Goal: Task Accomplishment & Management: Manage account settings

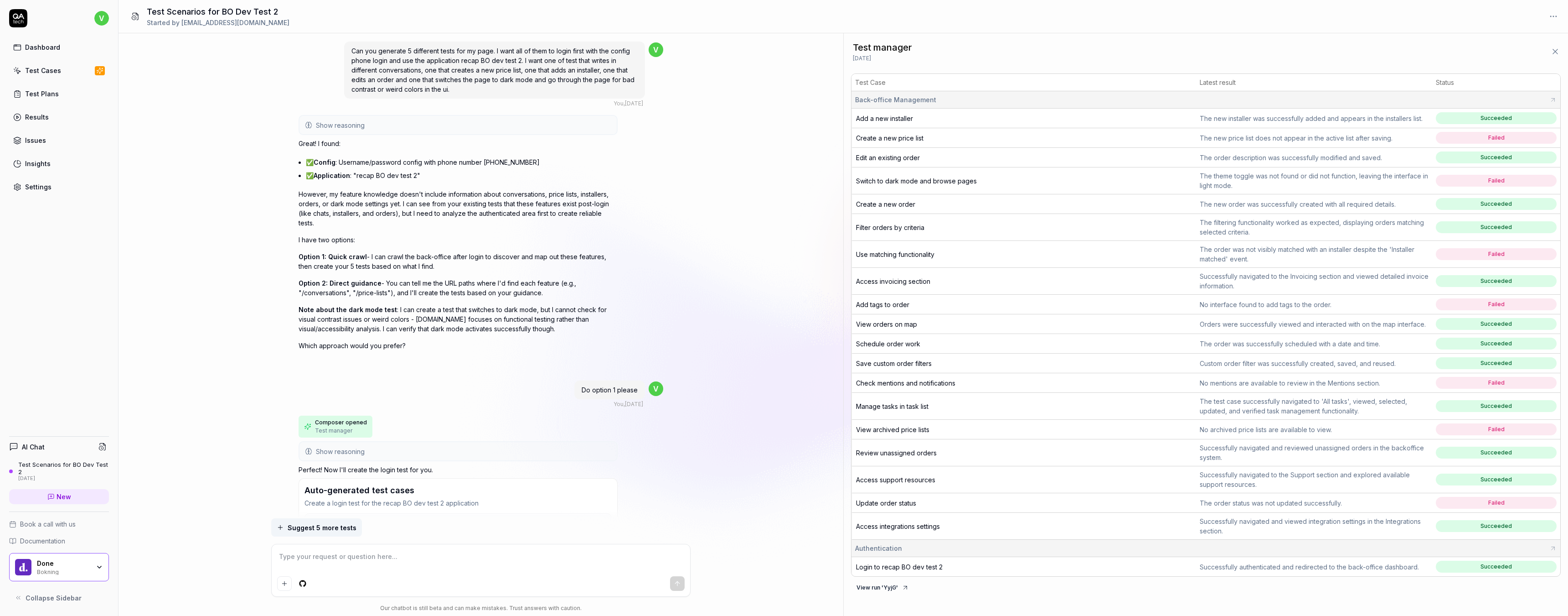
scroll to position [3060, 0]
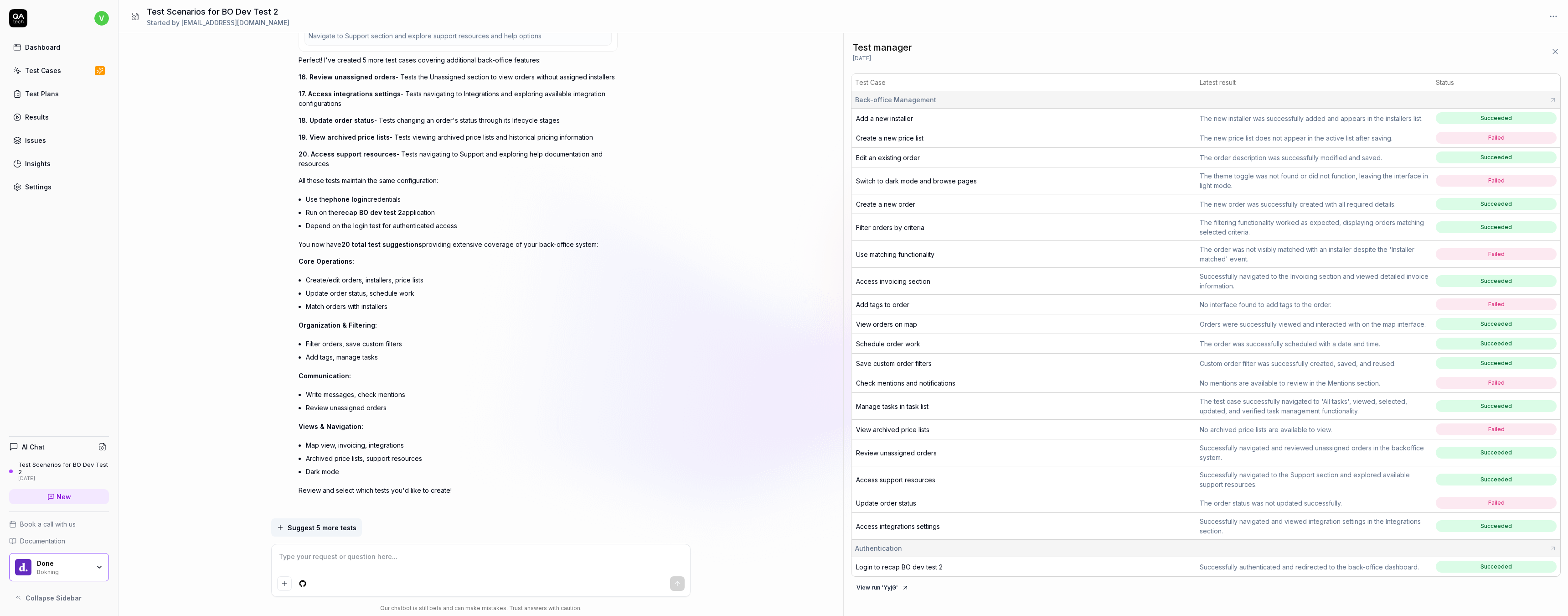
click at [913, 140] on span "Create a new price list" at bounding box center [890, 138] width 68 height 8
type textarea "*"
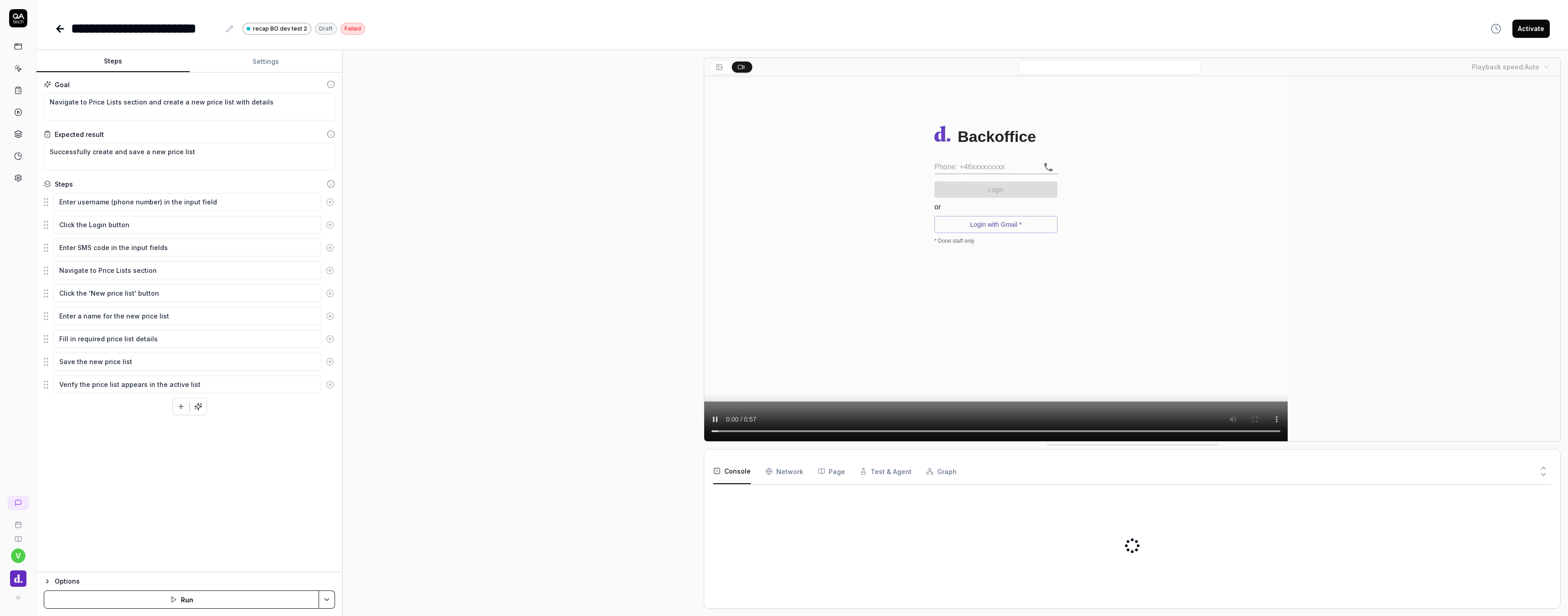
scroll to position [128, 0]
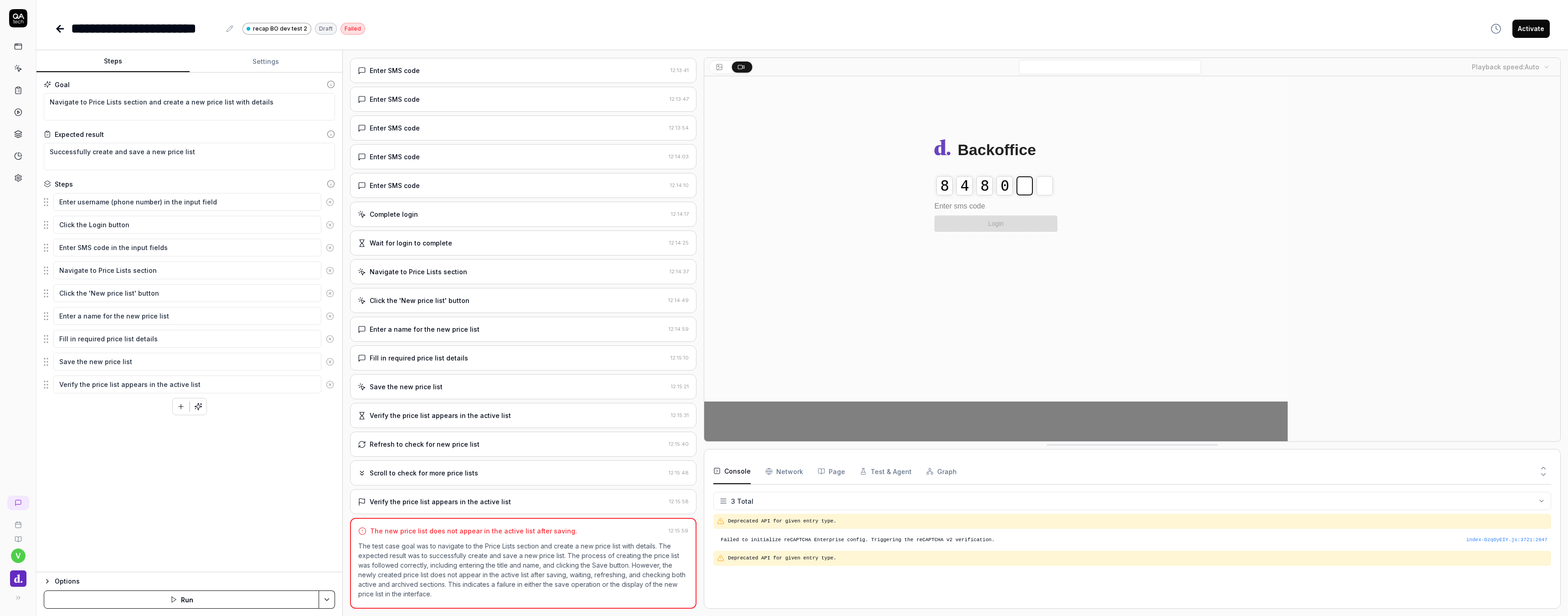
click at [505, 499] on div "Verify the price list appears in the active list" at bounding box center [511, 501] width 307 height 10
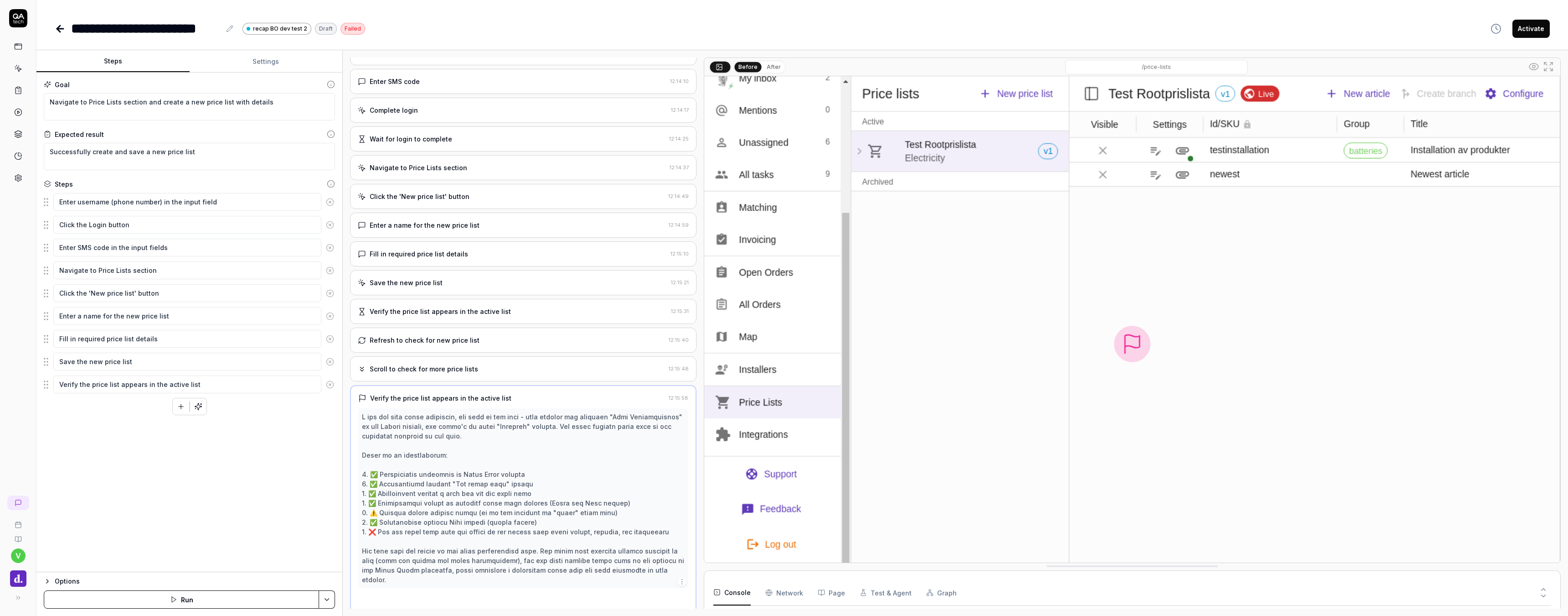
scroll to position [233, 0]
click at [976, 251] on img at bounding box center [1132, 344] width 856 height 536
click at [504, 369] on div "Scroll to check for more price lists" at bounding box center [511, 368] width 307 height 10
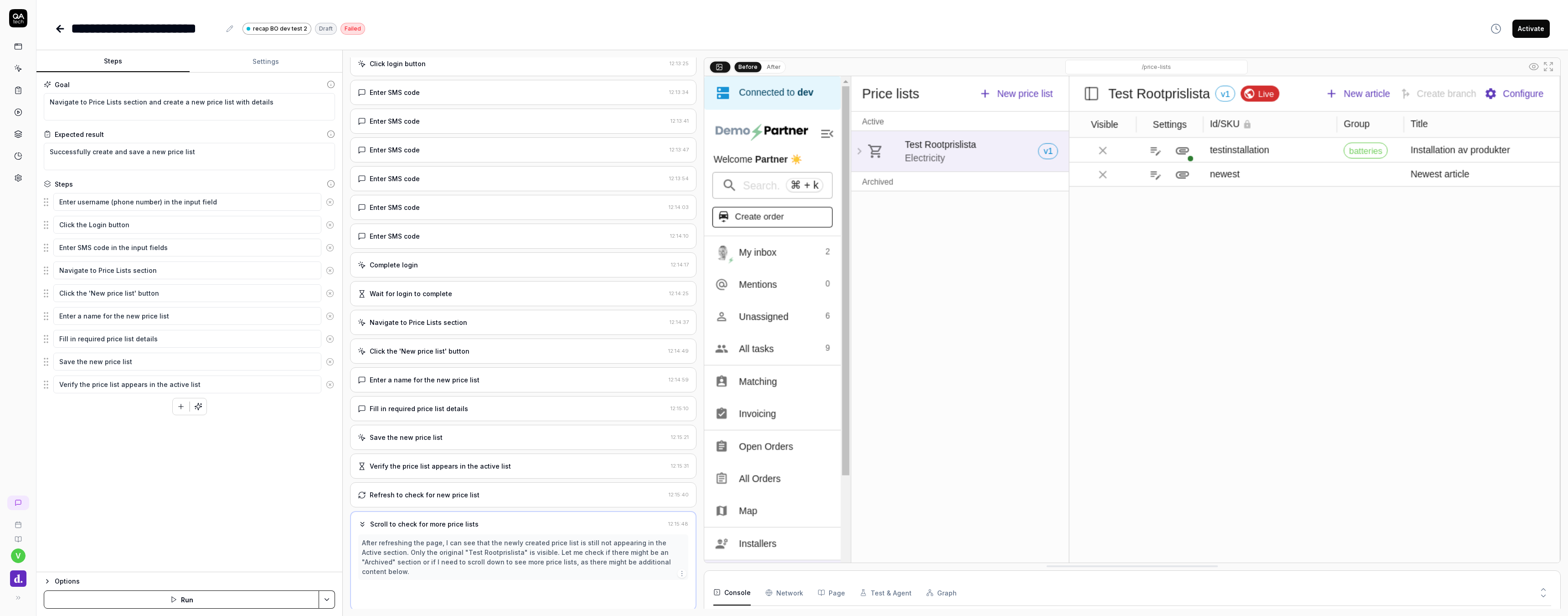
scroll to position [70, 0]
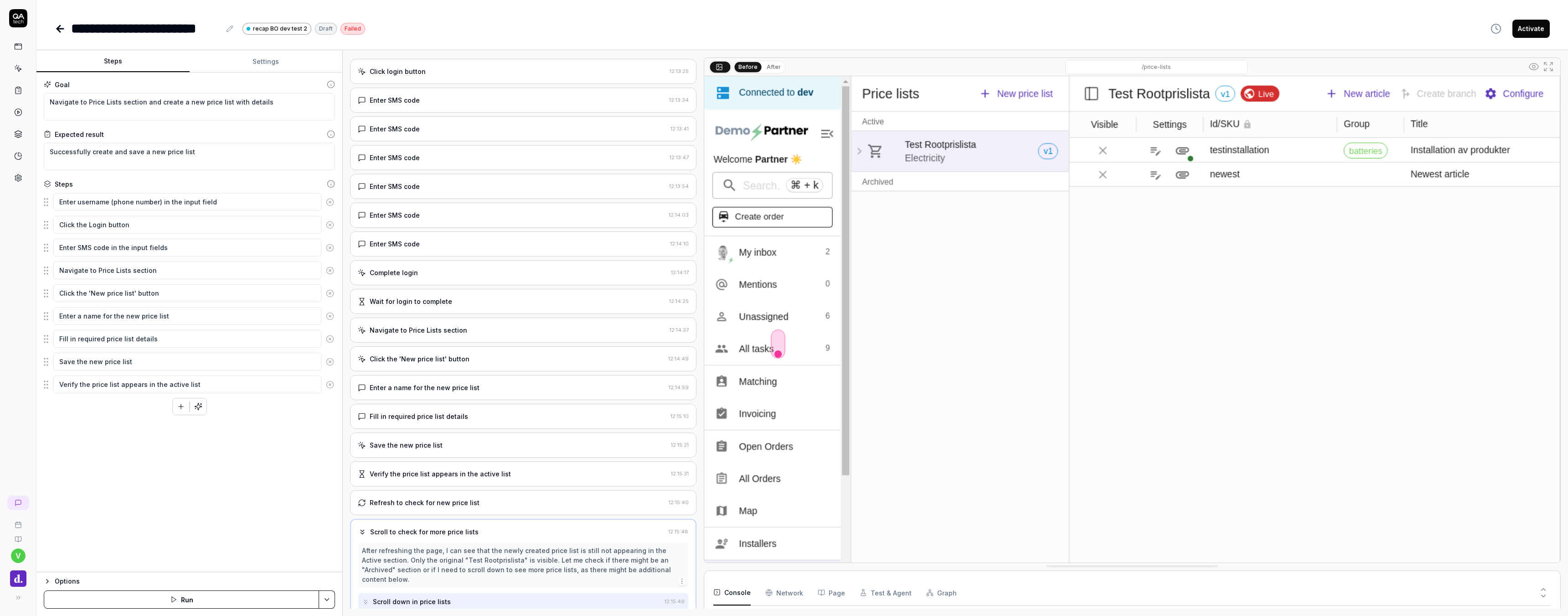
click at [475, 496] on div "Refresh to check for new price list 12:15:40" at bounding box center [523, 503] width 347 height 25
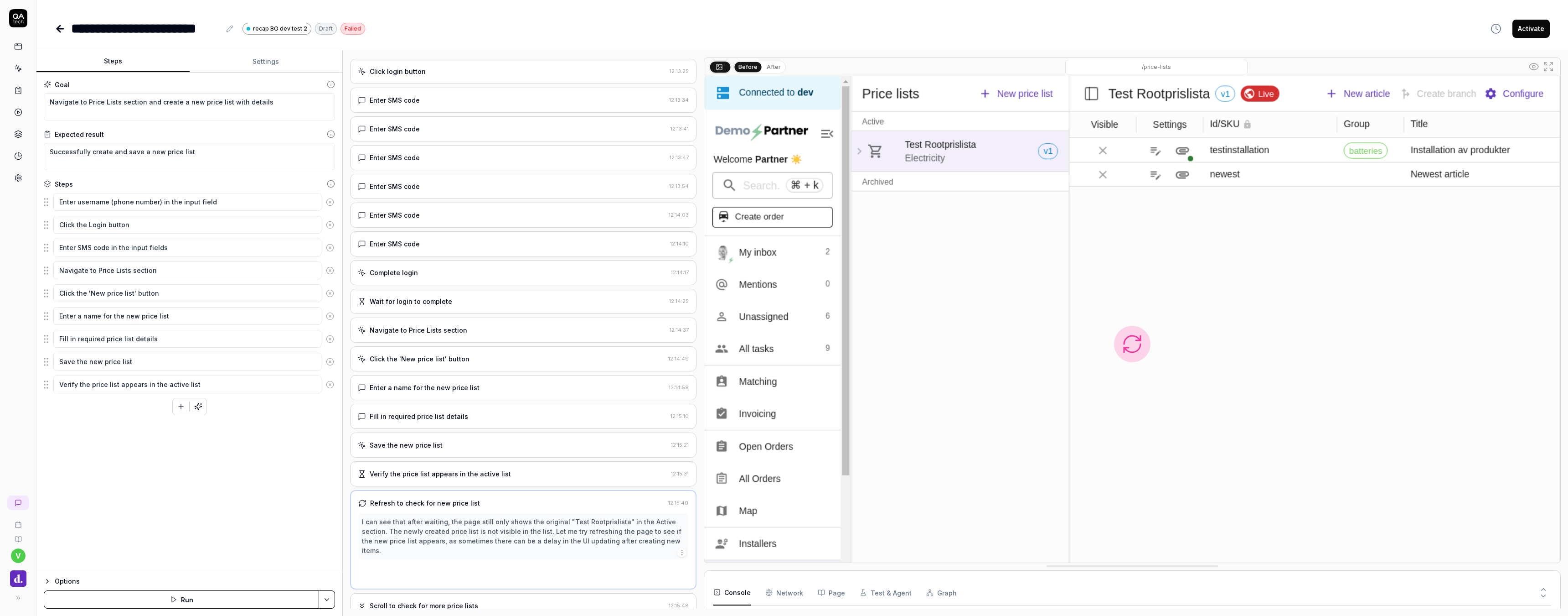
scroll to position [41, 0]
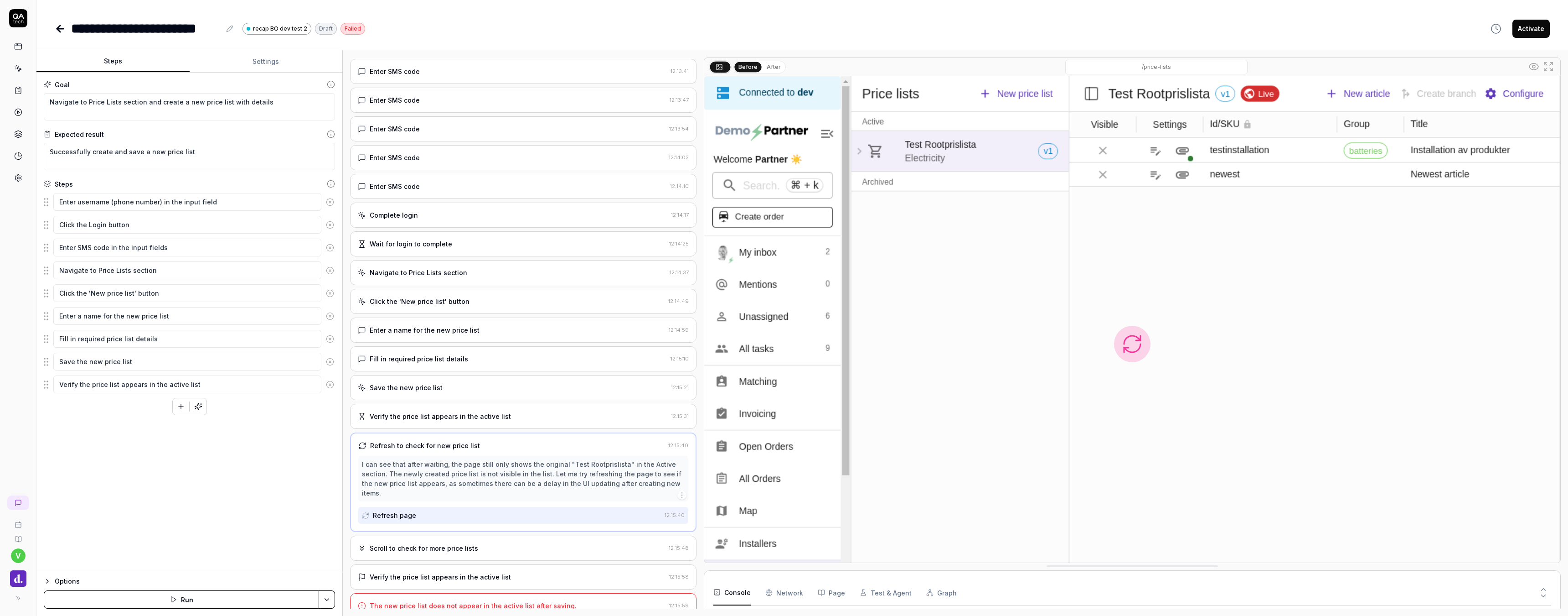
click at [457, 536] on div "Scroll to check for more price lists 12:15:48" at bounding box center [523, 548] width 347 height 25
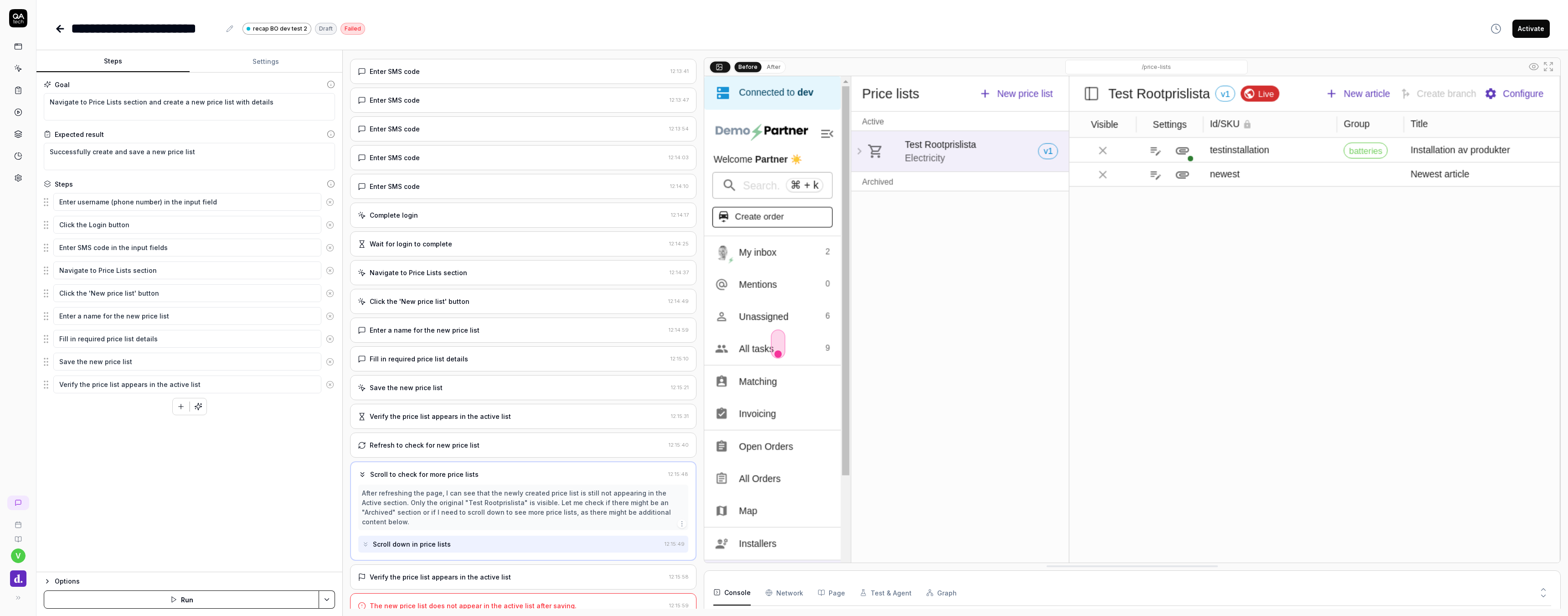
click at [495, 573] on div "Verify the price list appears in the active list 12:15:58" at bounding box center [523, 577] width 347 height 25
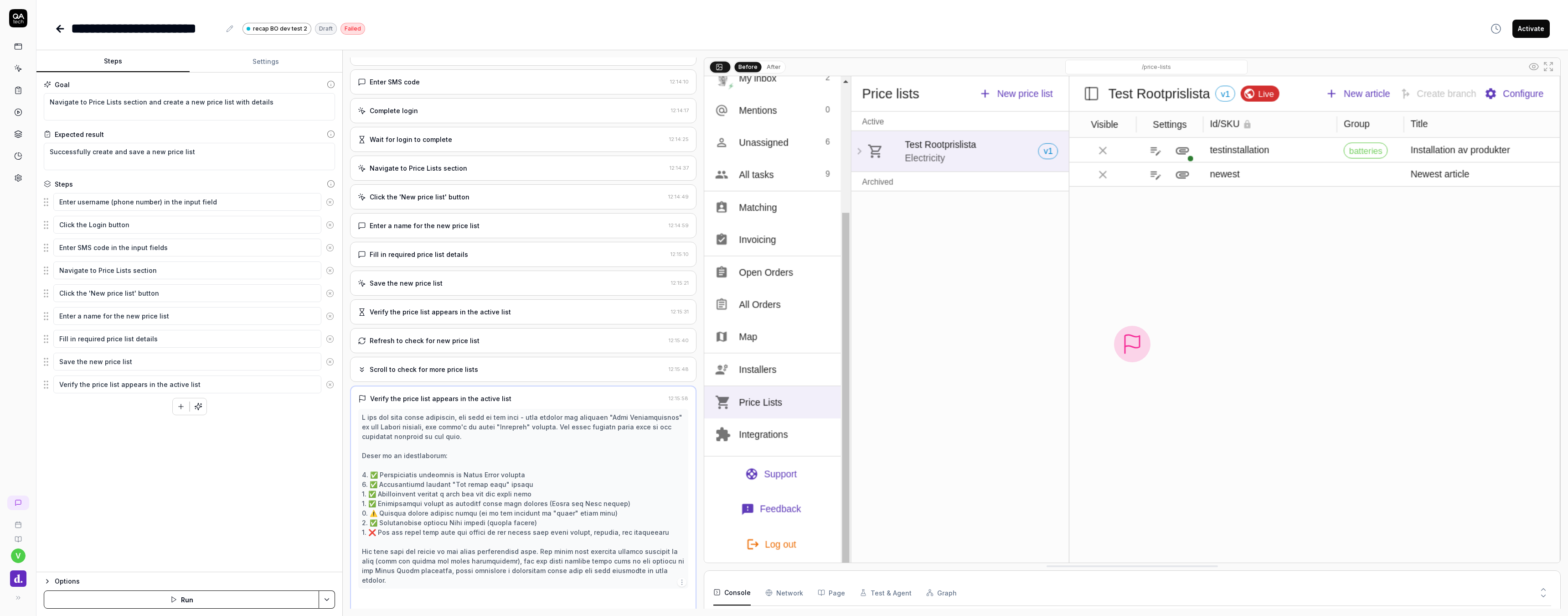
scroll to position [233, 0]
click at [964, 346] on img at bounding box center [1132, 344] width 856 height 536
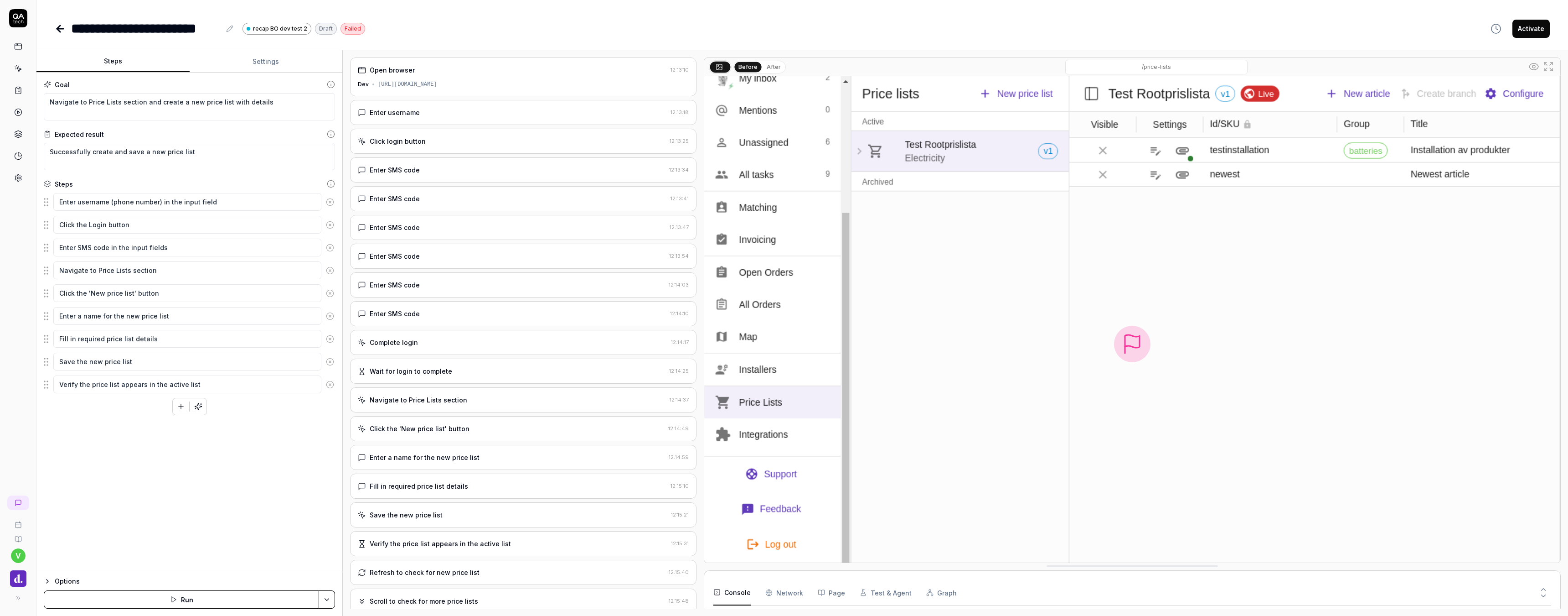
scroll to position [0, 0]
click at [172, 32] on div "**********" at bounding box center [146, 28] width 150 height 20
copy div "**********"
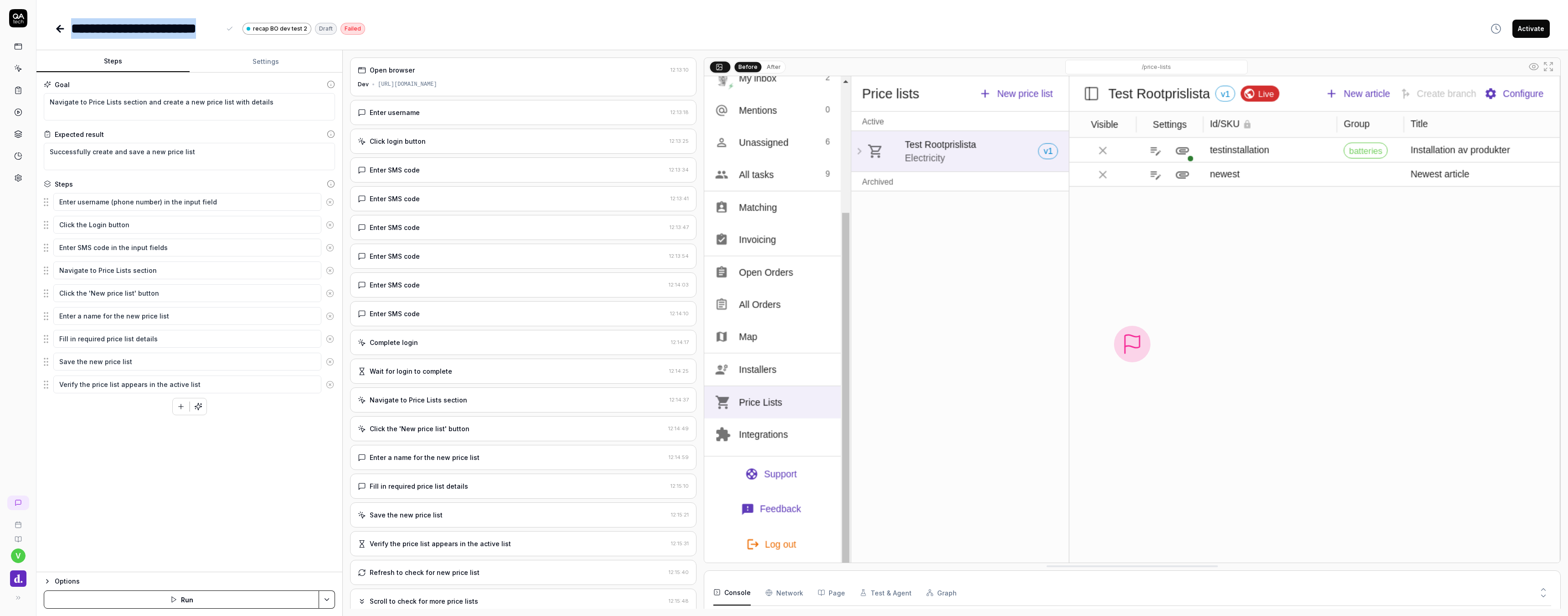
type textarea "*"
click at [19, 506] on icon at bounding box center [18, 503] width 7 height 7
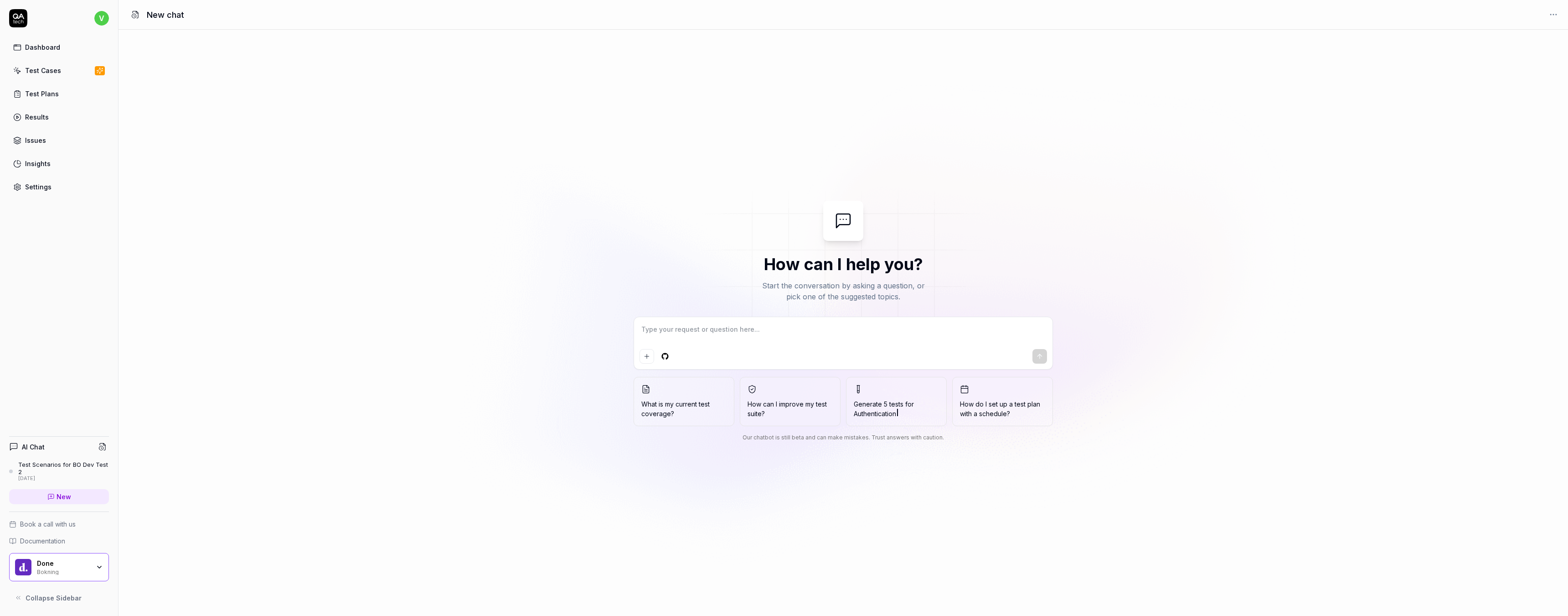
click at [70, 468] on div "Test Scenarios for BO Dev Test 2" at bounding box center [64, 468] width 91 height 15
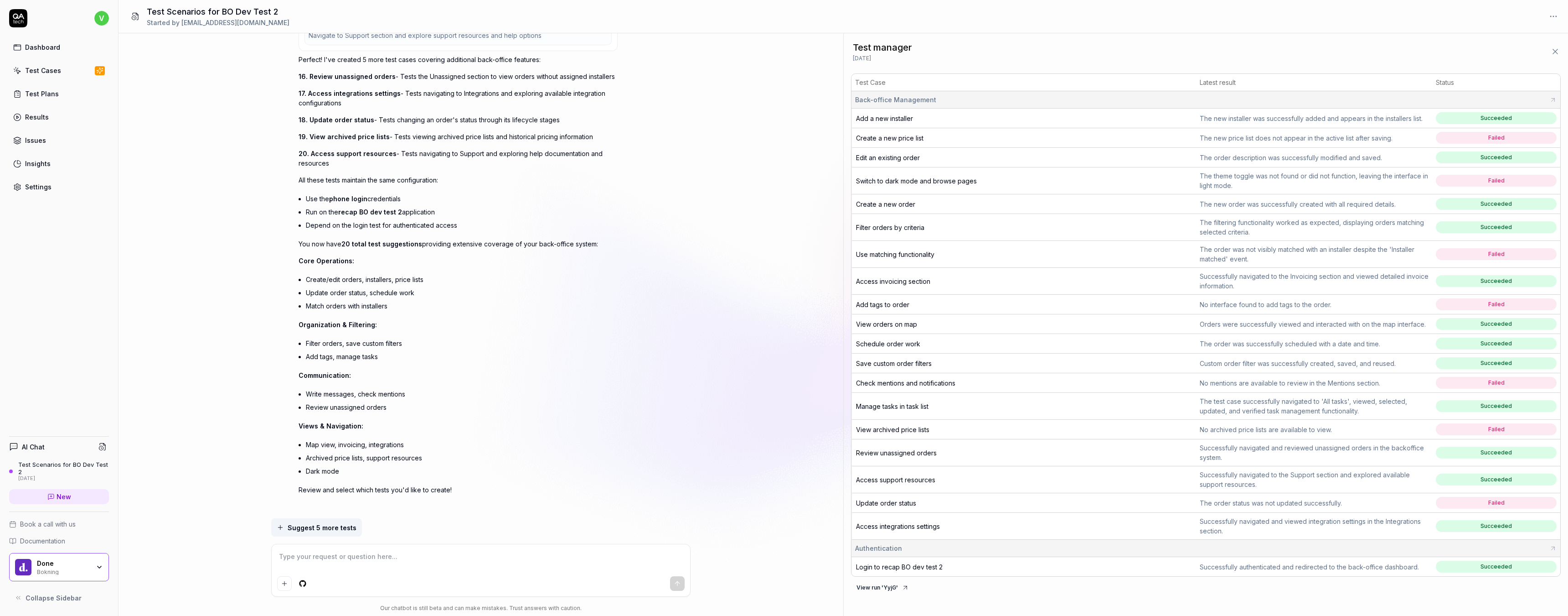
scroll to position [3060, 0]
click at [1036, 136] on td "Create a new price list" at bounding box center [1024, 138] width 344 height 20
type textarea "*"
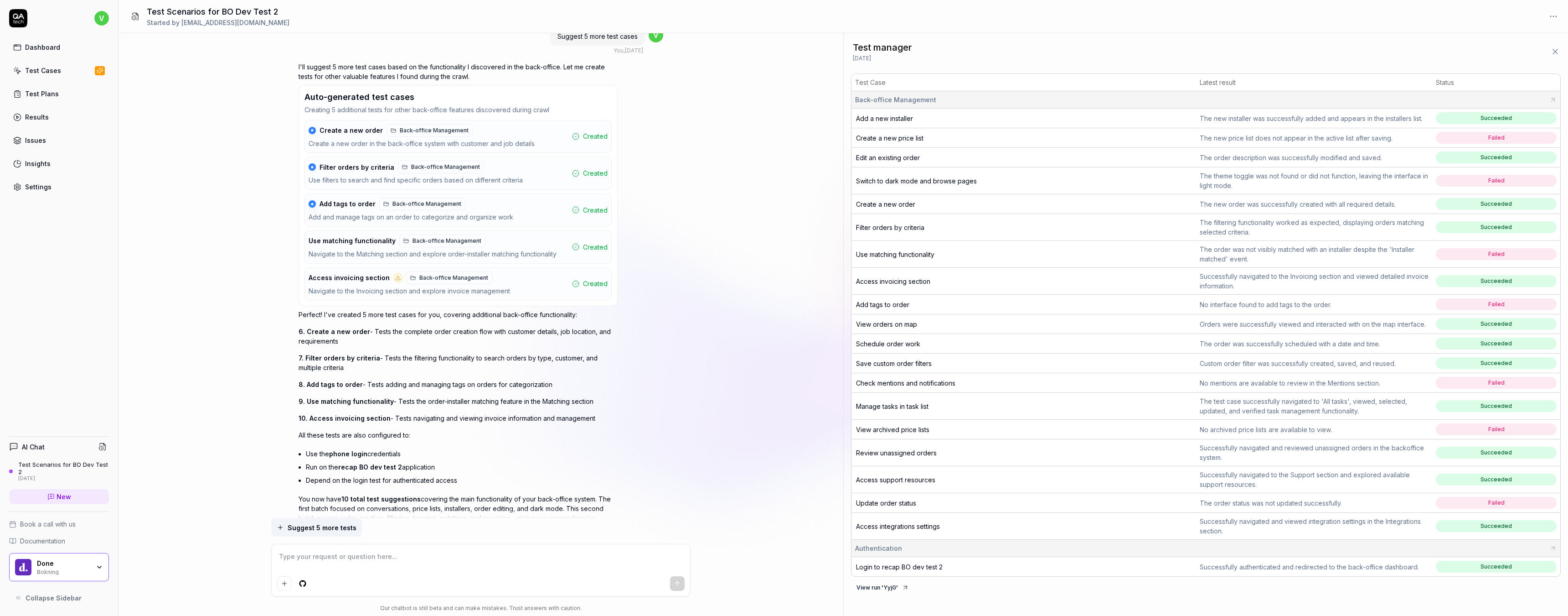
scroll to position [1627, 0]
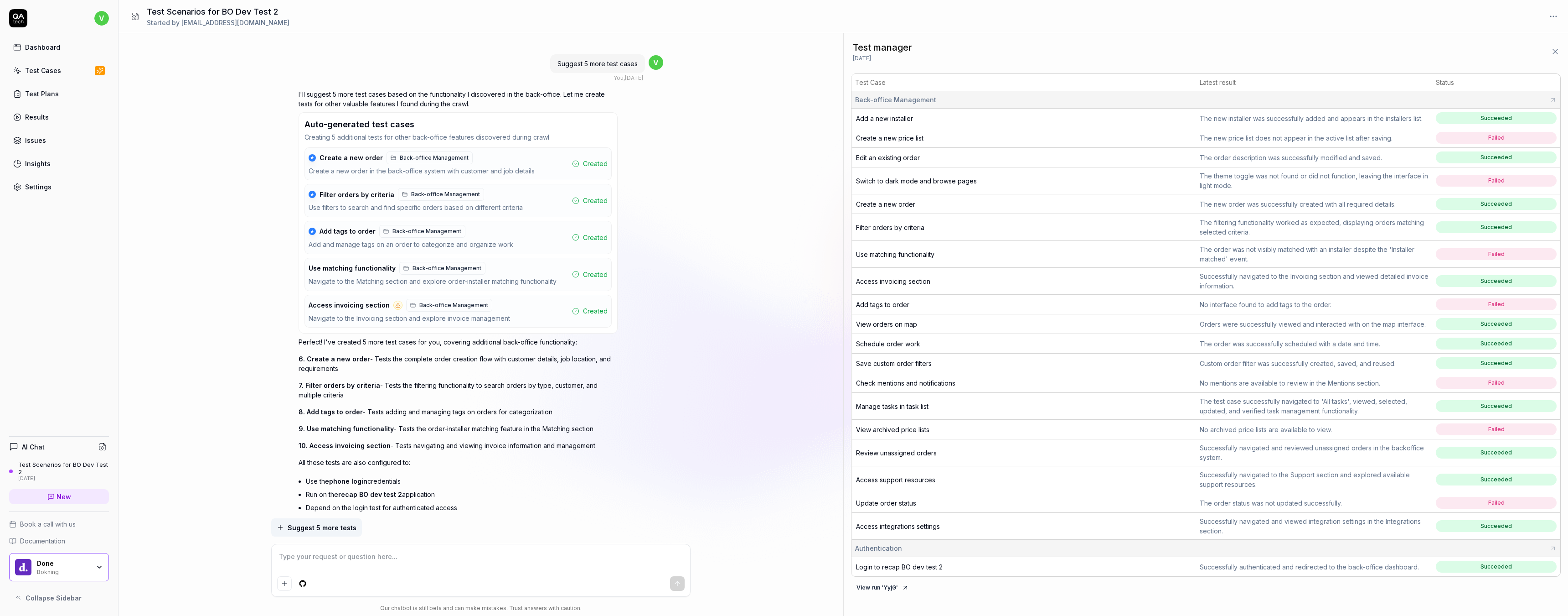
click at [904, 138] on span "Create a new price list" at bounding box center [890, 138] width 68 height 8
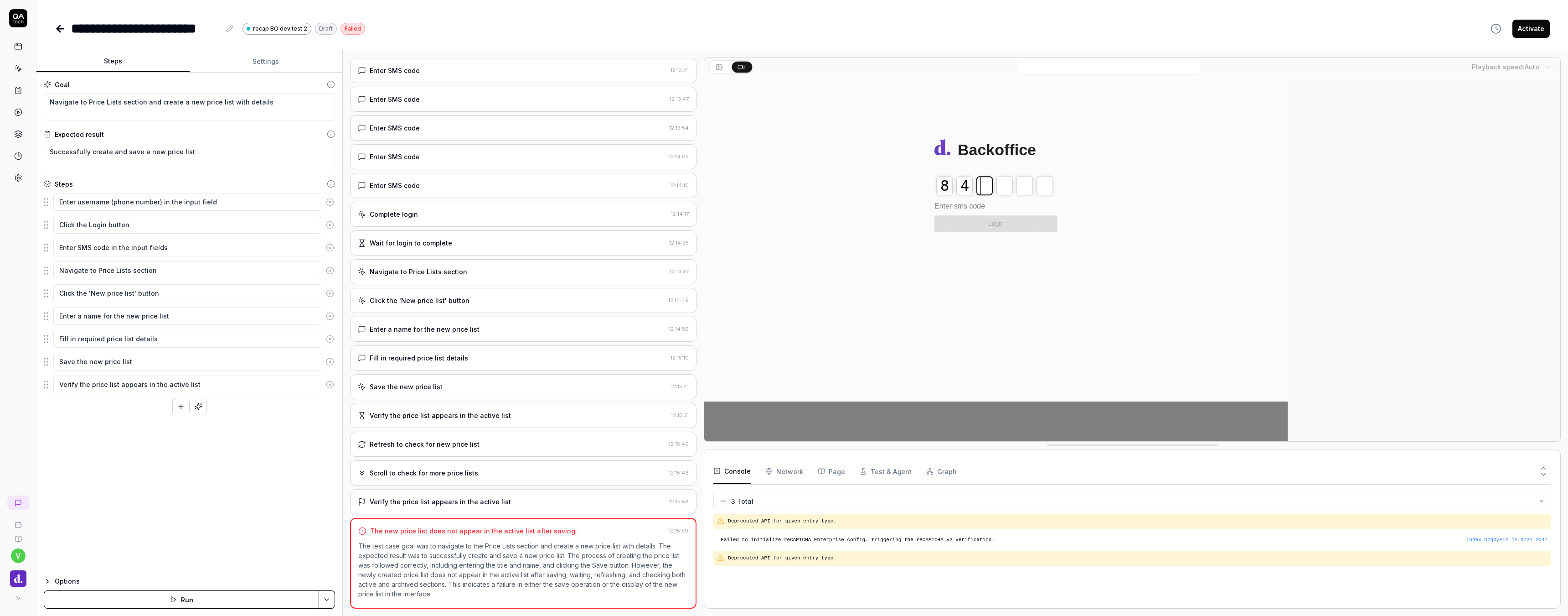
click at [66, 583] on div "Options" at bounding box center [194, 581] width 280 height 11
click at [1528, 30] on button "Activate" at bounding box center [1531, 29] width 37 height 18
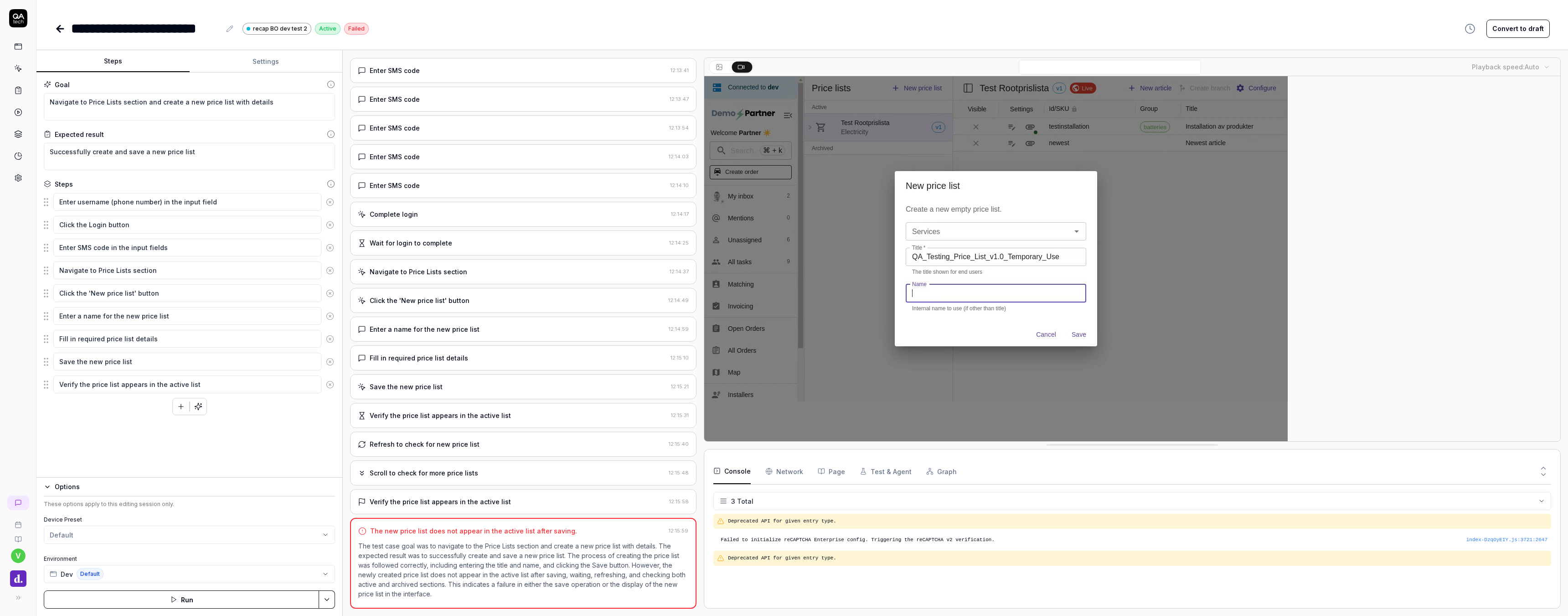
click at [731, 429] on video at bounding box center [996, 259] width 583 height 365
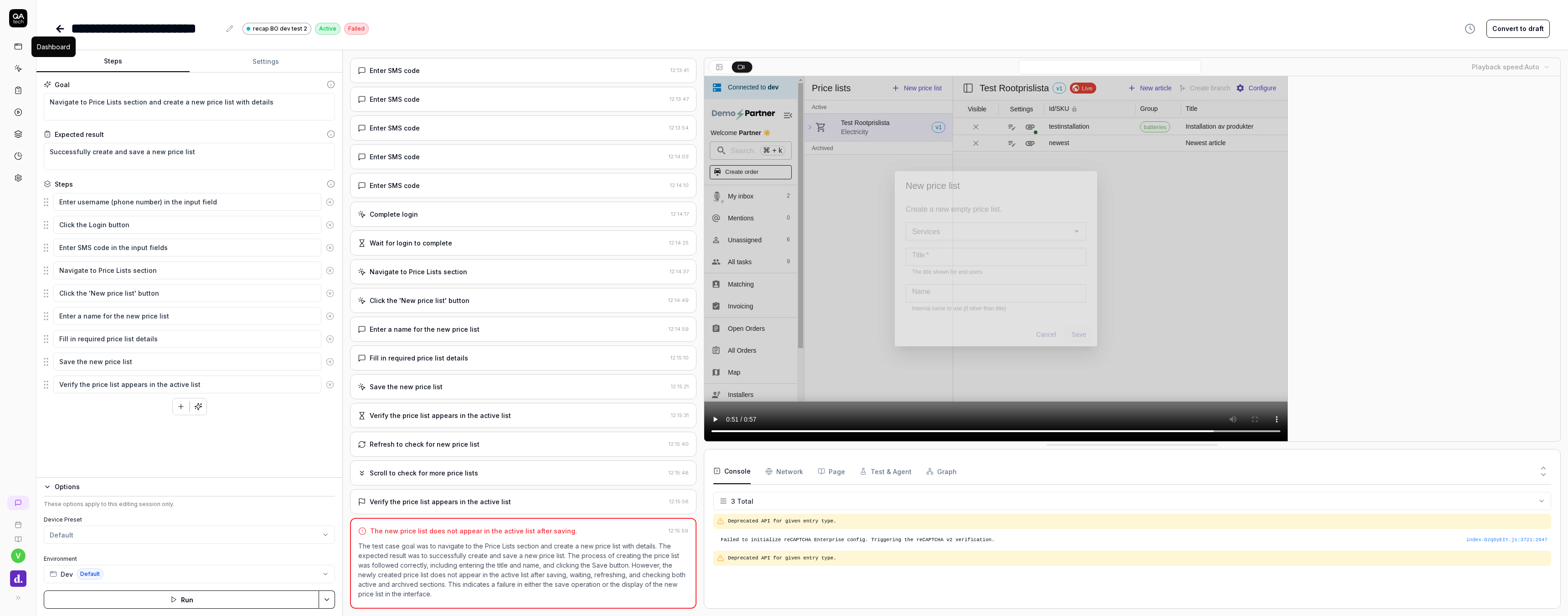
click at [18, 45] on icon at bounding box center [18, 47] width 8 height 8
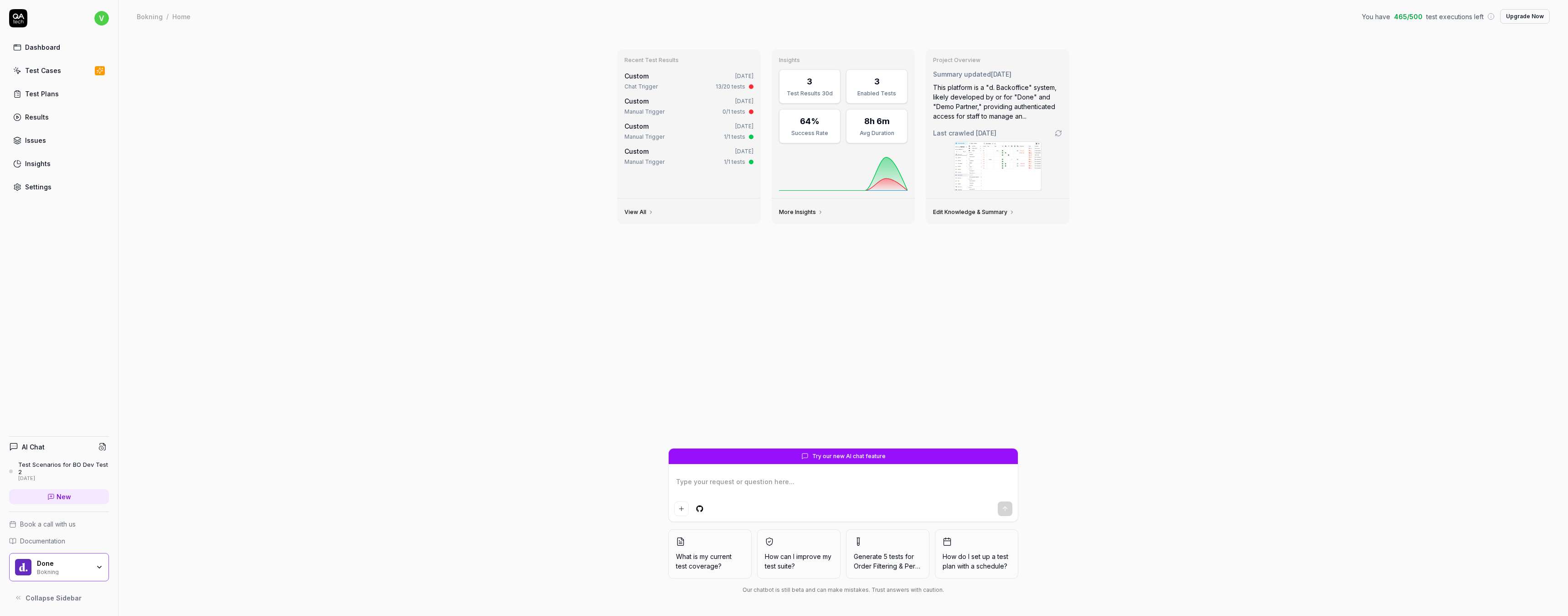
click at [41, 73] on div "Test Cases" at bounding box center [43, 71] width 36 height 10
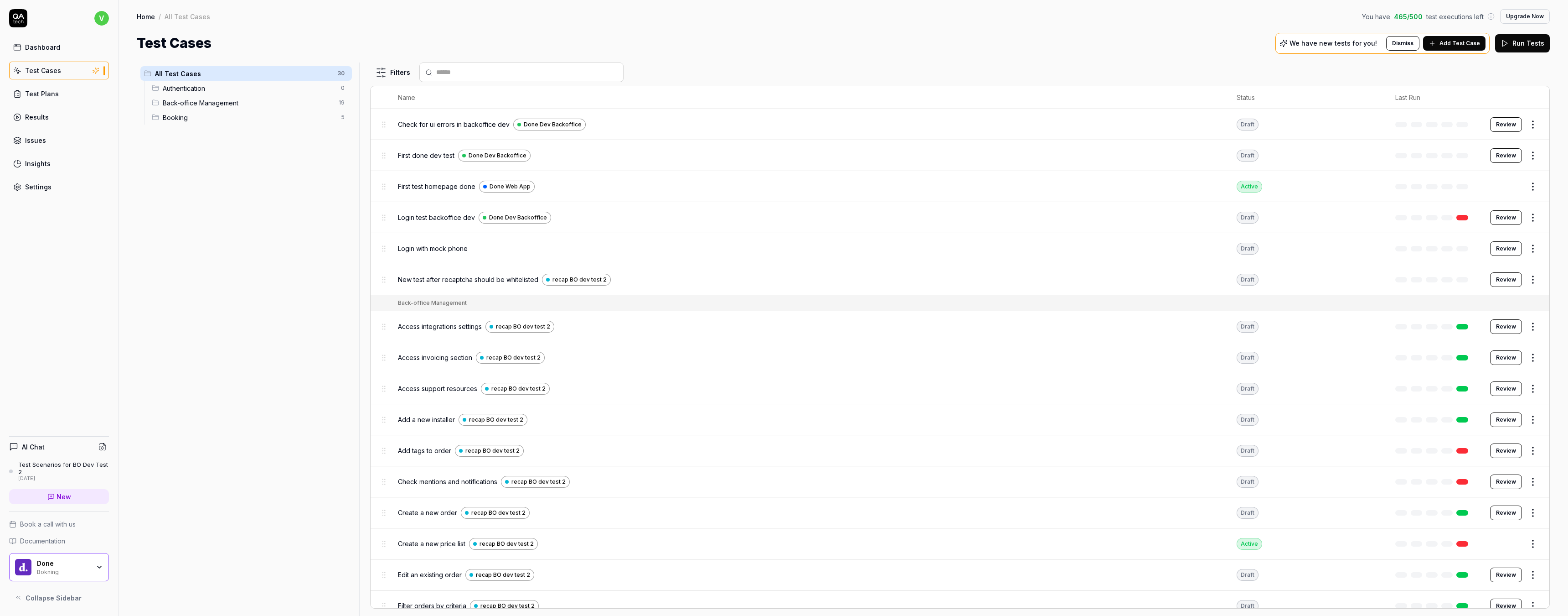
click at [228, 107] on span "Back-office Management" at bounding box center [248, 103] width 170 height 10
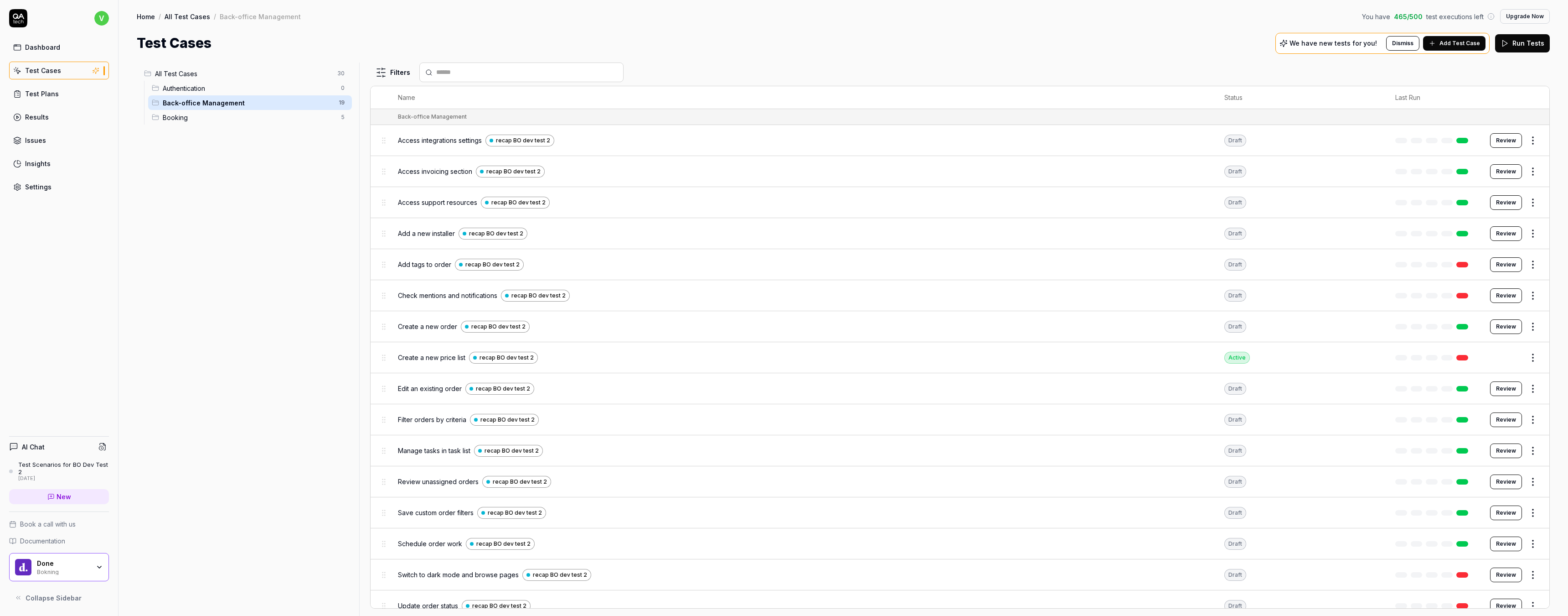
click at [225, 115] on span "Booking" at bounding box center [249, 117] width 173 height 10
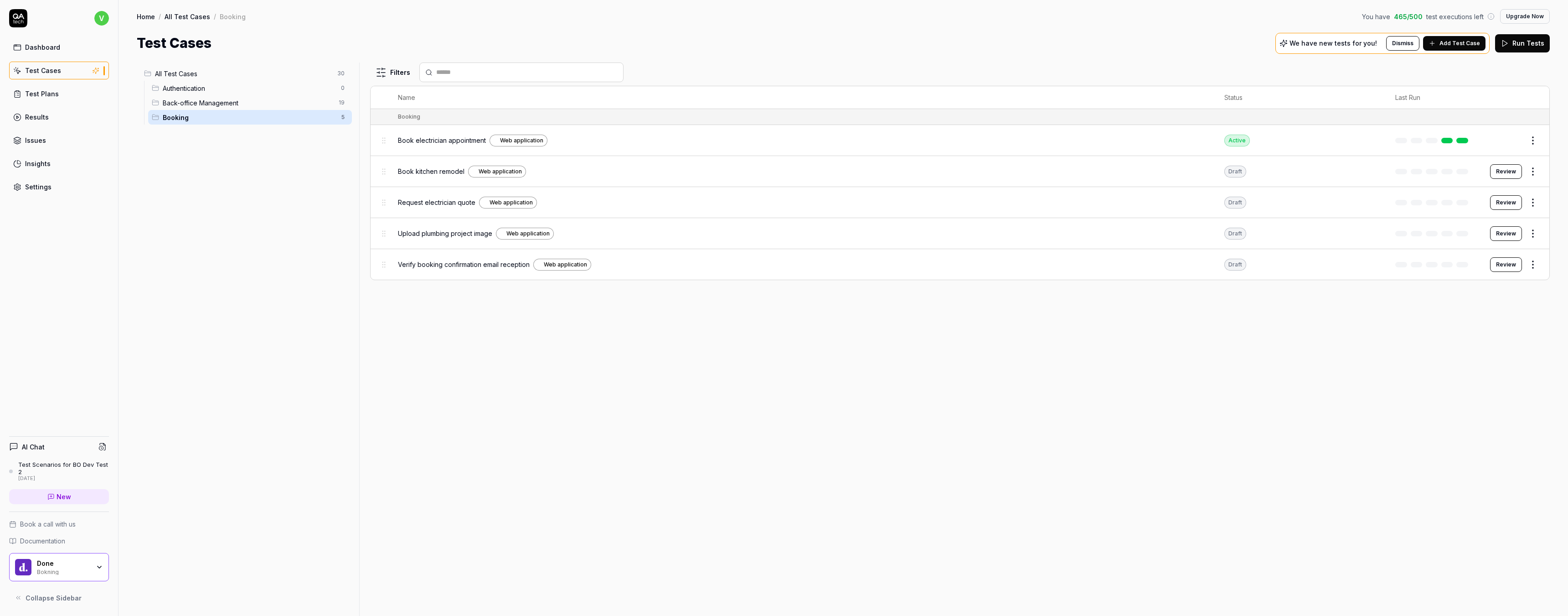
click at [218, 103] on span "Back-office Management" at bounding box center [248, 103] width 170 height 10
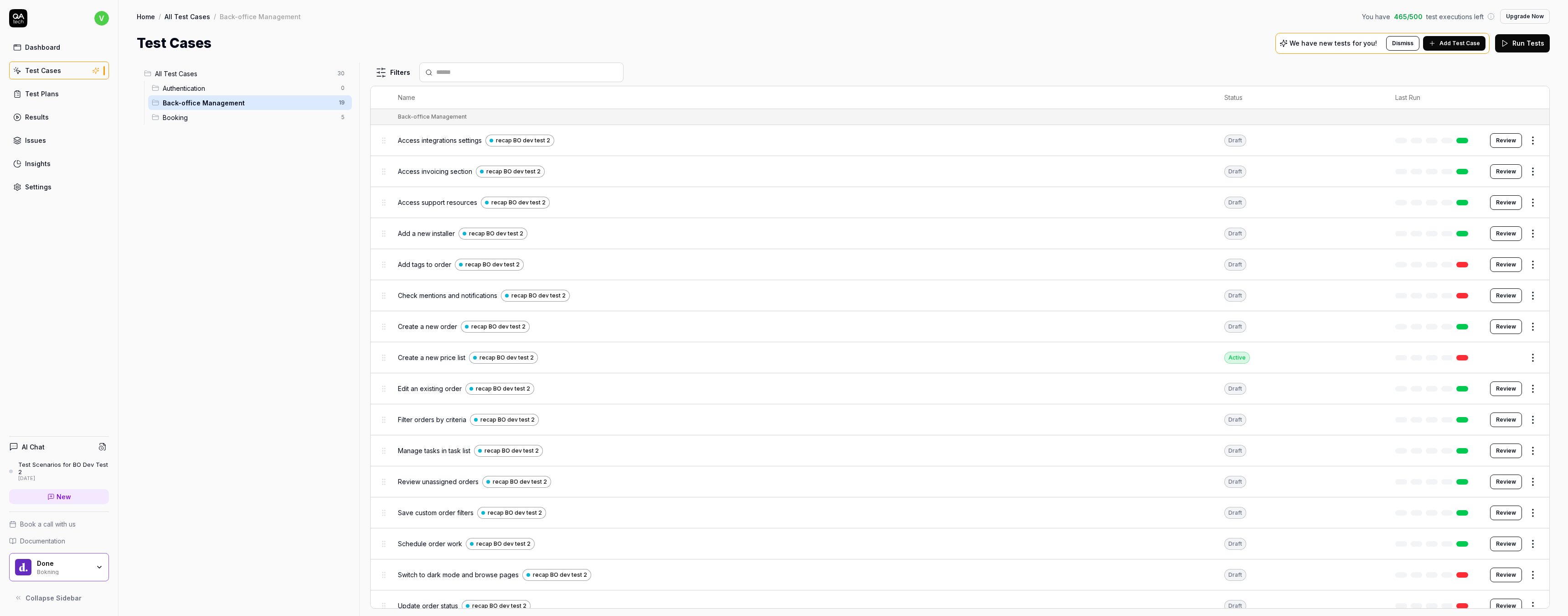
click at [1536, 355] on html "v Dashboard Test Cases Test Plans Results Issues Insights Settings AI Chat Test…" at bounding box center [784, 308] width 1568 height 616
click at [1499, 394] on div "Run Test" at bounding box center [1495, 396] width 87 height 20
click at [1519, 592] on button "View run" at bounding box center [1522, 592] width 40 height 18
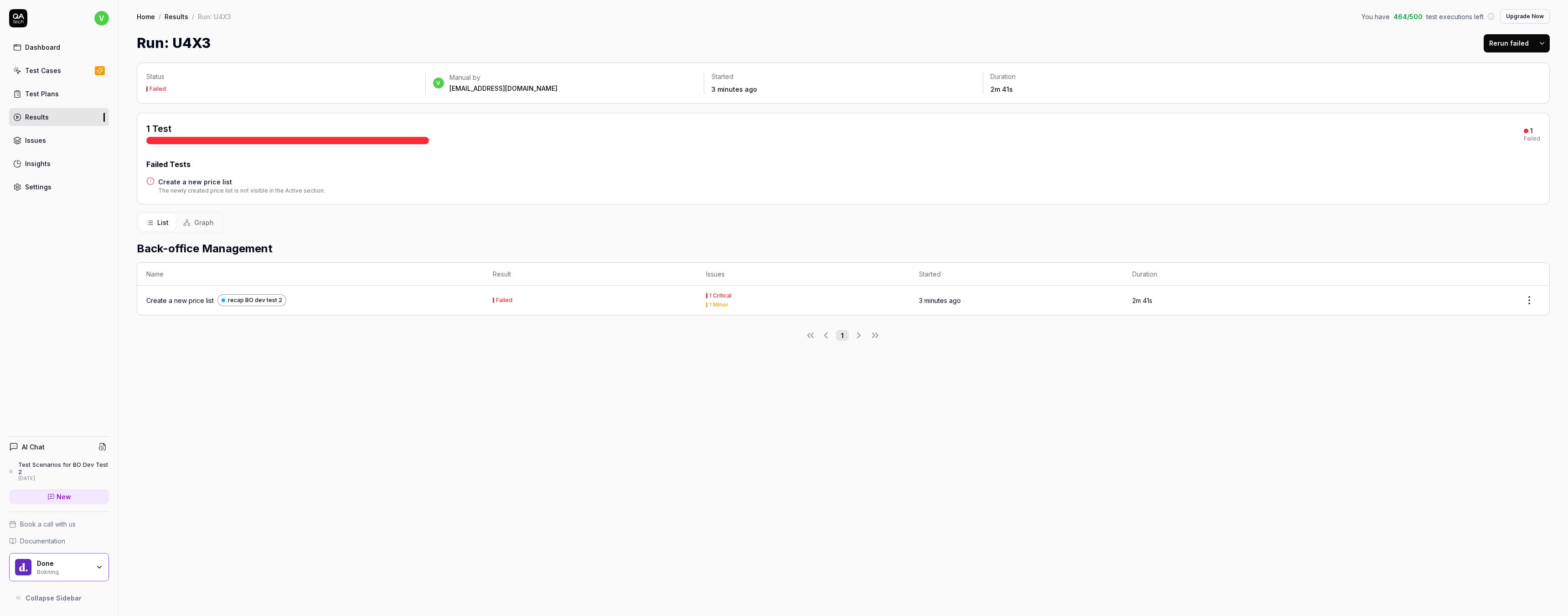
click at [1543, 44] on html "v Dashboard Test Cases Test Plans Results Issues Insights Settings AI Chat Test…" at bounding box center [784, 308] width 1568 height 616
click at [1314, 254] on html "v Dashboard Test Cases Test Plans Results Issues Insights Settings AI Chat Test…" at bounding box center [784, 308] width 1568 height 616
click at [199, 223] on span "Graph" at bounding box center [204, 222] width 20 height 10
click at [162, 225] on span "List" at bounding box center [163, 222] width 11 height 10
click at [697, 299] on td "1 Critical 1 Minor" at bounding box center [804, 300] width 213 height 29
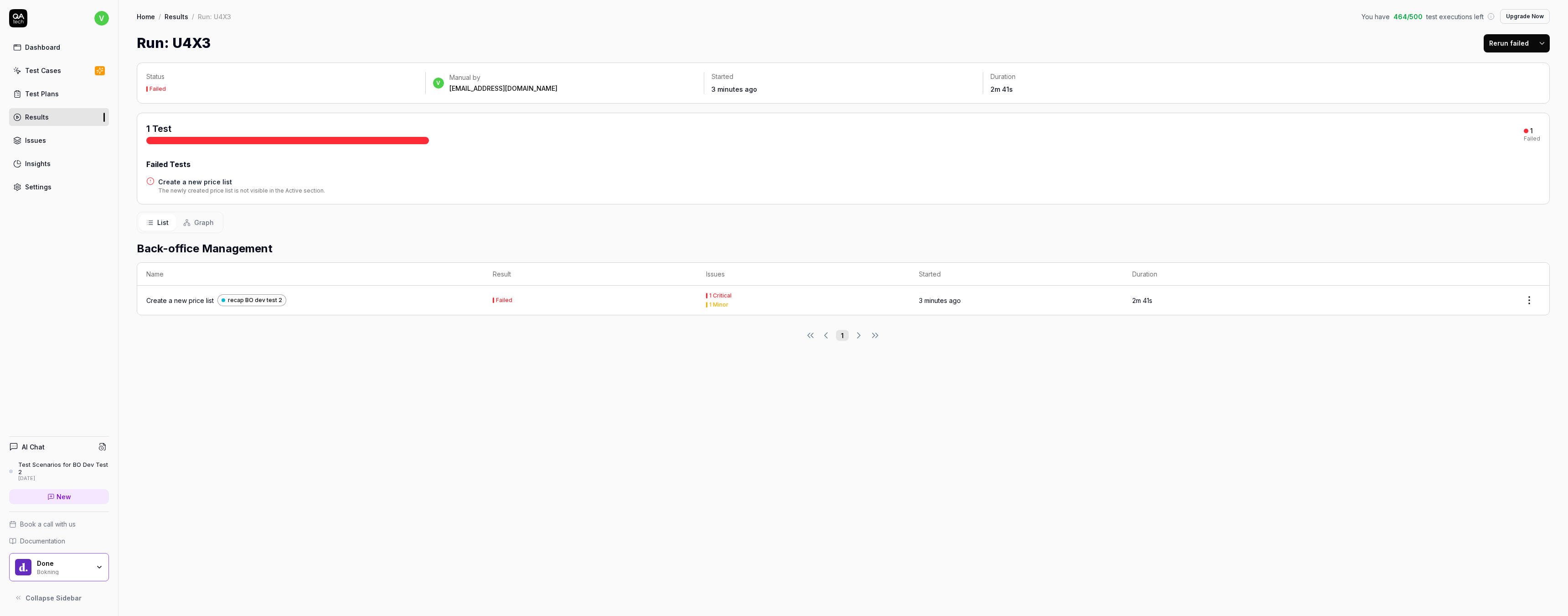
click at [729, 297] on div "1 Critical" at bounding box center [804, 296] width 195 height 6
click at [710, 297] on div "1 Critical" at bounding box center [720, 296] width 22 height 6
click at [1513, 306] on div at bounding box center [1442, 300] width 195 height 18
click at [1519, 306] on html "v Dashboard Test Cases Test Plans Results Issues Insights Settings AI Chat Test…" at bounding box center [784, 308] width 1568 height 616
click at [1309, 334] on html "v Dashboard Test Cases Test Plans Results Issues Insights Settings AI Chat Test…" at bounding box center [784, 308] width 1568 height 616
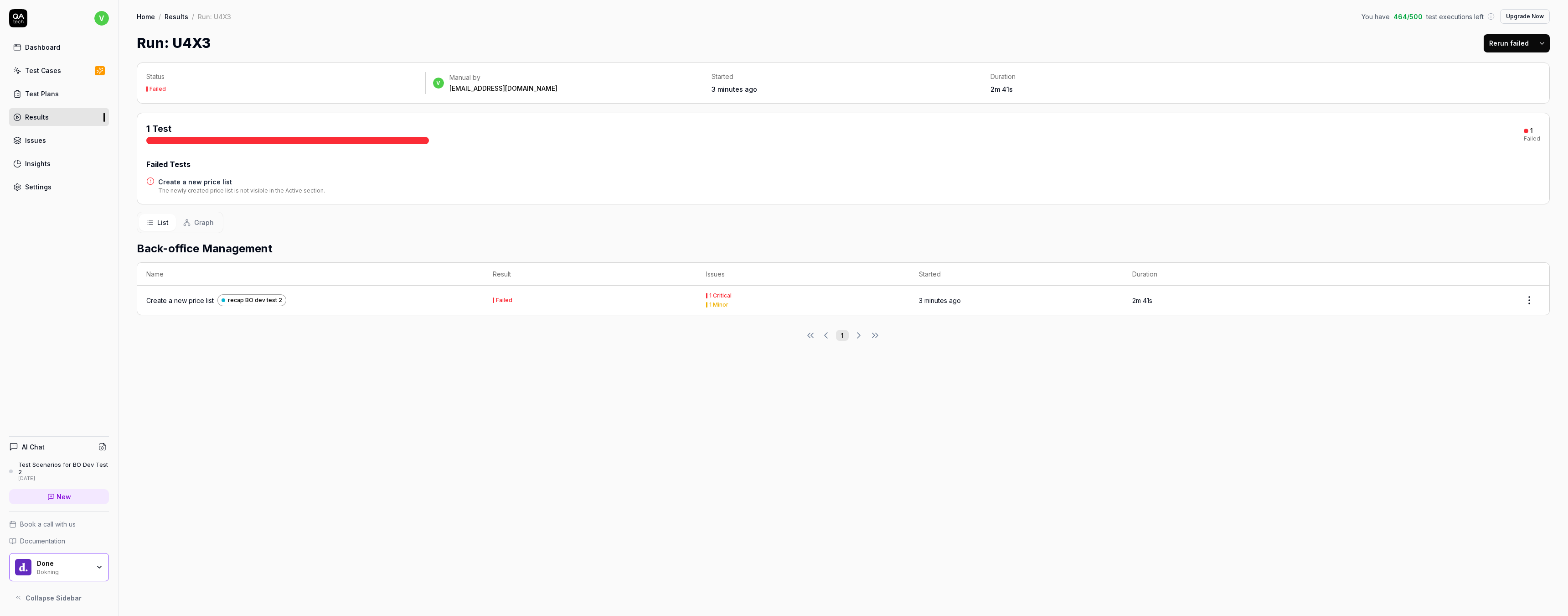
click at [242, 298] on span "recap BO dev test 2" at bounding box center [255, 300] width 55 height 8
click at [40, 41] on link "Dashboard" at bounding box center [59, 47] width 100 height 17
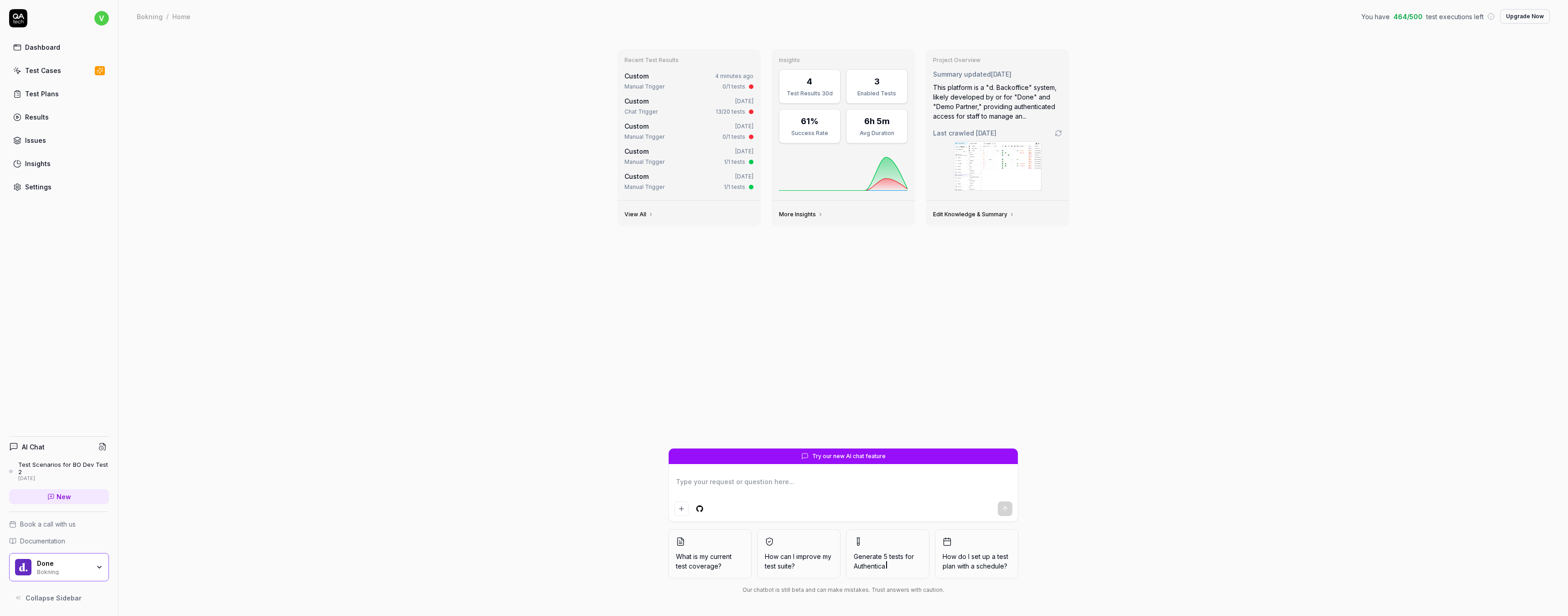
click at [669, 78] on div "Custom 4 minutes ago" at bounding box center [689, 76] width 129 height 10
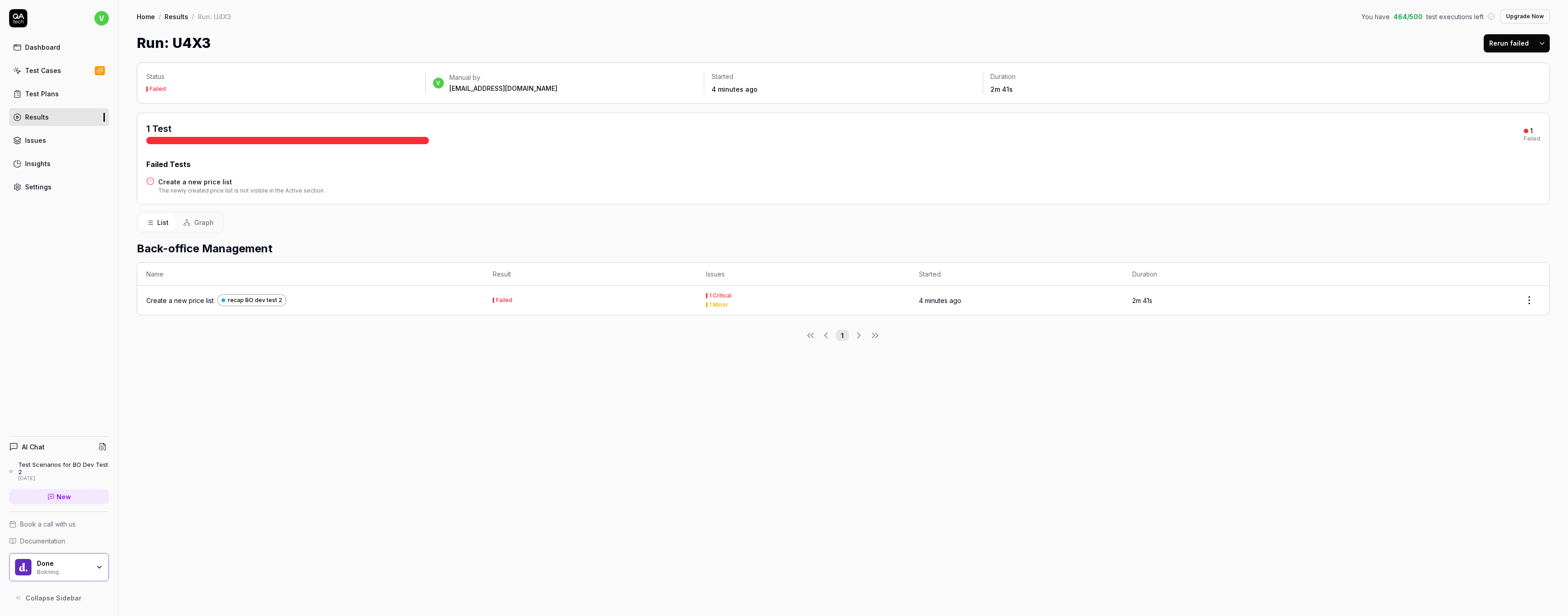
click at [46, 69] on div "Test Cases" at bounding box center [43, 71] width 36 height 10
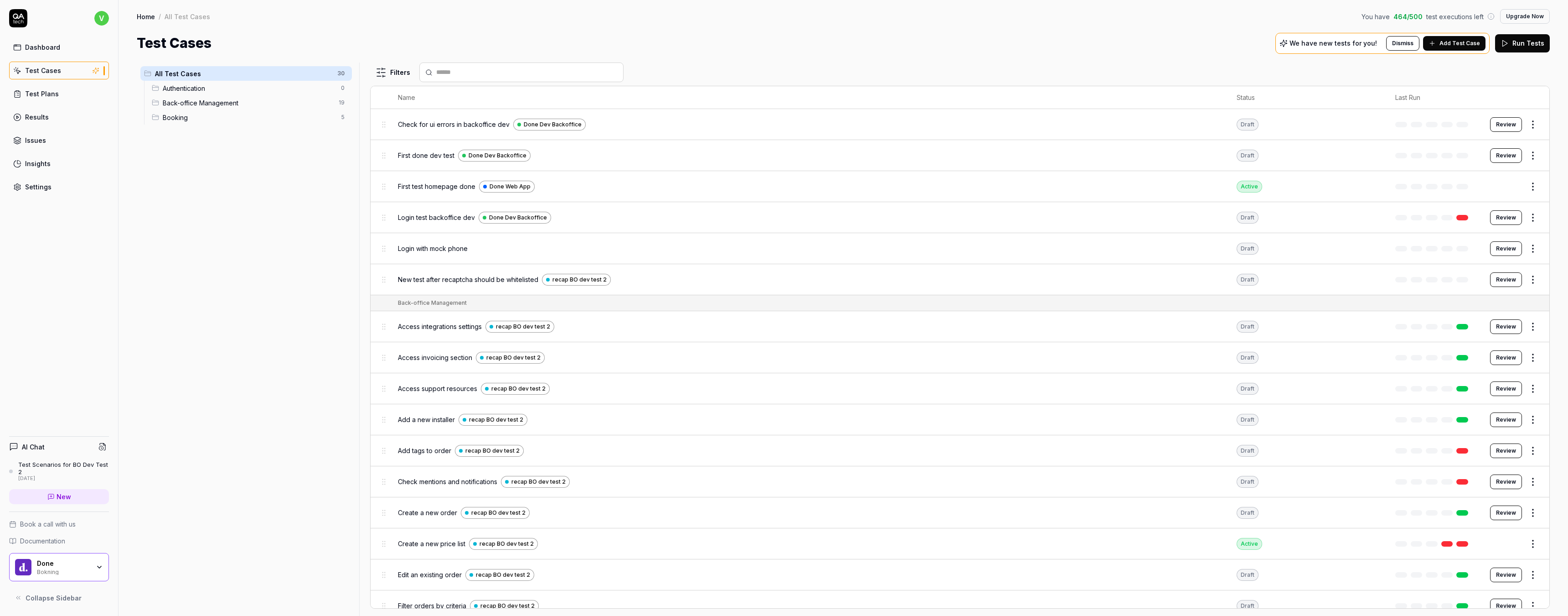
click at [48, 115] on link "Results" at bounding box center [59, 117] width 100 height 17
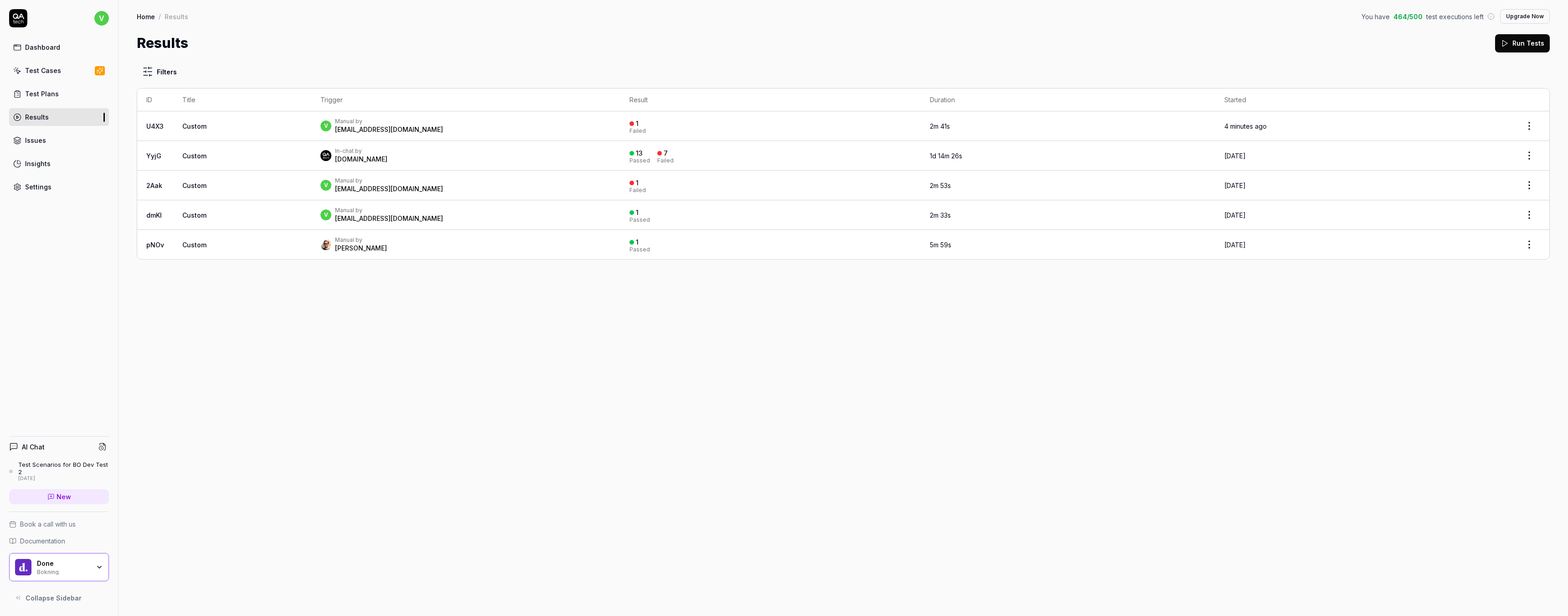
click at [1532, 127] on html "v Dashboard Test Cases Test Plans Results Issues Insights Settings AI Chat Test…" at bounding box center [784, 308] width 1568 height 616
click at [33, 188] on html "v Dashboard Test Cases Test Plans Results Issues Insights Settings AI Chat Test…" at bounding box center [784, 308] width 1568 height 616
click at [43, 188] on div "Settings" at bounding box center [38, 187] width 27 height 10
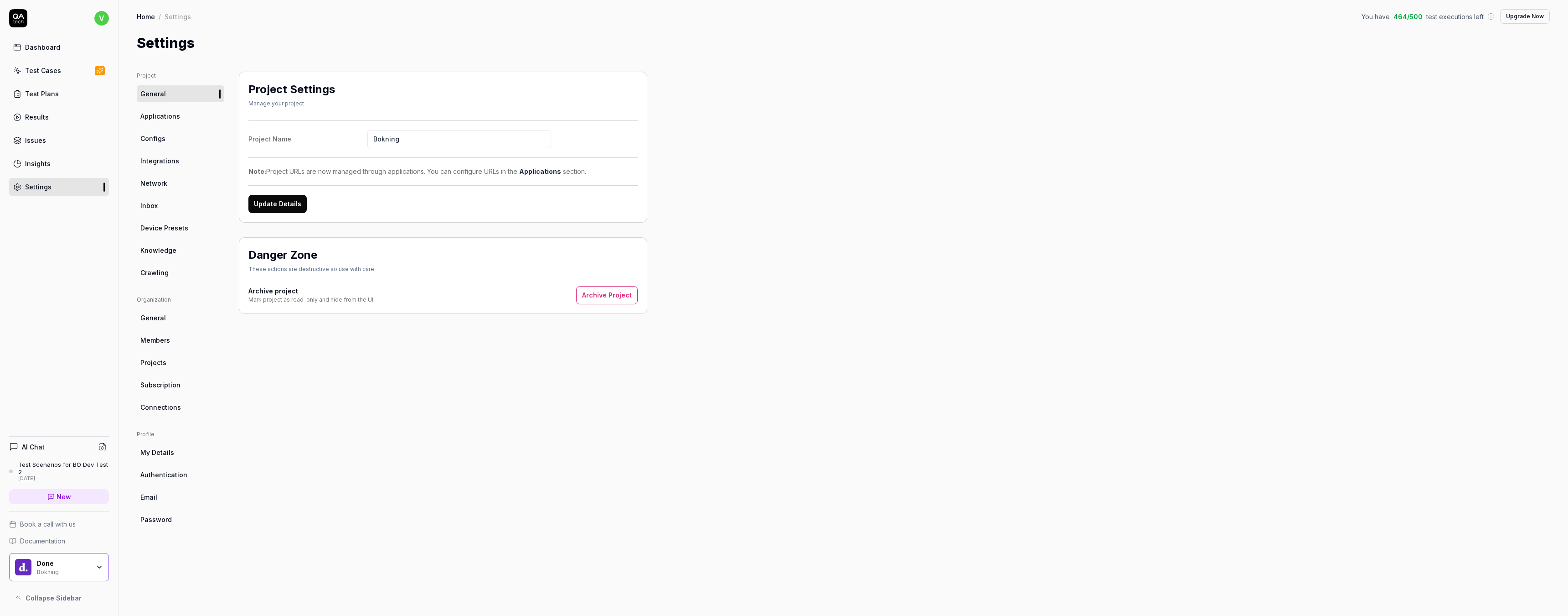
click at [176, 411] on span "Connections" at bounding box center [161, 407] width 41 height 10
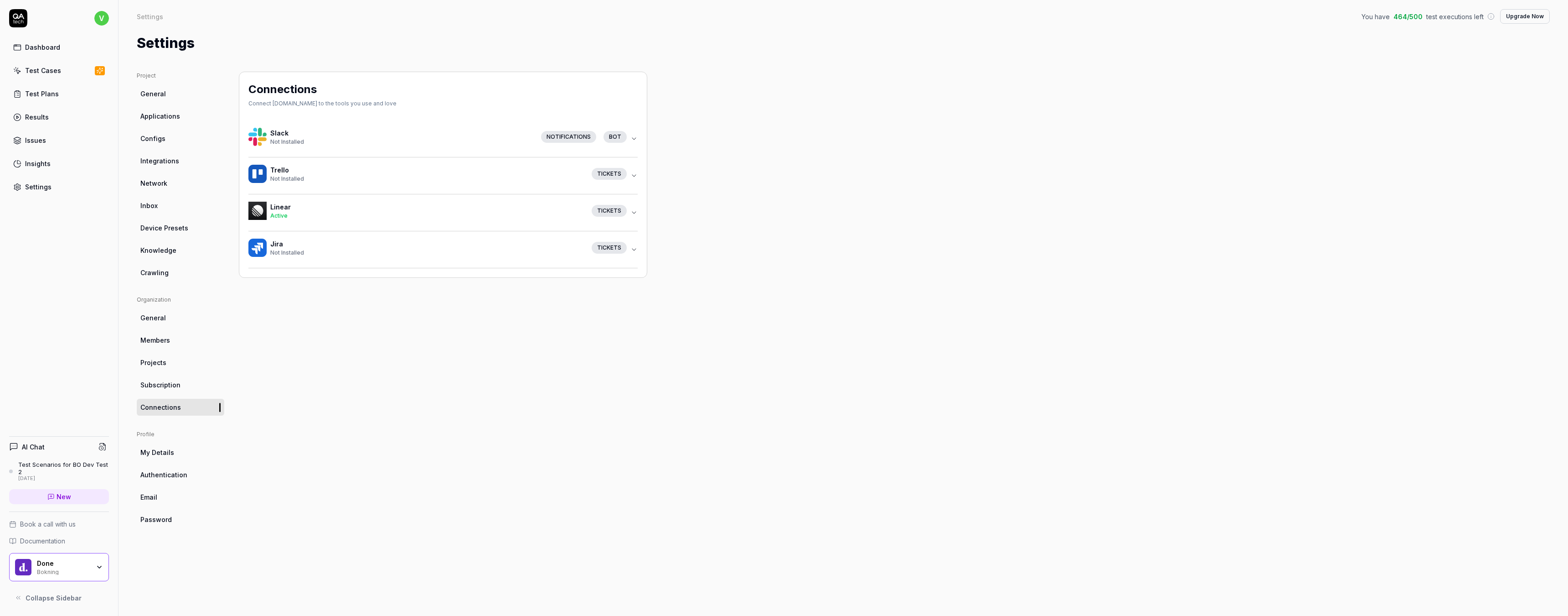
click at [38, 161] on div "Insights" at bounding box center [38, 164] width 26 height 10
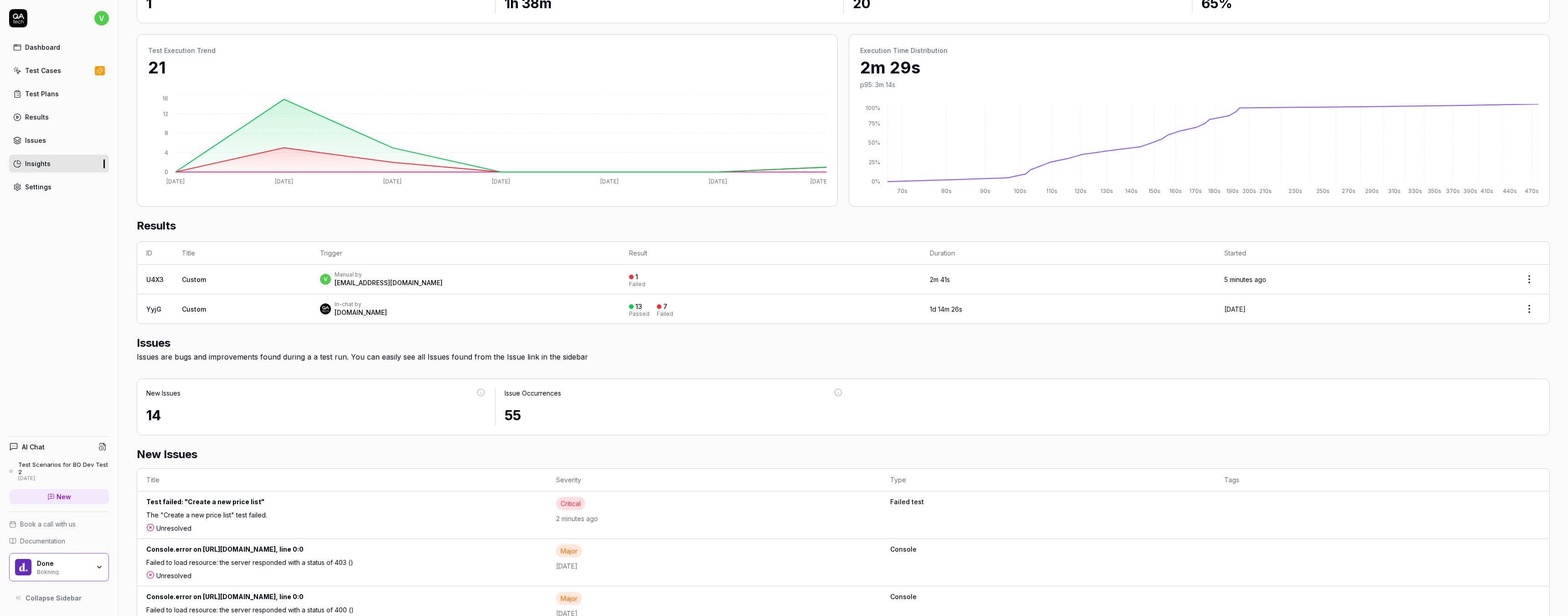
scroll to position [108, 0]
click at [415, 494] on div "Test failed: "Create a new price list"" at bounding box center [294, 500] width 296 height 13
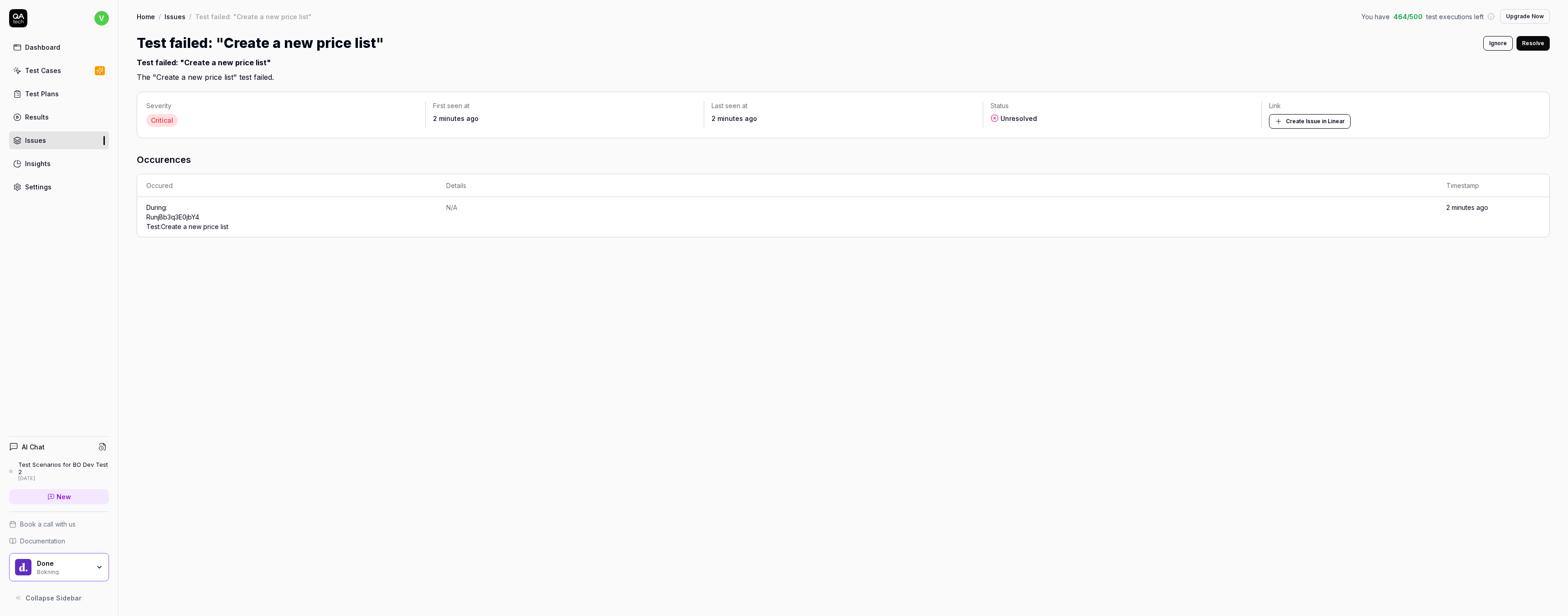
click at [1312, 120] on button "Create Issue in Linear" at bounding box center [1309, 121] width 82 height 15
click at [45, 189] on div "Settings" at bounding box center [38, 187] width 27 height 10
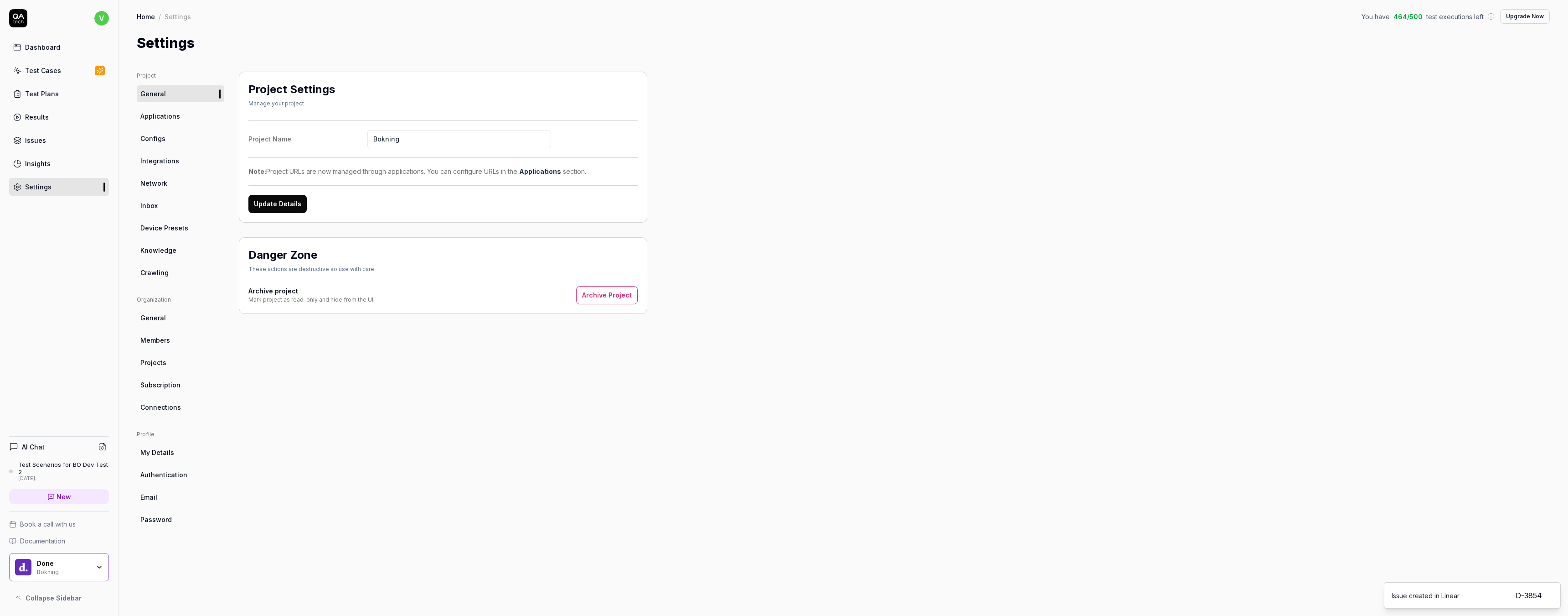
click at [159, 403] on span "Connections" at bounding box center [161, 407] width 41 height 10
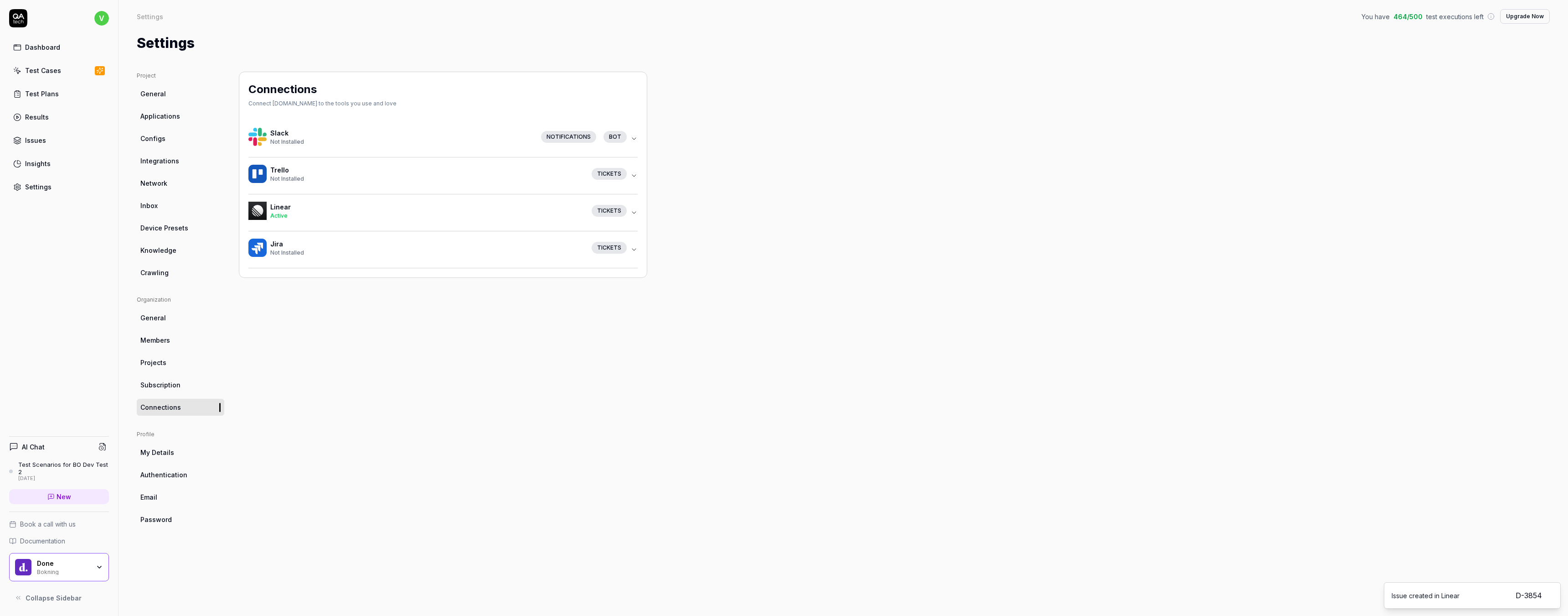
click at [143, 91] on span "General" at bounding box center [153, 94] width 26 height 10
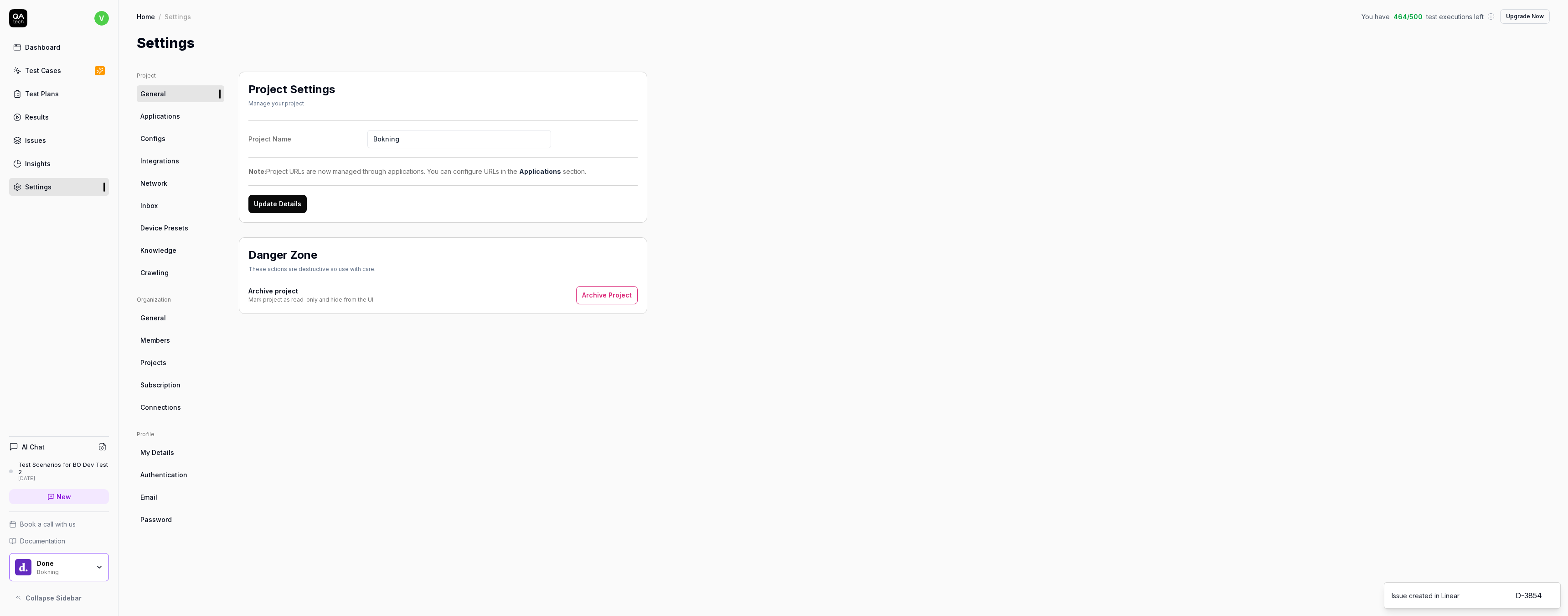
click at [145, 113] on span "Applications" at bounding box center [160, 116] width 40 height 10
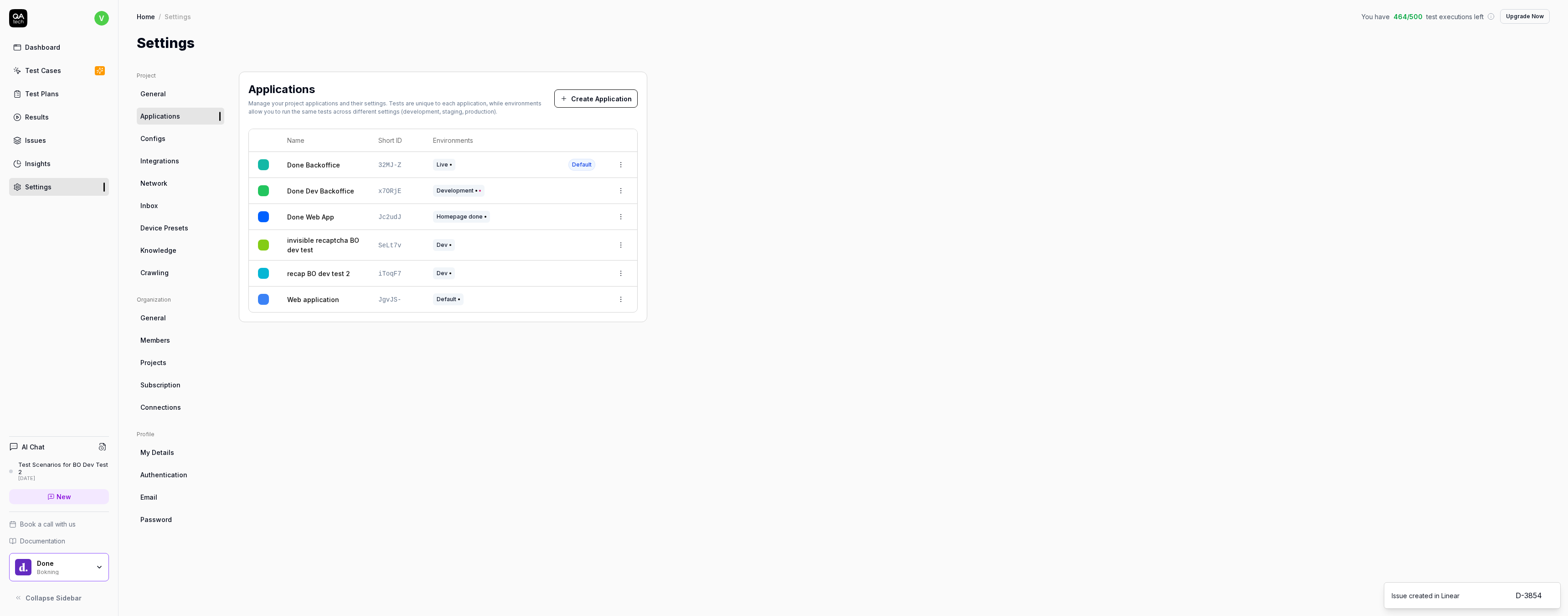
click at [44, 544] on span "Documentation" at bounding box center [43, 541] width 45 height 10
click at [32, 94] on div "Test Plans" at bounding box center [42, 94] width 34 height 10
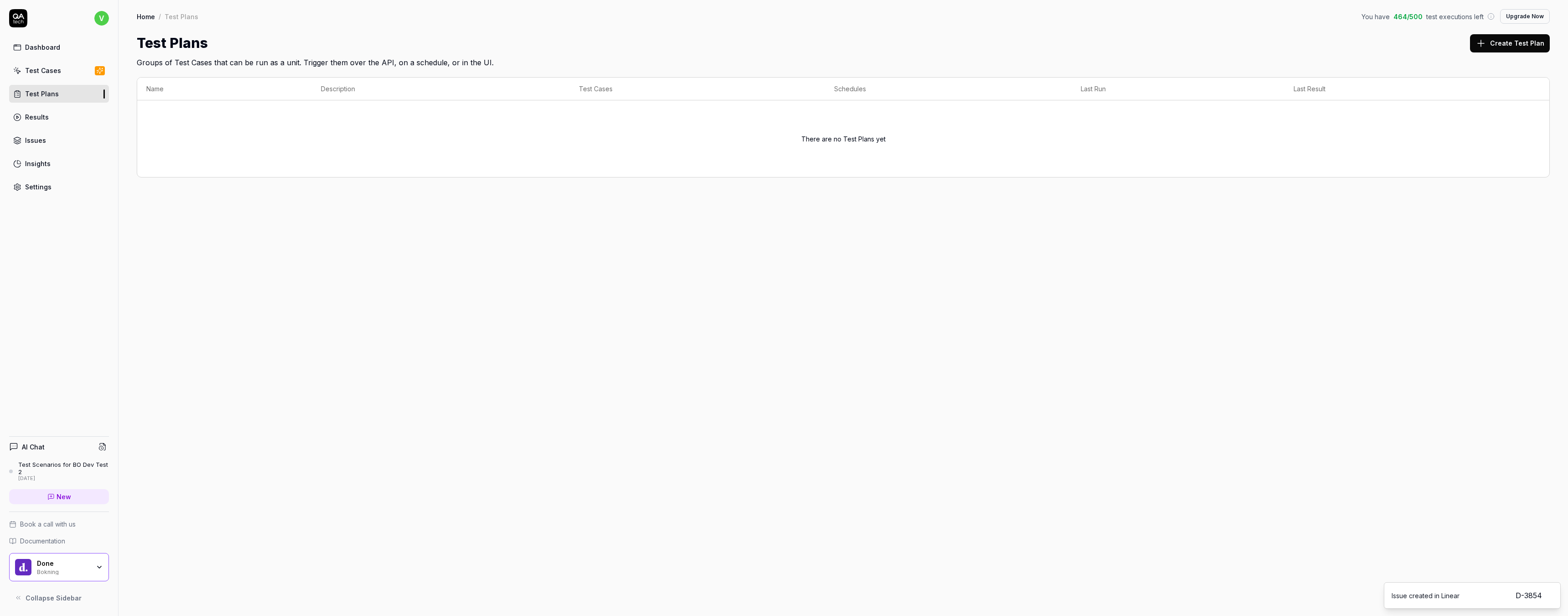
click at [52, 464] on div "Test Scenarios for BO Dev Test 2" at bounding box center [64, 468] width 91 height 15
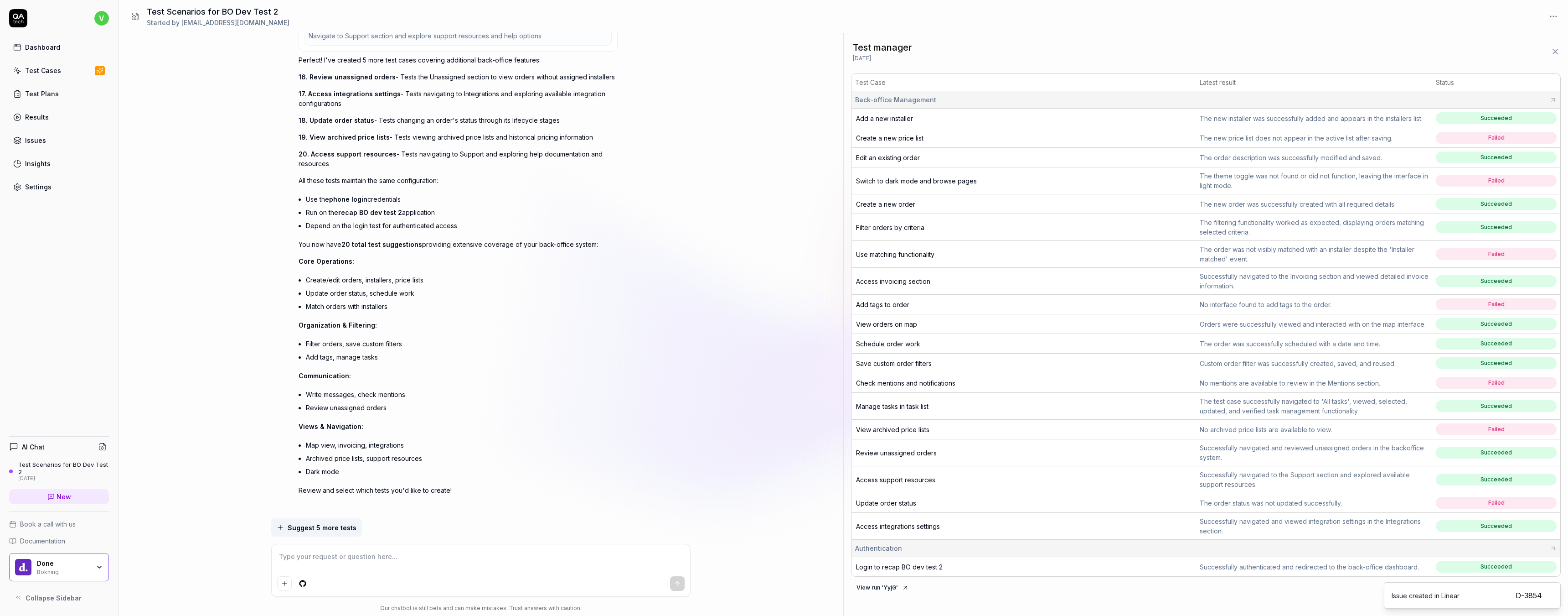
click at [351, 559] on textarea at bounding box center [481, 561] width 407 height 23
type textarea "*"
type textarea "C"
type textarea "*"
type textarea "Ca"
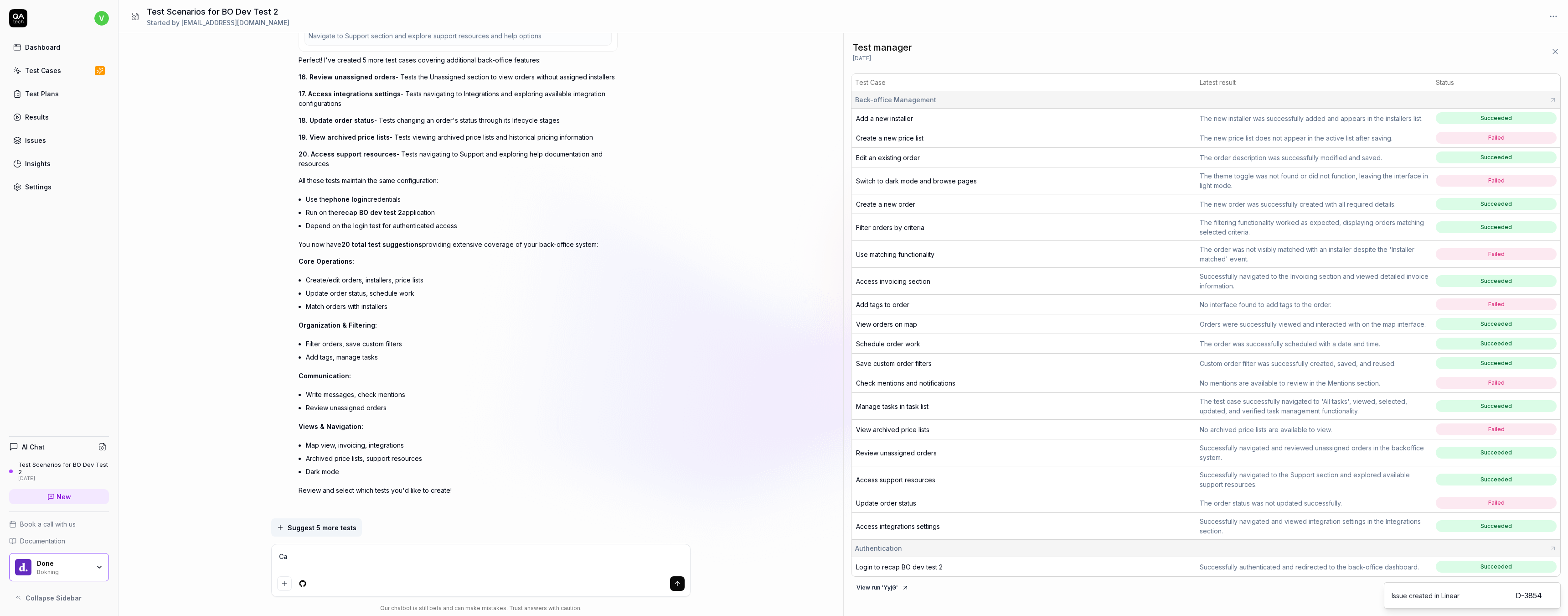
type textarea "*"
type textarea "Can"
type textarea "*"
type textarea "Can"
type textarea "*"
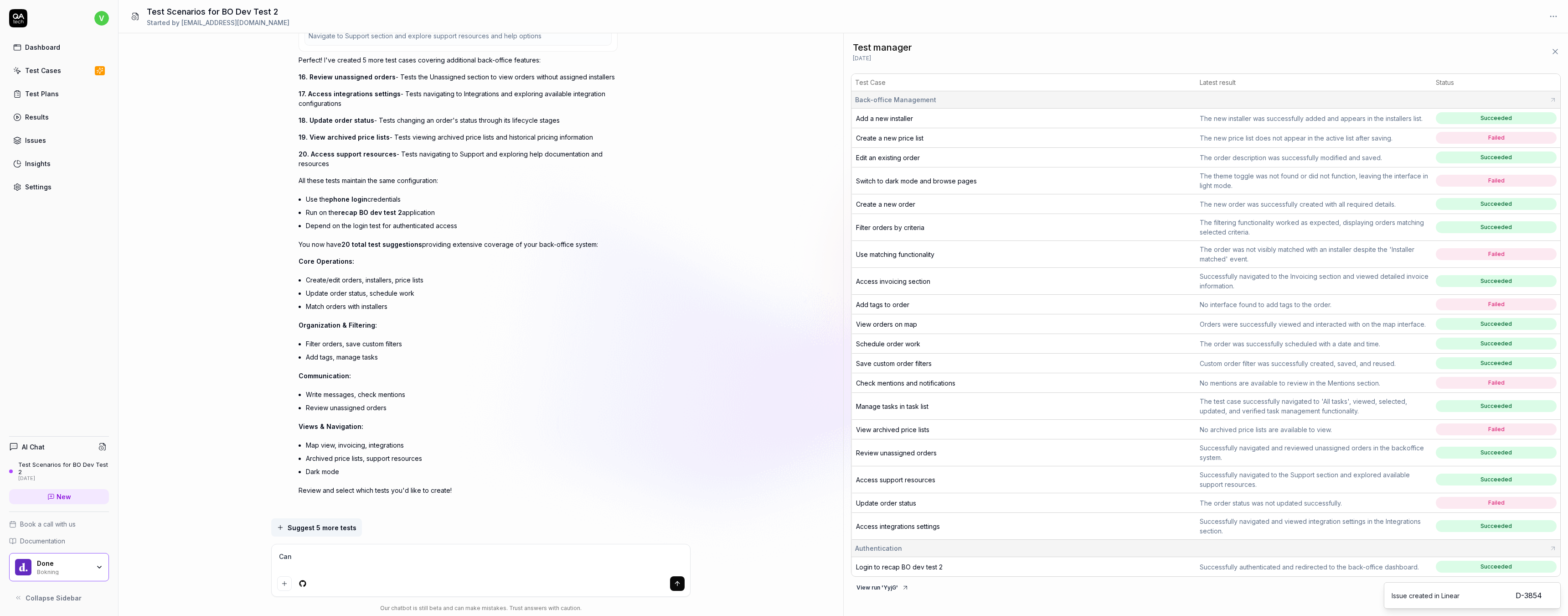
type textarea "Can y"
type textarea "*"
type textarea "Can yo"
type textarea "*"
type textarea "Can you"
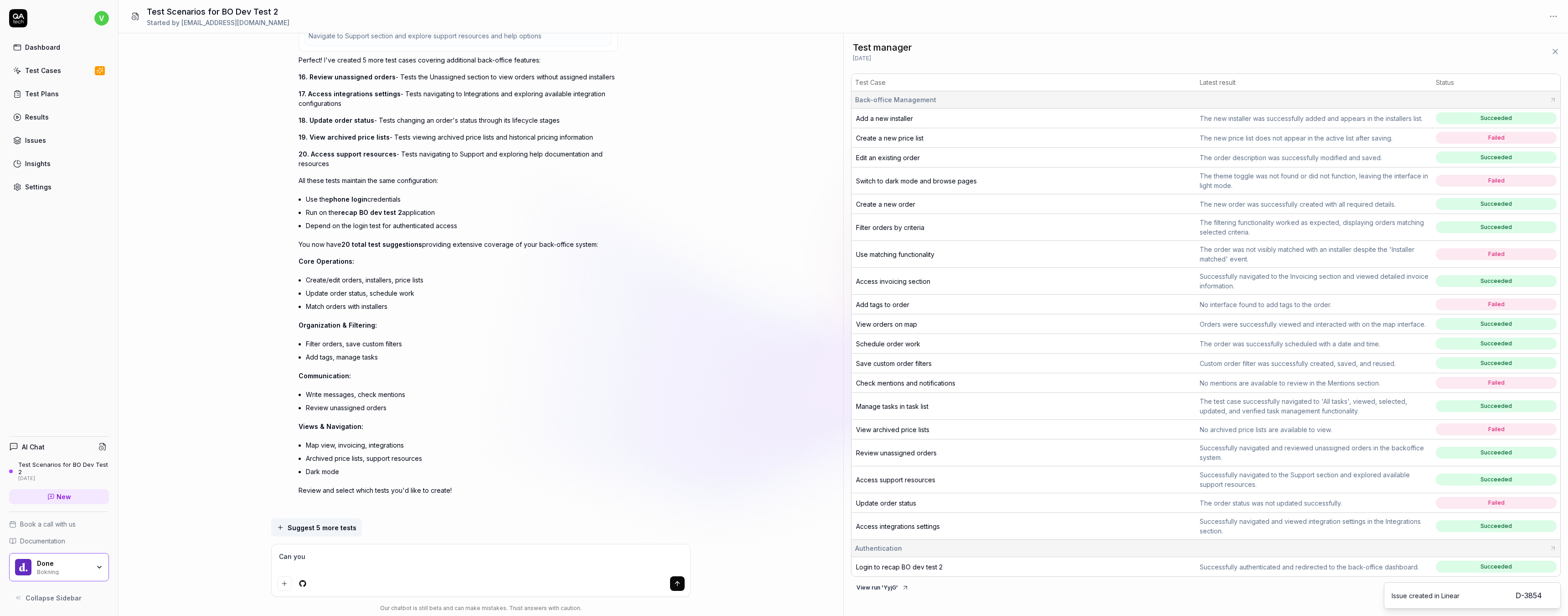
type textarea "*"
type textarea "Can you"
type textarea "*"
type textarea "Can you u"
type textarea "*"
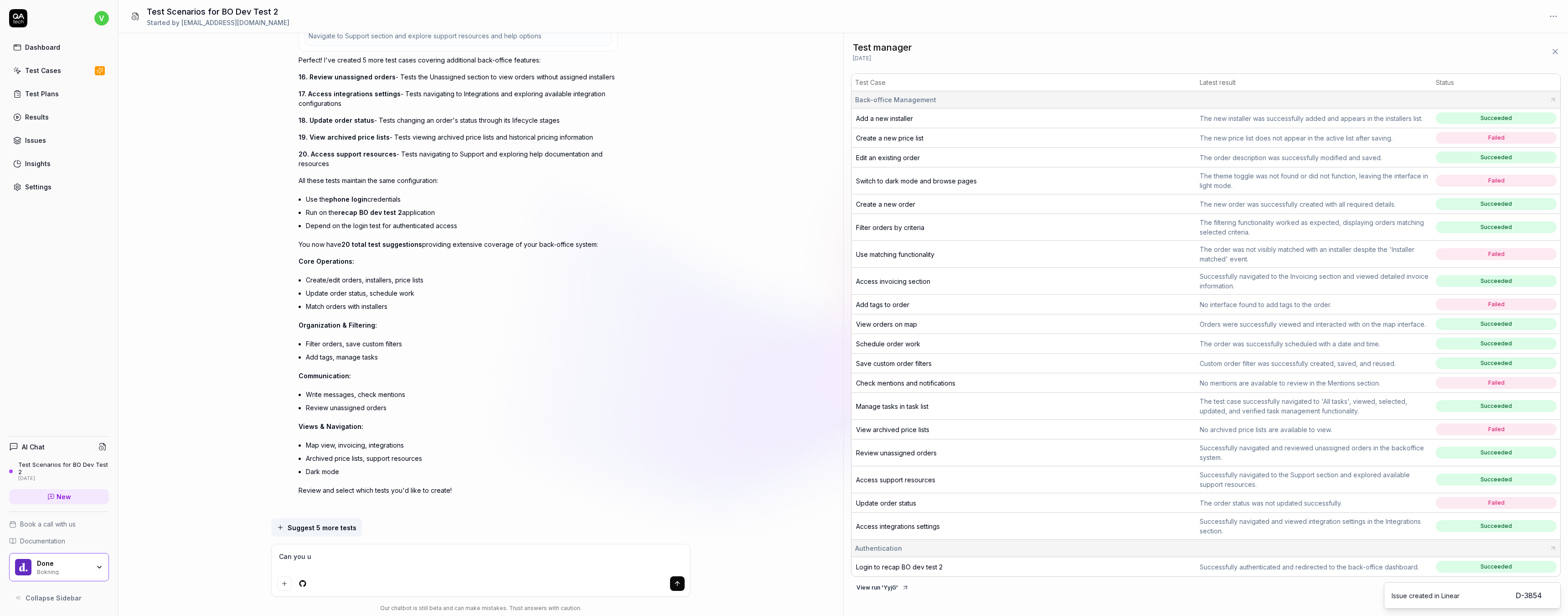
type textarea "Can you us"
type textarea "*"
type textarea "Can you use"
type textarea "*"
type textarea "Can you use"
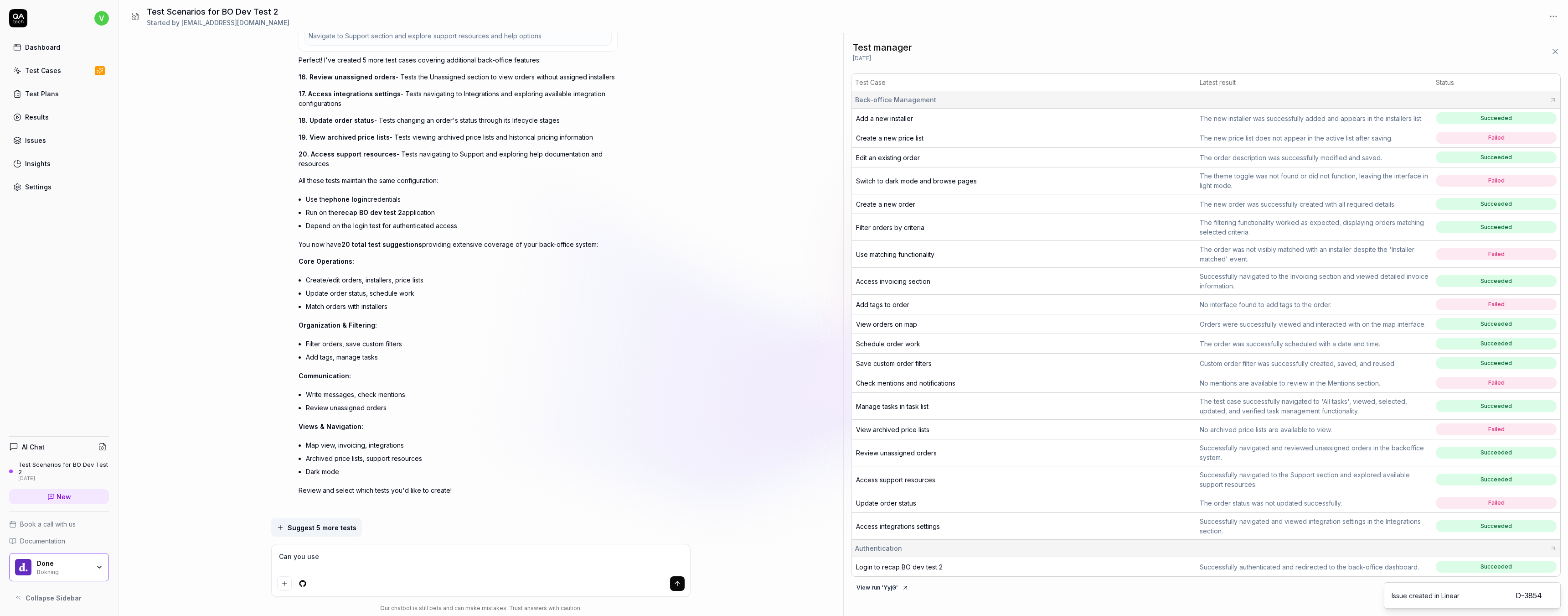
type textarea "*"
type textarea "Can you use t"
type textarea "*"
type textarea "Can you use th"
type textarea "*"
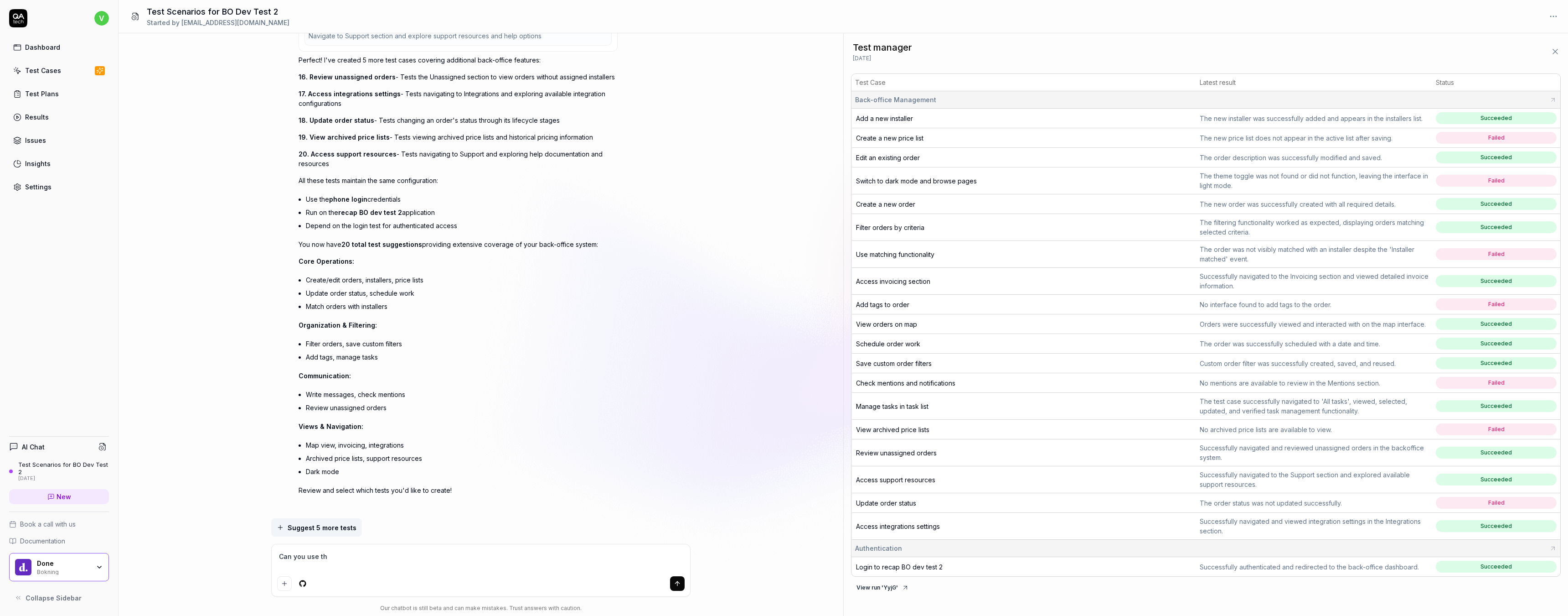
type textarea "Can you use thi"
type textarea "*"
type textarea "Can you use this"
type textarea "*"
type textarea "Can you use thi"
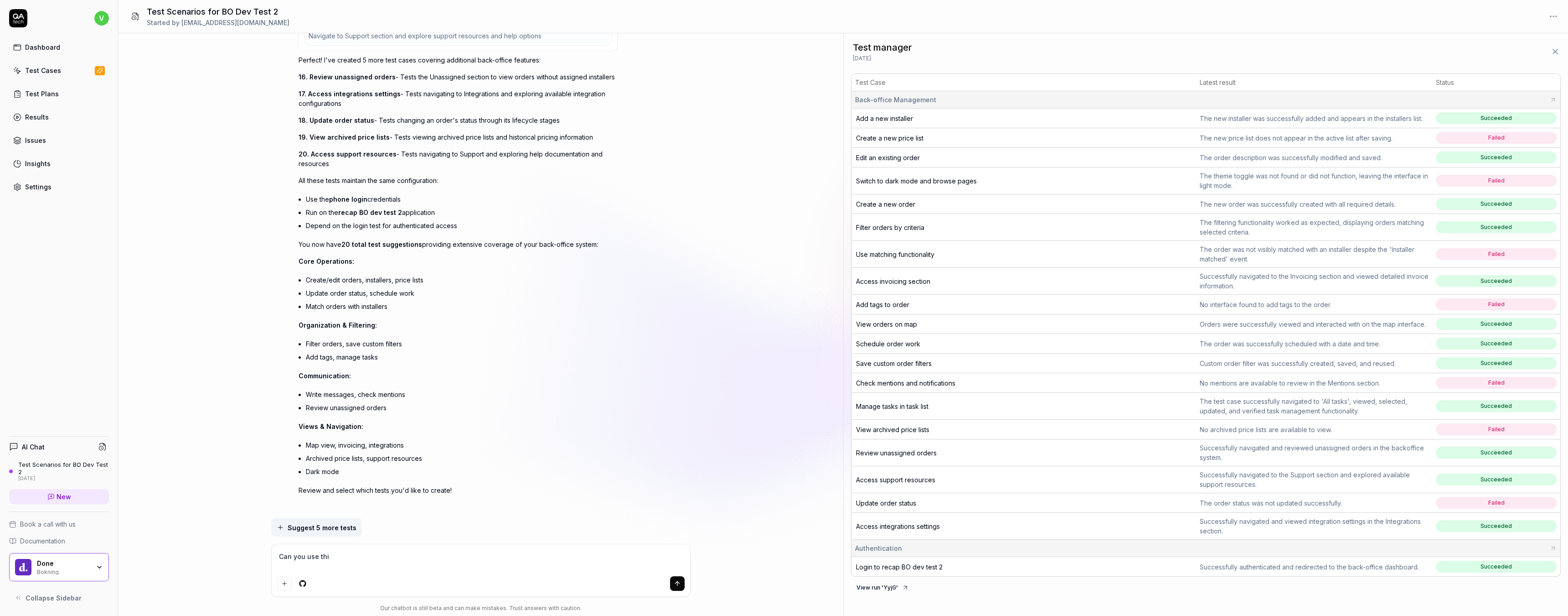
type textarea "*"
type textarea "Can you use th"
type textarea "*"
type textarea "Can you use thi"
type textarea "*"
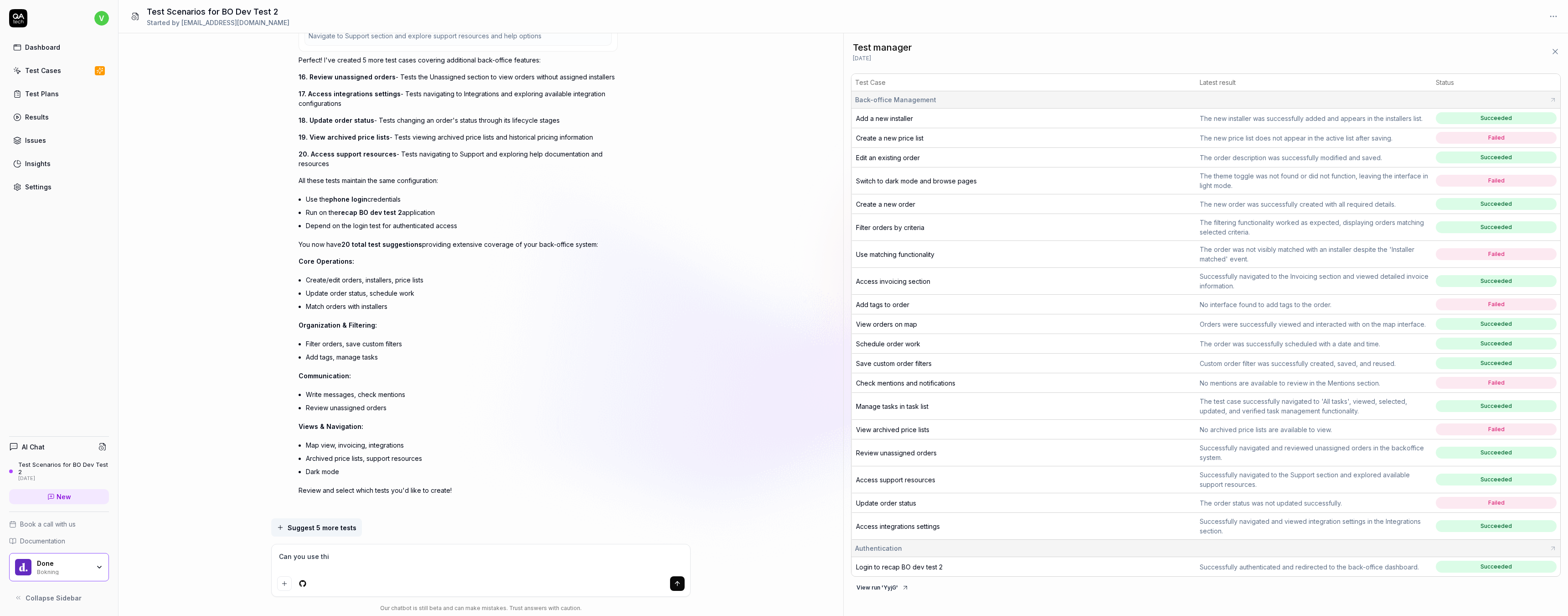
type textarea "Can you use this"
type textarea "*"
type textarea "Can you use this"
type textarea "*"
type textarea "Can you use this i"
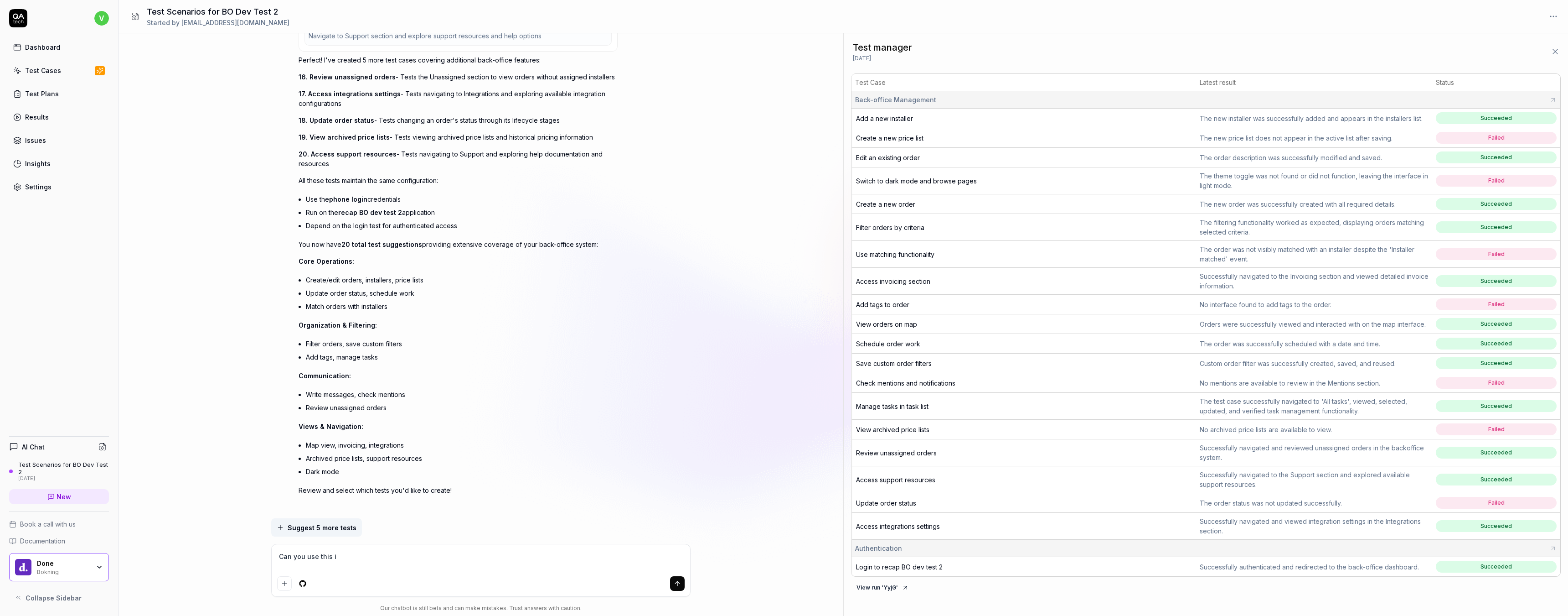
type textarea "*"
type textarea "Can you use this in"
type textarea "*"
type textarea "Can you use this inf"
type textarea "*"
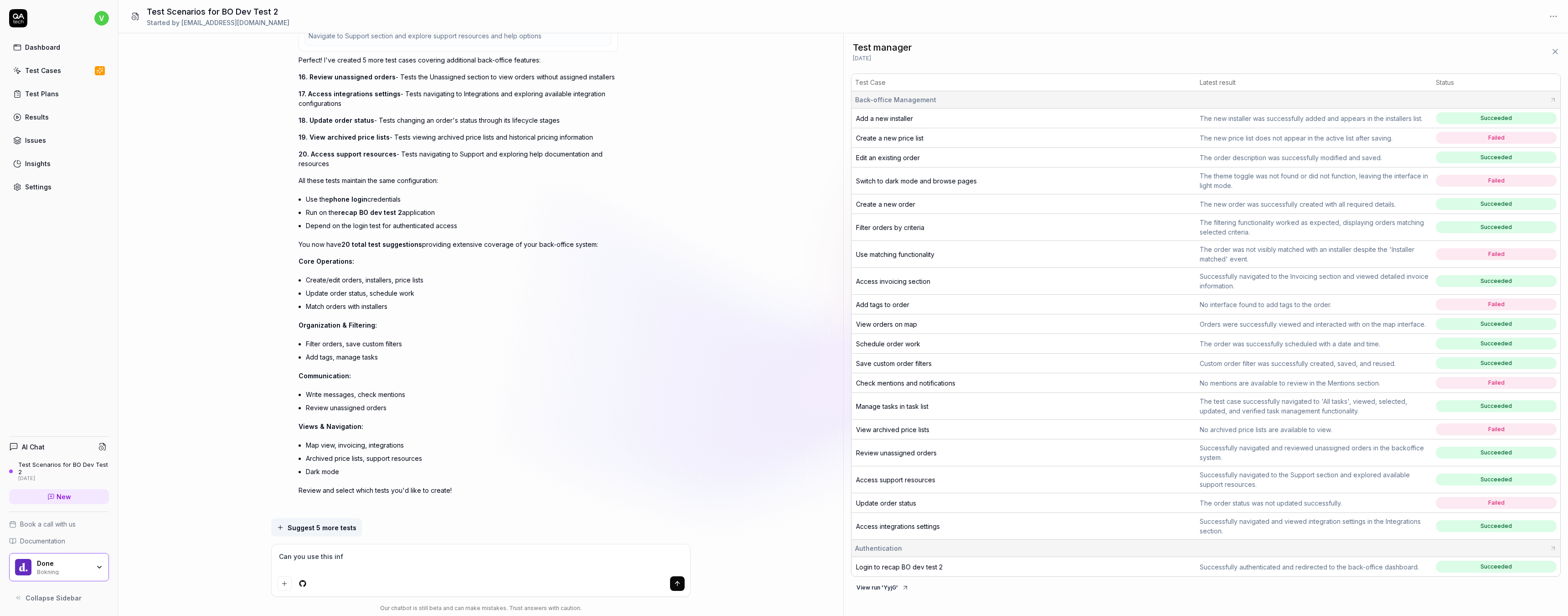
type textarea "Can you use this info"
type textarea "*"
type textarea "Can you use this info"
type textarea "*"
type textarea "Can you use this info a"
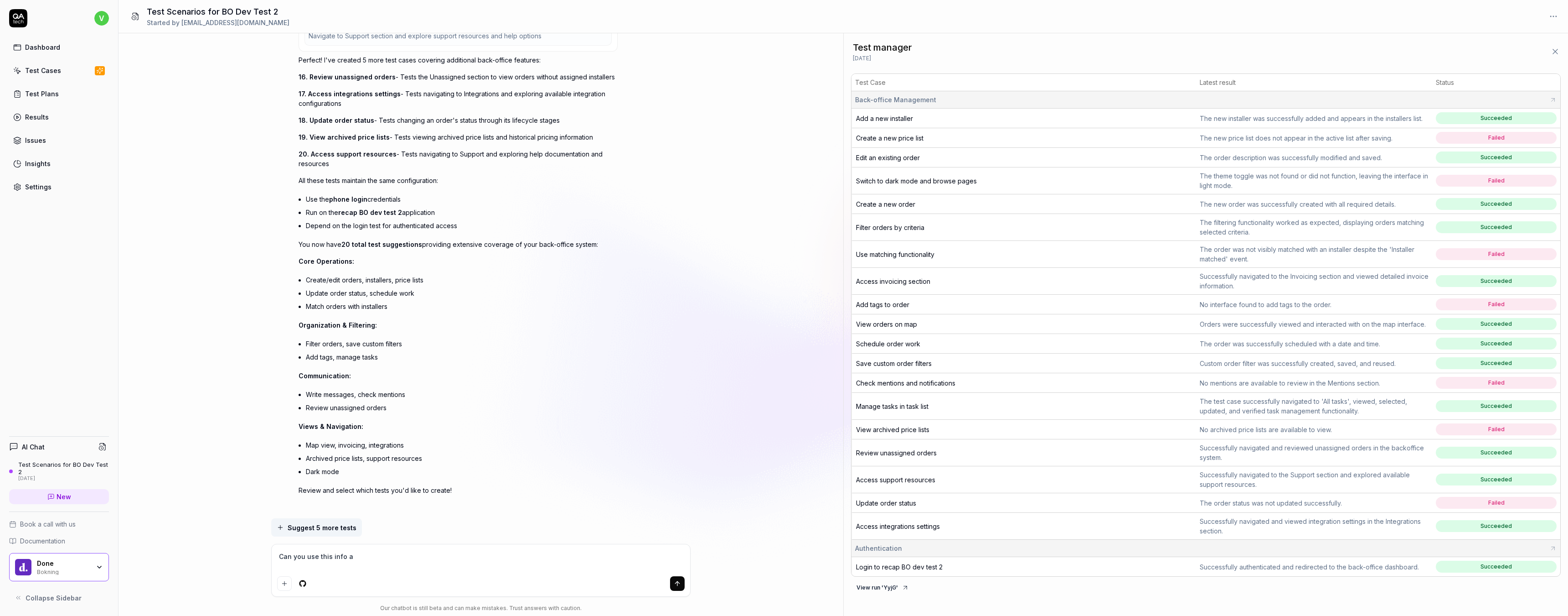
type textarea "*"
type textarea "Can you use this info an"
type textarea "*"
type textarea "Can you use this info and"
type textarea "*"
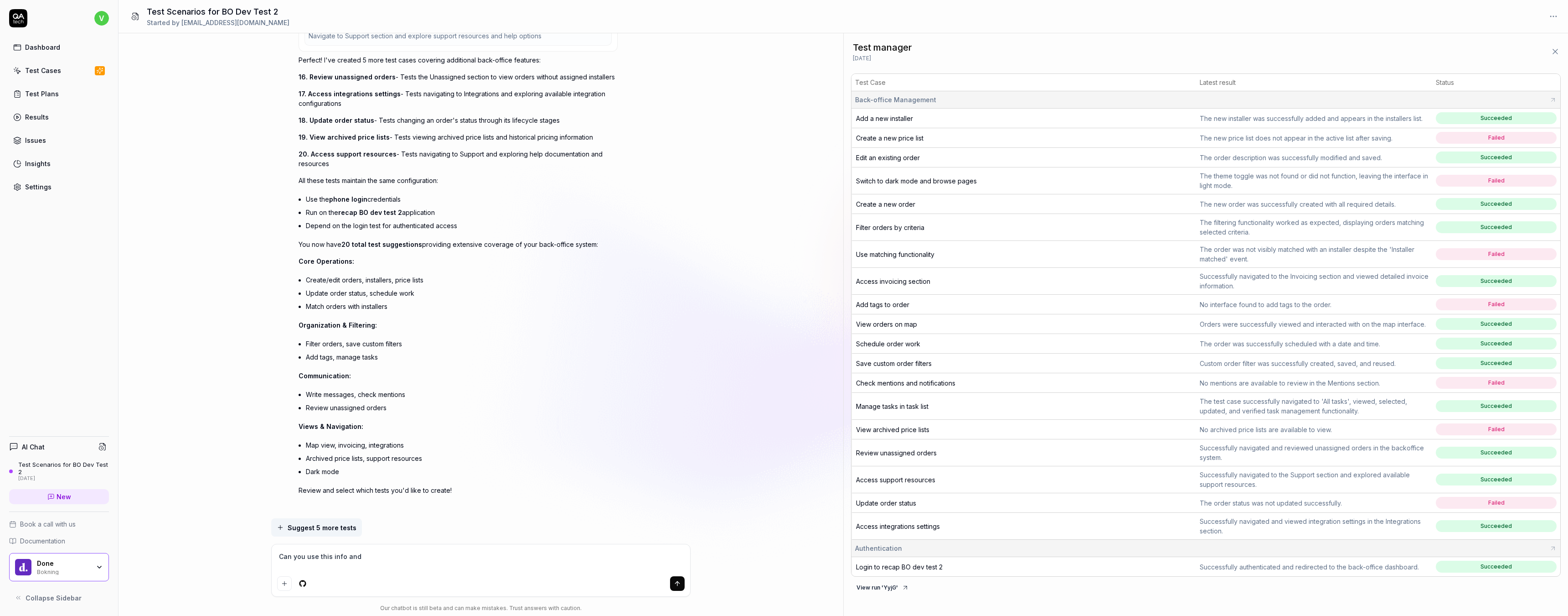
type textarea "Can you use this info and"
type textarea "*"
type textarea "Can you use this info and v"
type textarea "*"
type textarea "Can you use this info and"
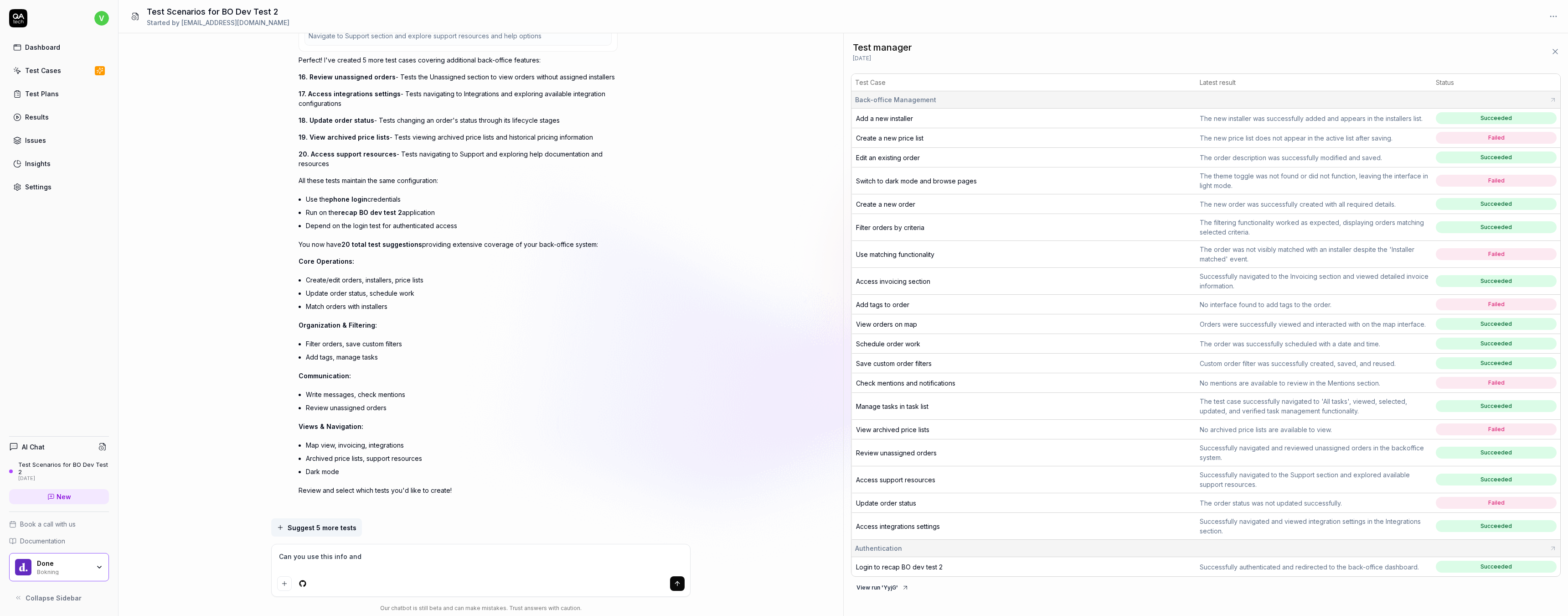
type textarea "*"
type textarea "Can you use this info and c"
type textarea "*"
type textarea "Can you use this info and cr"
type textarea "*"
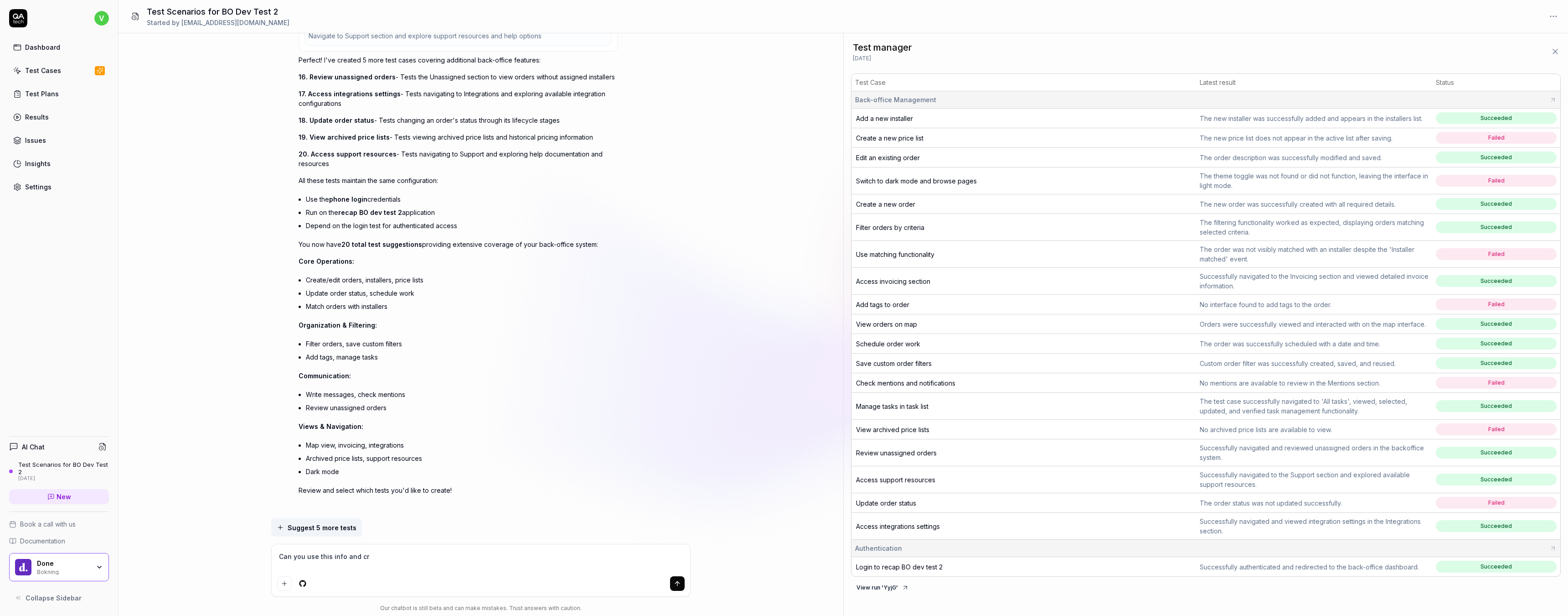
type textarea "Can you use this info and cre"
type textarea "*"
type textarea "Can you use this info and cret"
type textarea "*"
type textarea "Can you use this info and crete"
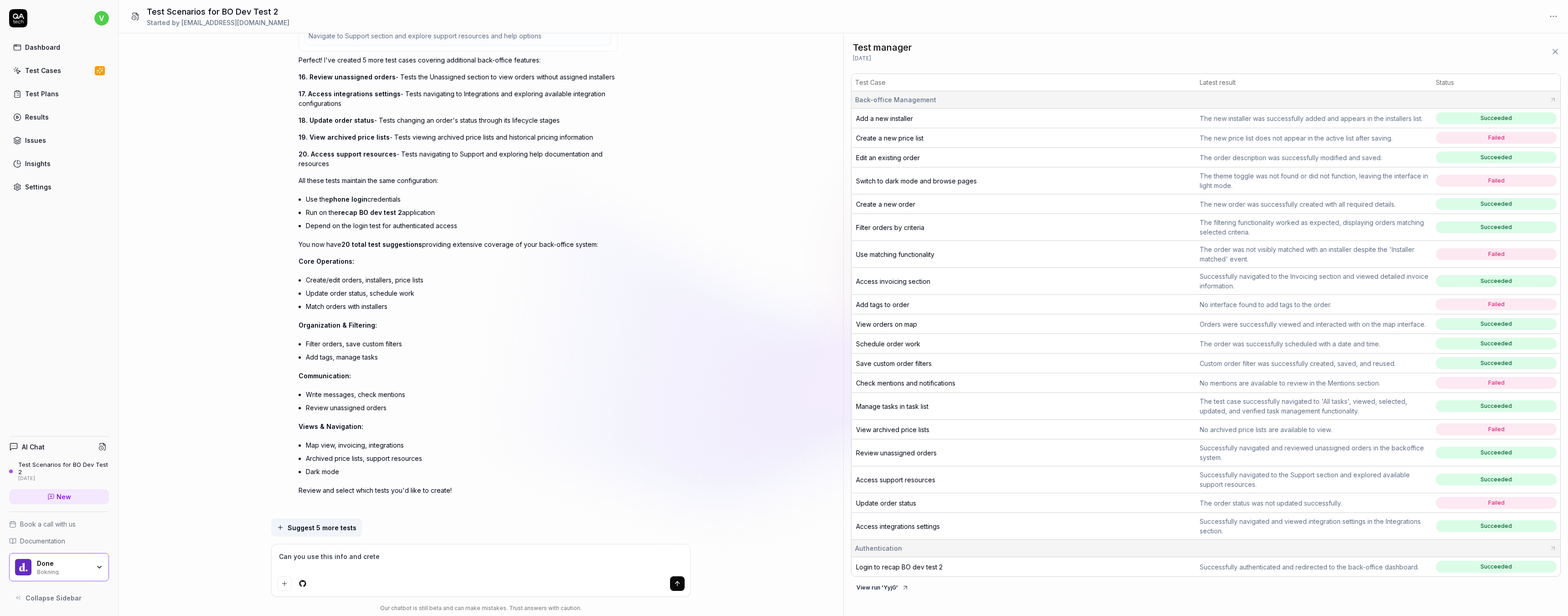
type textarea "*"
type textarea "Can you use this info and cret"
type textarea "*"
type textarea "Can you use this info and cre"
type textarea "*"
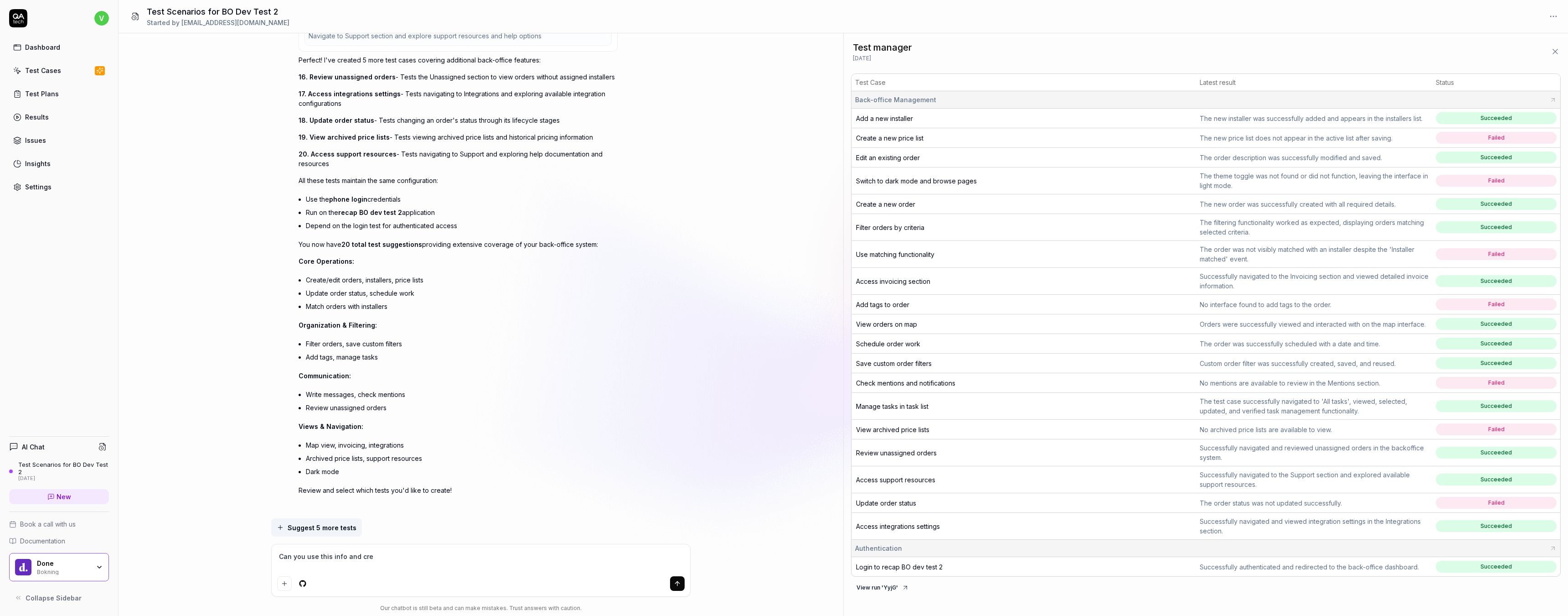
type textarea "Can you use this info and crea"
type textarea "*"
type textarea "Can you use this info and creat"
type textarea "*"
type textarea "Can you use this info and create"
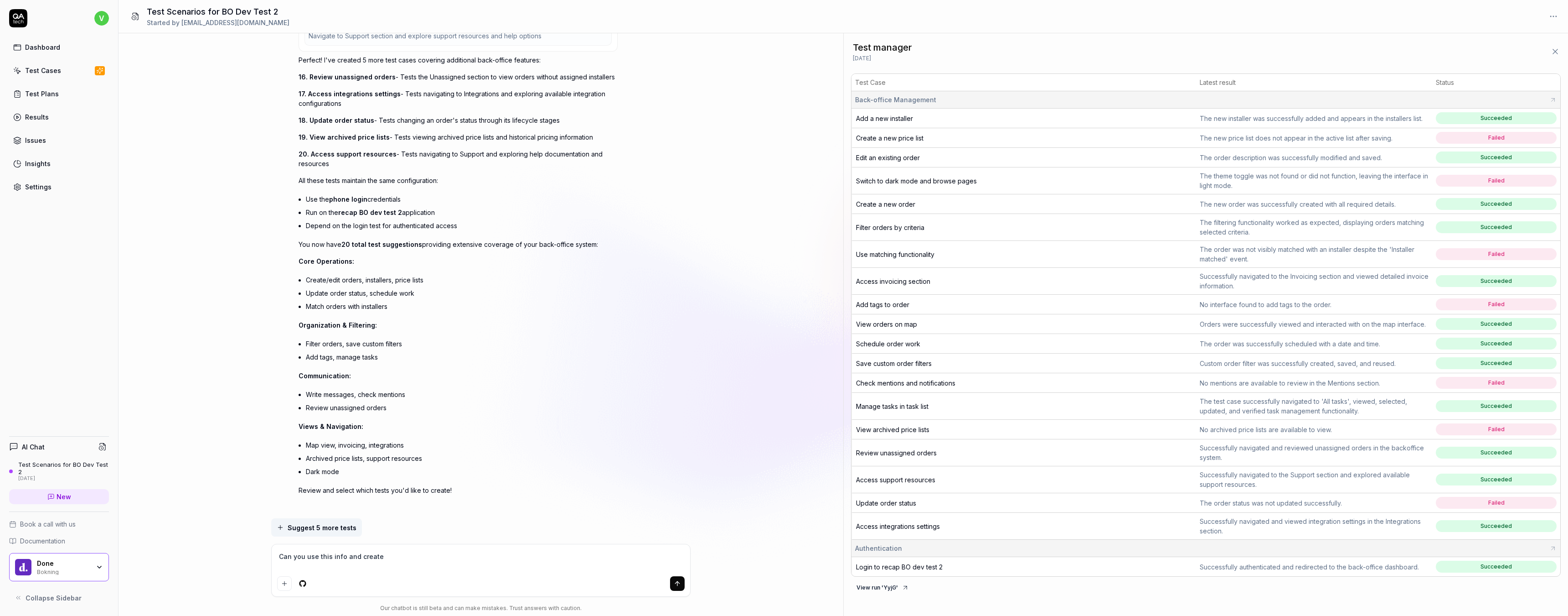
type textarea "*"
type textarea "Can you use this info and create"
type textarea "*"
type textarea "Can you use this info and create a"
type textarea "*"
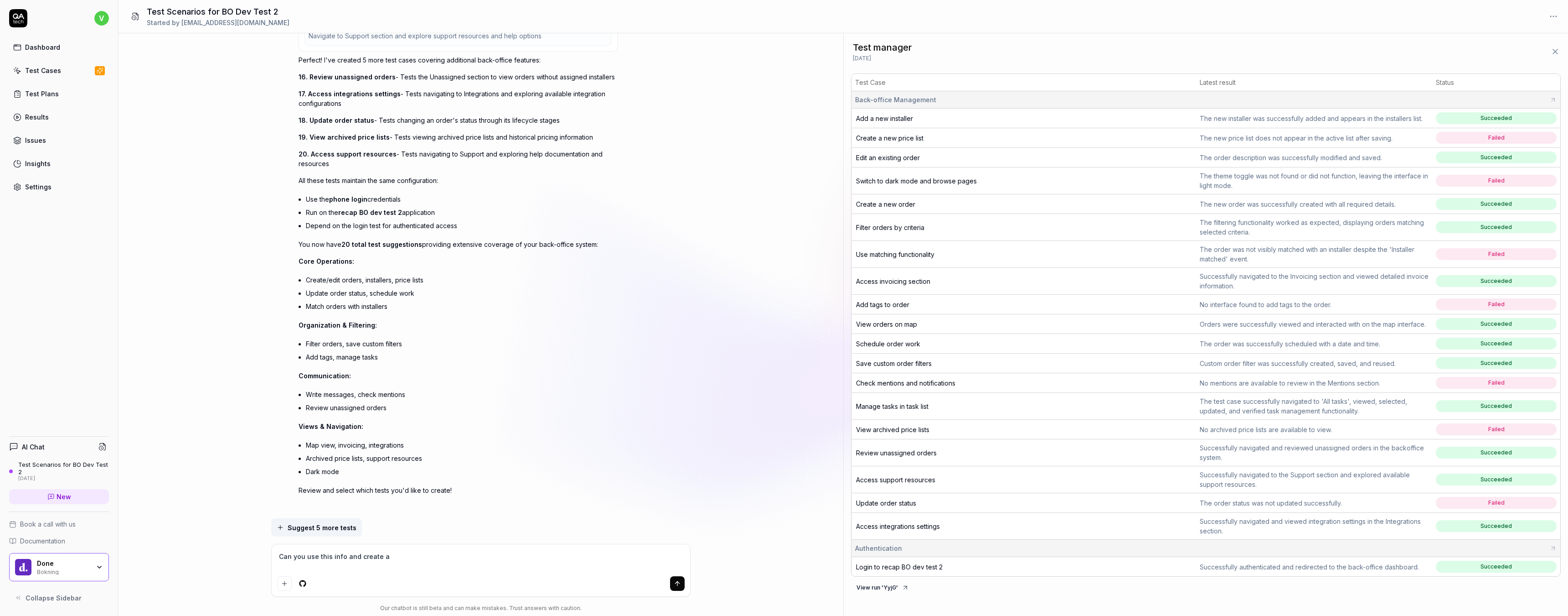
type textarea "Can you use this info and create a"
type textarea "*"
type textarea "Can you use this info and create a g"
type textarea "*"
type textarea "Can you use this info and create a go"
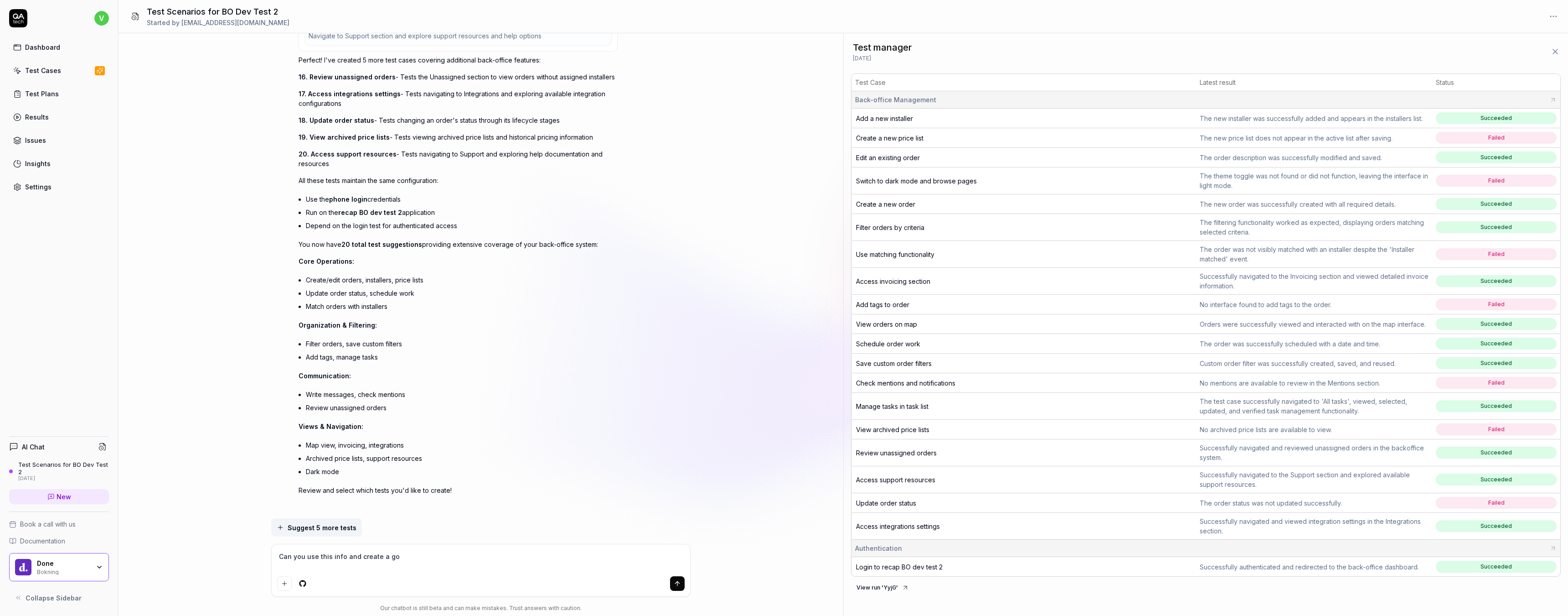
type textarea "*"
type textarea "Can you use this info and create a goo"
type textarea "*"
type textarea "Can you use this info and create a good"
type textarea "*"
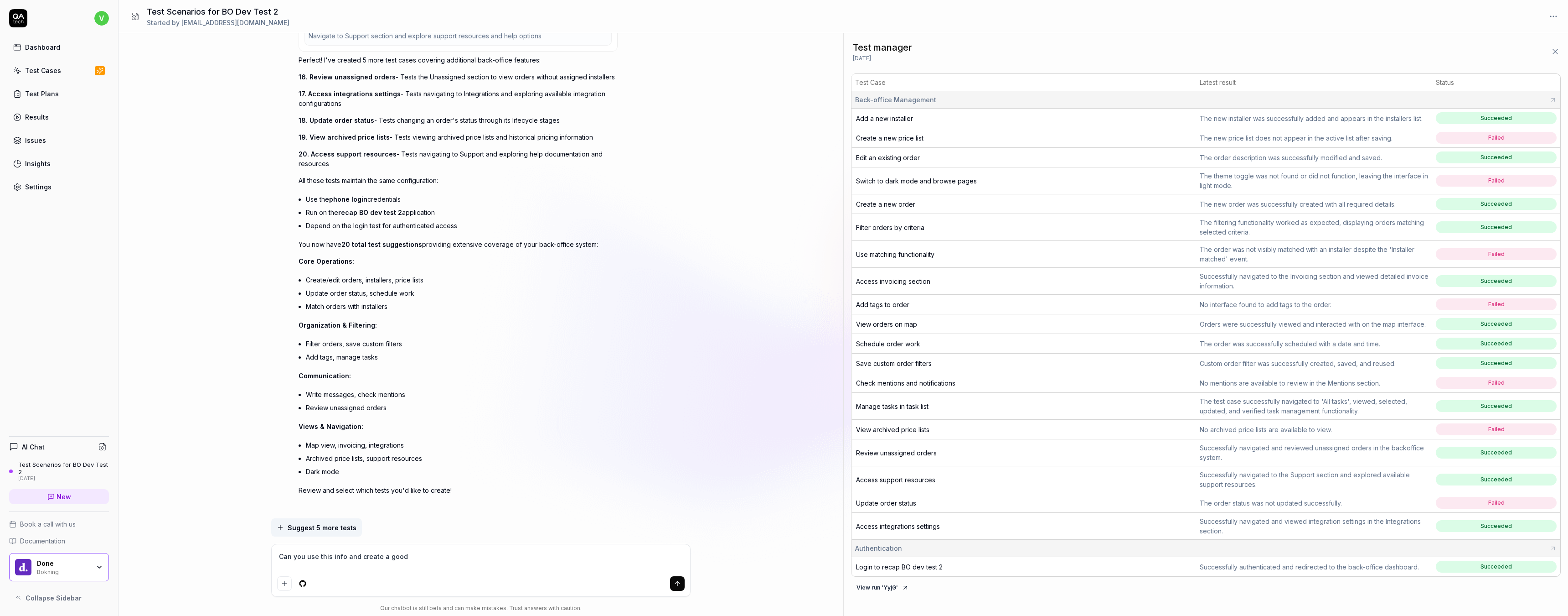
type textarea "Can you use this info and create a good"
type textarea "*"
type textarea "Can you use this info and create a good t"
type textarea "*"
type textarea "Can you use this info and create a good te"
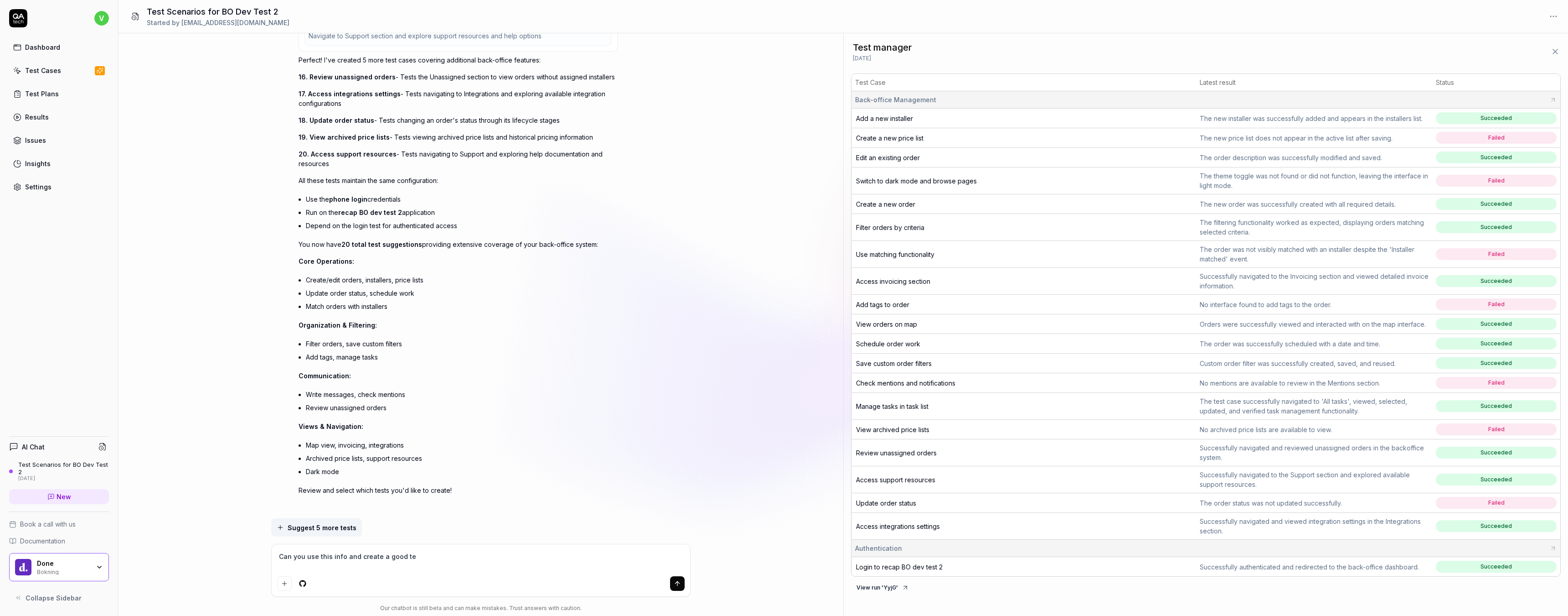
type textarea "*"
type textarea "Can you use this info and create a good tes"
type textarea "*"
type textarea "Can you use this info and create a good test"
type textarea "*"
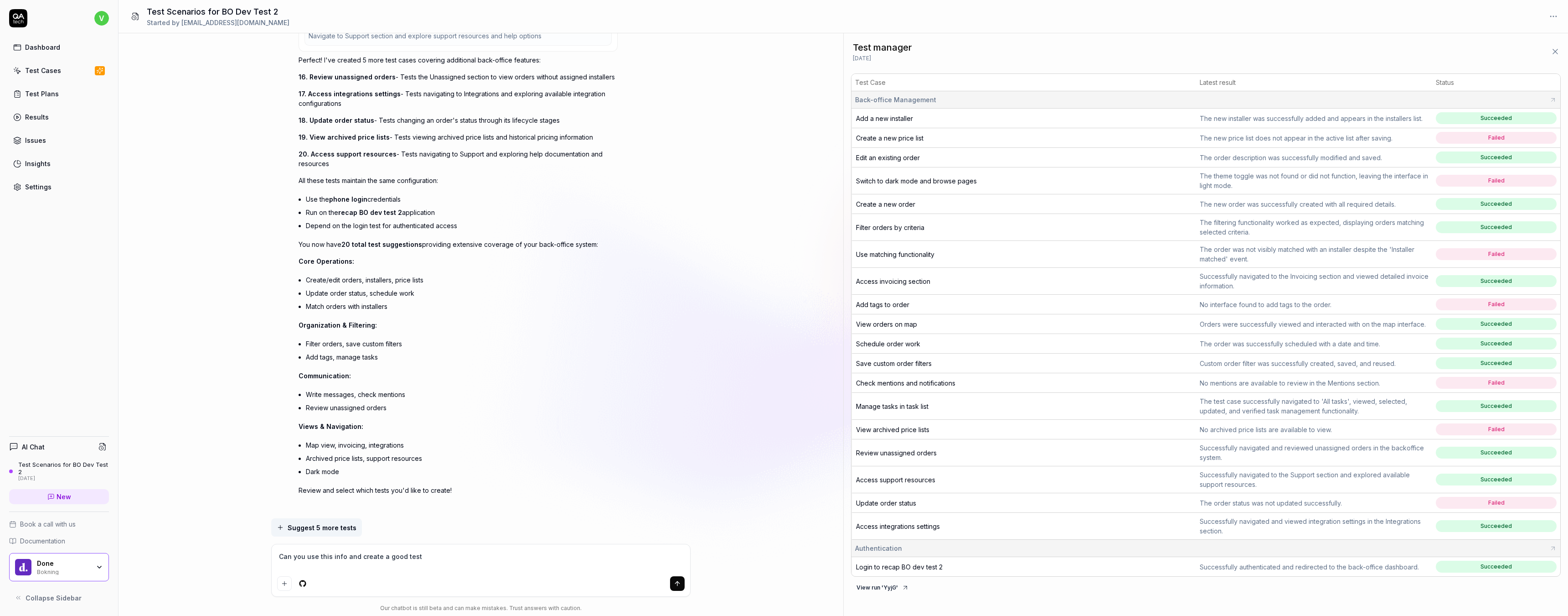
type textarea "Can you use this info and create a good test"
type textarea "*"
type textarea "Can you use this info and create a good test p"
type textarea "*"
type textarea "Can you use this info and create a good test pl"
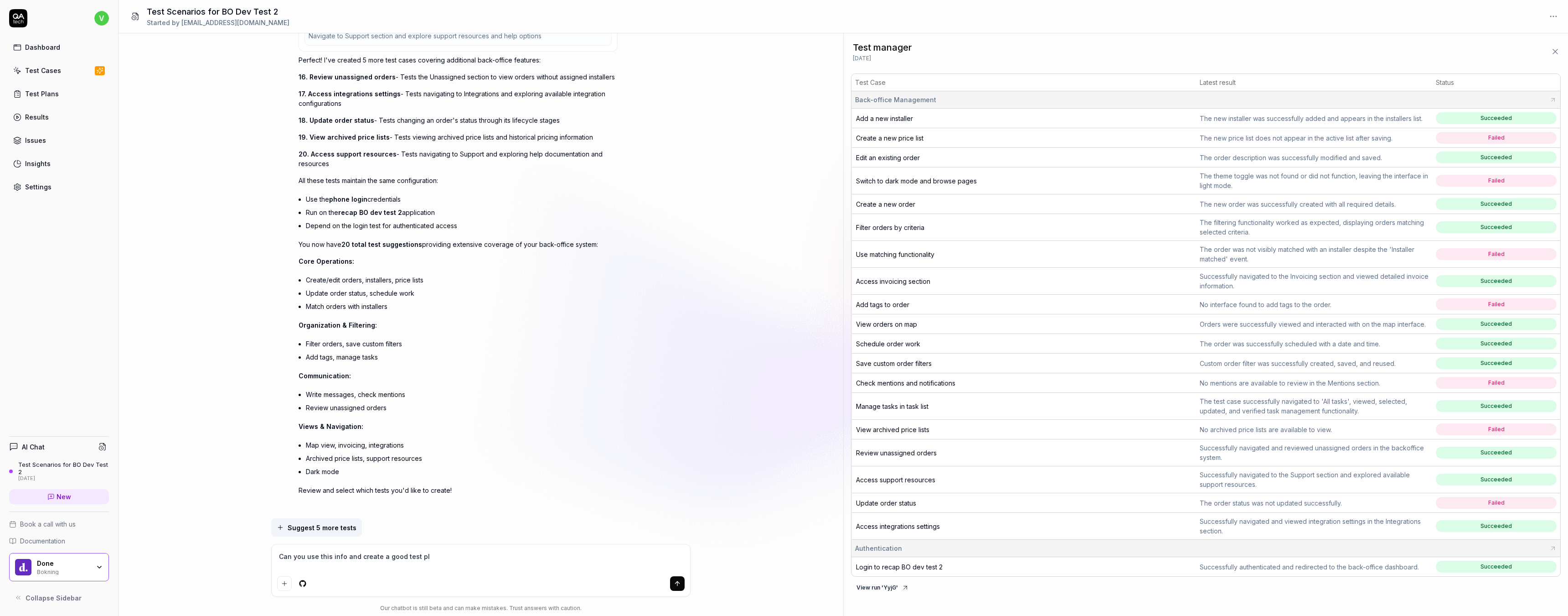
type textarea "*"
type textarea "Can you use this info and create a good test pla"
type textarea "*"
type textarea "Can you use this info and create a good test plan"
type textarea "*"
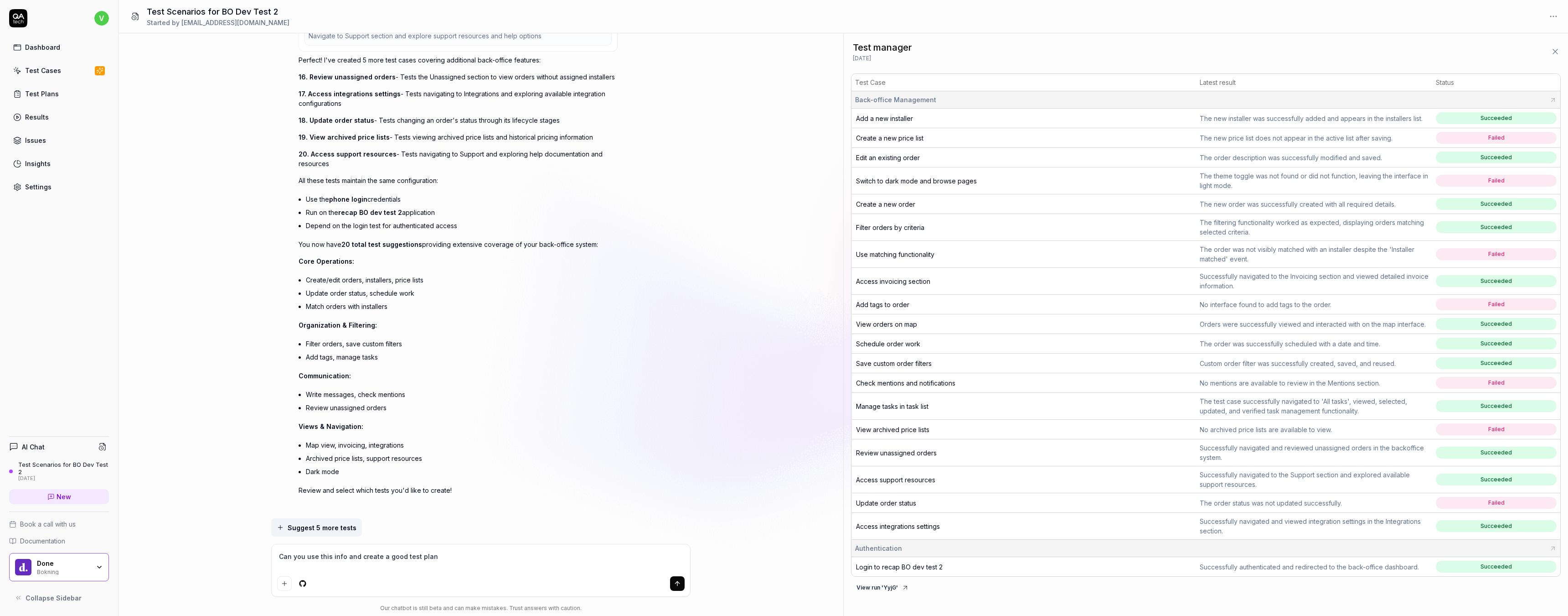
type textarea "Can you use this info and create a good test plan"
type textarea "*"
type textarea "Can you use this info and create a good test plan f"
type textarea "*"
type textarea "Can you use this info and create a good test plan fo"
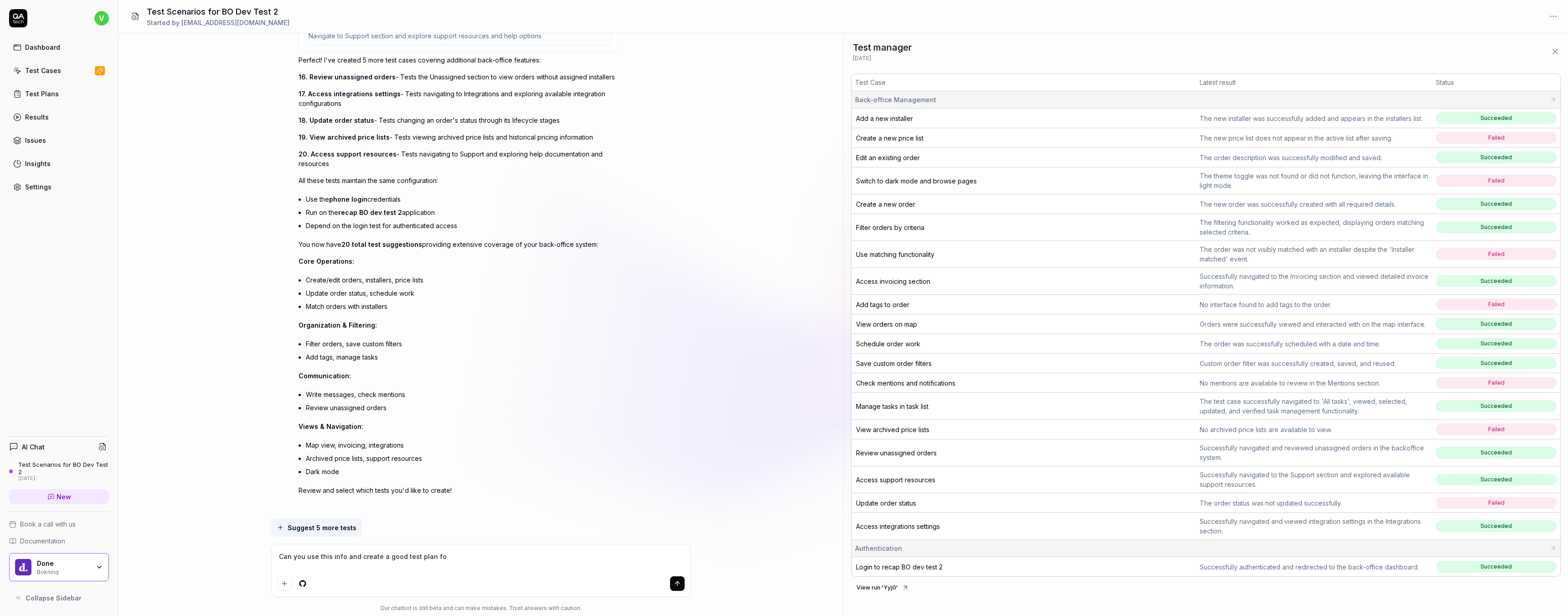
type textarea "*"
type textarea "Can you use this info and create a good test plan for"
type textarea "*"
type textarea "Can you use this info and create a good test plan for"
type textarea "*"
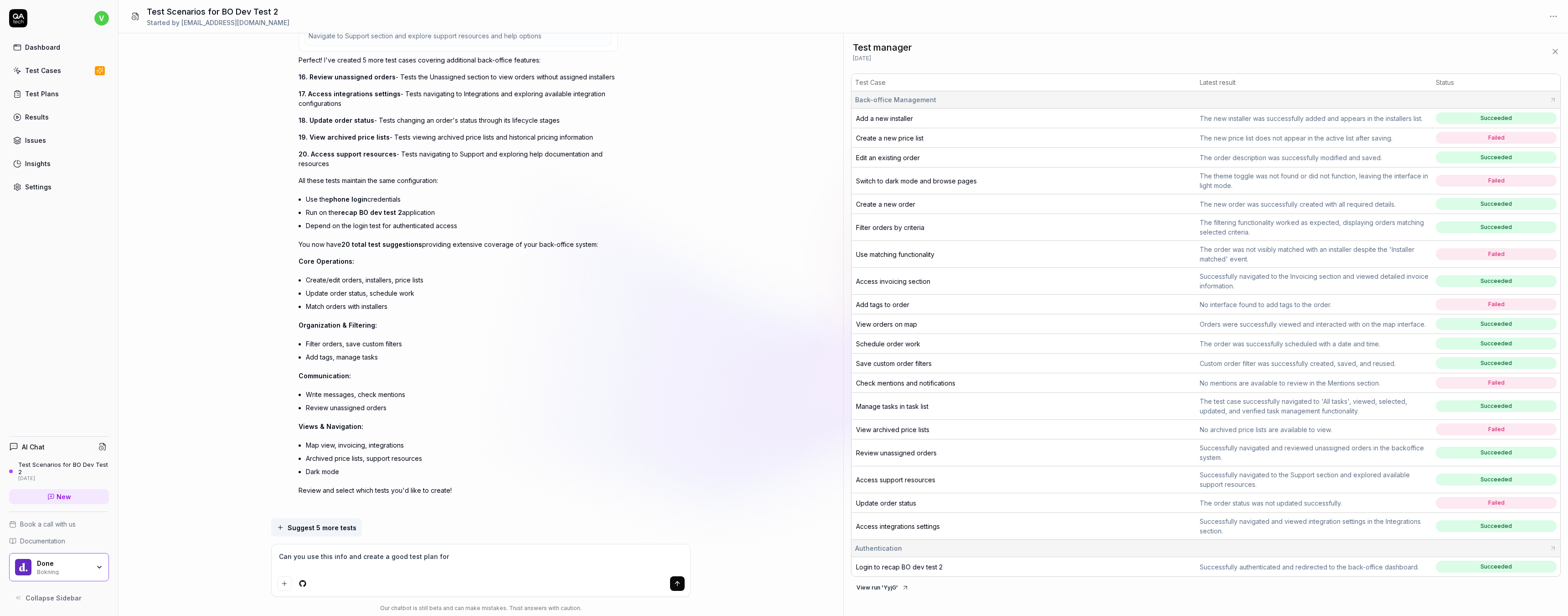
type textarea "Can you use this info and create a good test plan for m"
type textarea "*"
type textarea "Can you use this info and create a good test plan for me"
type textarea "*"
type textarea "Can you use this info and create a good test plan for me"
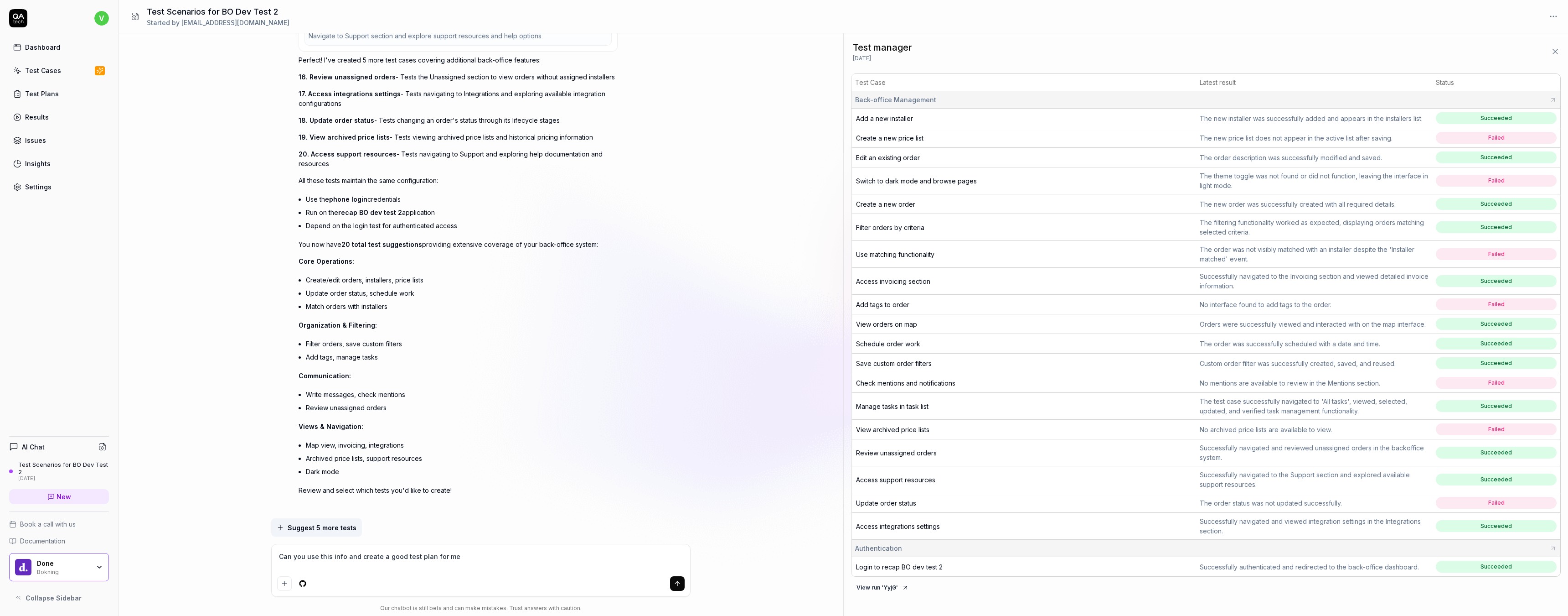
type textarea "*"
type textarea "Can you use this info and create a good test plan for me t"
type textarea "*"
type textarea "Can you use this info and create a good test plan for me to"
type textarea "*"
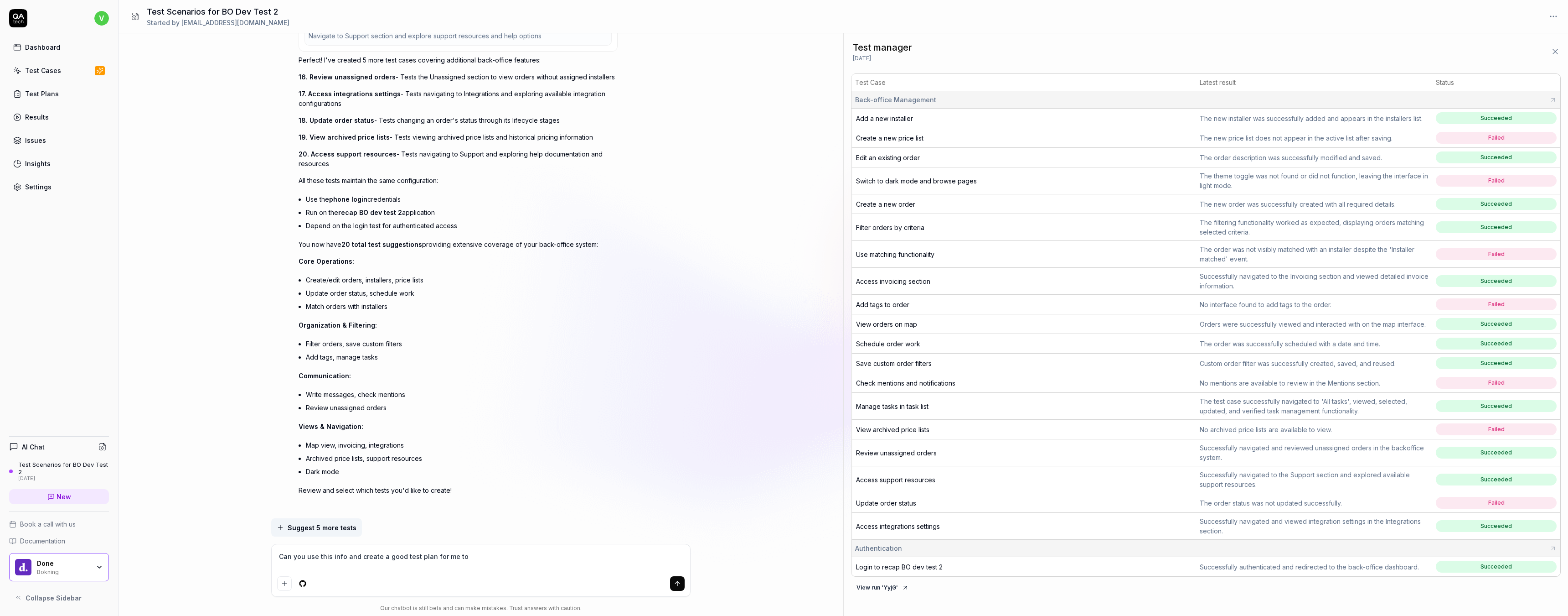
type textarea "Can you use this info and create a good test plan for me to"
type textarea "*"
type textarea "Can you use this info and create a good test plan for me to u"
type textarea "*"
type textarea "Can you use this info and create a good test plan for me to us"
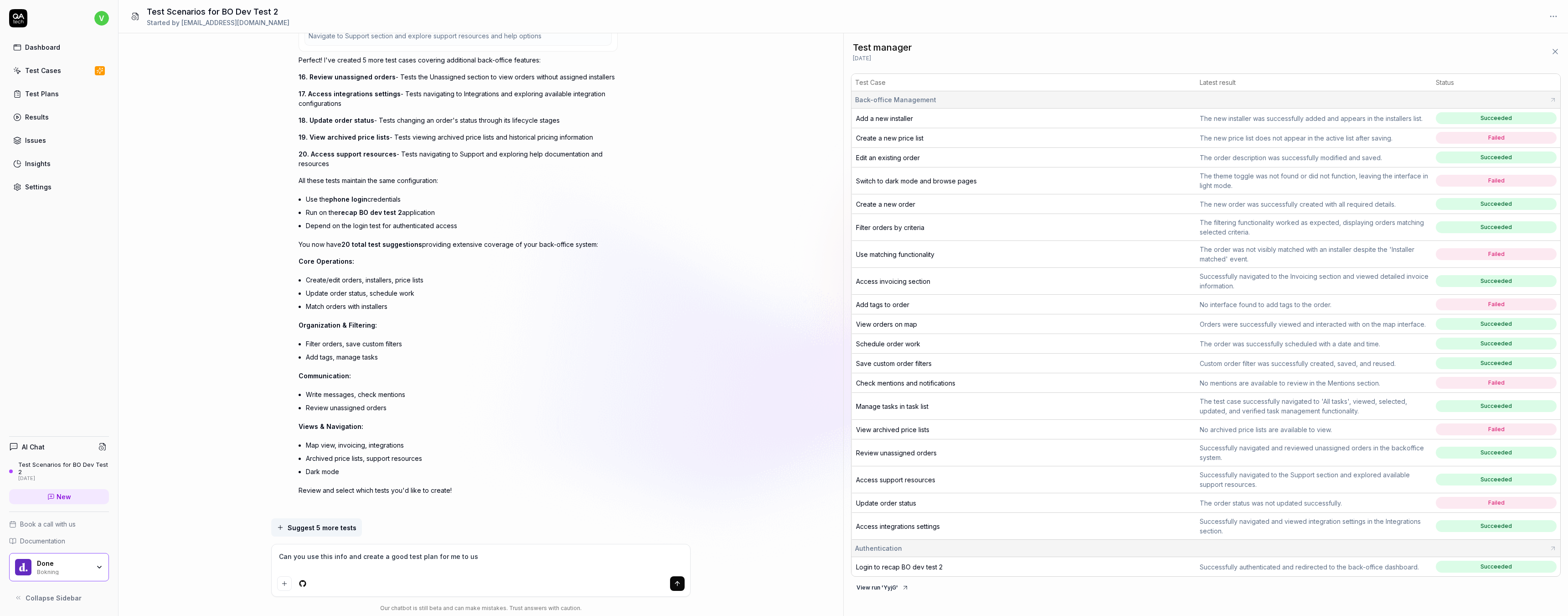
type textarea "*"
type textarea "Can you use this info and create a good test plan for me to use"
type textarea "*"
type textarea "Can you use this info and create a good test plan for me to use"
type textarea "*"
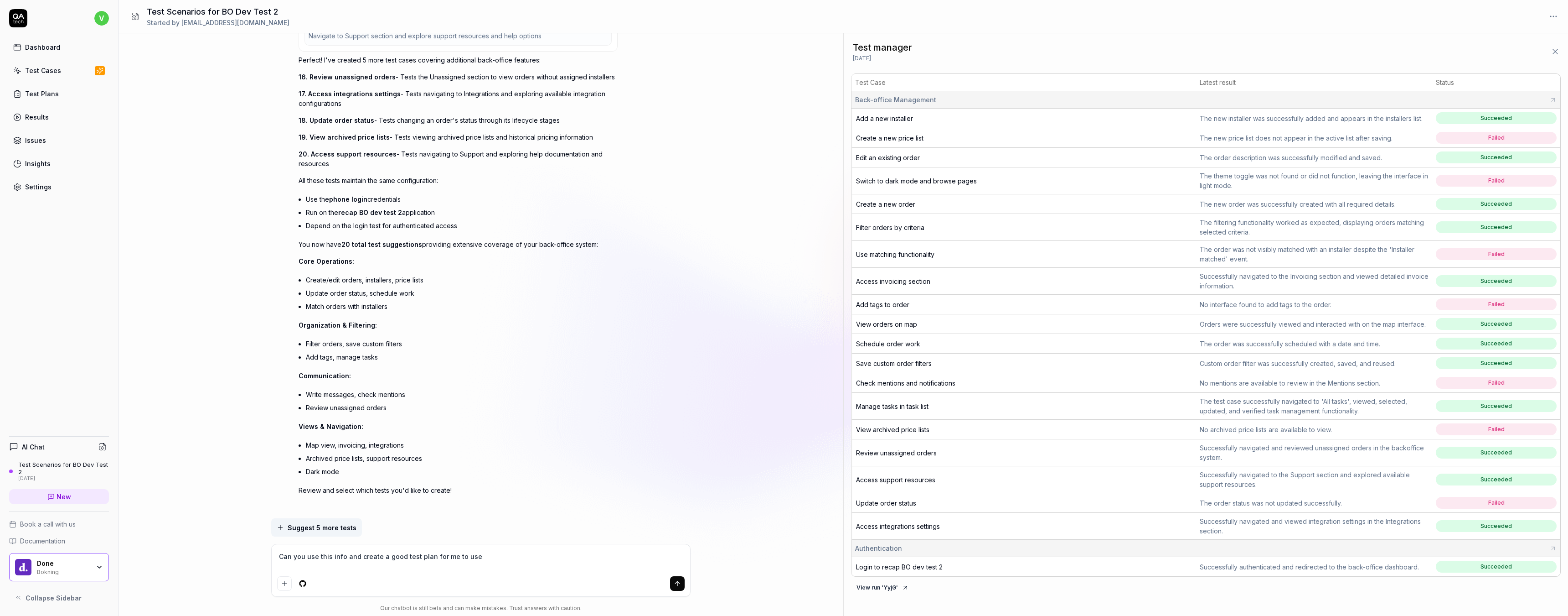
type textarea "Can you use this info and create a good test plan for me to use o"
type textarea "*"
type textarea "Can you use this info and create a good test plan for me to use on"
type textarea "*"
type textarea "Can you use this info and create a good test plan for me to use on"
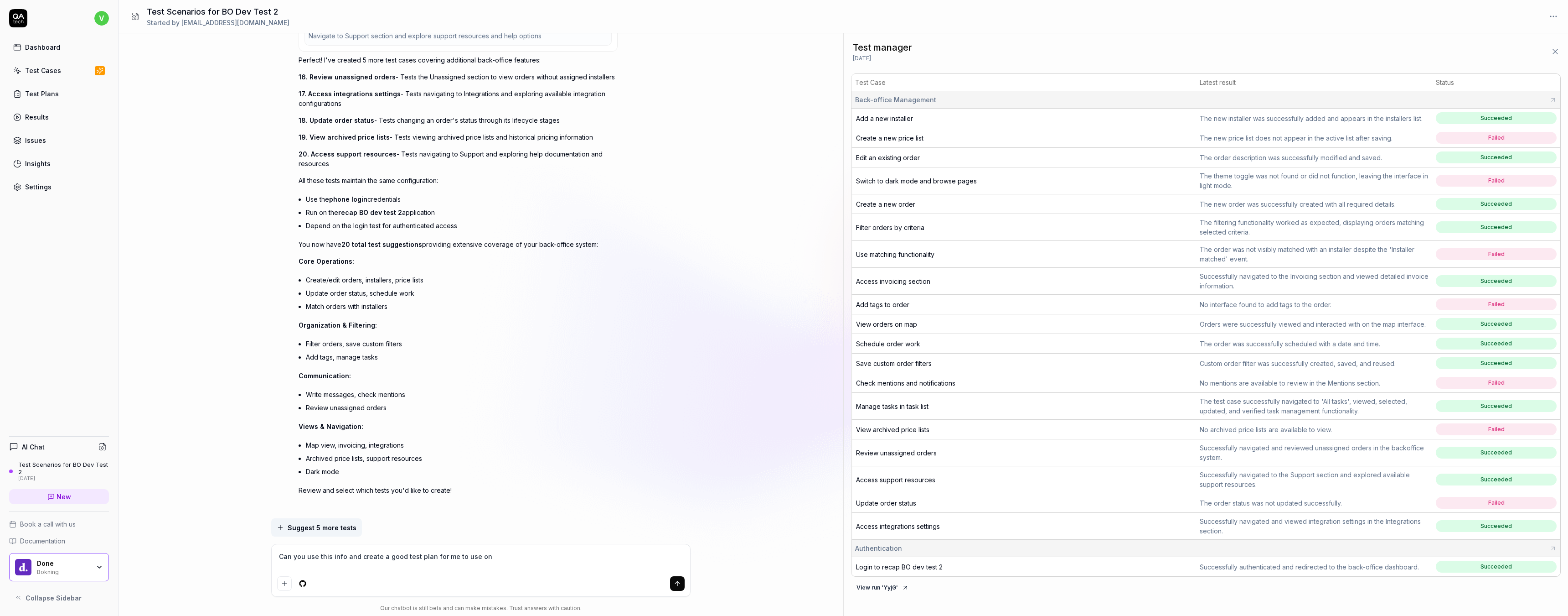
type textarea "*"
type textarea "Can you use this info and create a good test plan for me to use on e"
type textarea "*"
type textarea "Can you use this info and create a good test plan for me to use on ev"
type textarea "*"
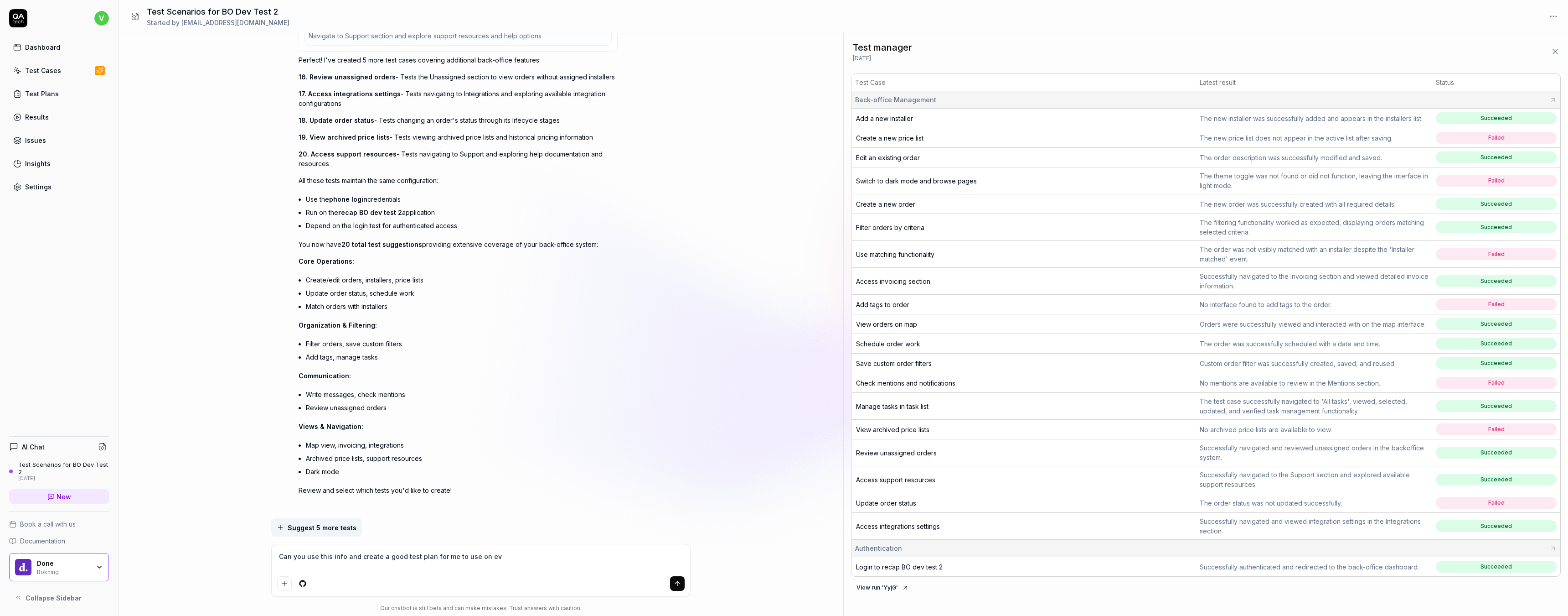
type textarea "Can you use this info and create a good test plan for me to use on eve"
type textarea "*"
type textarea "Can you use this info and create a good test plan for me to use on ever"
type textarea "*"
type textarea "Can you use this info and create a good test plan for me to use on every"
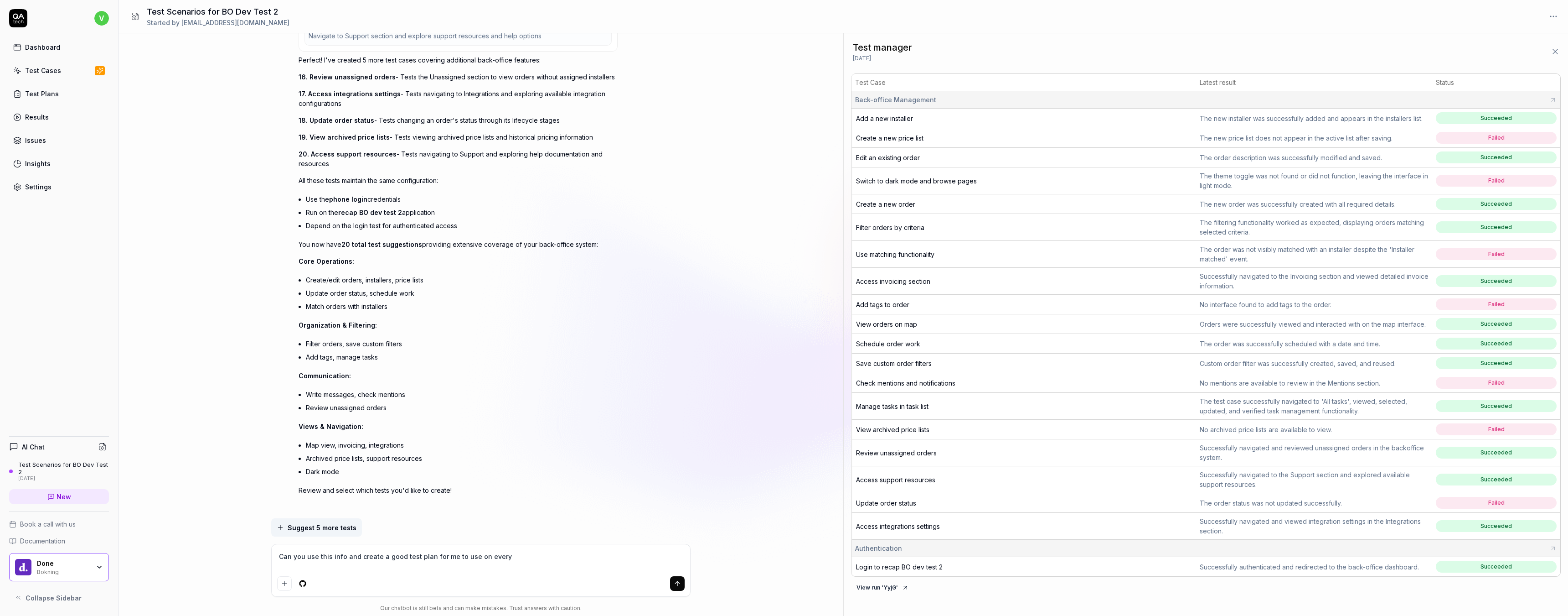
type textarea "*"
type textarea "Can you use this info and create a good test plan for me to use on every"
type textarea "*"
type textarea "Can you use this info and create a good test plan for me to use on every n"
type textarea "*"
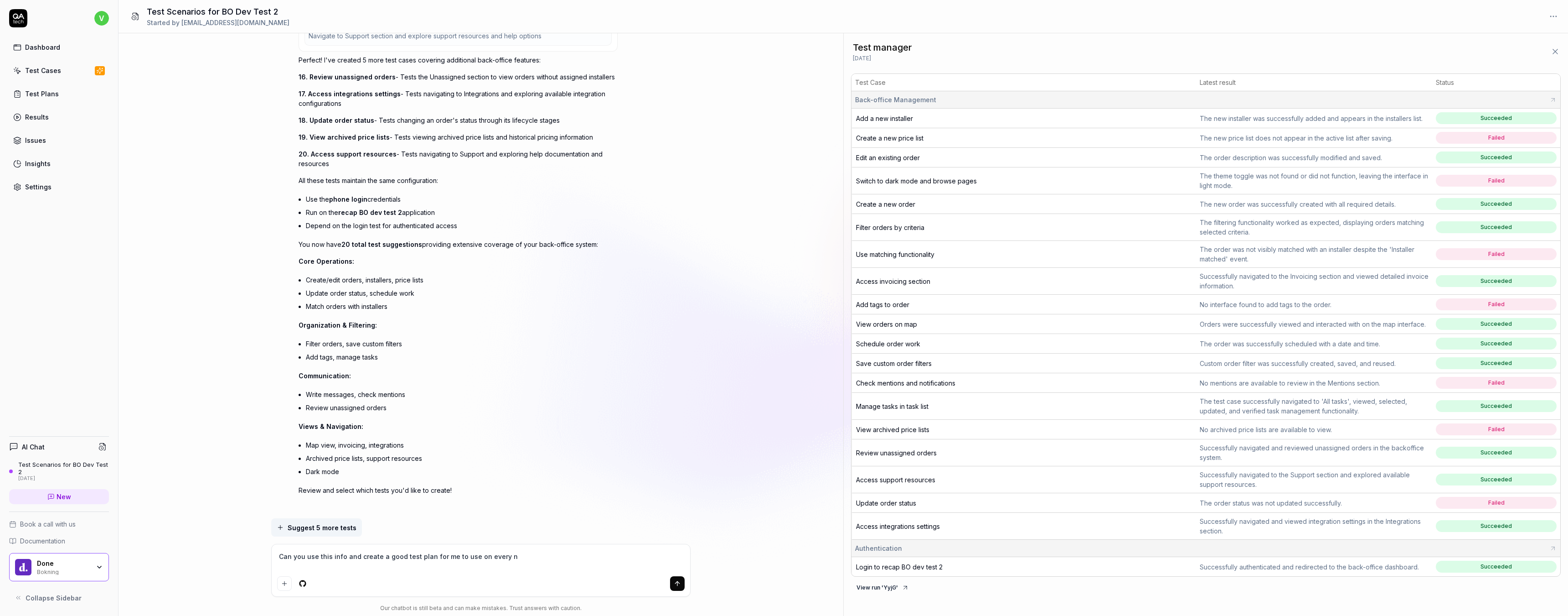
type textarea "Can you use this info and create a good test plan for me to use on every ne"
type textarea "*"
type textarea "Can you use this info and create a good test plan for me to use on every new"
type textarea "*"
type textarea "Can you use this info and create a good test plan for me to use on every new"
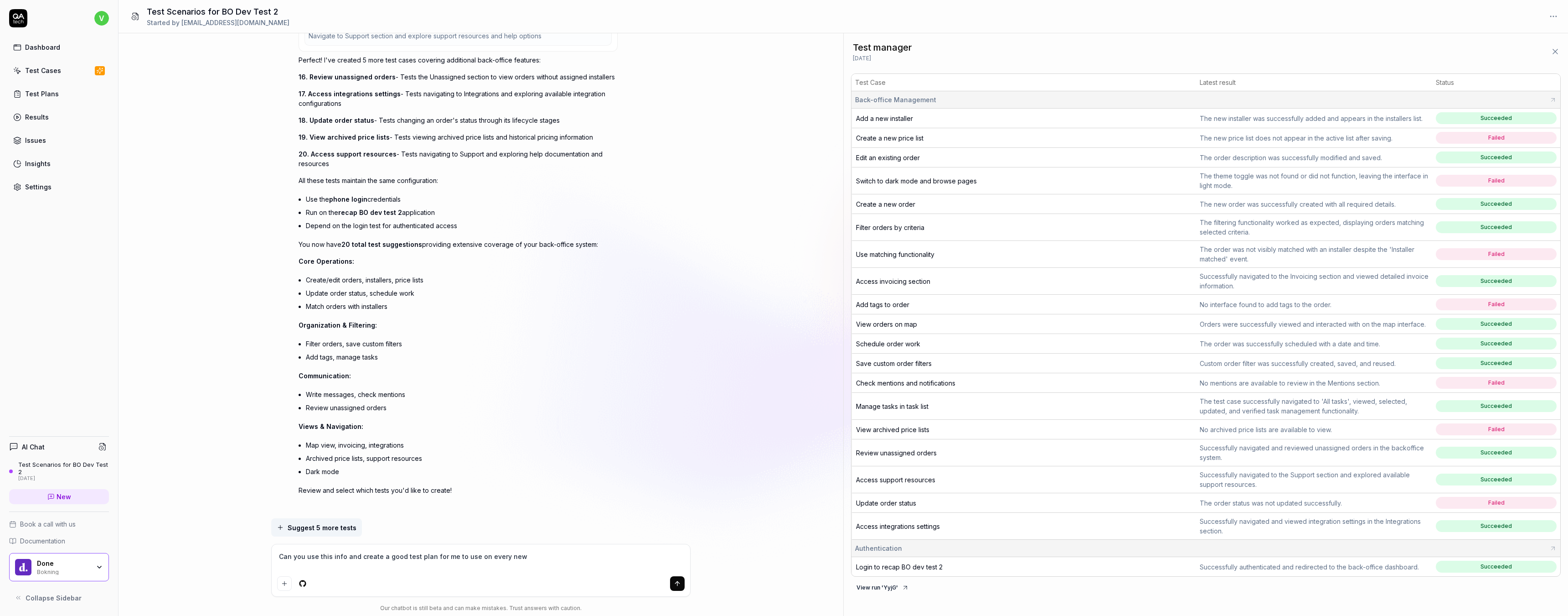
type textarea "*"
type textarea "Can you use this info and create a good test plan for me to use on every new r"
type textarea "*"
type textarea "Can you use this info and create a good test plan for me to use on every new re"
type textarea "*"
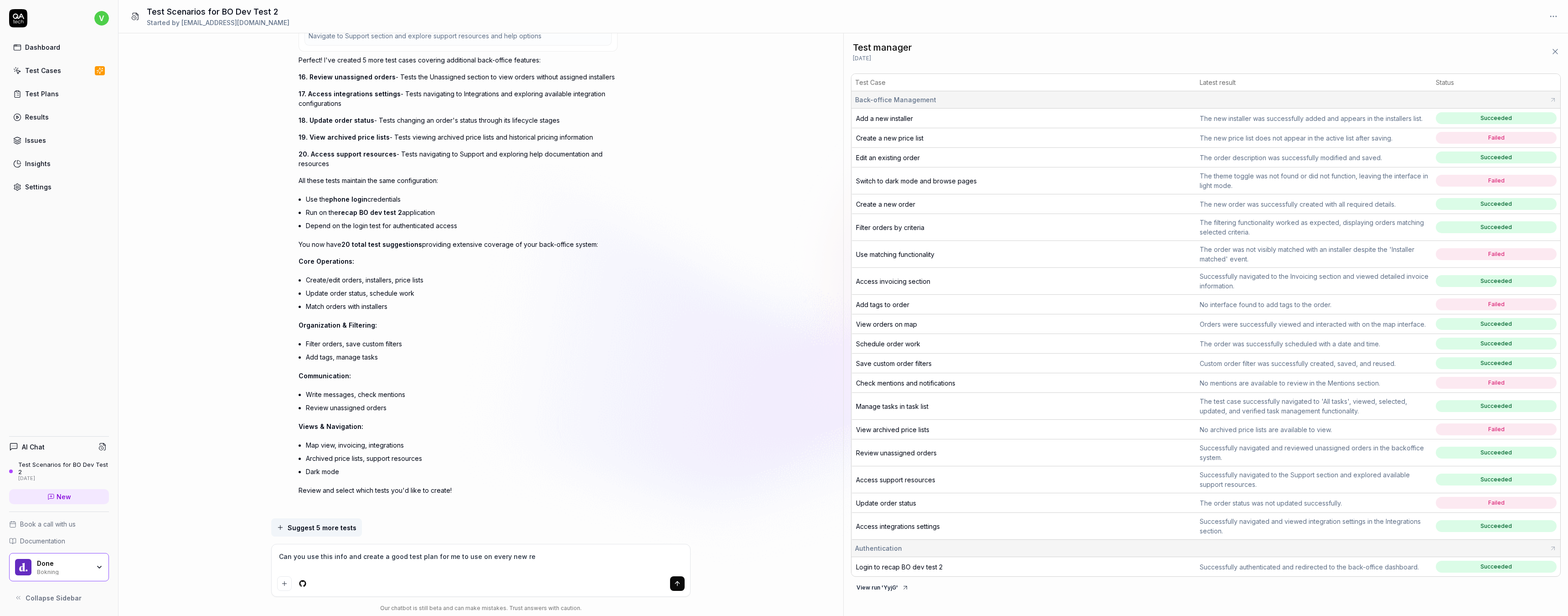
type textarea "Can you use this info and create a good test plan for me to use on every new rel"
type textarea "*"
type textarea "Can you use this info and create a good test plan for me to use on every new re…"
type textarea "*"
type textarea "Can you use this info and create a good test plan for me to use on every new re…"
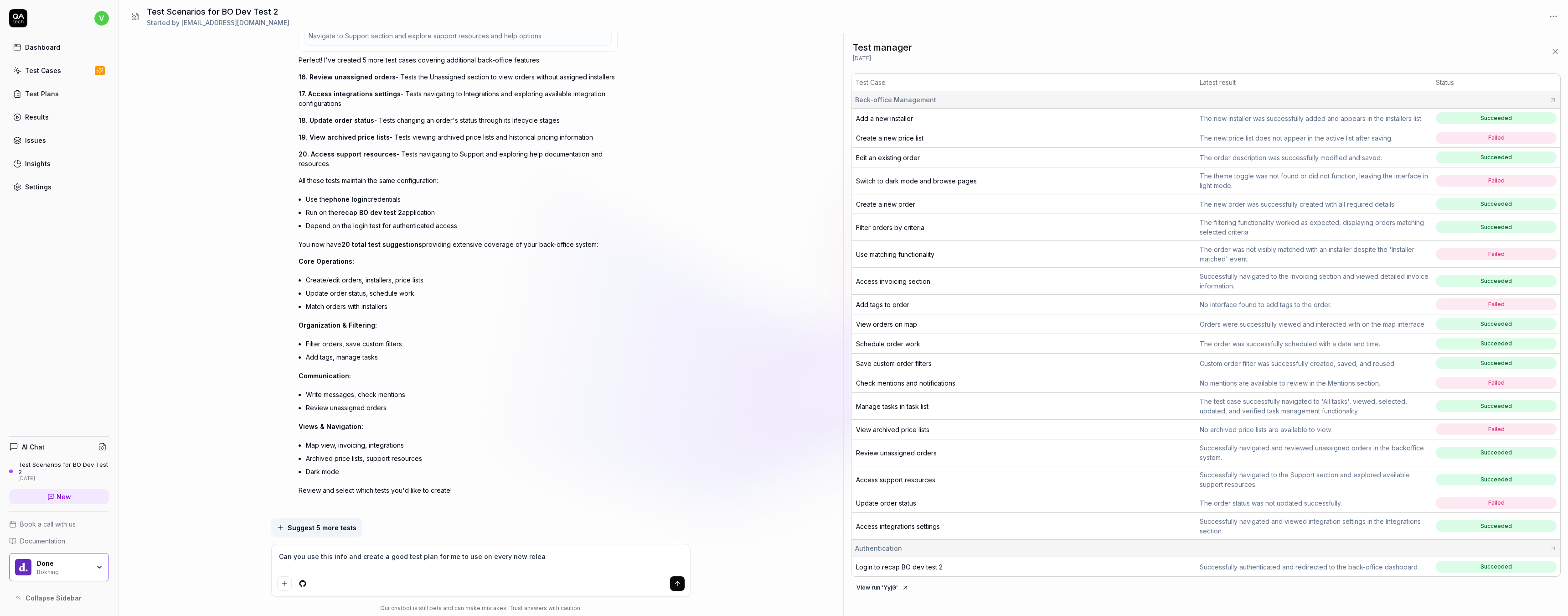
type textarea "*"
type textarea "Can you use this info and create a good test plan for me to use on every new re…"
type textarea "*"
type textarea "Can you use this info and create a good test plan for me to use on every new re…"
type textarea "*"
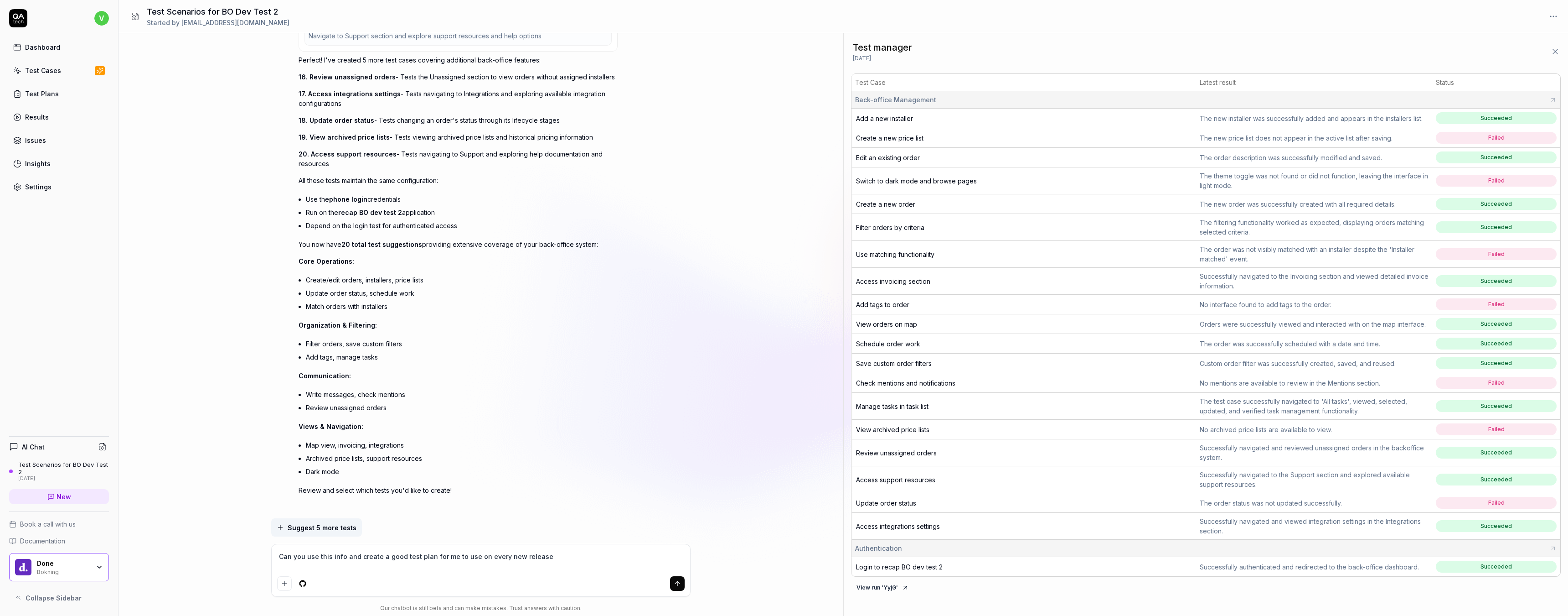
type textarea "Can you use this info and create a good test plan for me to use on every new re…"
type textarea "*"
type textarea "Can you use this info and create a good test plan for me to use on every new re…"
type textarea "*"
type textarea "Can you use this info and create a good test plan for me to use on every new re…"
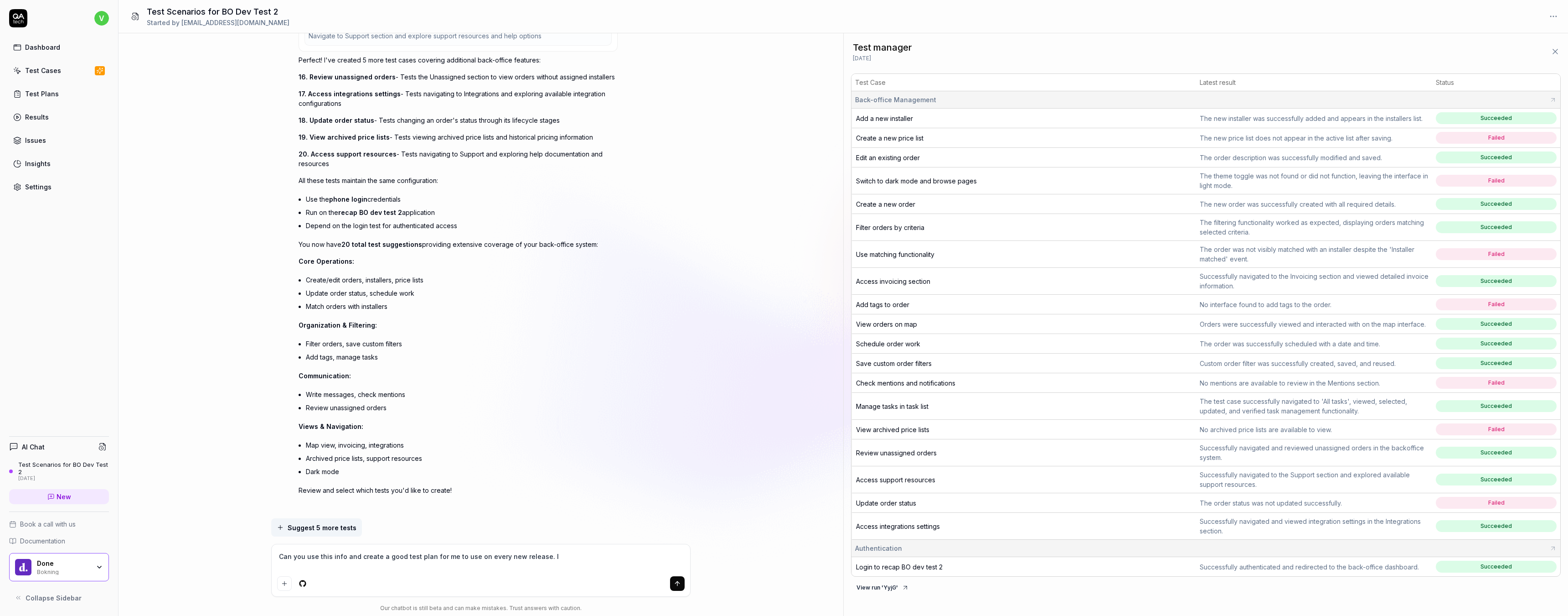
type textarea "*"
type textarea "Can you use this info and create a good test plan for me to use on every new re…"
type textarea "*"
type textarea "Can you use this info and create a good test plan for me to use on every new re…"
type textarea "*"
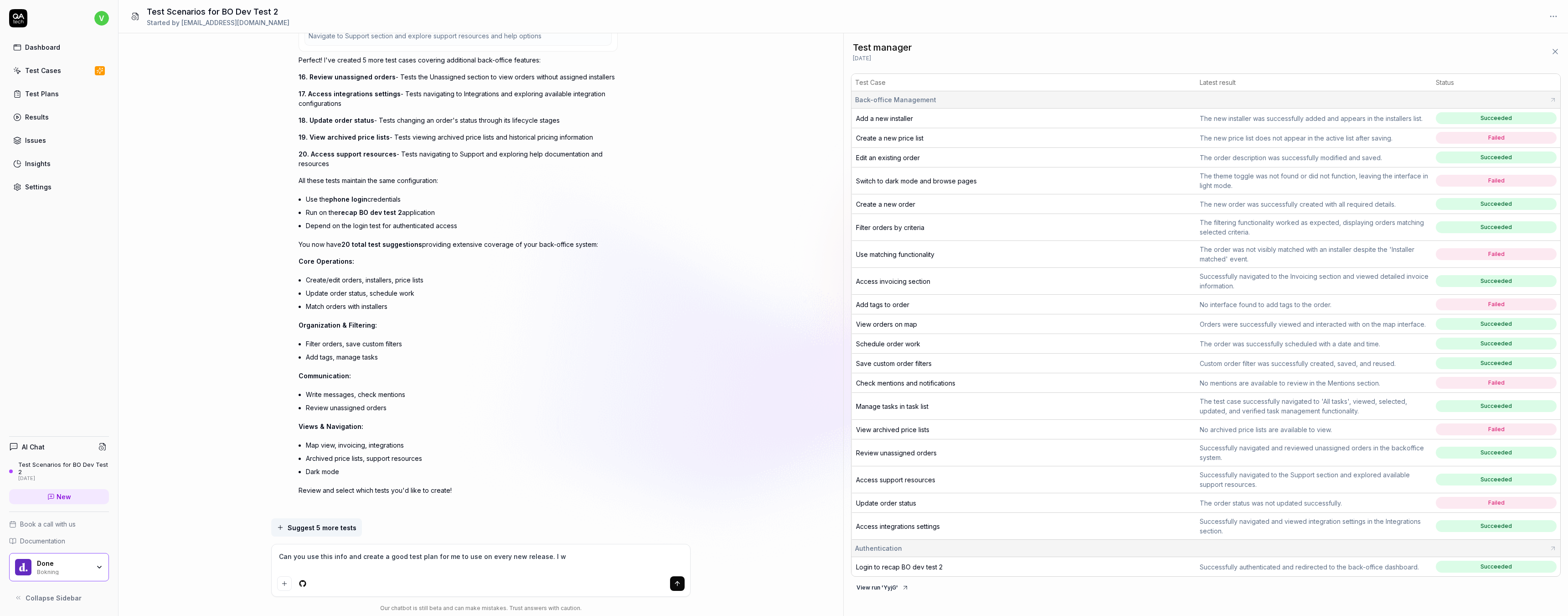
type textarea "Can you use this info and create a good test plan for me to use on every new re…"
click at [674, 581] on icon "submit" at bounding box center [677, 583] width 7 height 7
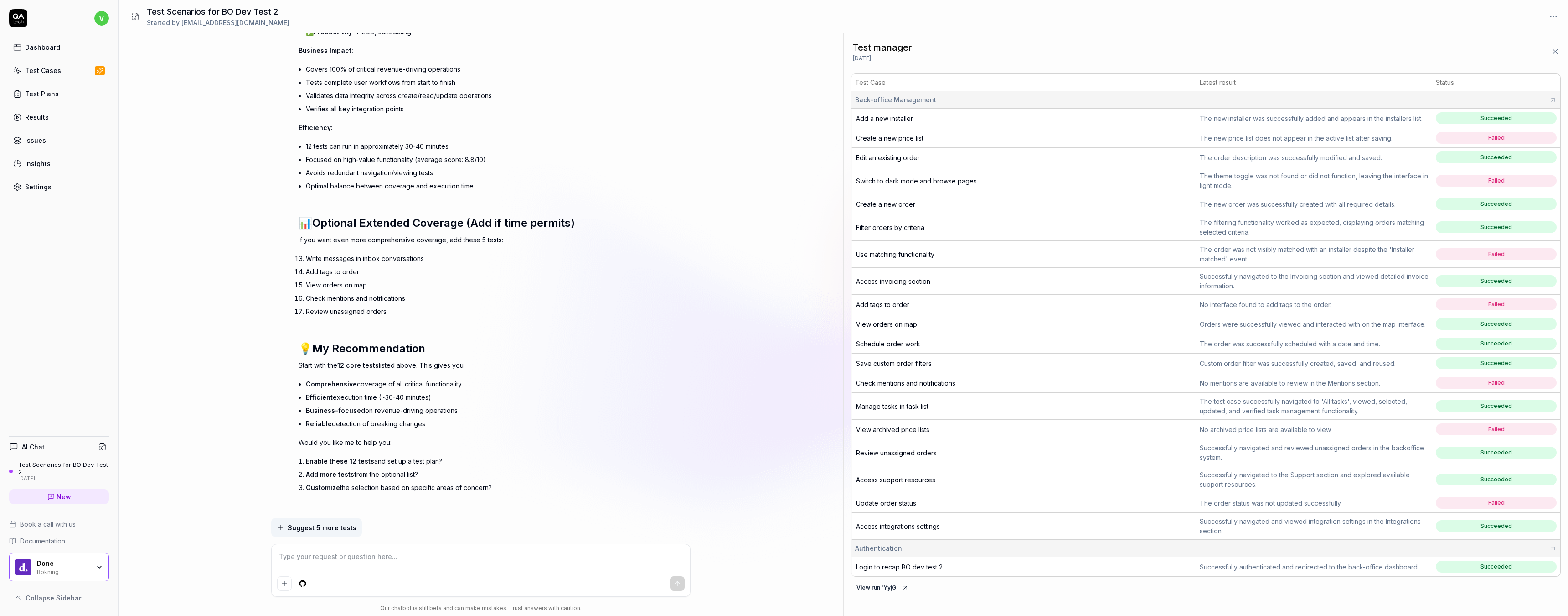
scroll to position [4129, 0]
click at [338, 561] on textarea at bounding box center [481, 561] width 407 height 23
click at [678, 582] on icon "submit" at bounding box center [677, 583] width 7 height 7
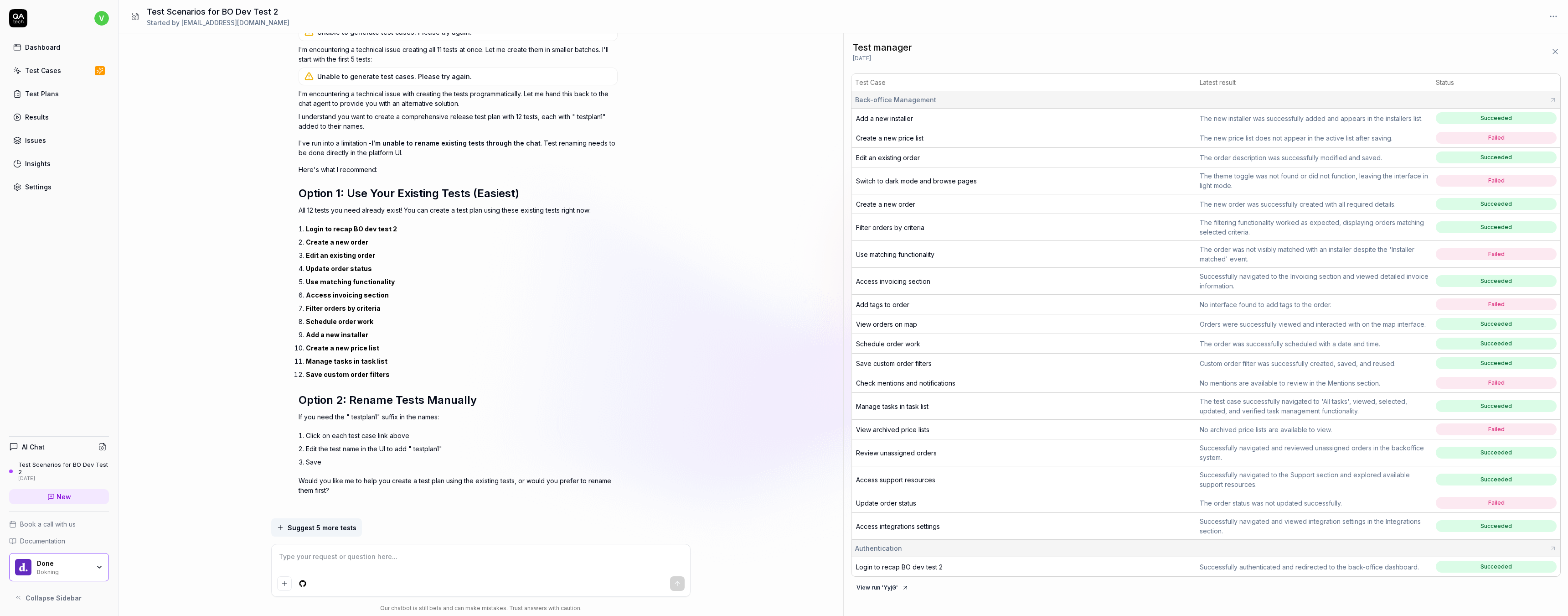
scroll to position [4857, 0]
click at [927, 570] on span "Login to recap BO dev test 2" at bounding box center [899, 566] width 87 height 8
click at [890, 202] on span "Create a new order" at bounding box center [885, 203] width 59 height 8
click at [896, 158] on span "Edit an existing order" at bounding box center [887, 157] width 64 height 8
click at [896, 500] on span "Update order status" at bounding box center [886, 503] width 60 height 8
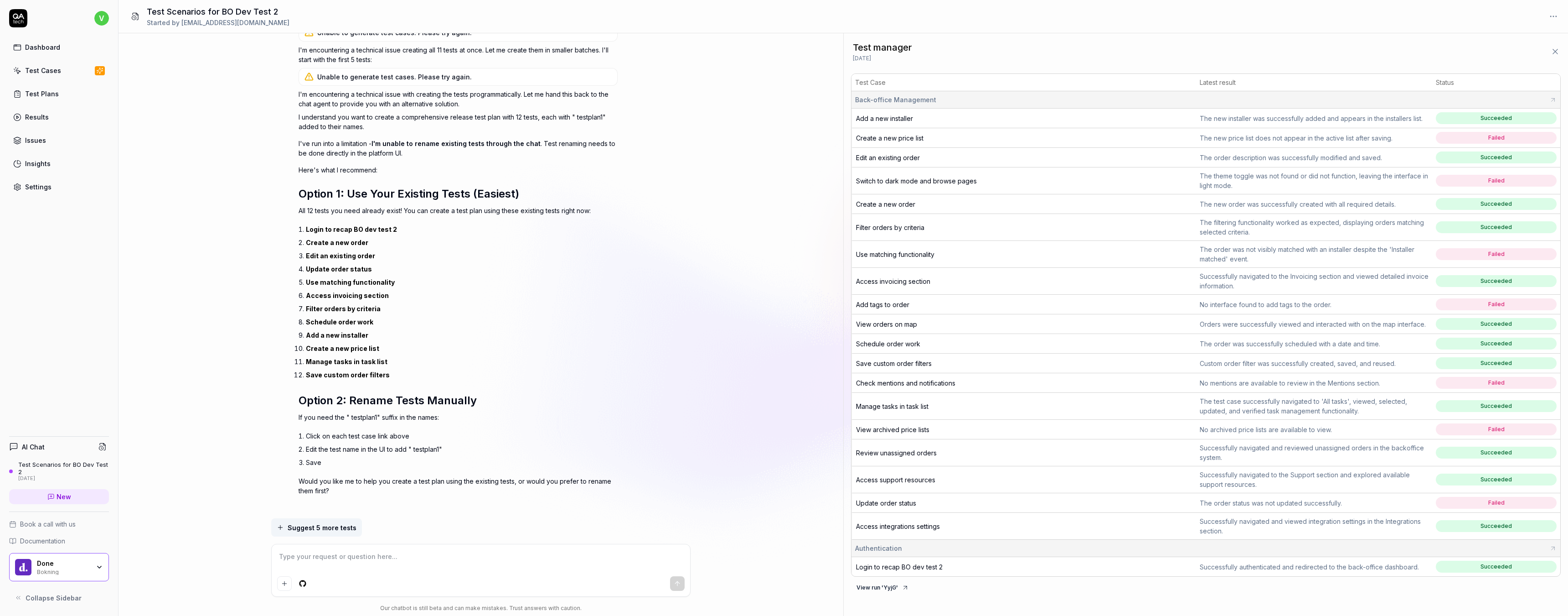
click at [908, 252] on span "Use matching functionality" at bounding box center [895, 254] width 78 height 8
click at [899, 280] on span "Access invoicing section" at bounding box center [893, 281] width 74 height 8
click at [895, 229] on span "Filter orders by criteria" at bounding box center [890, 227] width 68 height 8
click at [890, 342] on span "Schedule order work" at bounding box center [888, 343] width 64 height 8
click at [898, 117] on span "Add a new installer" at bounding box center [885, 118] width 57 height 8
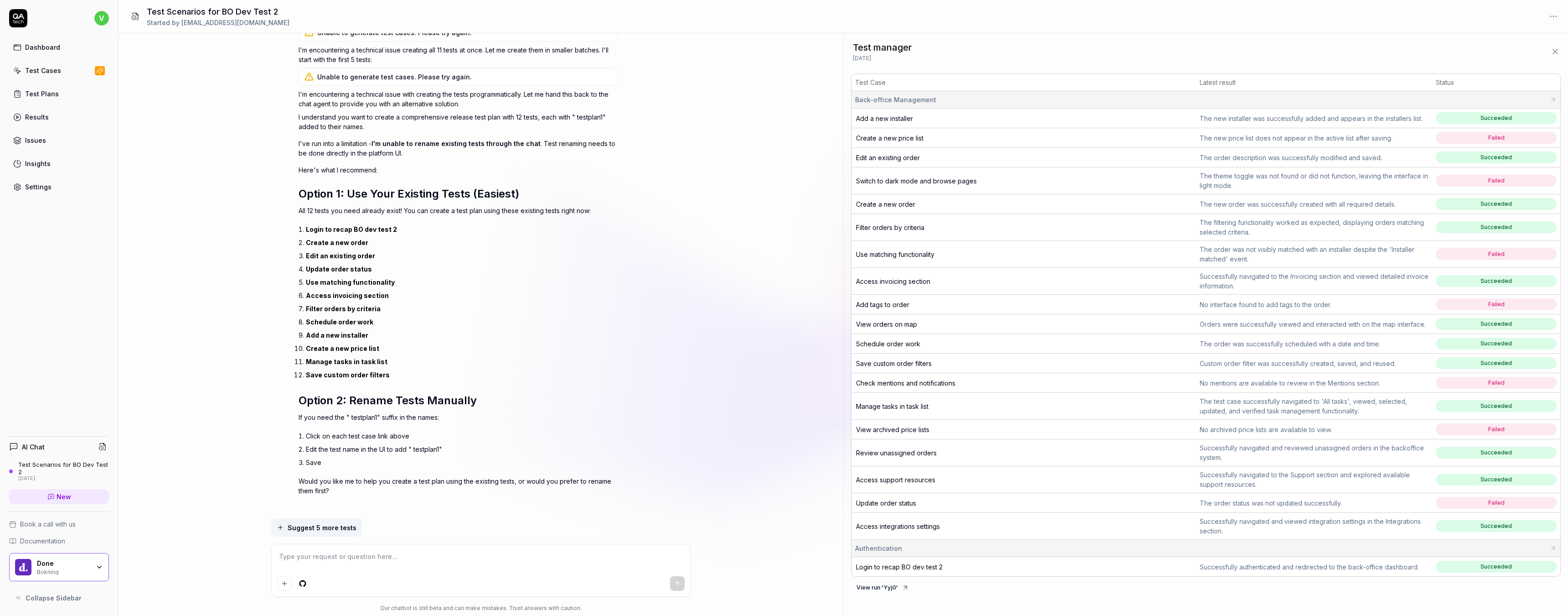
click at [903, 140] on span "Create a new price list" at bounding box center [890, 138] width 68 height 8
click at [899, 408] on span "Manage tasks in task list" at bounding box center [892, 406] width 73 height 8
click at [897, 362] on span "Save custom order filters" at bounding box center [894, 363] width 75 height 8
click at [385, 554] on textarea at bounding box center [481, 561] width 407 height 23
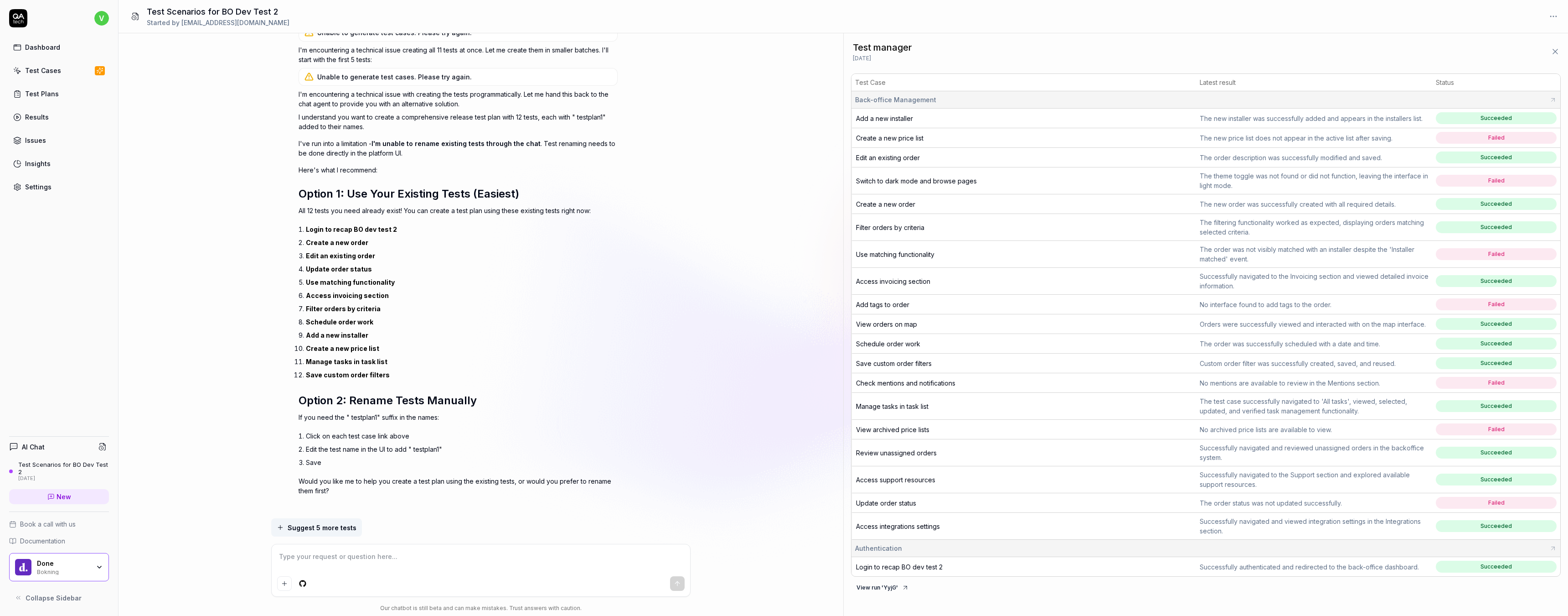
click at [43, 87] on link "Test Plans" at bounding box center [59, 93] width 100 height 17
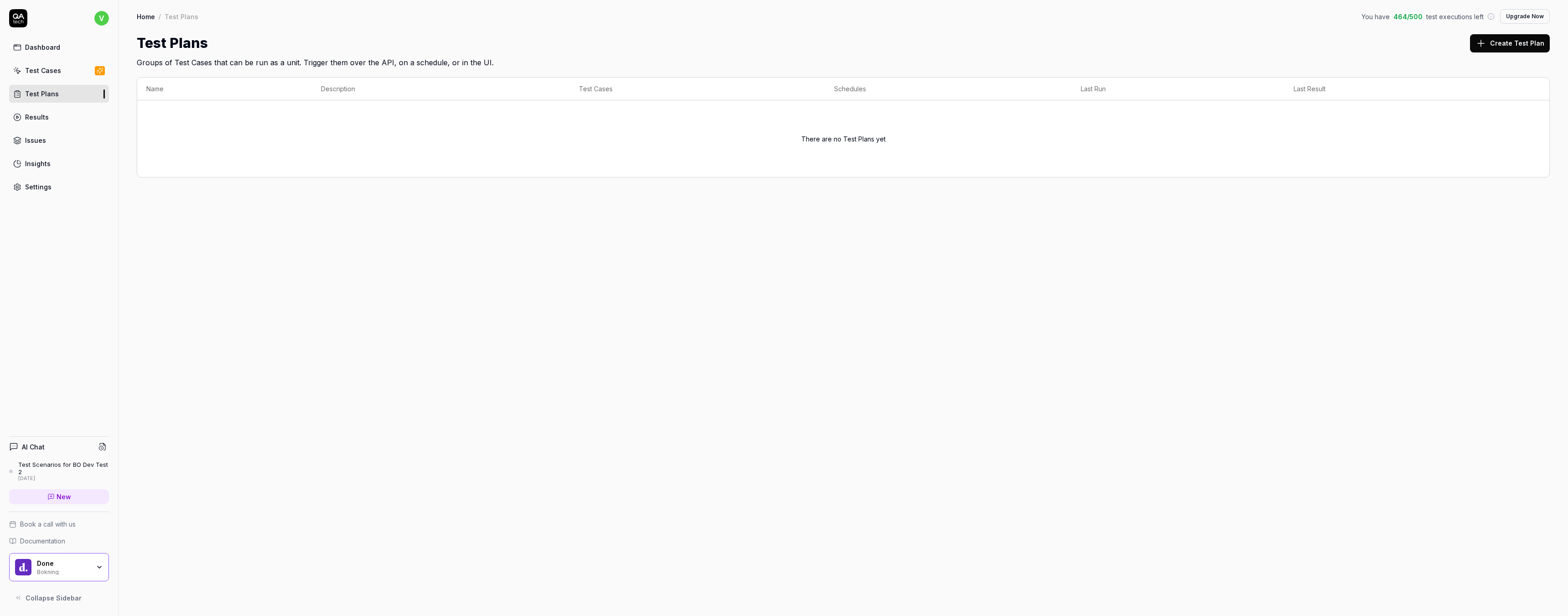
click at [1513, 45] on button "Create Test Plan" at bounding box center [1510, 43] width 80 height 18
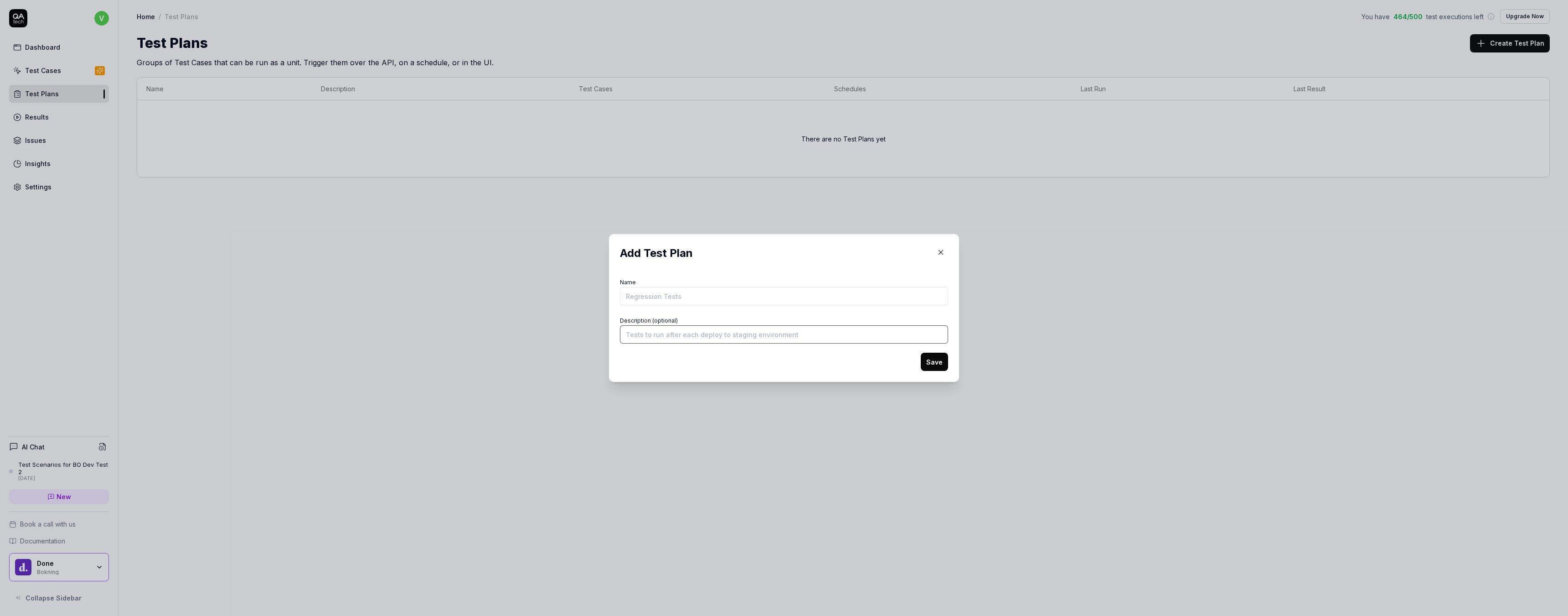
click at [703, 331] on input "Description (optional)" at bounding box center [784, 334] width 328 height 18
click at [677, 299] on input "Name" at bounding box center [784, 296] width 328 height 18
click at [663, 297] on input "Testplan on release" at bounding box center [784, 296] width 328 height 18
click at [754, 299] on input "Testplan on BO dev on each release" at bounding box center [784, 296] width 328 height 18
click at [945, 366] on button "Save" at bounding box center [934, 361] width 27 height 18
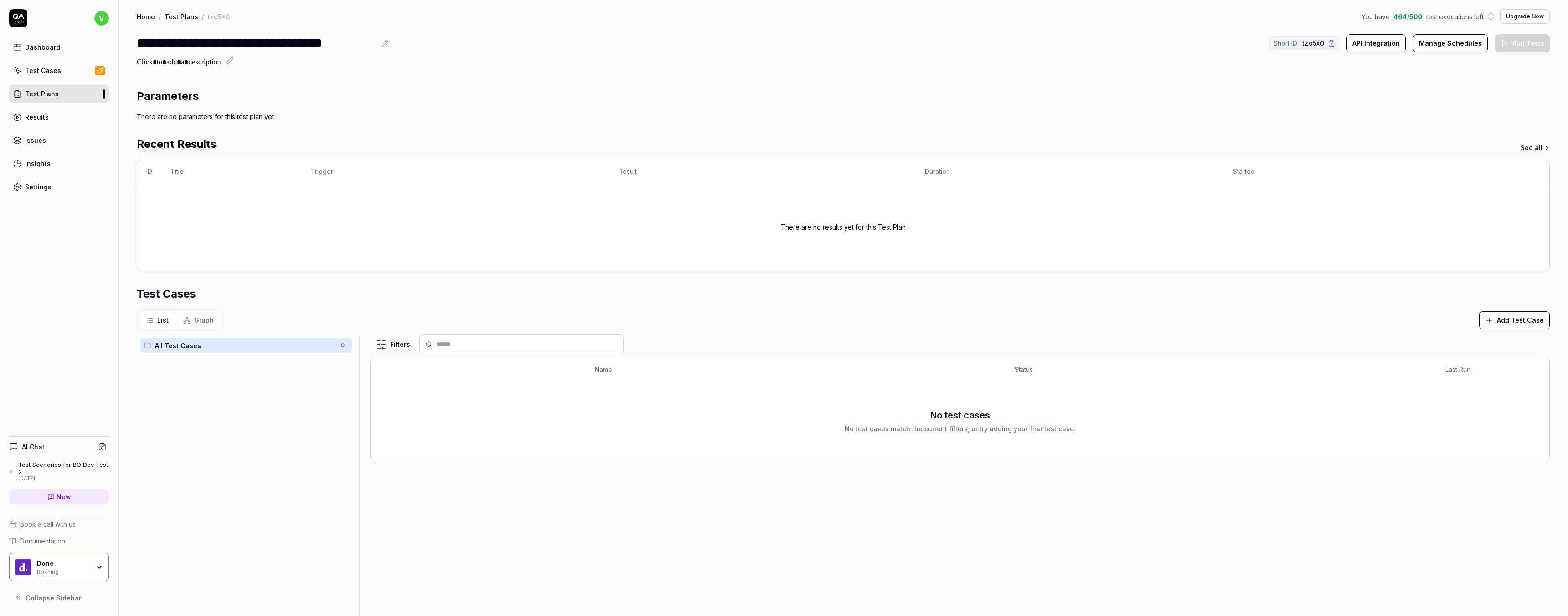
click at [1511, 326] on button "Add Test Case" at bounding box center [1514, 320] width 71 height 18
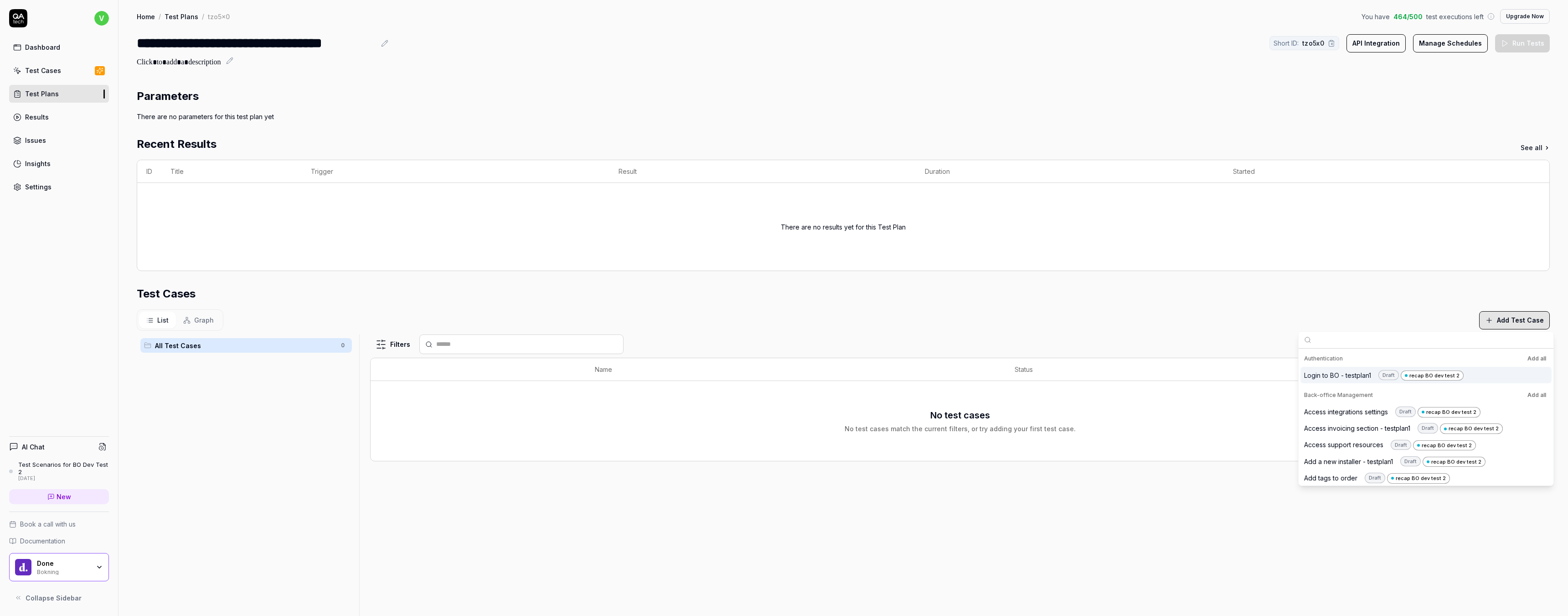
click at [1363, 377] on div "Login to BO - testplan1 Draft recap BO dev test 2" at bounding box center [1384, 375] width 159 height 11
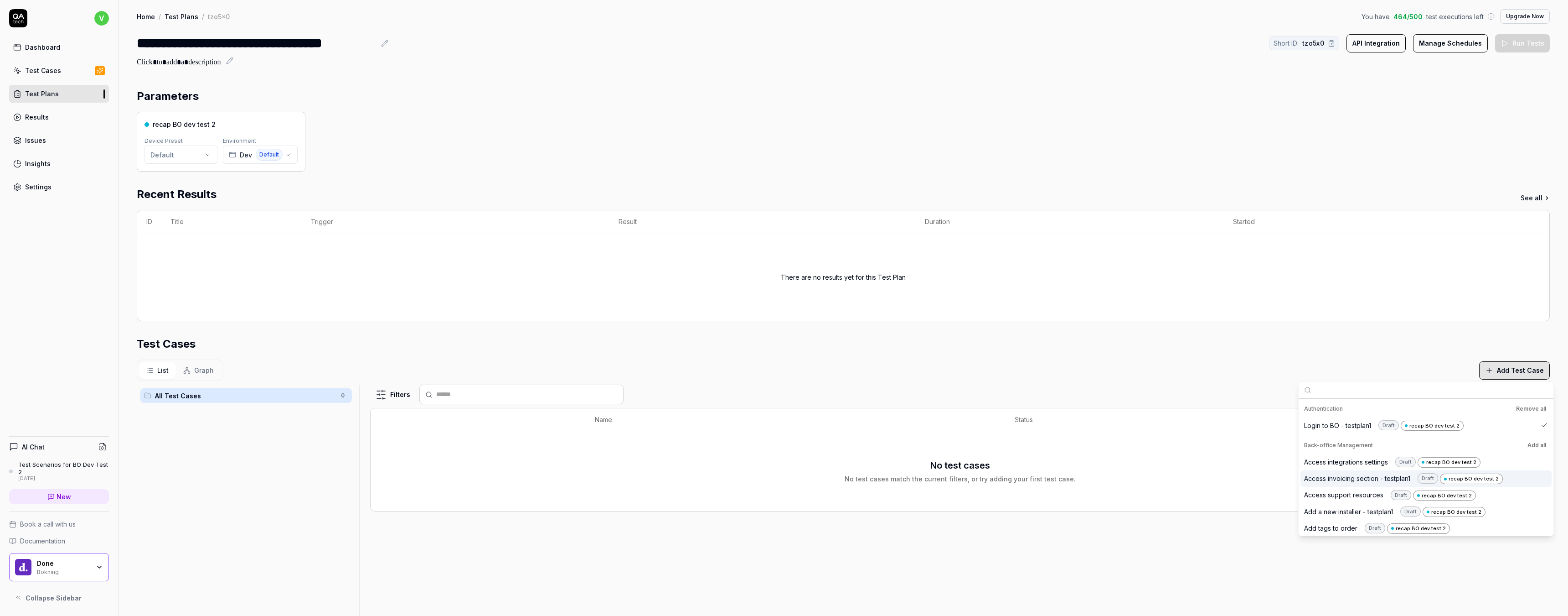
click at [1364, 474] on div "Access invoicing section - testplan1 Draft recap BO dev test 2" at bounding box center [1404, 479] width 198 height 11
click at [1365, 508] on div "Add a new installer - testplan1 Draft recap BO dev test 2" at bounding box center [1395, 512] width 182 height 11
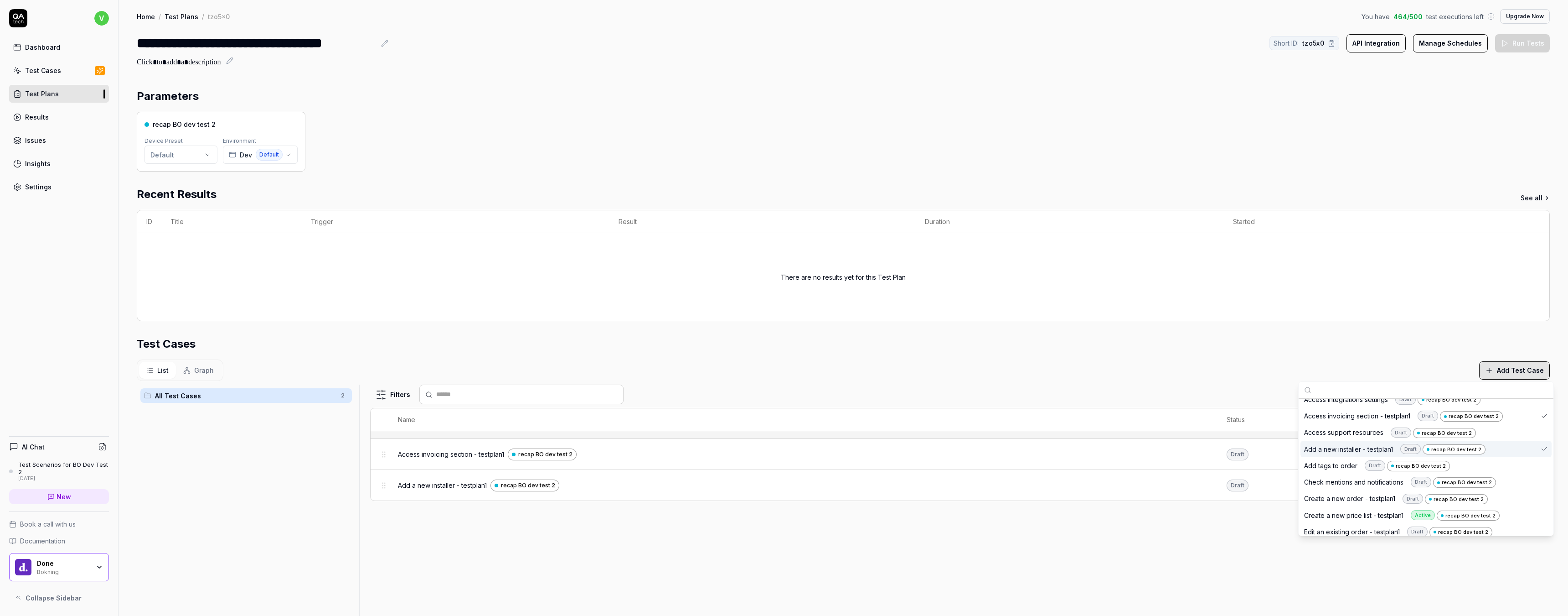
scroll to position [66, 0]
click at [1360, 494] on div "Create a new order - testplan1 Draft recap BO dev test 2" at bounding box center [1396, 496] width 184 height 11
click at [1369, 512] on div "Create a new price list - testplan1 Active recap BO dev test 2" at bounding box center [1402, 512] width 196 height 11
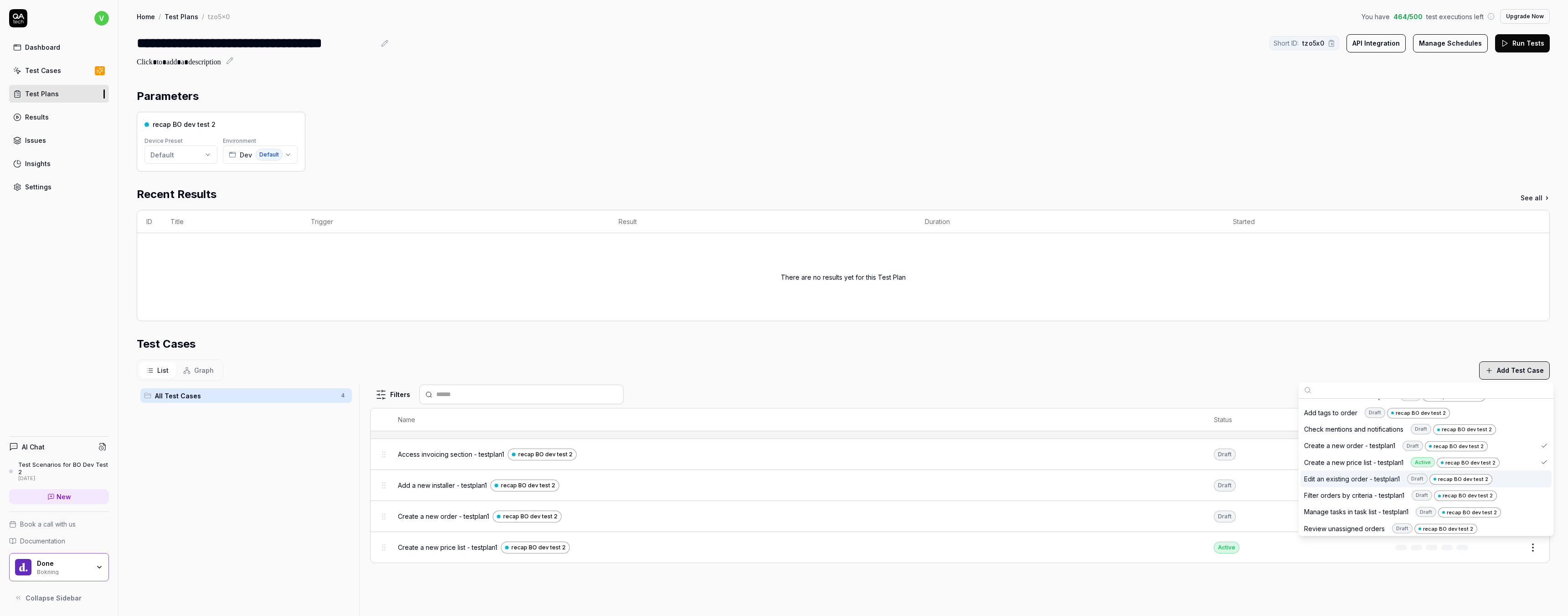
click at [1365, 484] on div "Edit an existing order - testplan1 Draft recap BO dev test 2" at bounding box center [1425, 478] width 251 height 16
click at [1372, 492] on div "Filter orders by criteria - testplan1 Draft recap BO dev test 2" at bounding box center [1401, 496] width 193 height 11
click at [1381, 506] on div "Manage tasks in task list - testplan1 Draft recap BO dev test 2" at bounding box center [1403, 512] width 197 height 11
click at [1377, 487] on div "Save custom order filters - testplan1 Draft recap BO dev test 2" at bounding box center [1404, 487] width 200 height 11
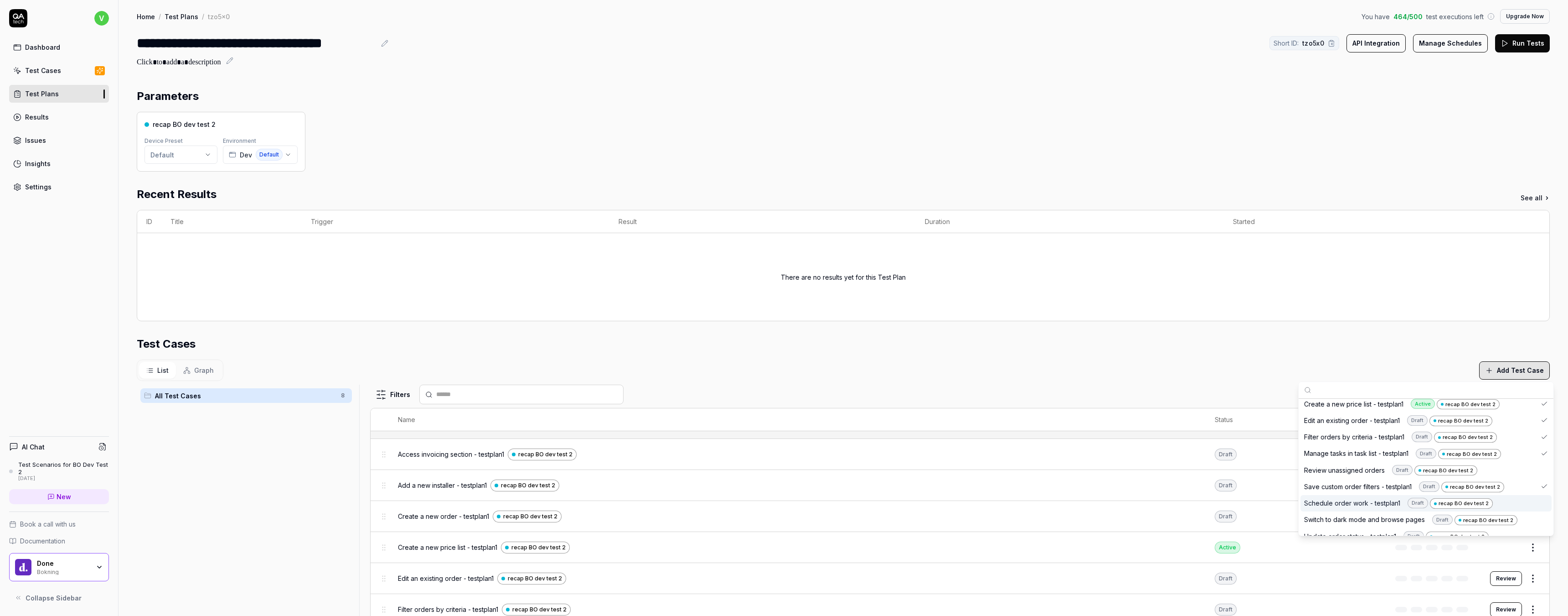
click at [1365, 498] on div "Schedule order work - testplan1 Draft recap BO dev test 2" at bounding box center [1399, 503] width 189 height 11
click at [1383, 490] on div "Update order status - testplan1 Draft recap BO dev test 2" at bounding box center [1397, 489] width 184 height 11
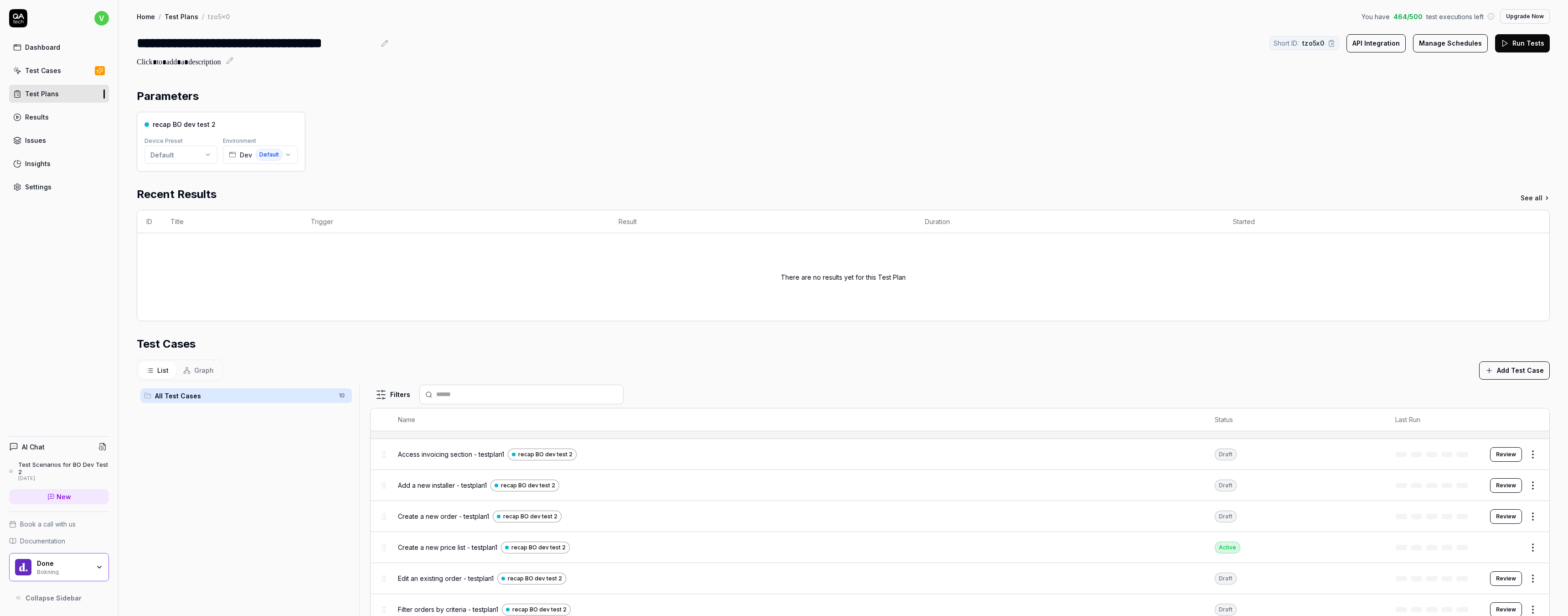
click at [1315, 373] on div "List Graph Add Test Case" at bounding box center [843, 370] width 1413 height 22
click at [62, 468] on div "Test Scenarios for BO Dev Test 2" at bounding box center [64, 468] width 91 height 15
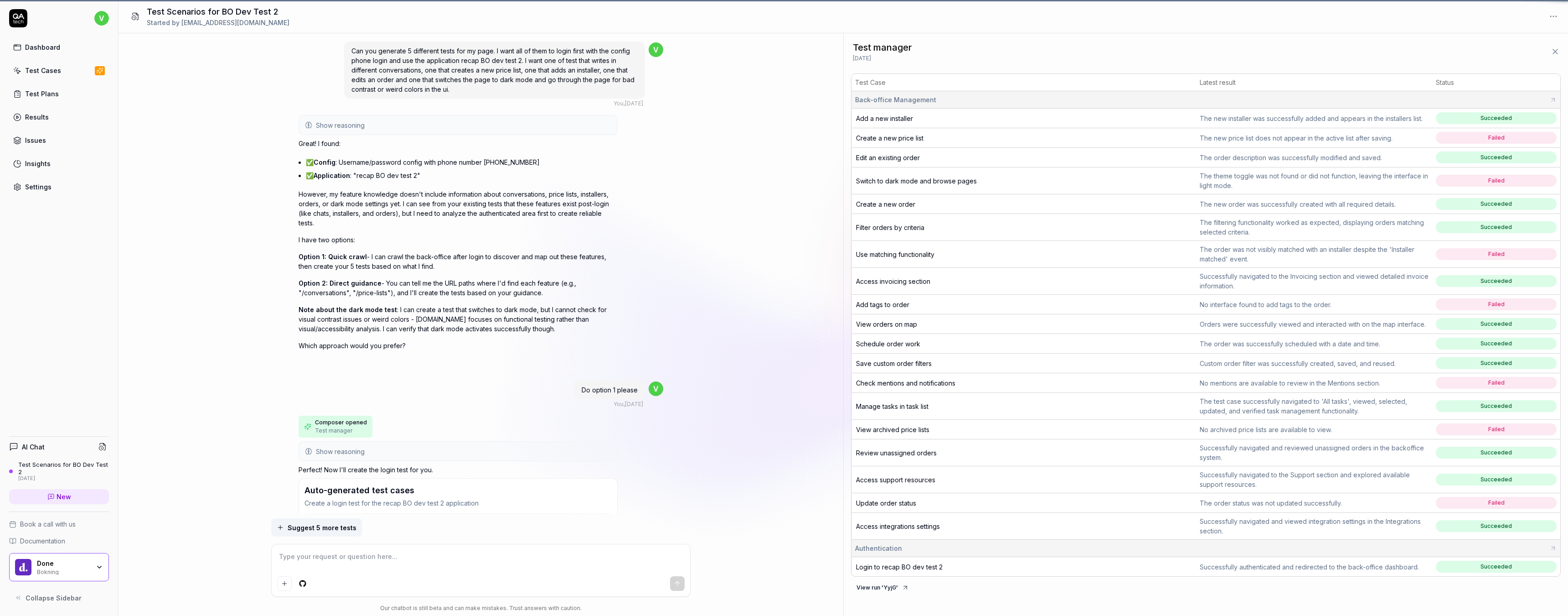
scroll to position [4857, 0]
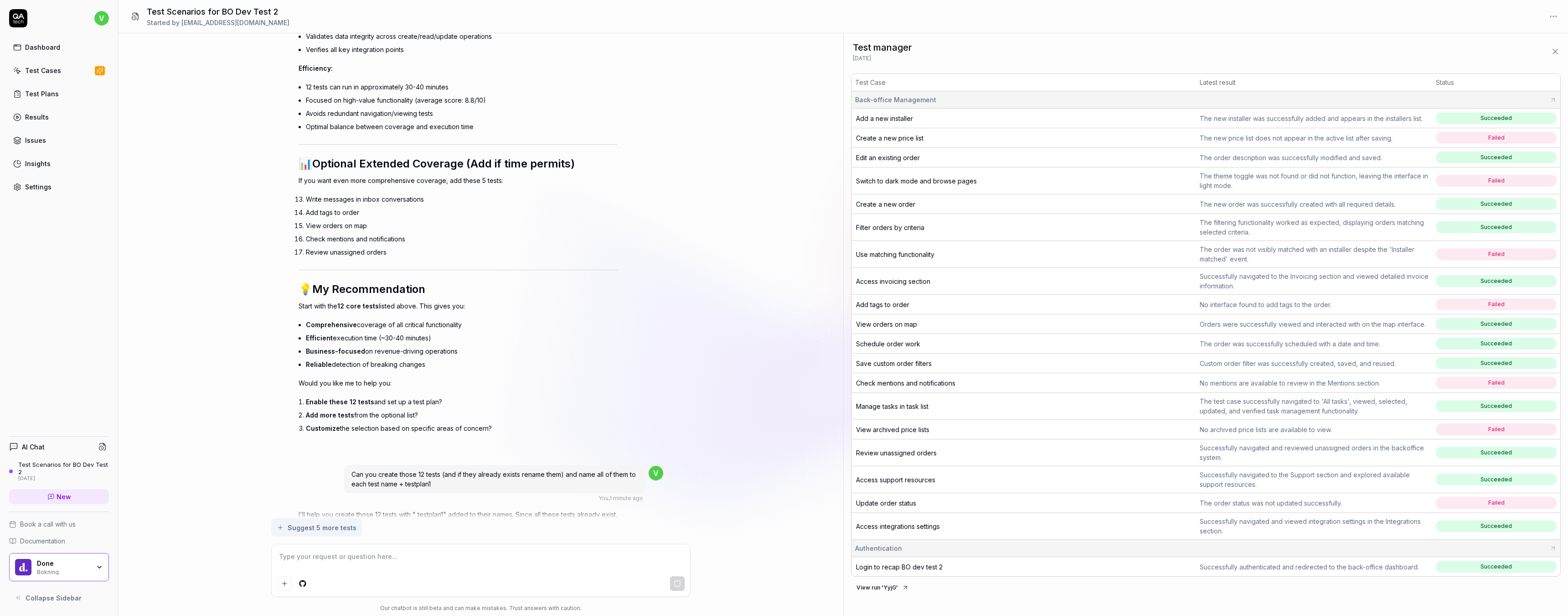
scroll to position [4448, 0]
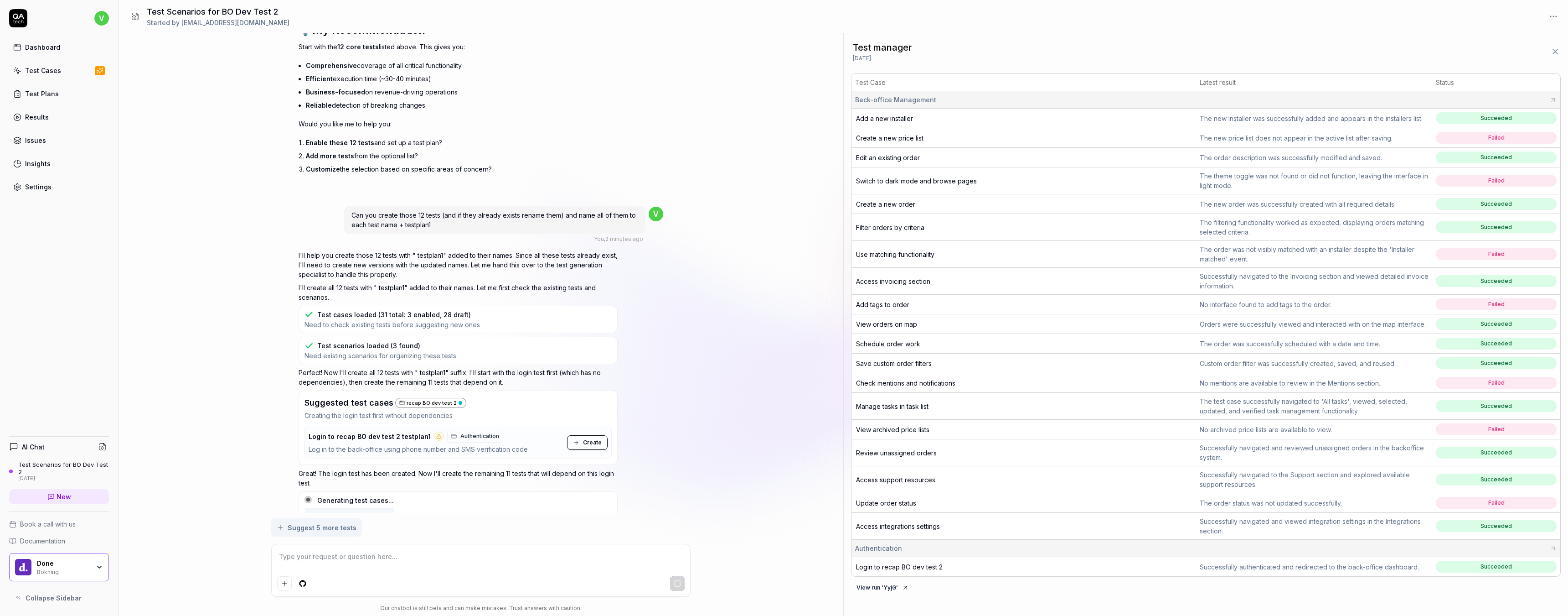
type textarea "*"
click at [45, 183] on div "Settings" at bounding box center [38, 187] width 27 height 10
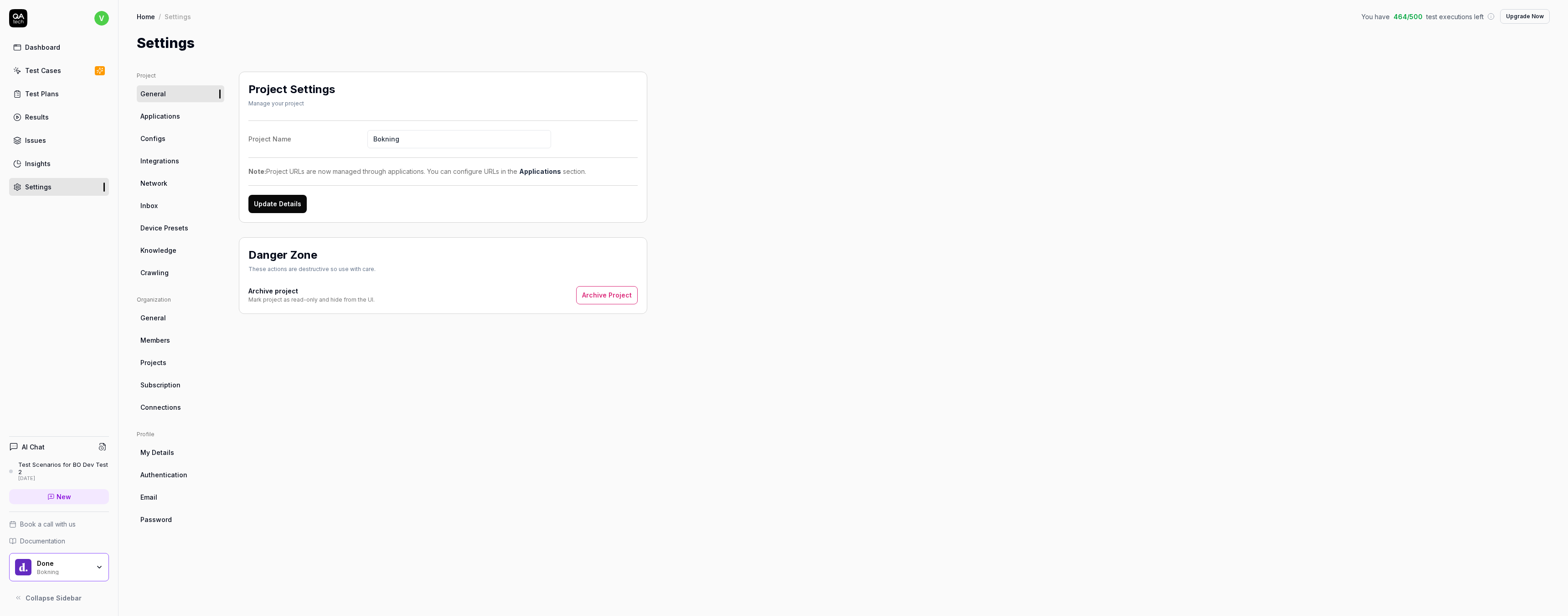
click at [170, 119] on span "Applications" at bounding box center [160, 116] width 40 height 10
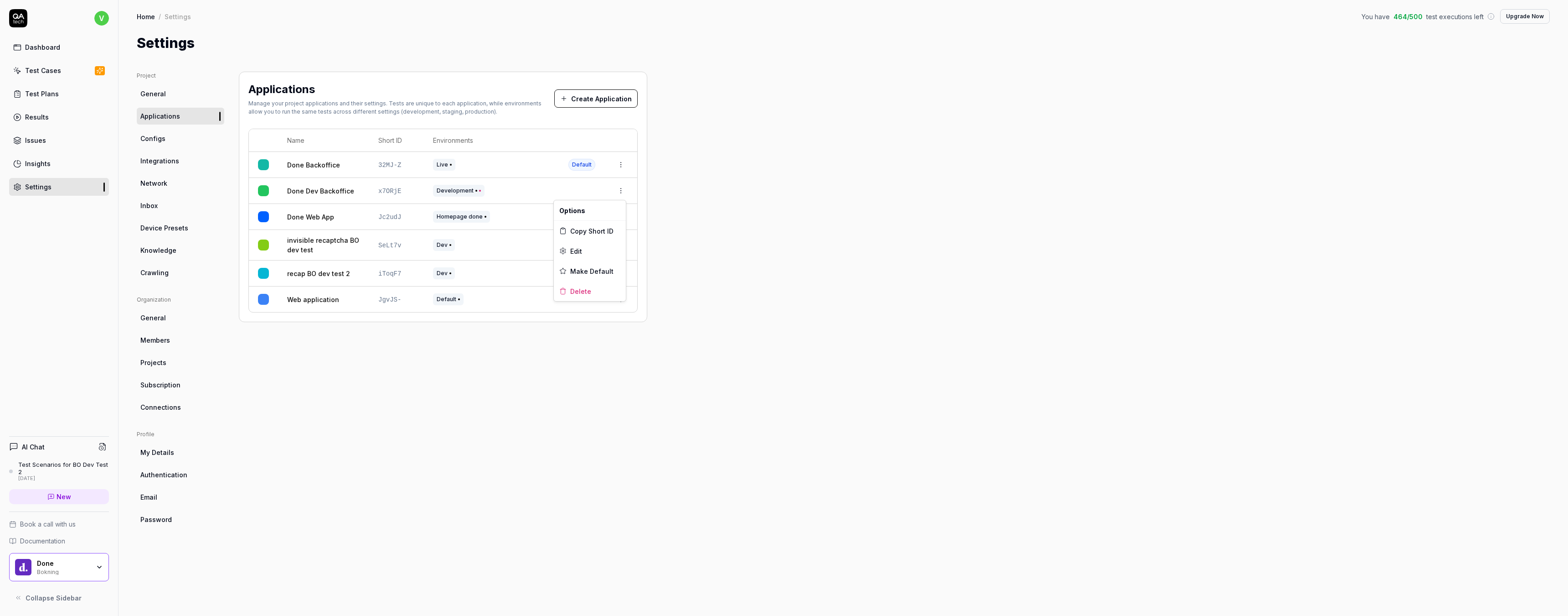
click at [618, 188] on html "v Dashboard Test Cases Test Plans Results Issues Insights Settings AI Chat Test…" at bounding box center [784, 308] width 1568 height 616
click at [578, 252] on span "Edit" at bounding box center [576, 251] width 12 height 10
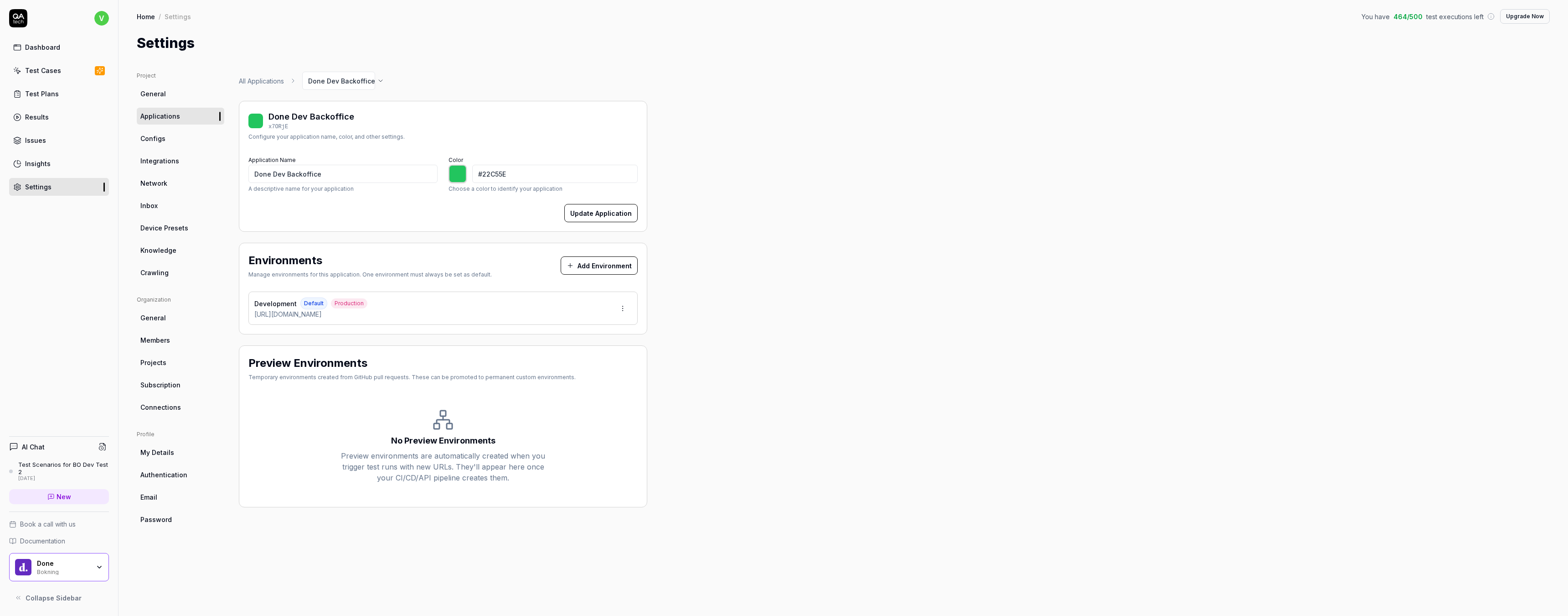
type input "*******"
click at [164, 120] on span "Applications" at bounding box center [160, 116] width 40 height 10
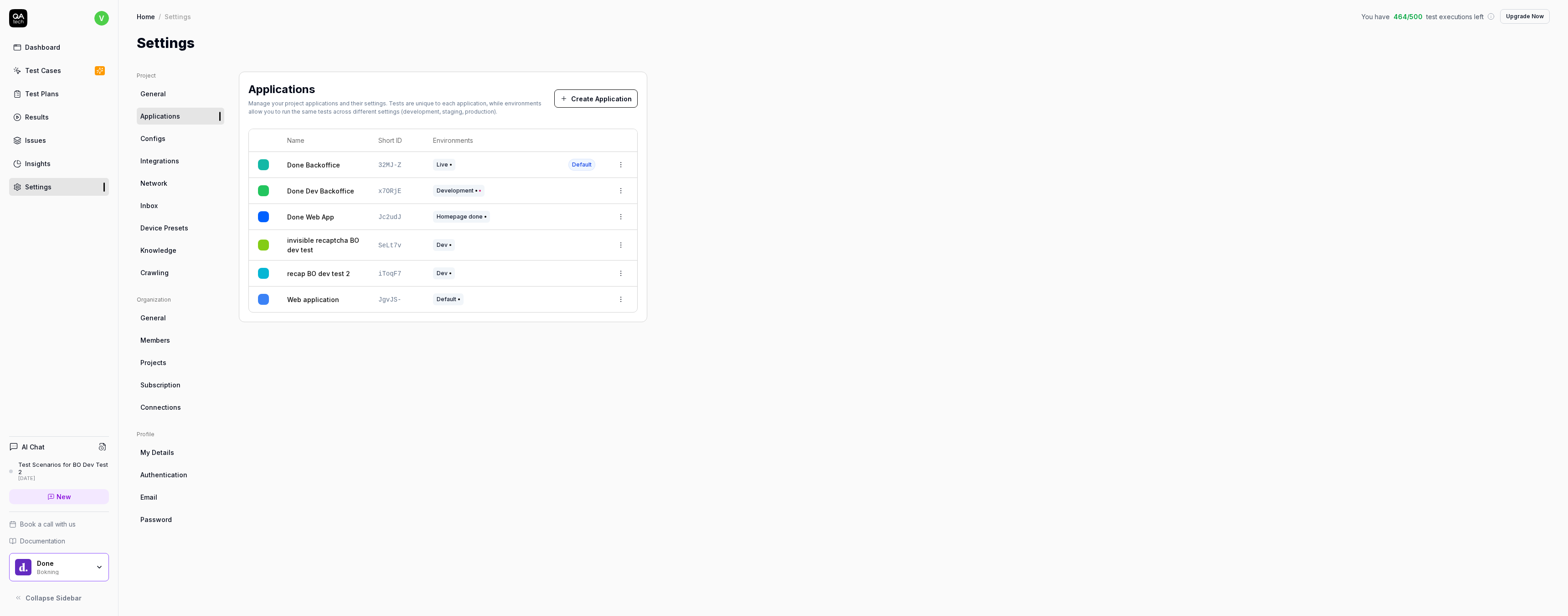
click at [45, 91] on div "Test Plans" at bounding box center [42, 94] width 34 height 10
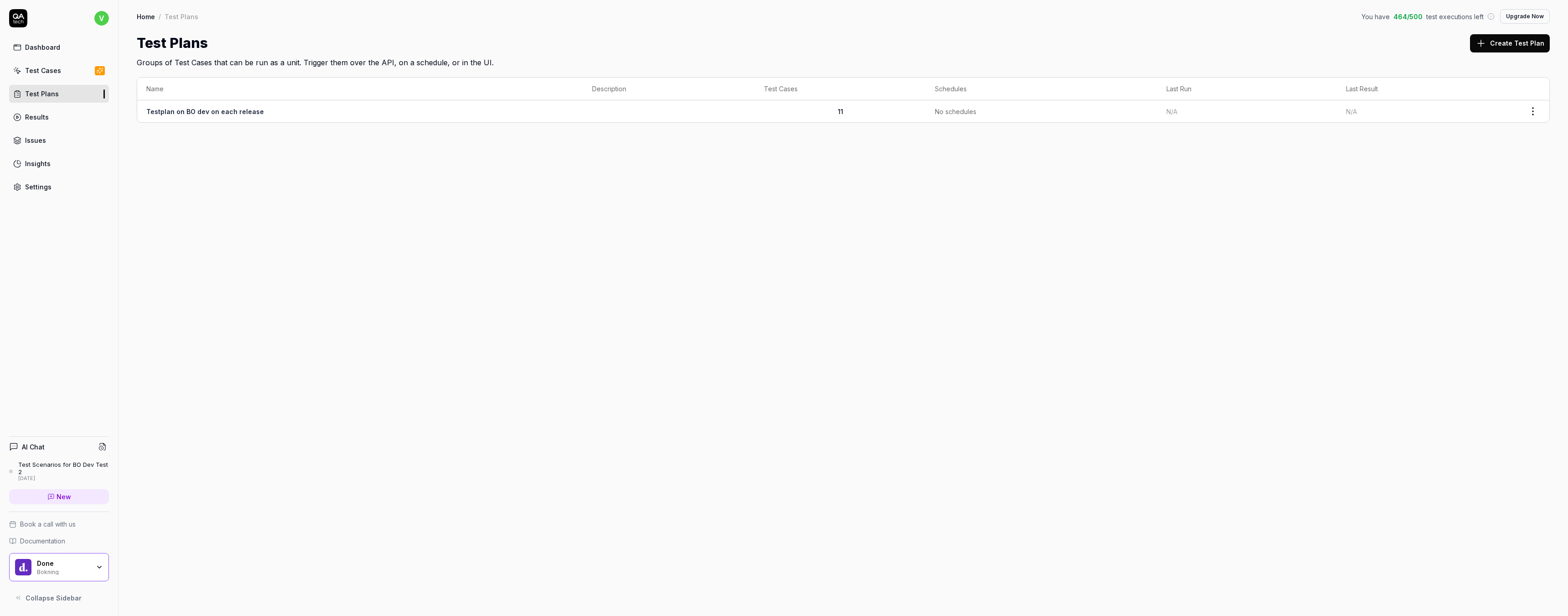
click at [291, 113] on td "Testplan on BO dev on each release" at bounding box center [360, 111] width 446 height 22
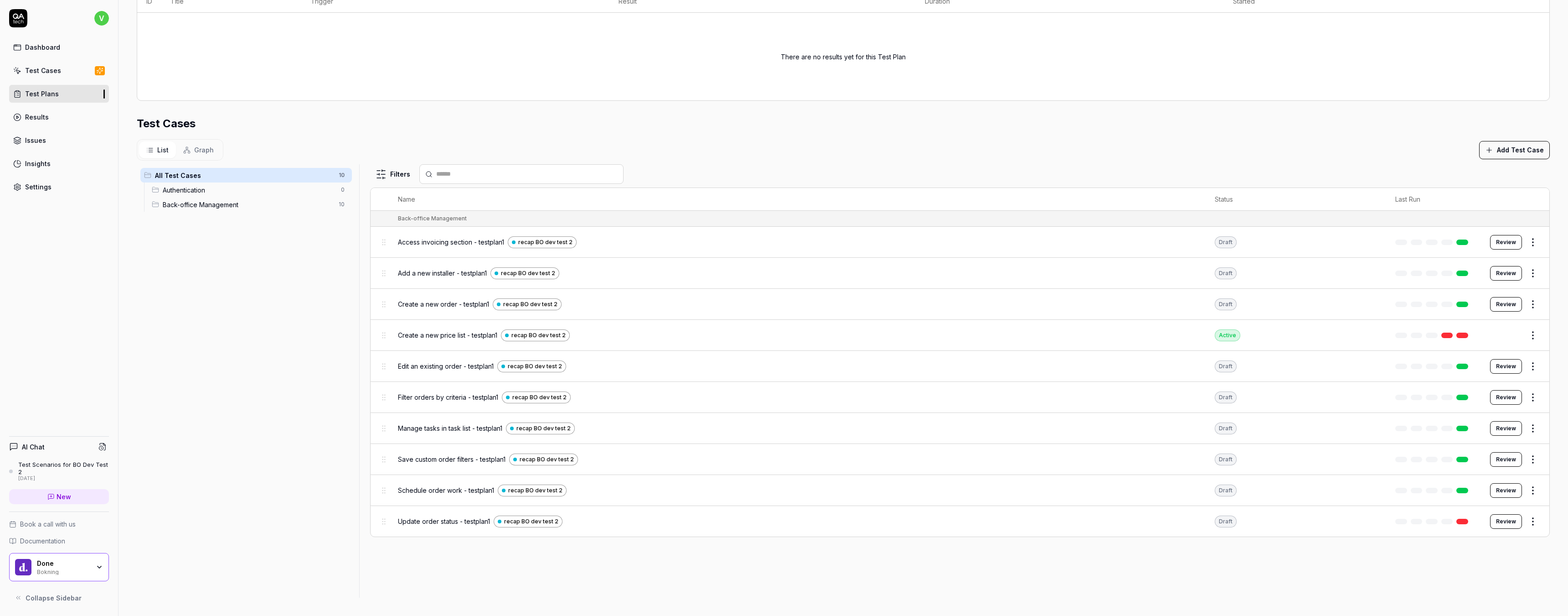
scroll to position [220, 0]
click at [240, 192] on span "Authentication" at bounding box center [249, 190] width 173 height 10
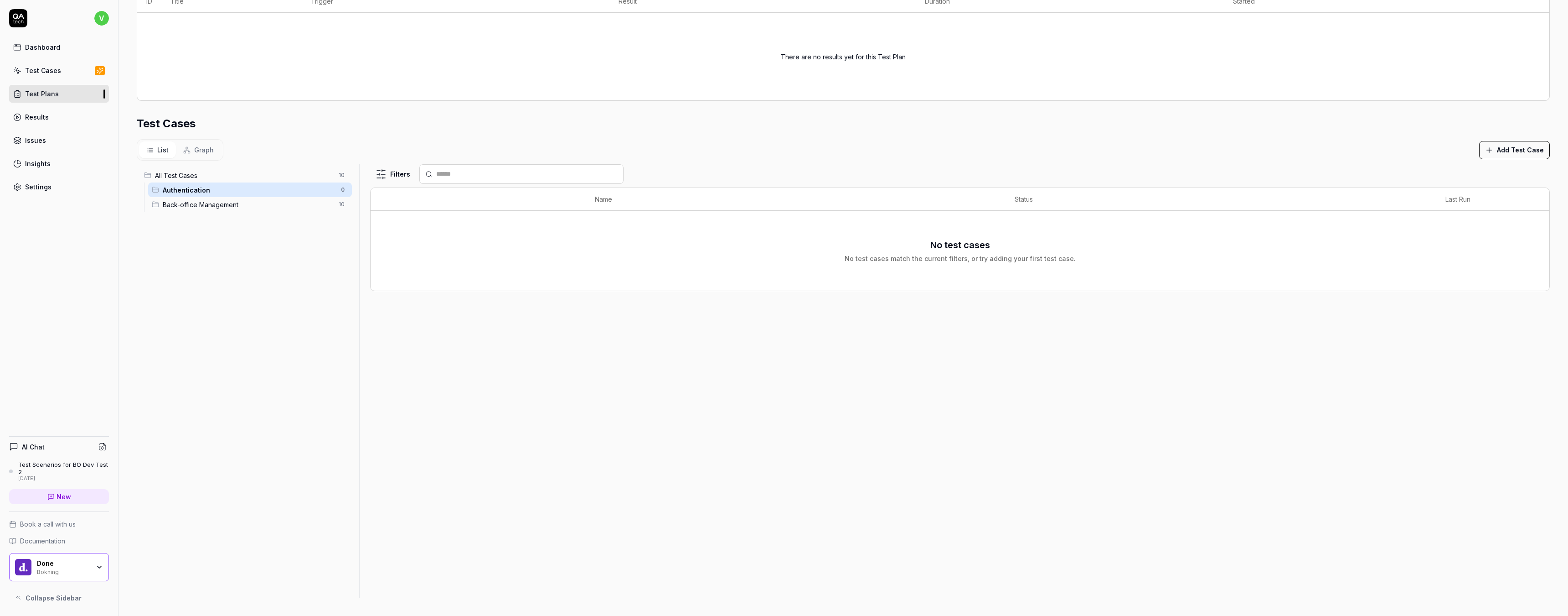
click at [235, 176] on span "All Test Cases" at bounding box center [244, 176] width 178 height 10
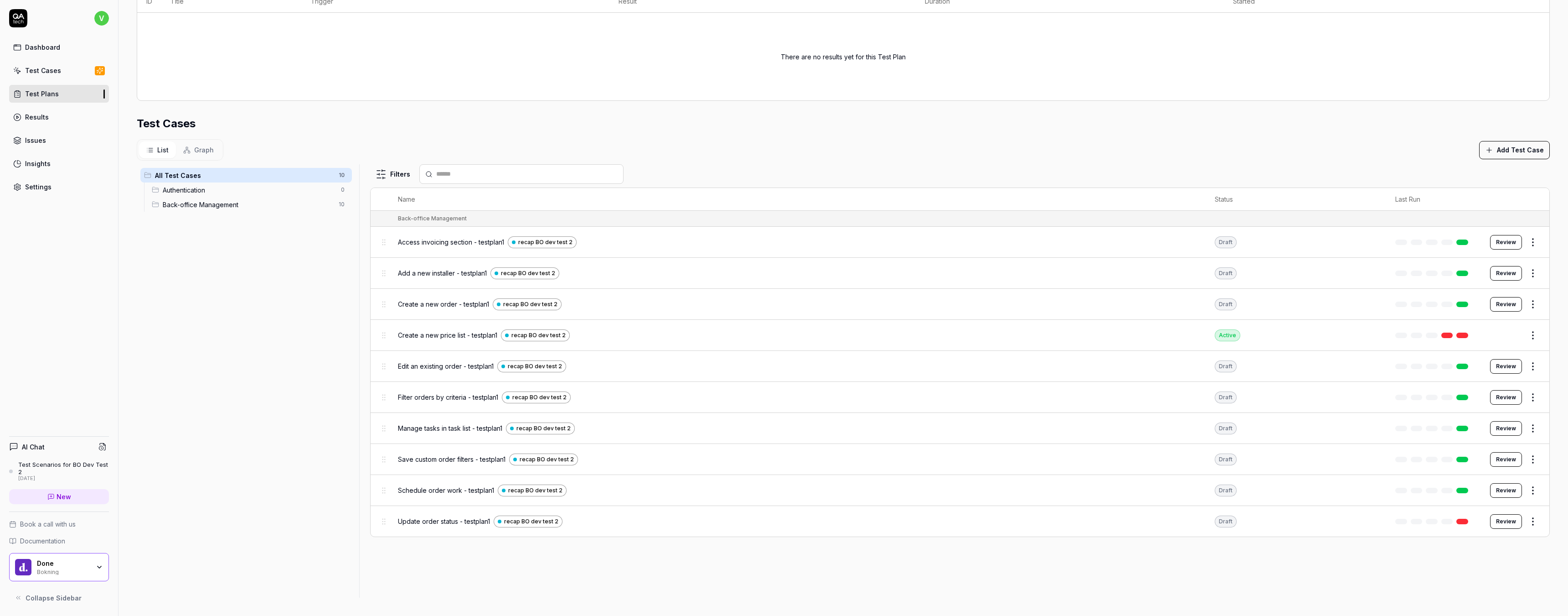
click at [231, 189] on span "Authentication" at bounding box center [249, 190] width 173 height 10
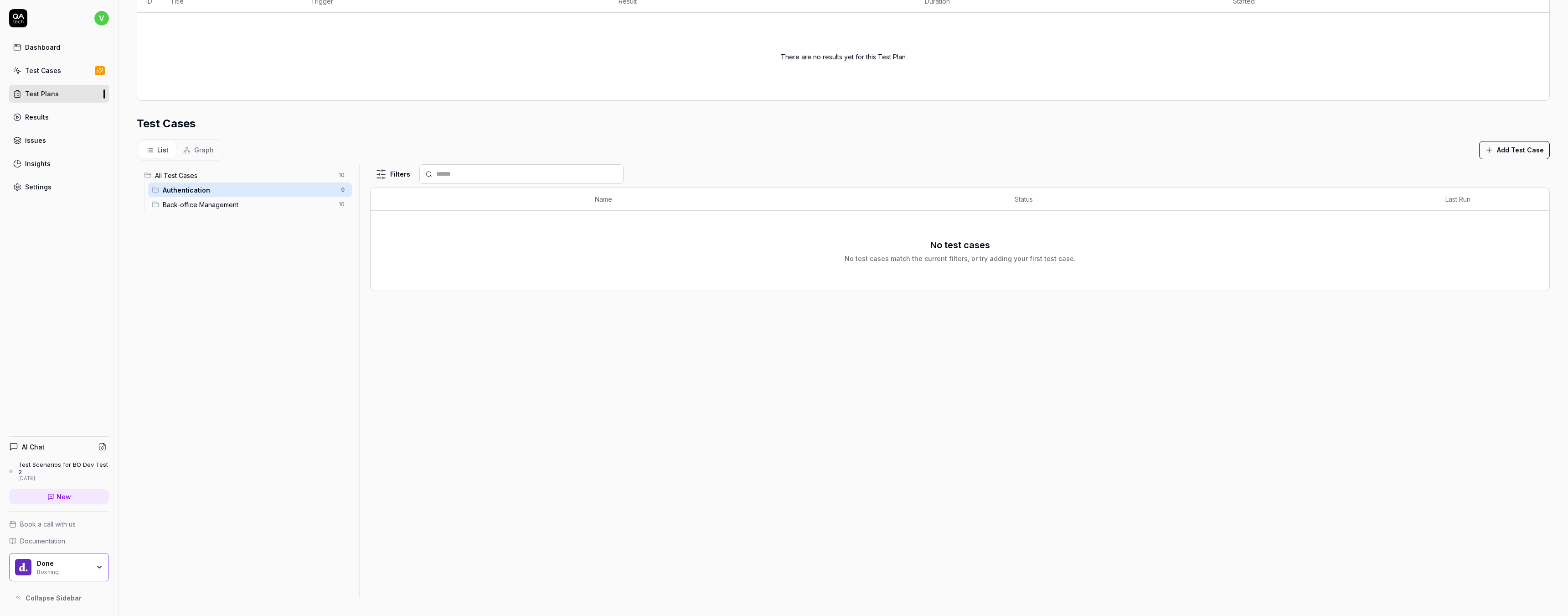
click at [1523, 149] on button "Add Test Case" at bounding box center [1514, 150] width 71 height 18
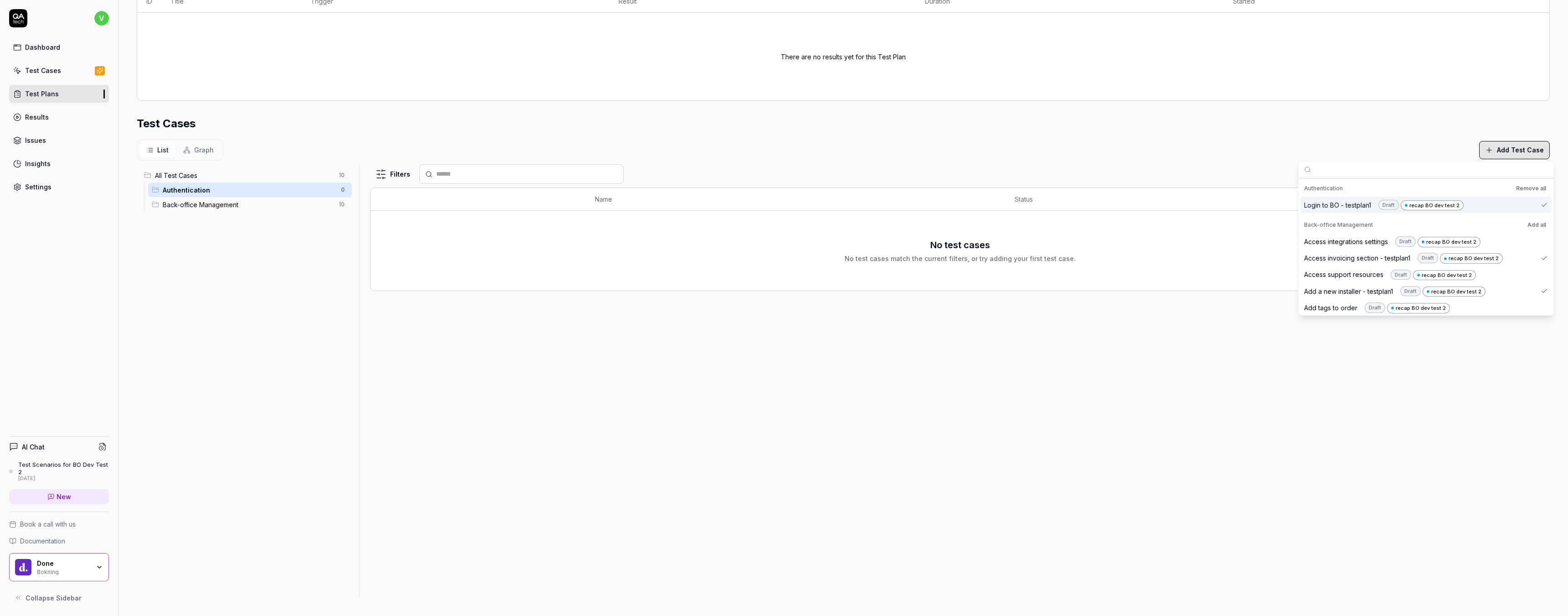
click at [1360, 205] on div "Login to BO - testplan1 Draft recap BO dev test 2" at bounding box center [1384, 205] width 159 height 11
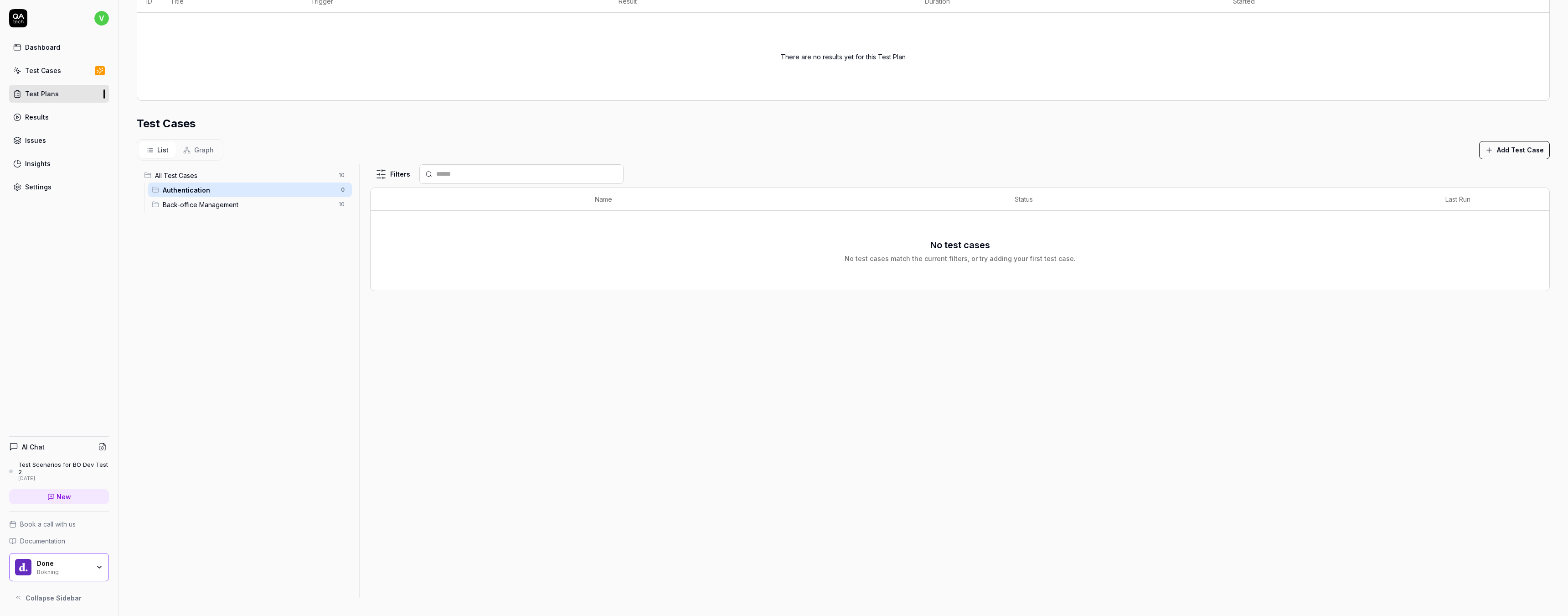
click at [1133, 241] on div "No test cases No test cases match the current filters, or try adding your first…" at bounding box center [959, 251] width 1161 height 25
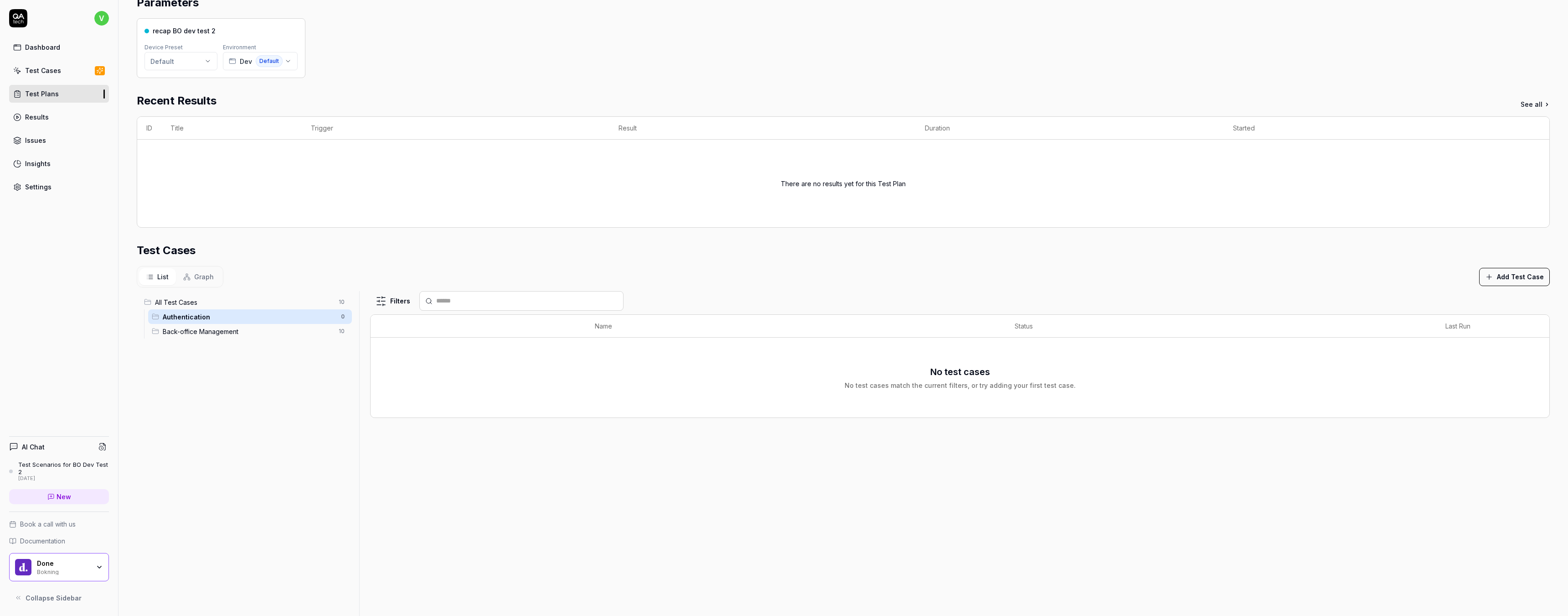
scroll to position [82, 0]
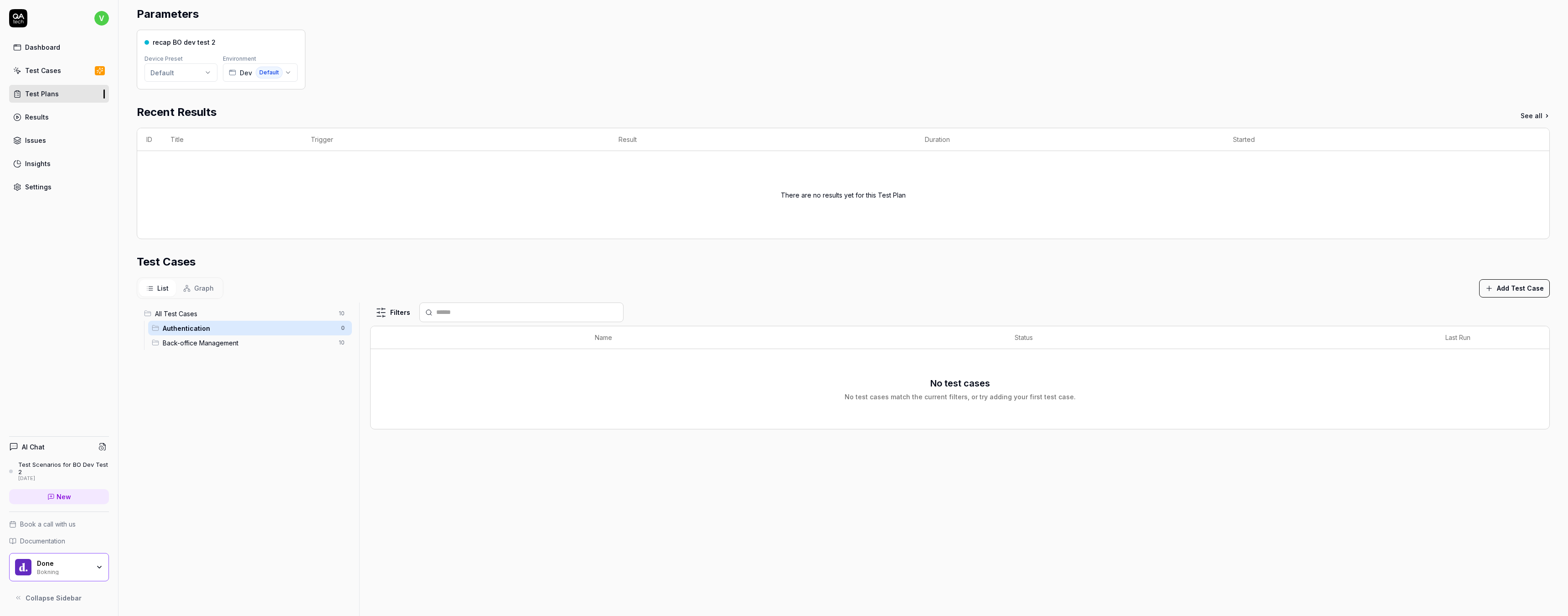
click at [277, 341] on span "Back-office Management" at bounding box center [248, 343] width 170 height 10
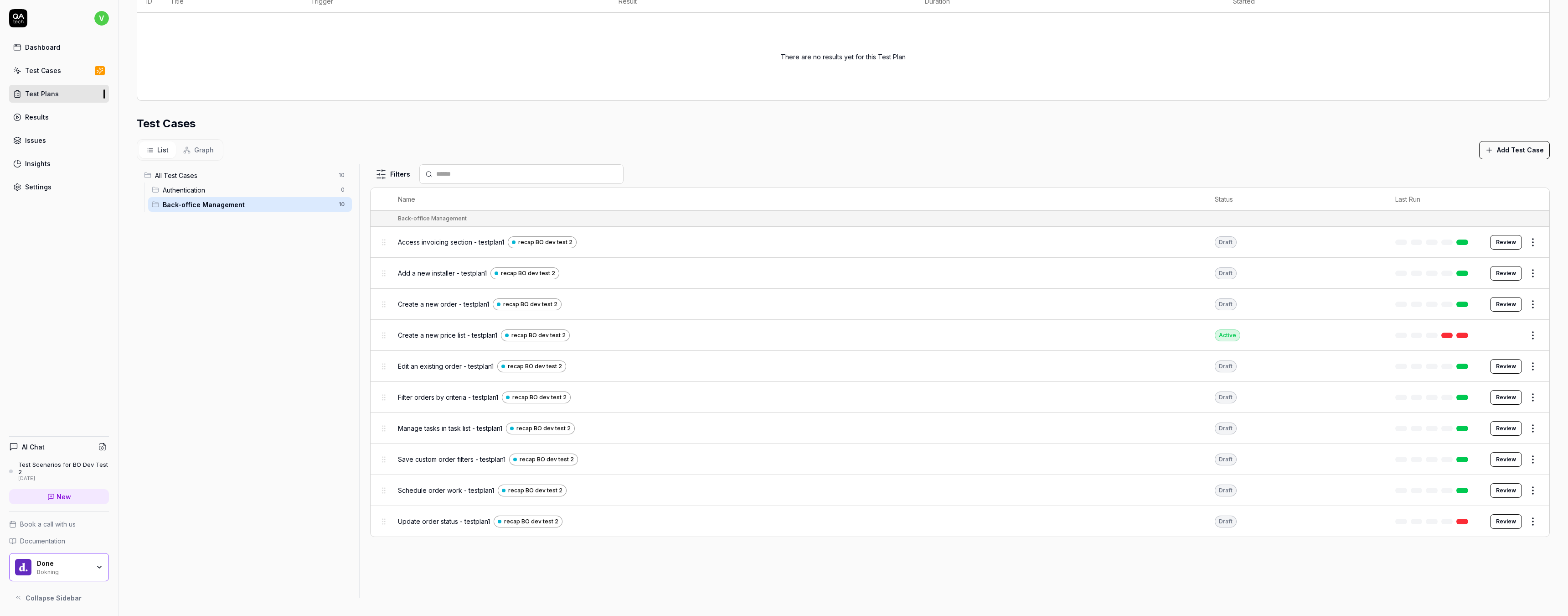
scroll to position [220, 0]
click at [1508, 149] on button "Add Test Case" at bounding box center [1514, 150] width 71 height 18
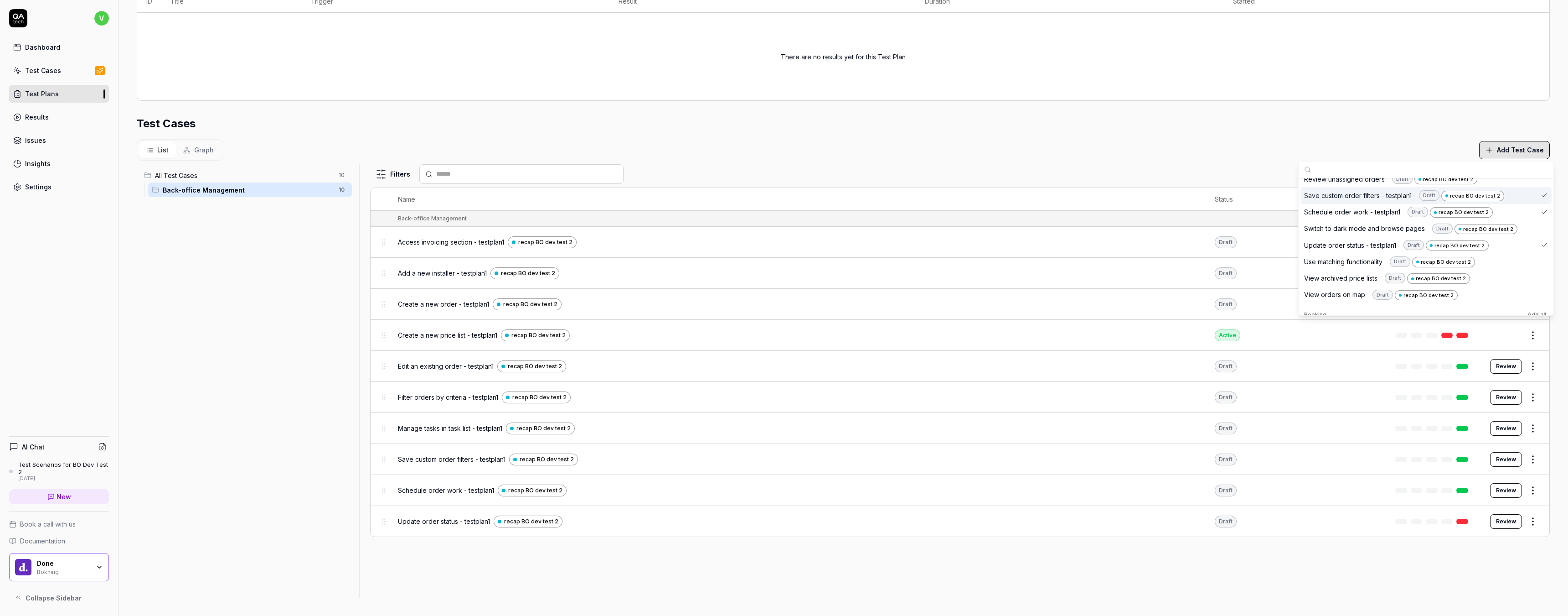
scroll to position [245, 0]
click at [1360, 257] on div "Use matching functionality Draft recap BO dev test 2" at bounding box center [1390, 261] width 171 height 11
click at [1140, 155] on div "List Graph Add Test Case" at bounding box center [843, 150] width 1413 height 22
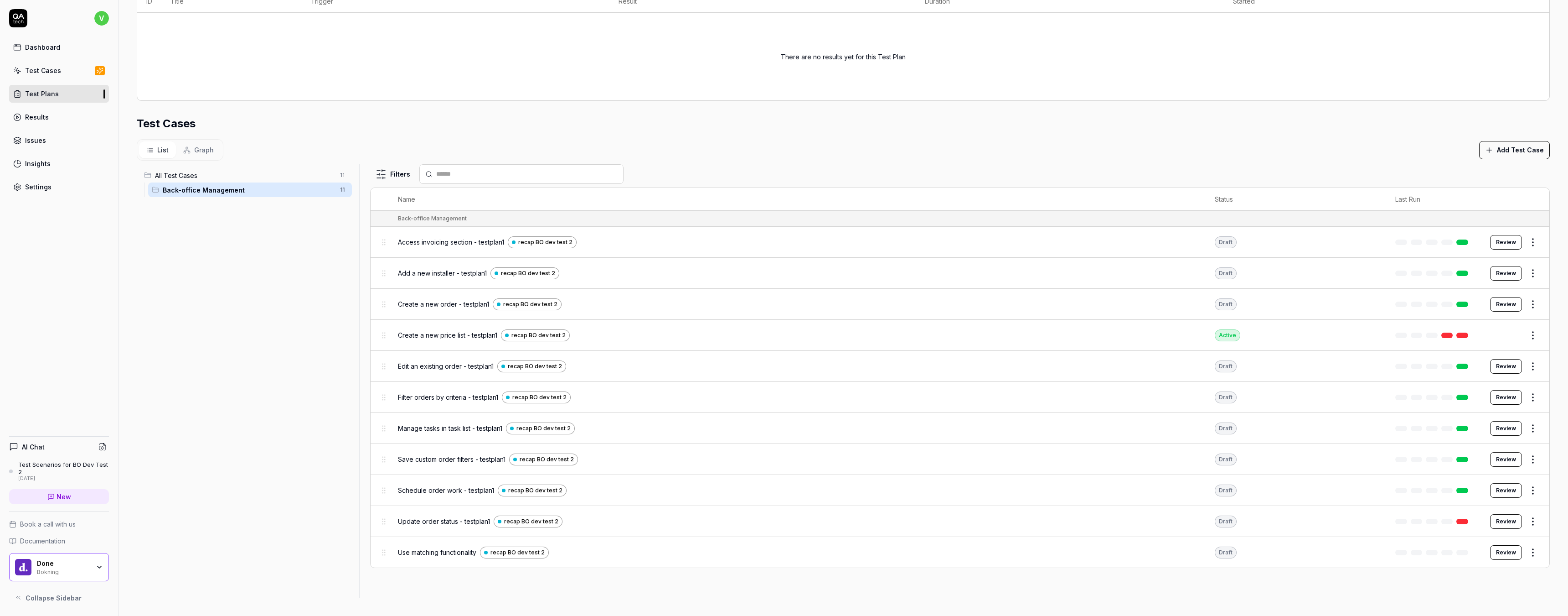
click at [277, 178] on span "All Test Cases" at bounding box center [245, 176] width 180 height 10
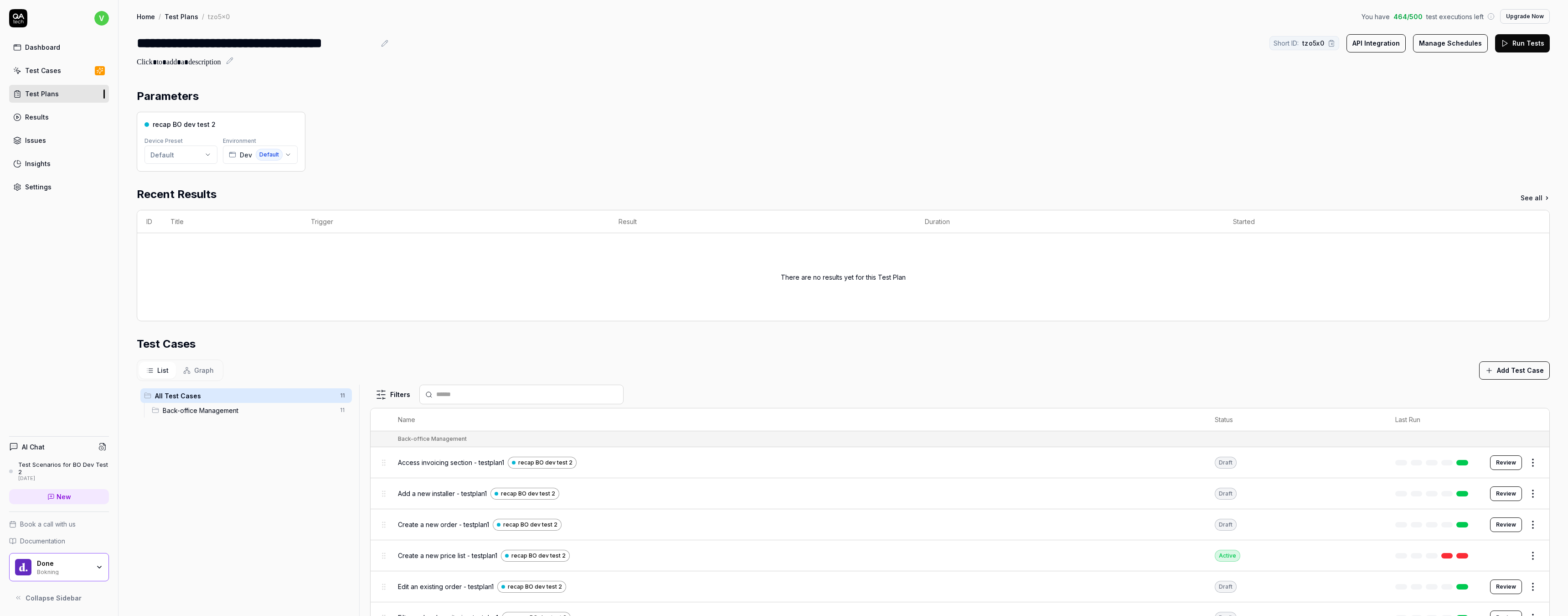
click at [198, 158] on html "**********" at bounding box center [784, 308] width 1568 height 616
click at [319, 138] on html "**********" at bounding box center [784, 308] width 1568 height 616
click at [293, 149] on button "Dev Default" at bounding box center [260, 155] width 75 height 18
click at [389, 147] on div "recap BO dev test 2 Device Preset Default Environment Dev Default" at bounding box center [843, 141] width 1413 height 59
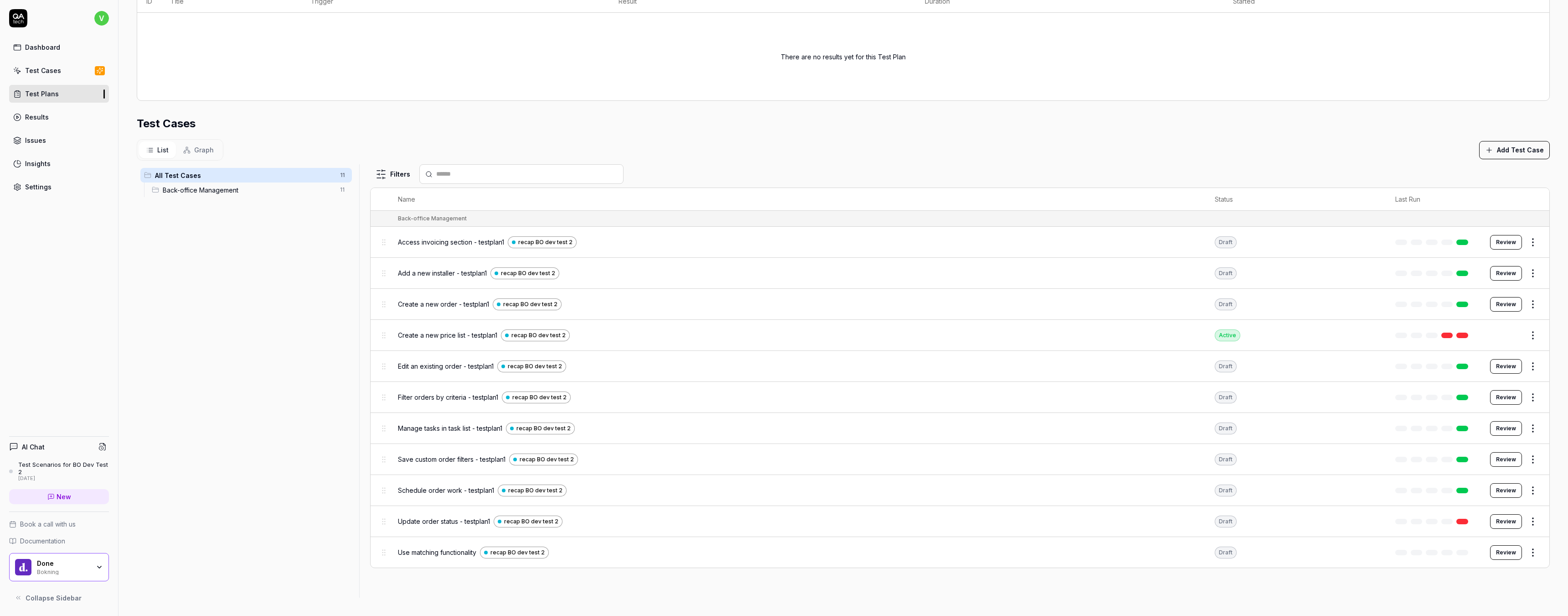
scroll to position [220, 0]
click at [1538, 242] on html "**********" at bounding box center [784, 308] width 1568 height 616
click at [1210, 138] on html "**********" at bounding box center [784, 308] width 1568 height 616
click at [576, 237] on div "recap BO dev test 2" at bounding box center [542, 242] width 69 height 12
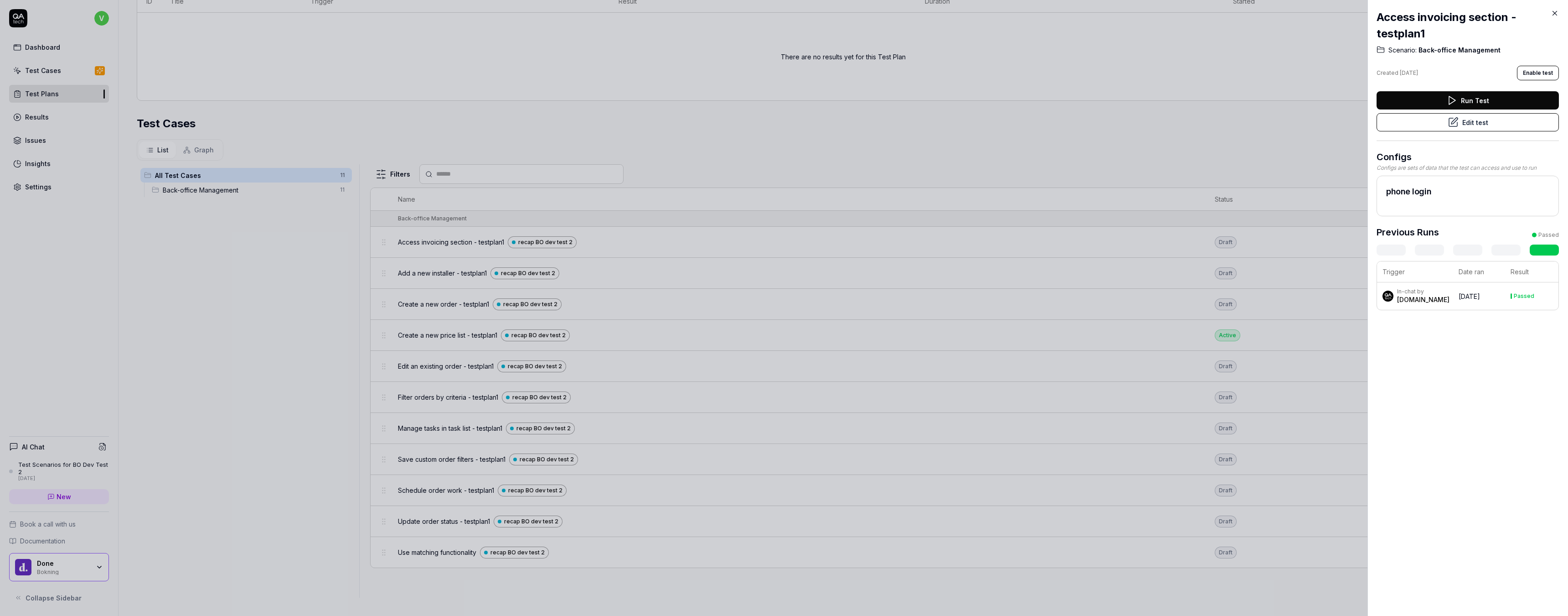
click at [1556, 11] on icon at bounding box center [1555, 13] width 8 height 8
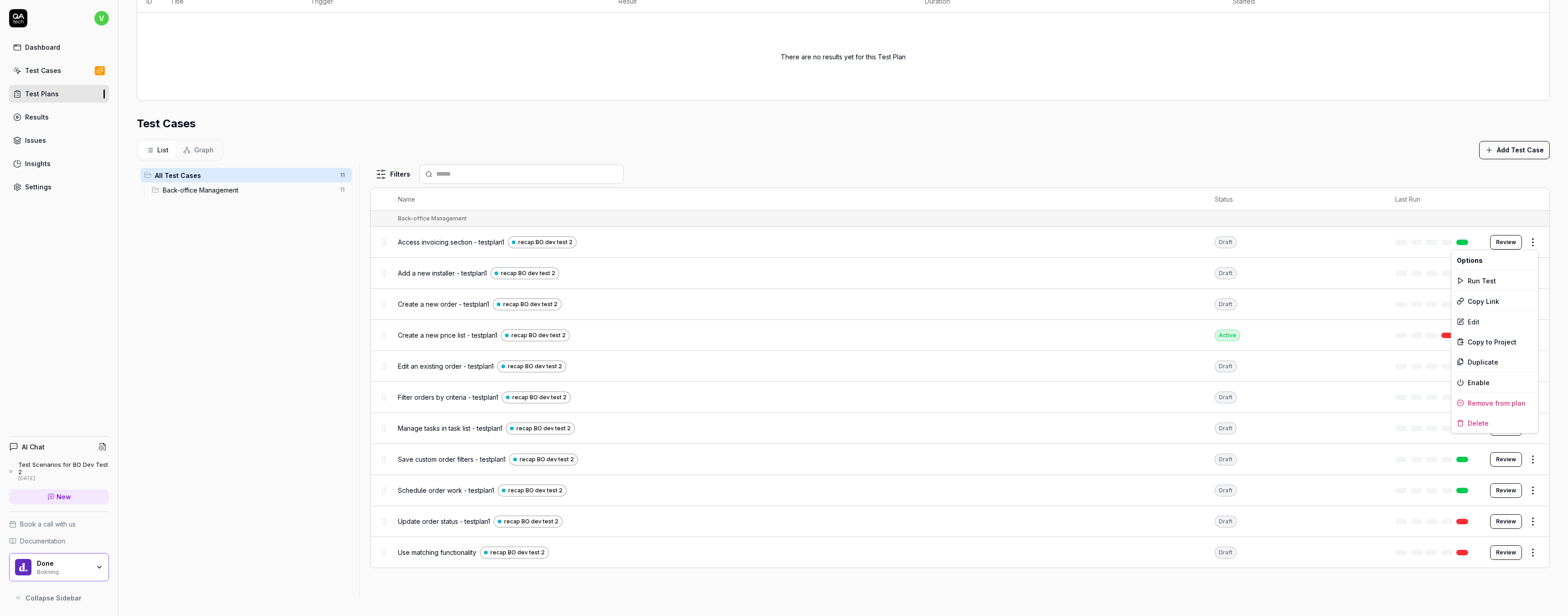
click at [1530, 241] on html "**********" at bounding box center [784, 308] width 1568 height 616
click at [1479, 320] on div "Edit" at bounding box center [1495, 322] width 87 height 20
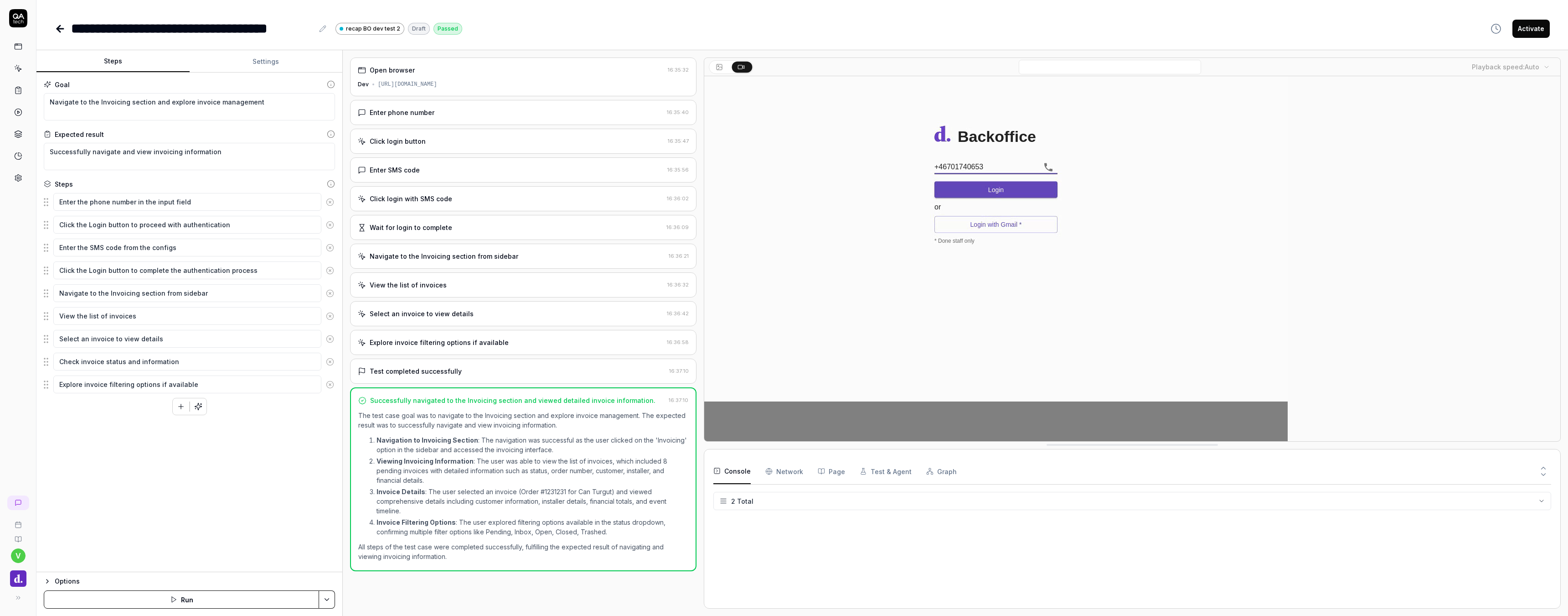
click at [288, 56] on button "Settings" at bounding box center [266, 61] width 153 height 22
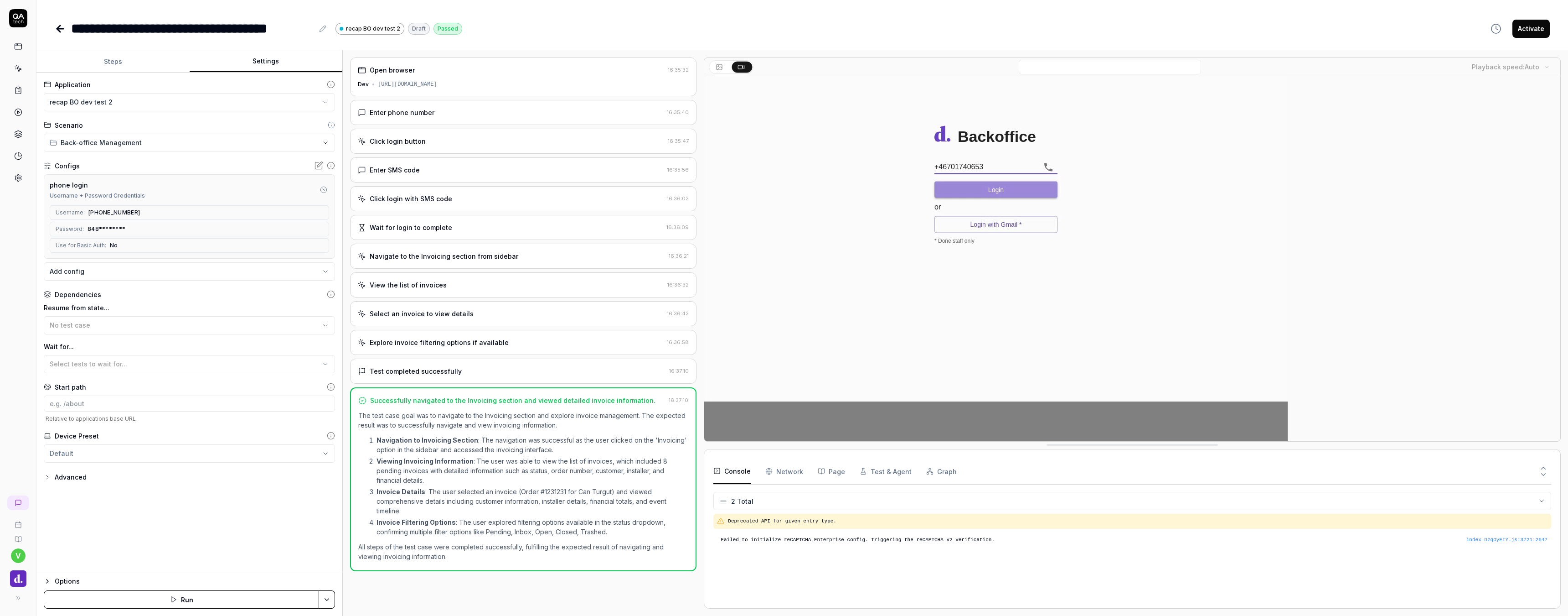
click at [171, 97] on html "**********" at bounding box center [784, 308] width 1568 height 616
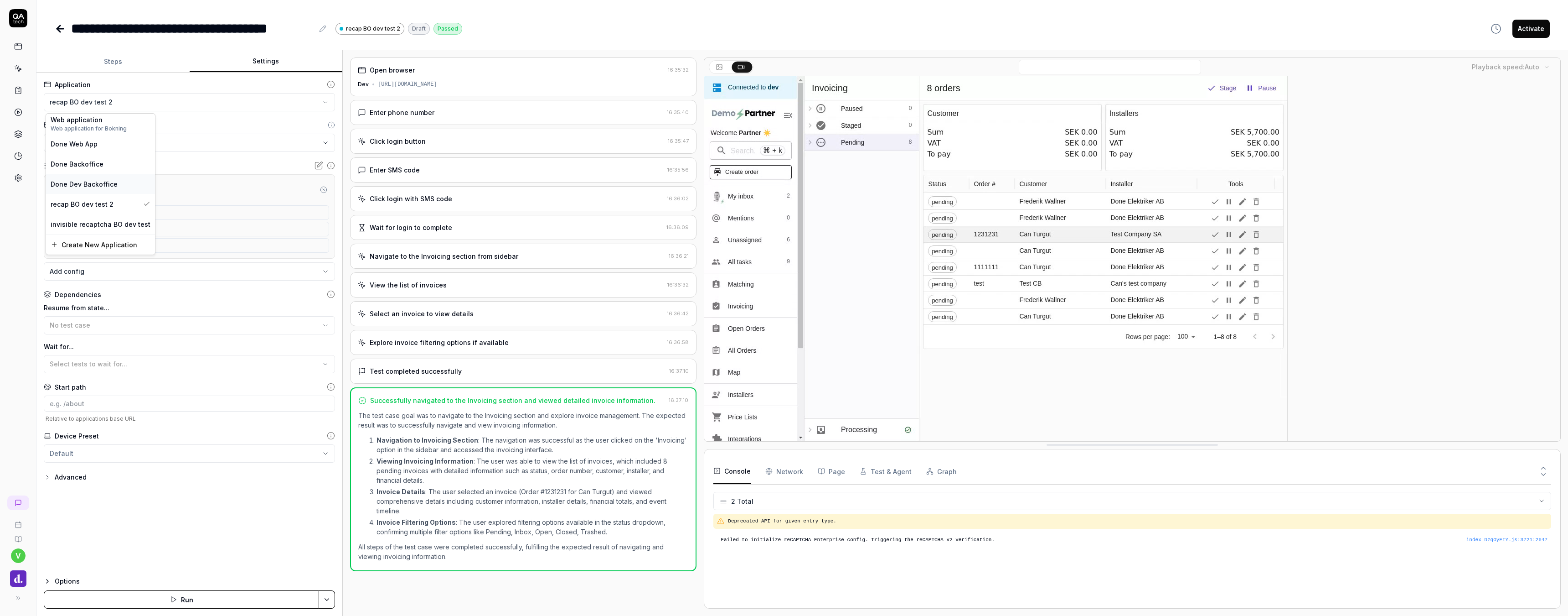
click at [92, 179] on span "Done Dev Backoffice" at bounding box center [84, 184] width 67 height 10
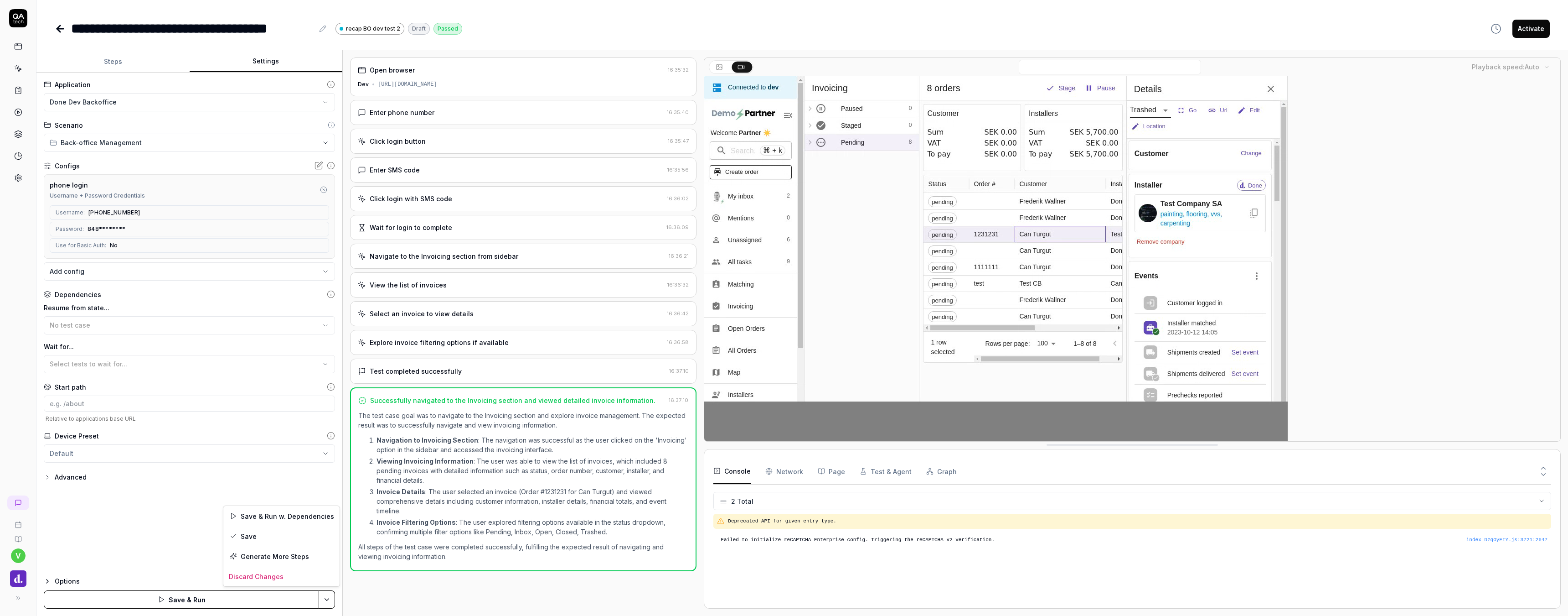
click at [325, 604] on html "**********" at bounding box center [784, 308] width 1568 height 616
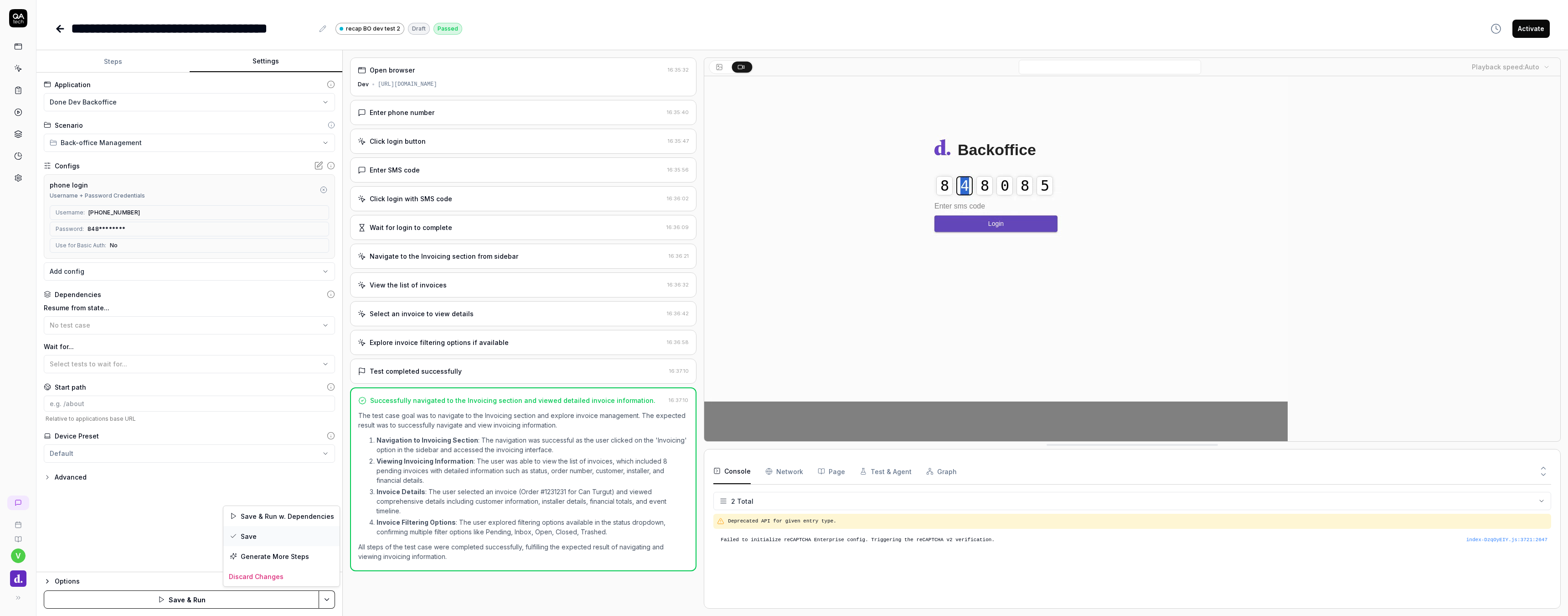
click at [268, 532] on div "Save" at bounding box center [282, 536] width 116 height 20
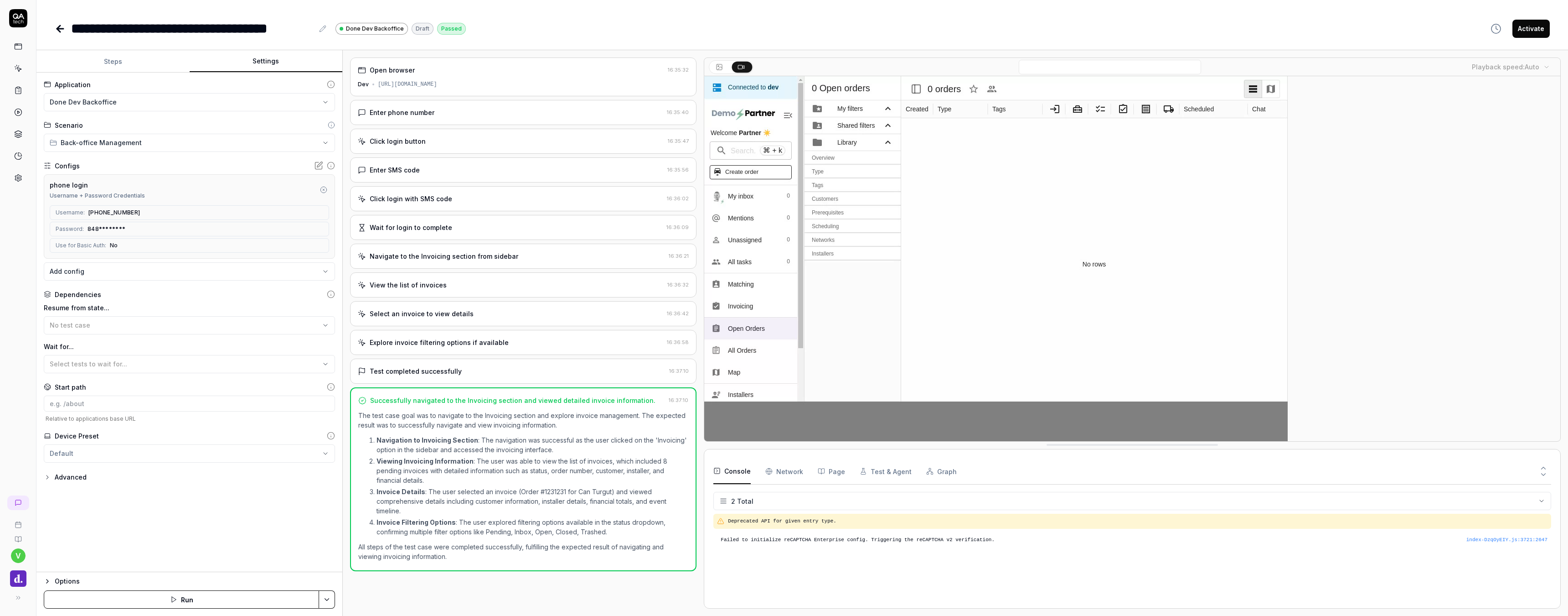
click at [22, 87] on icon at bounding box center [18, 90] width 8 height 8
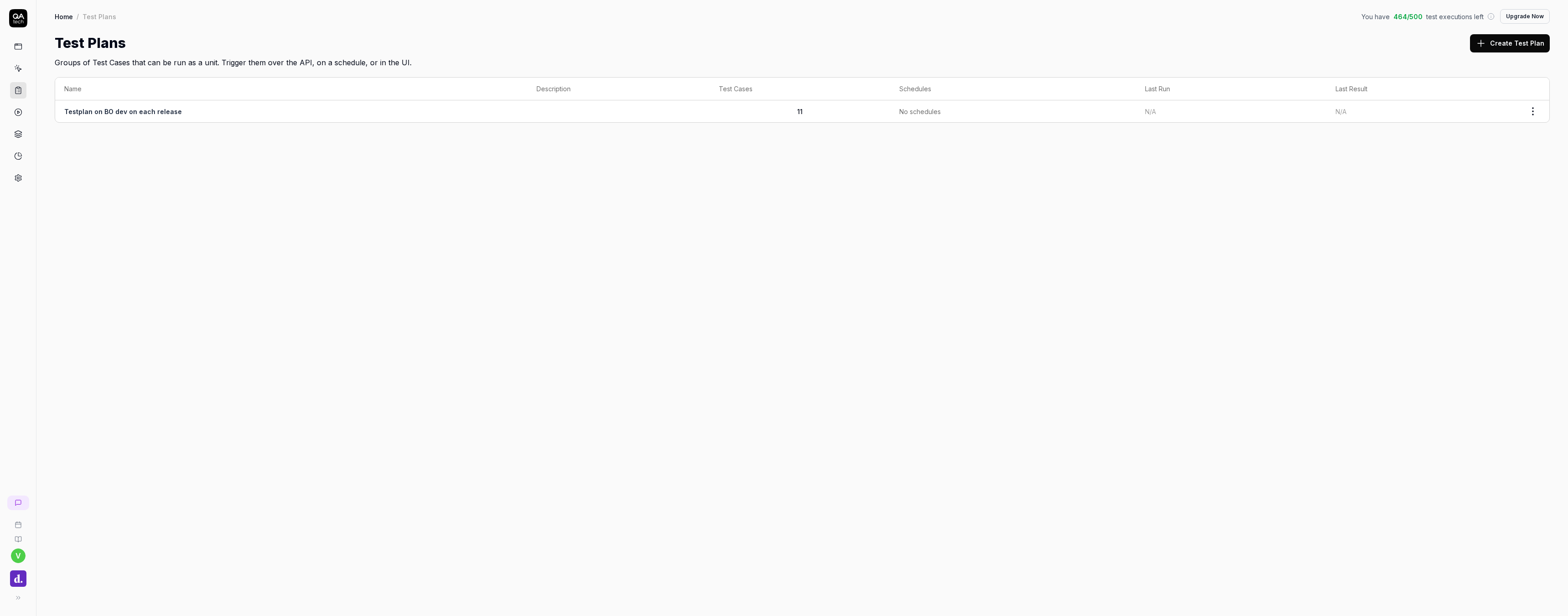
click at [551, 114] on td at bounding box center [618, 111] width 182 height 22
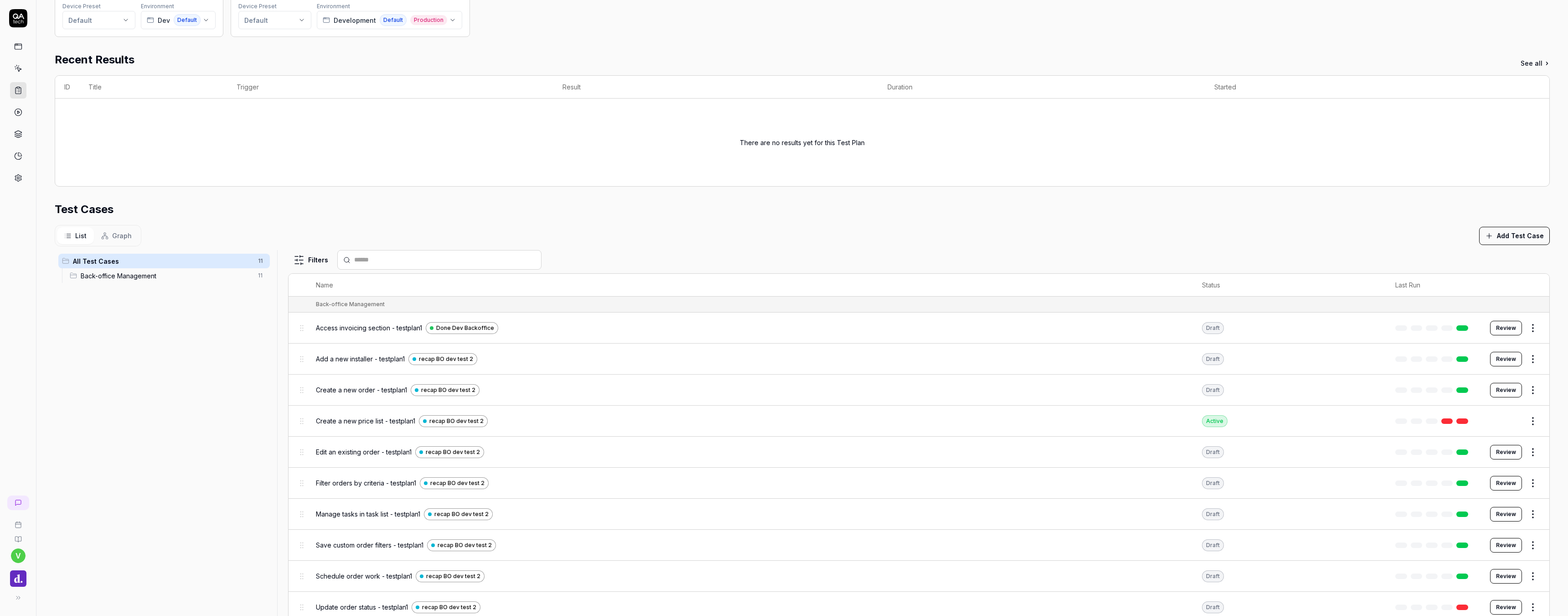
scroll to position [157, 0]
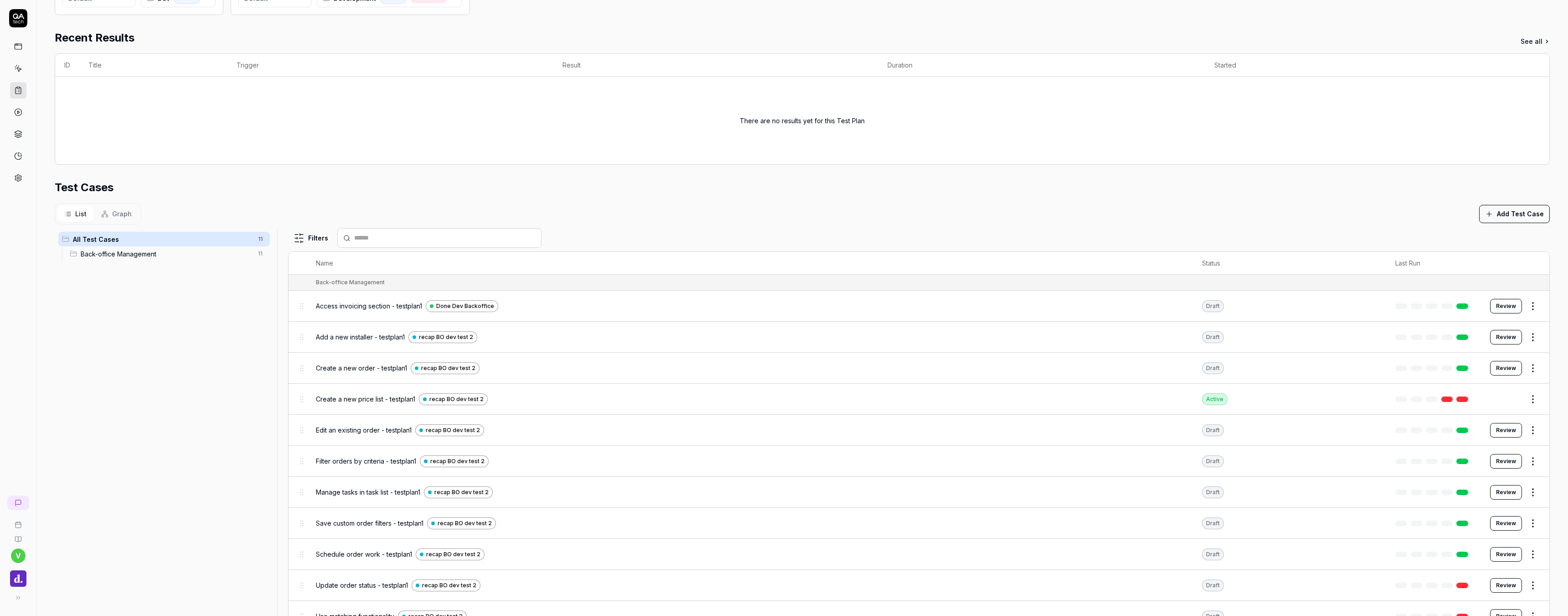
click at [1531, 338] on html "**********" at bounding box center [784, 308] width 1568 height 616
click at [1475, 421] on div "Edit" at bounding box center [1495, 416] width 87 height 20
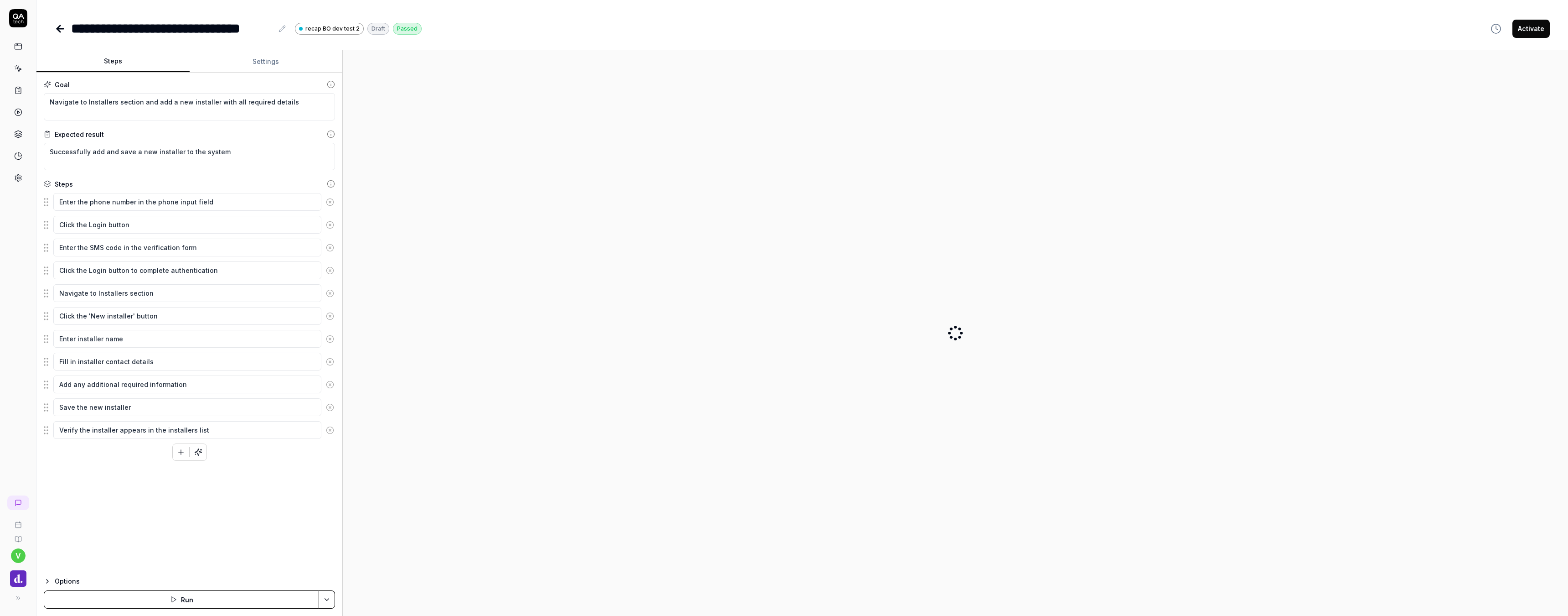
click at [609, 248] on div at bounding box center [955, 333] width 1211 height 551
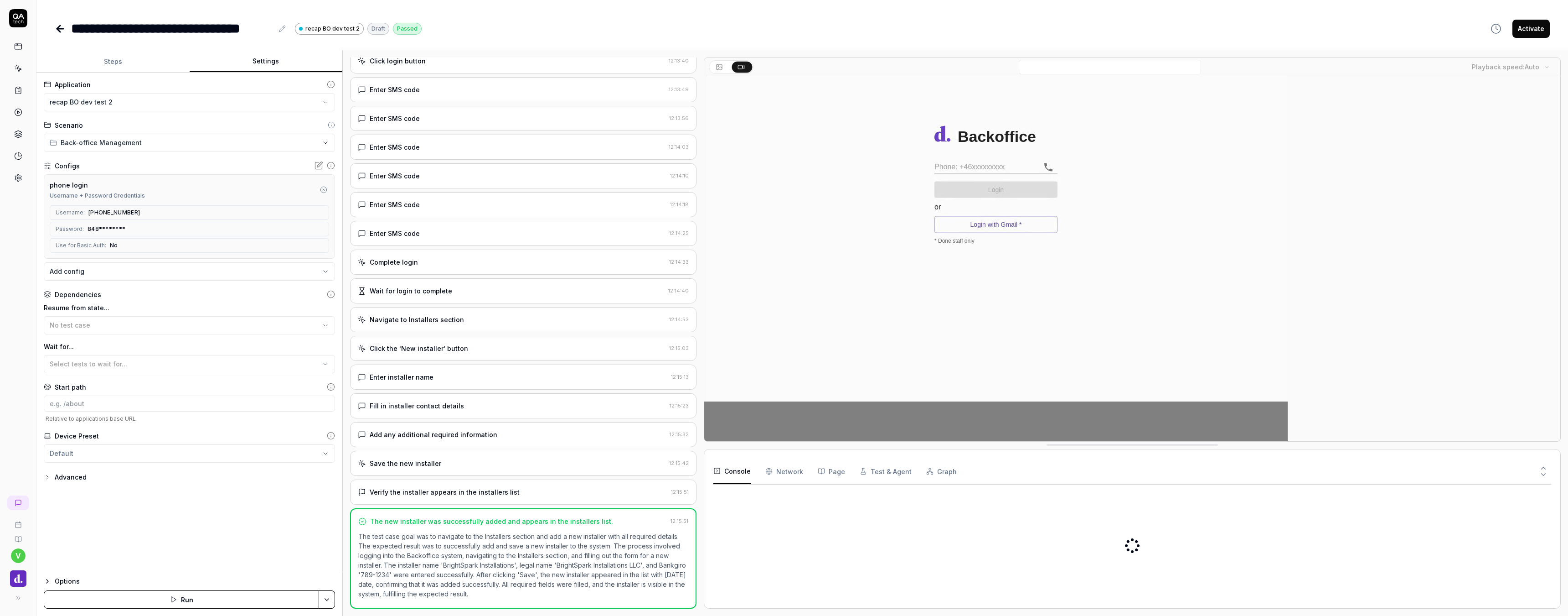
scroll to position [80, 0]
click at [264, 66] on button "Settings" at bounding box center [266, 61] width 153 height 22
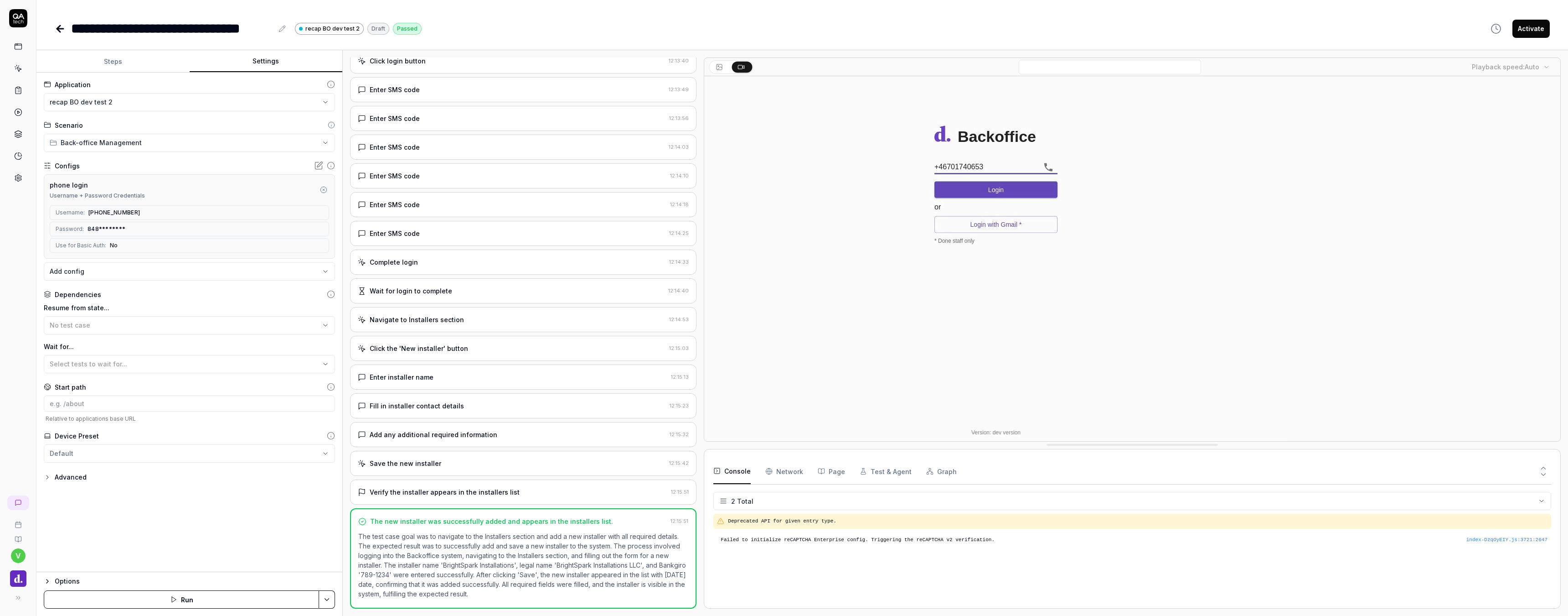
click at [106, 106] on html "**********" at bounding box center [784, 308] width 1568 height 616
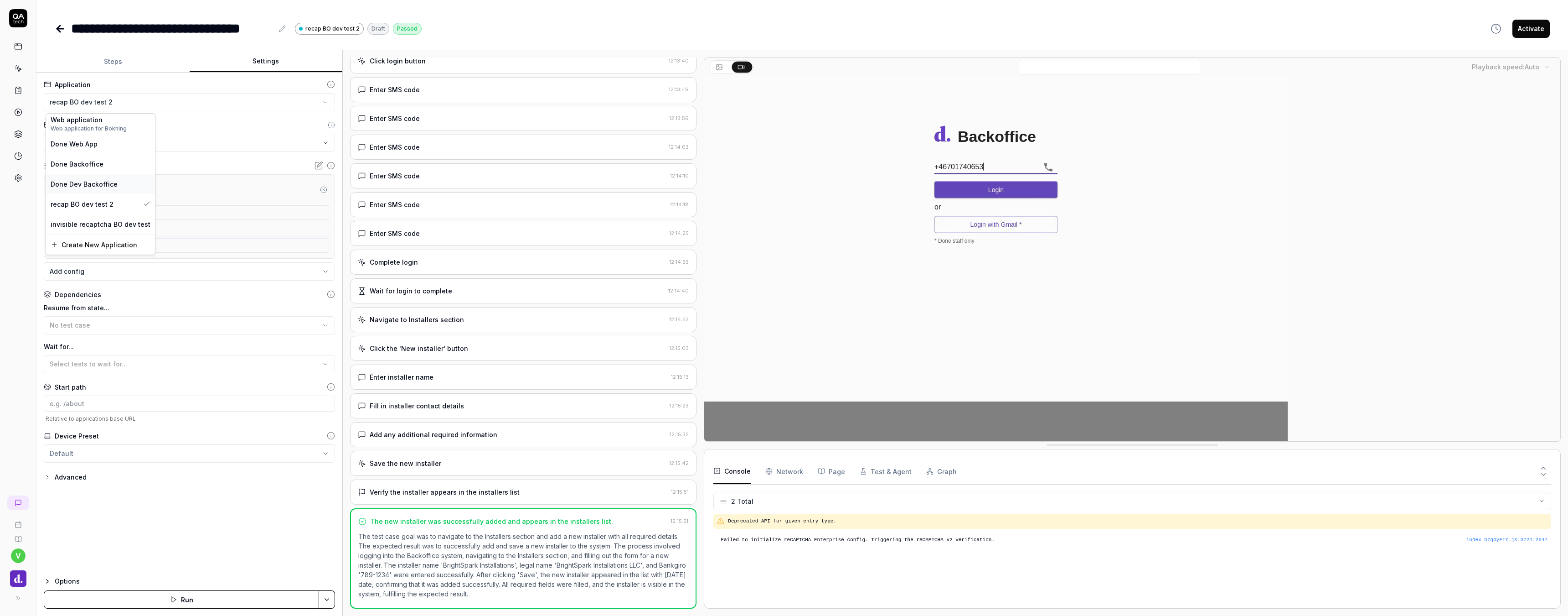
click at [95, 180] on span "Done Dev Backoffice" at bounding box center [84, 184] width 67 height 10
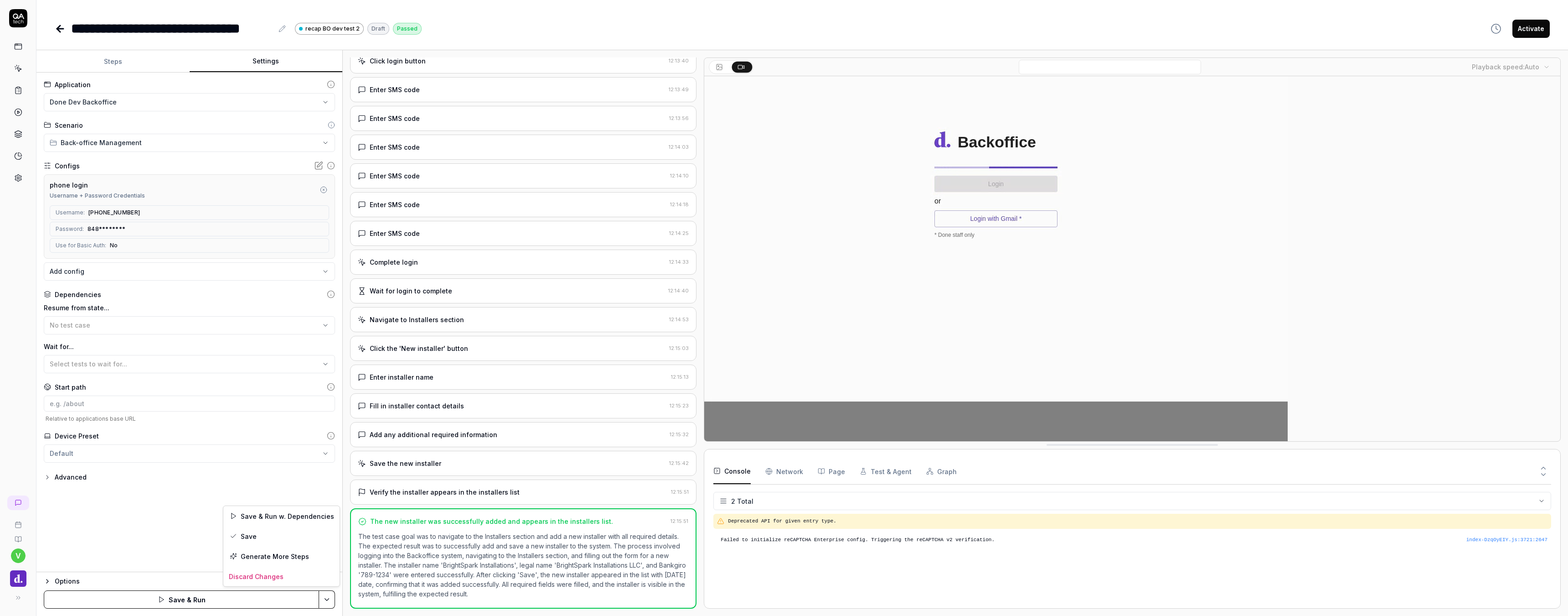
click at [328, 601] on html "**********" at bounding box center [784, 308] width 1568 height 616
click at [271, 541] on div "Save" at bounding box center [282, 536] width 116 height 20
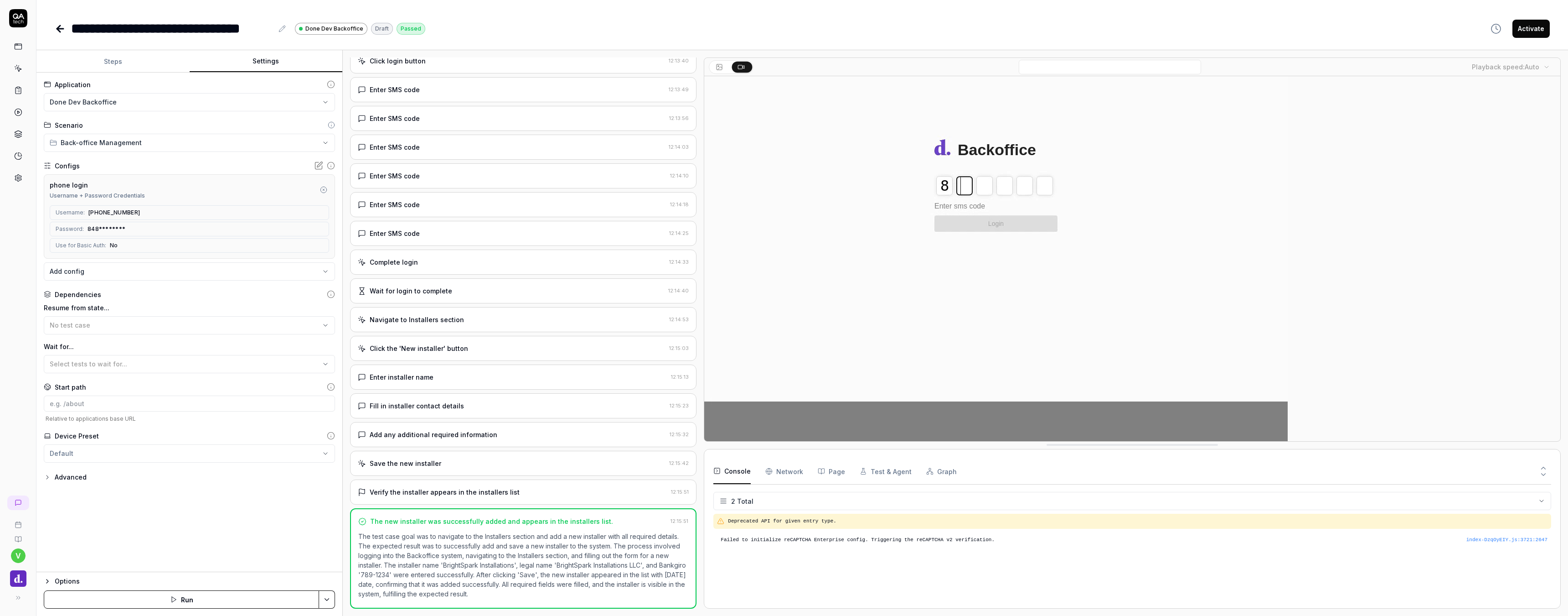
click at [17, 85] on link at bounding box center [17, 89] width 16 height 16
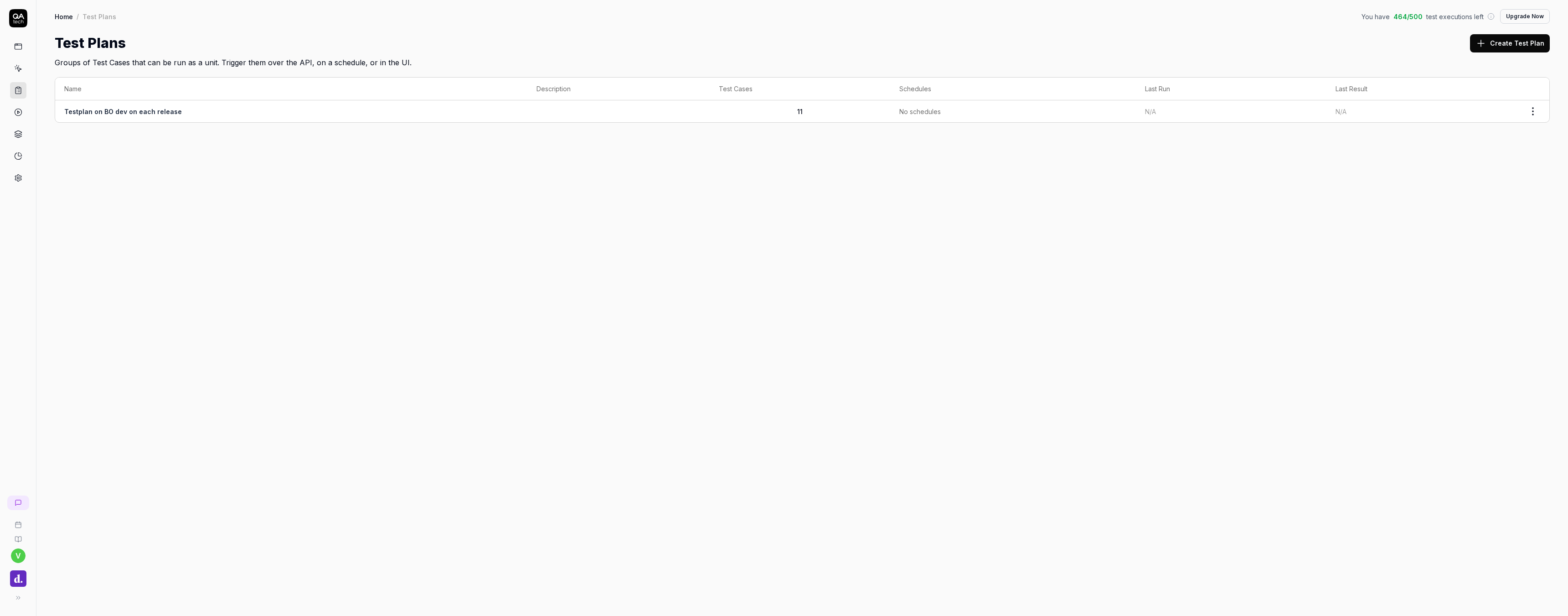
click at [290, 116] on td "Testplan on BO dev on each release" at bounding box center [291, 111] width 472 height 22
click at [419, 130] on div "Name Description Test Cases Schedules Last Run Last Result Testplan on BO dev o…" at bounding box center [802, 104] width 1532 height 73
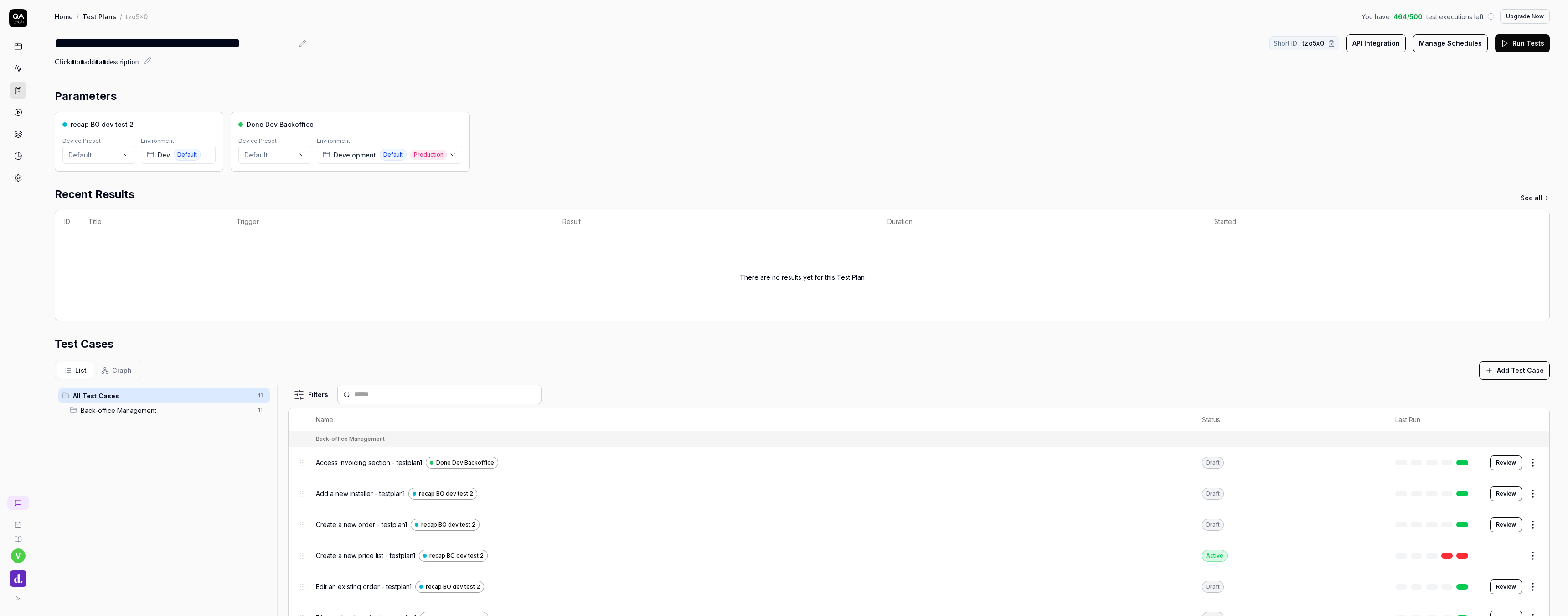
drag, startPoint x: 1095, startPoint y: 115, endPoint x: 1089, endPoint y: 113, distance: 6.3
click at [1089, 113] on div "recap BO dev test 2 Device Preset Default Environment Dev Default Done Dev Back…" at bounding box center [802, 141] width 1495 height 59
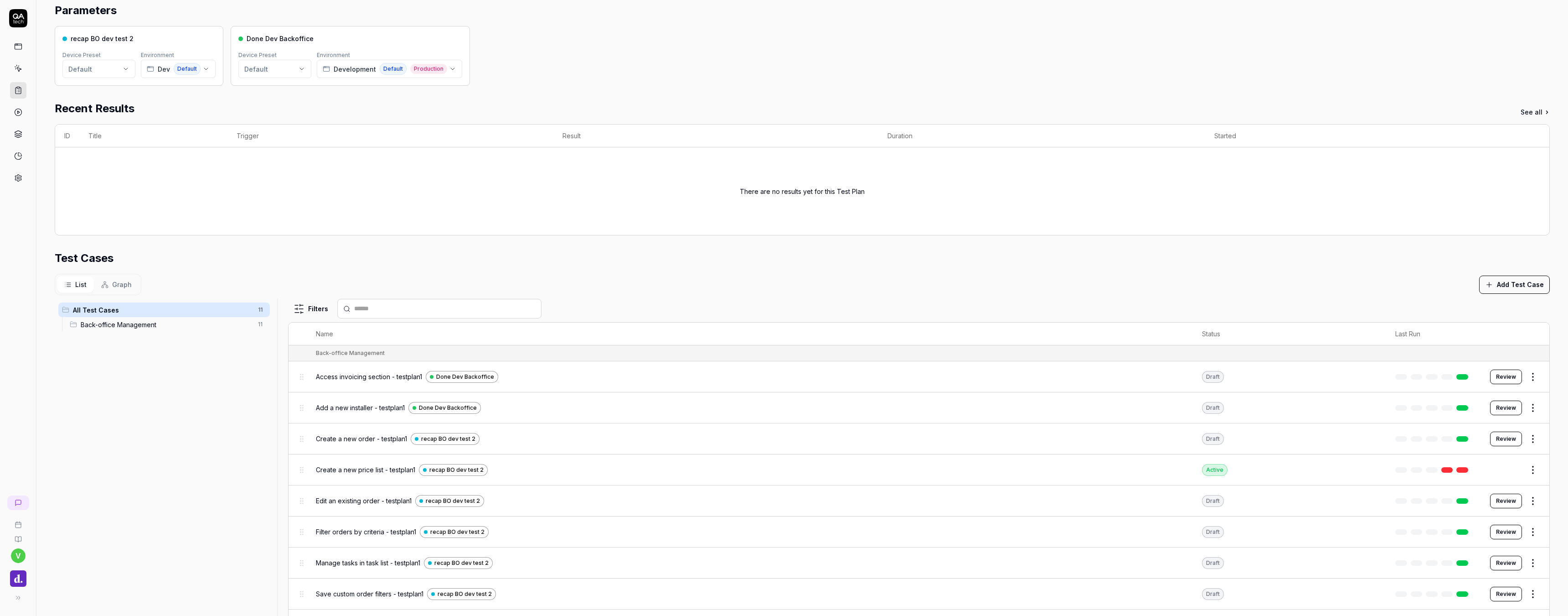
scroll to position [138, 0]
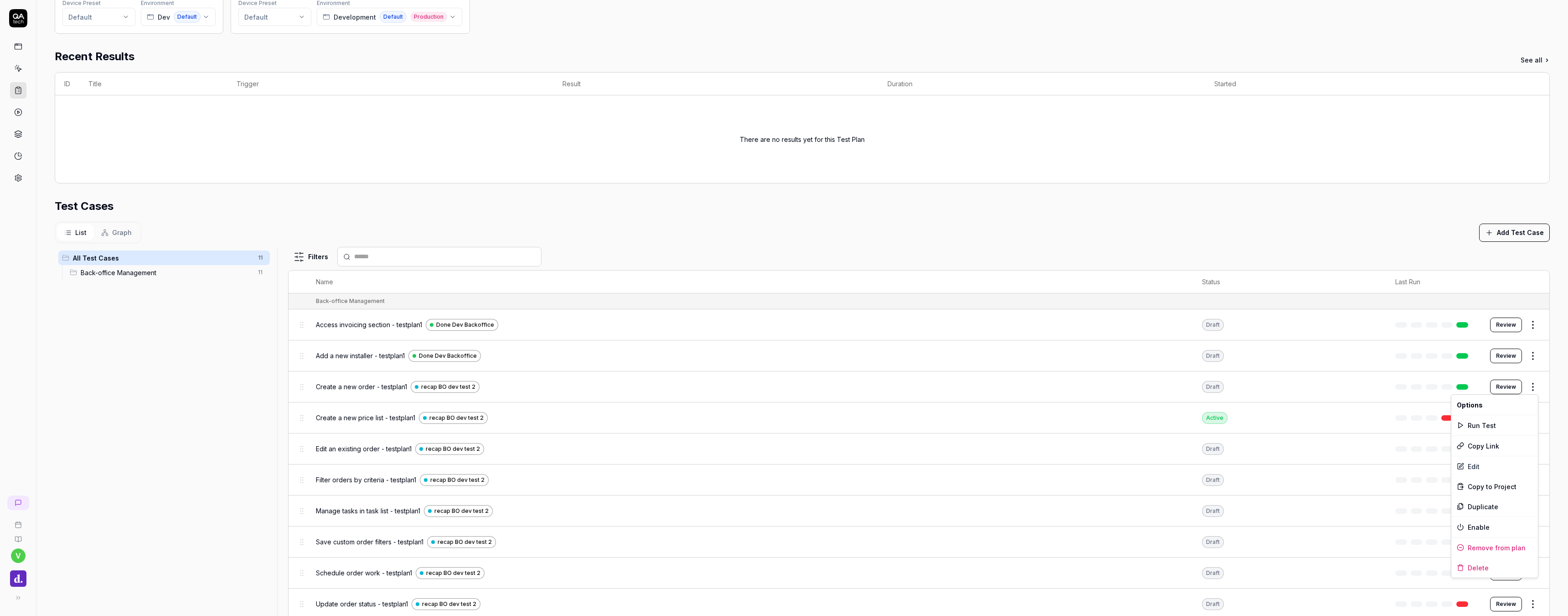
click at [1528, 382] on html "**********" at bounding box center [784, 308] width 1568 height 616
click at [1319, 246] on html "**********" at bounding box center [784, 308] width 1568 height 616
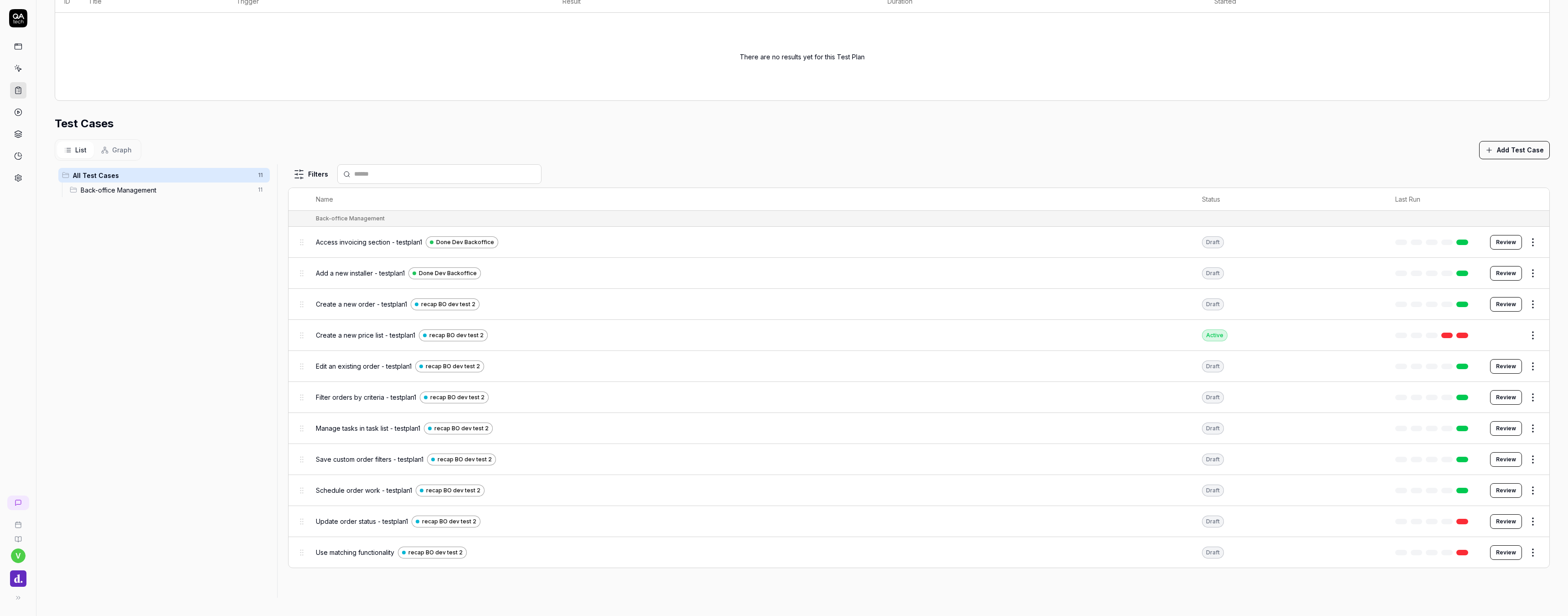
scroll to position [220, 0]
click at [1538, 552] on html "**********" at bounding box center [784, 308] width 1568 height 616
click at [1483, 435] on div "Edit" at bounding box center [1495, 433] width 87 height 20
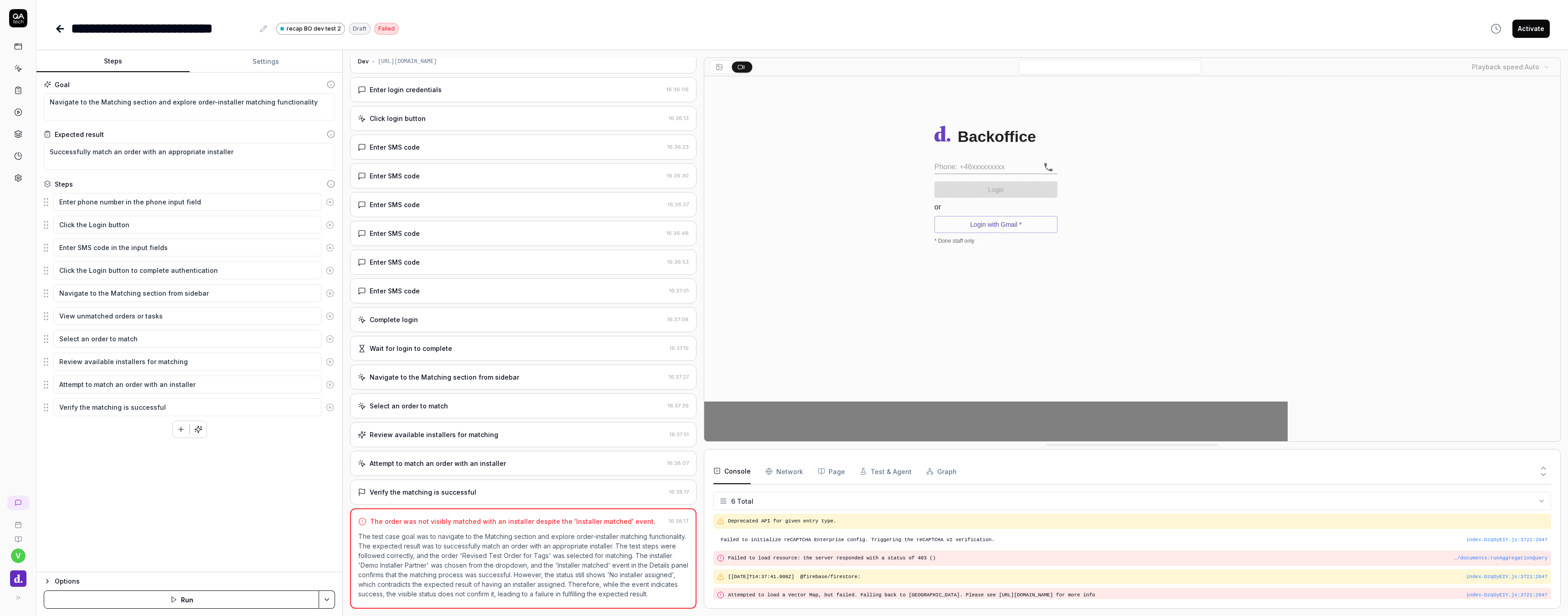
scroll to position [20, 0]
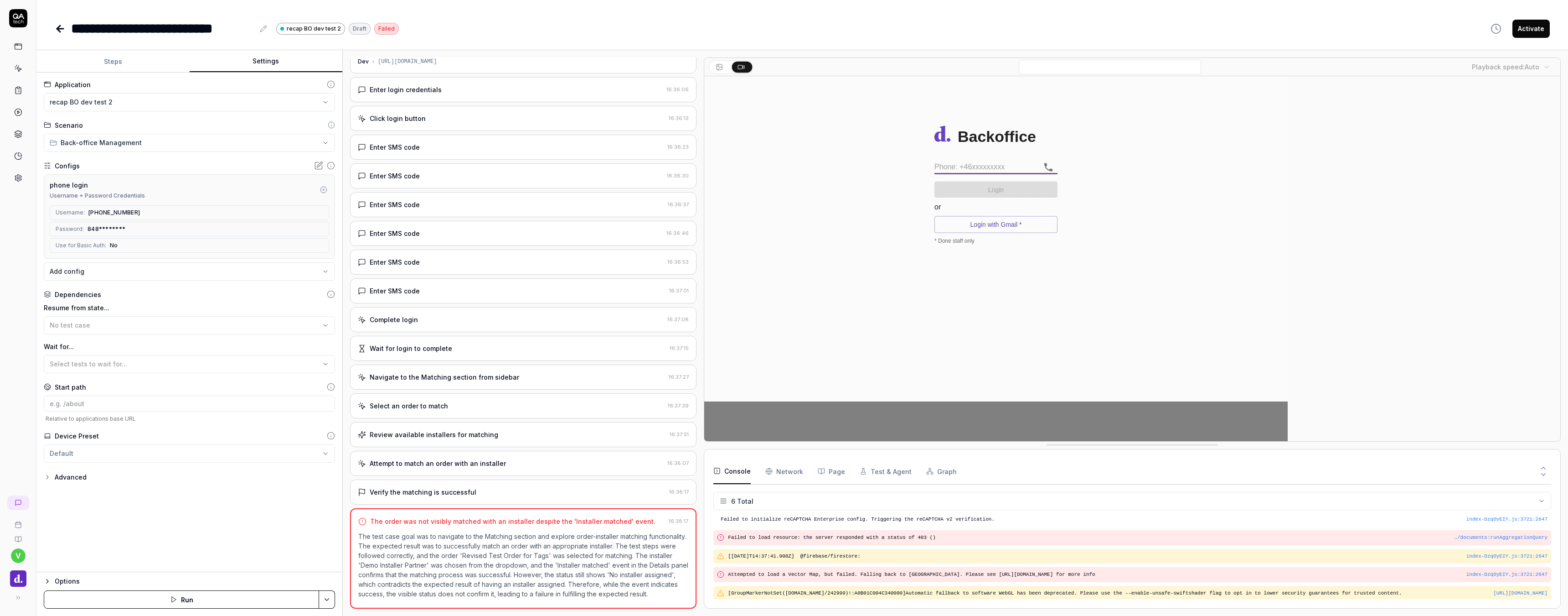
click at [263, 61] on button "Settings" at bounding box center [266, 61] width 153 height 22
click at [158, 99] on html "**********" at bounding box center [784, 308] width 1568 height 616
click at [104, 179] on span "Done Dev Backoffice" at bounding box center [84, 184] width 67 height 10
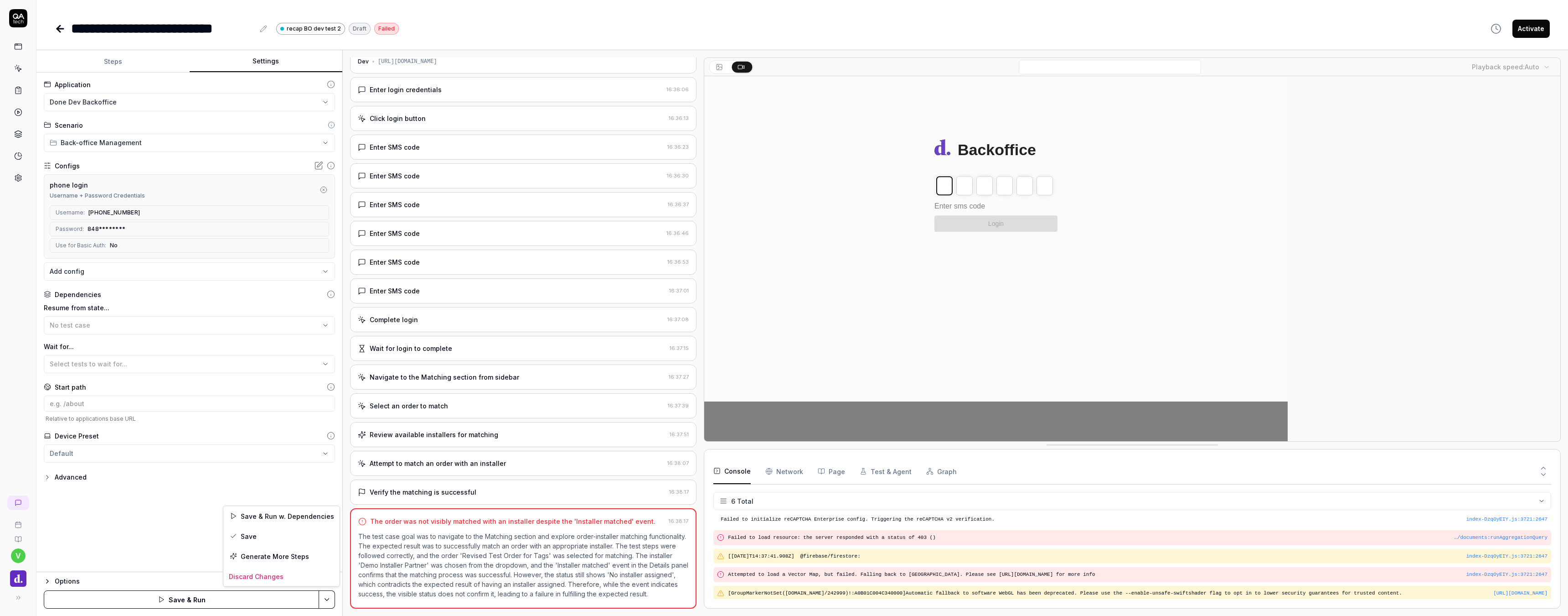
click at [328, 592] on html "**********" at bounding box center [784, 308] width 1568 height 616
click at [273, 546] on div "Generate More Steps" at bounding box center [282, 556] width 116 height 20
click at [327, 594] on html "**********" at bounding box center [784, 308] width 1568 height 616
click at [222, 510] on html "**********" at bounding box center [784, 308] width 1568 height 616
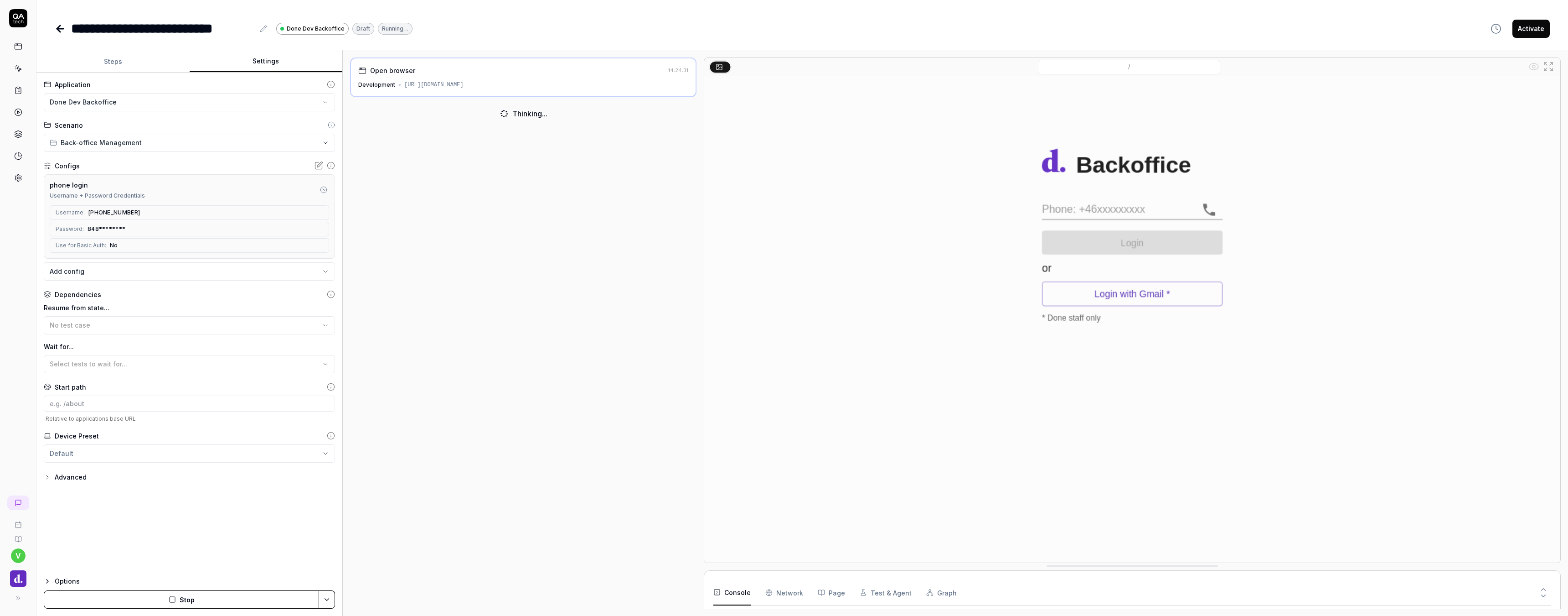
click at [198, 599] on button "Stop" at bounding box center [182, 599] width 275 height 18
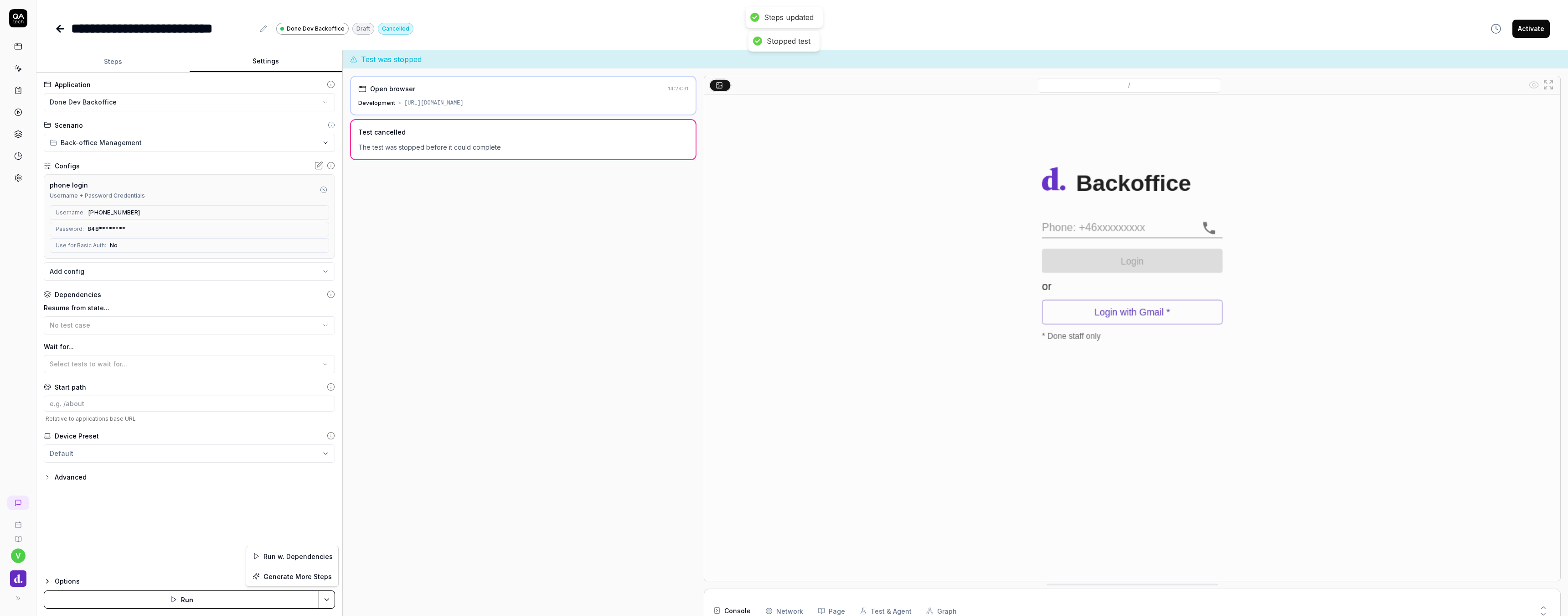
click at [322, 594] on html "**********" at bounding box center [784, 308] width 1568 height 616
drag, startPoint x: 279, startPoint y: 575, endPoint x: 116, endPoint y: 547, distance: 165.4
click at [116, 547] on html "**********" at bounding box center [784, 308] width 1568 height 616
click at [115, 62] on button "Steps" at bounding box center [112, 61] width 153 height 22
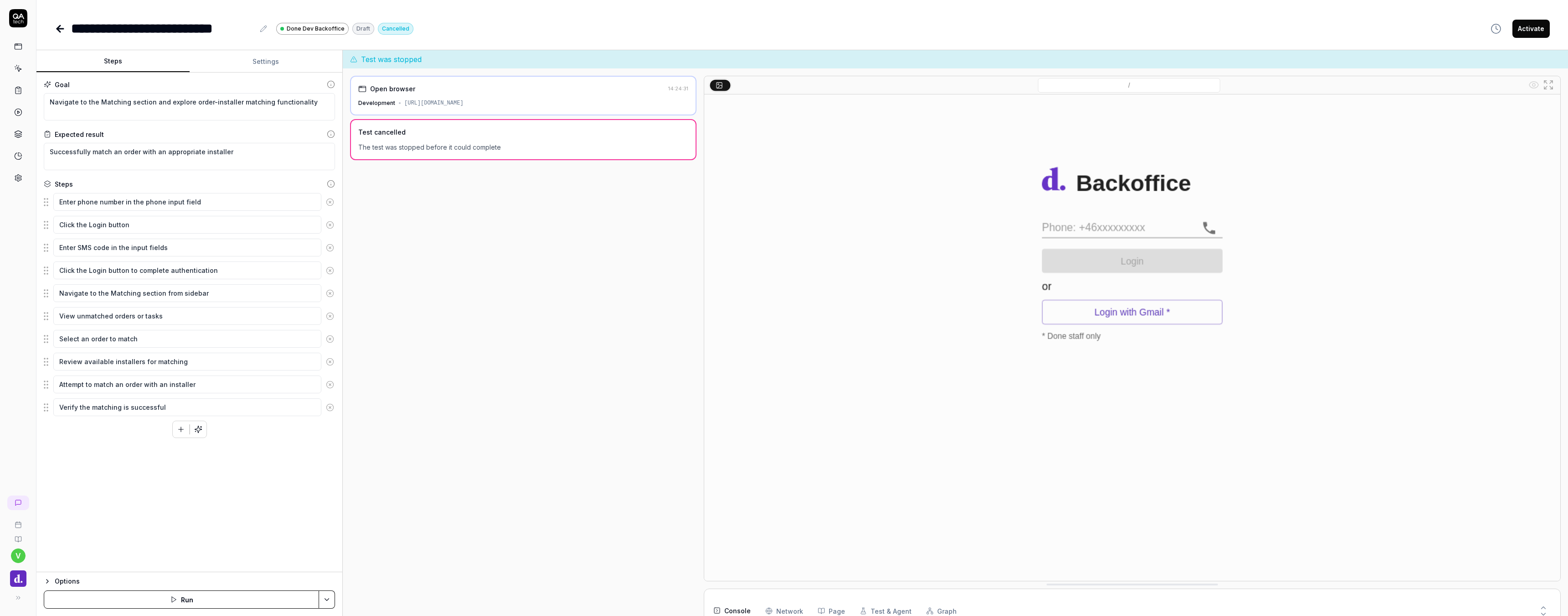
click at [61, 577] on div "Options" at bounding box center [194, 581] width 280 height 11
click at [101, 465] on div "Goal Navigate to the Matching section and explore order-installer matching func…" at bounding box center [189, 275] width 306 height 405
click at [64, 485] on div "Options" at bounding box center [194, 487] width 280 height 11
type textarea "*"
click at [60, 29] on icon at bounding box center [60, 29] width 6 height 0
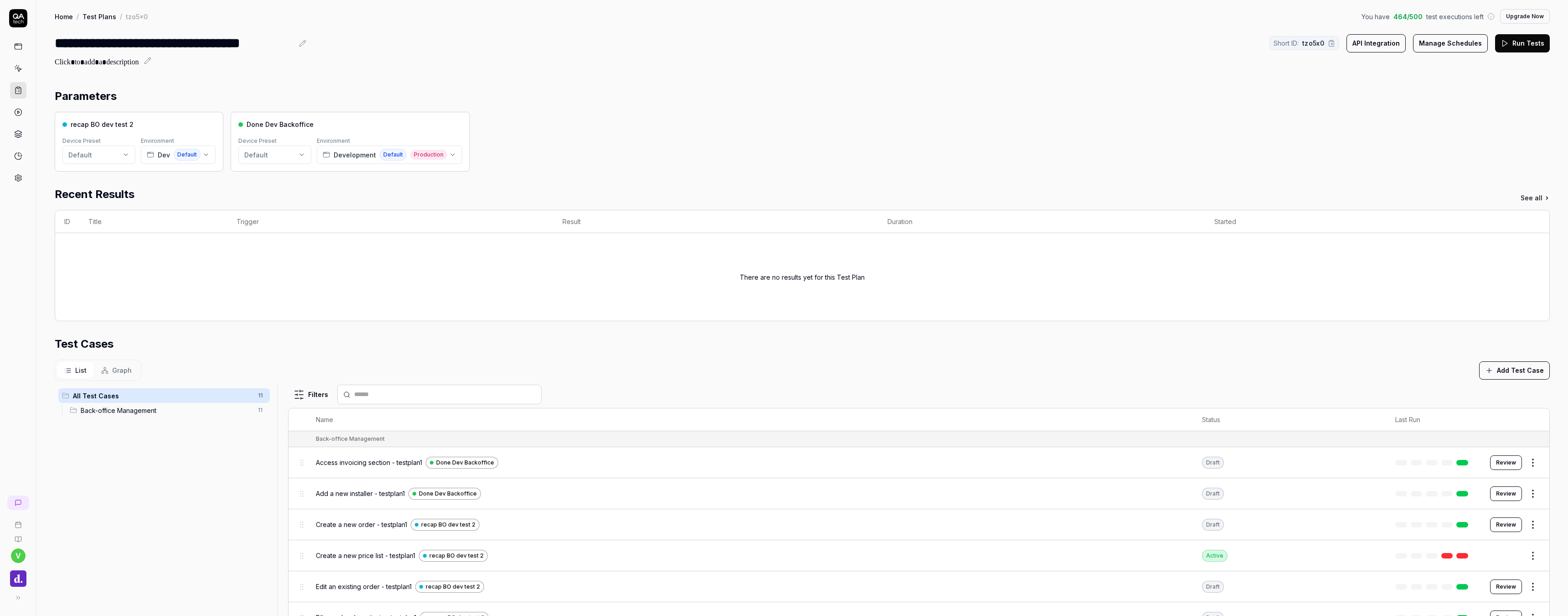
click at [450, 151] on icon "button" at bounding box center [453, 155] width 7 height 7
click at [504, 162] on div "recap BO dev test 2 Device Preset Default Environment Dev Default Done Dev Back…" at bounding box center [802, 141] width 1495 height 59
click at [87, 564] on span "New" at bounding box center [87, 561] width 15 height 10
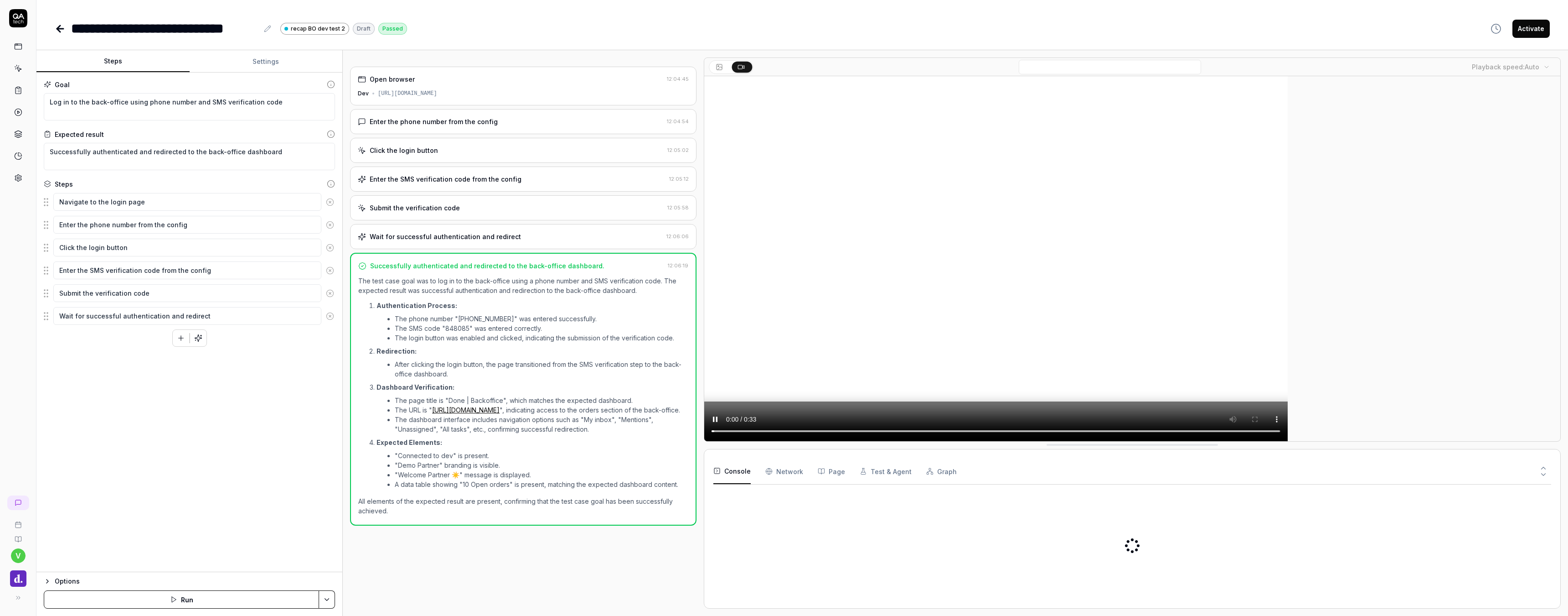
type textarea "*"
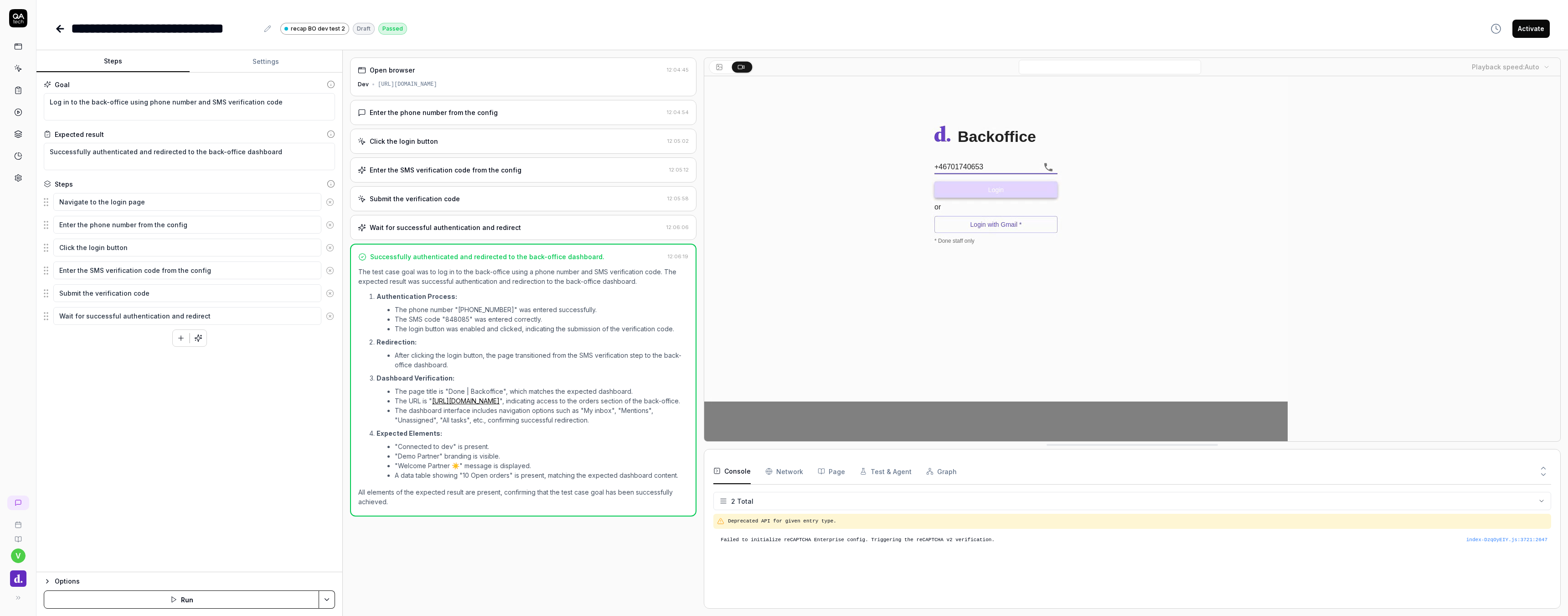
click at [269, 31] on icon at bounding box center [268, 29] width 7 height 7
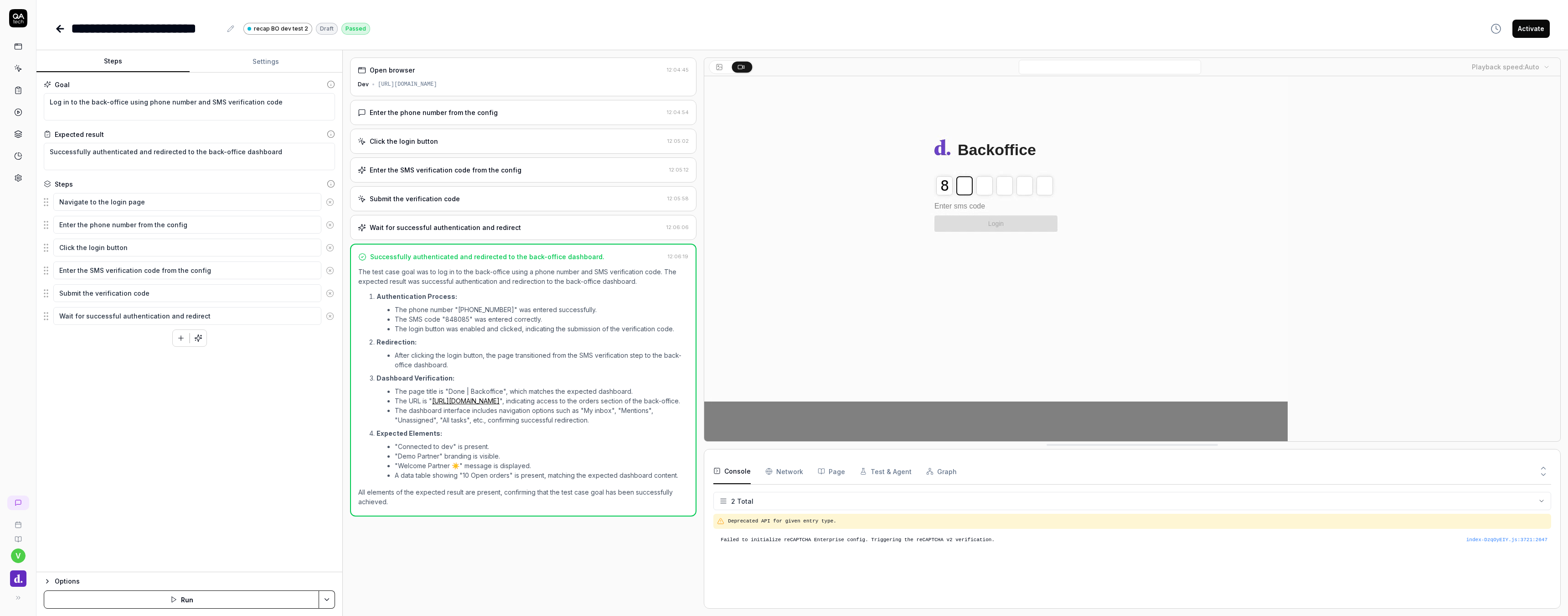
type textarea "*"
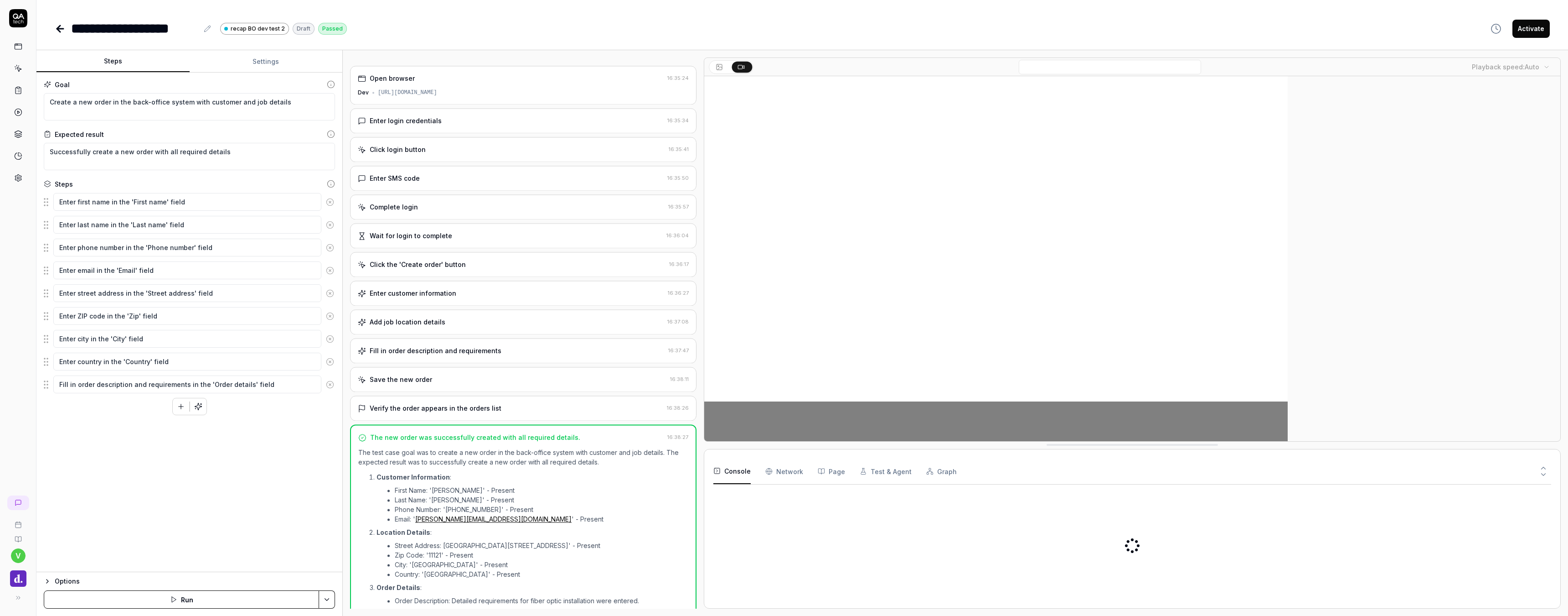
click at [204, 31] on icon at bounding box center [208, 29] width 7 height 7
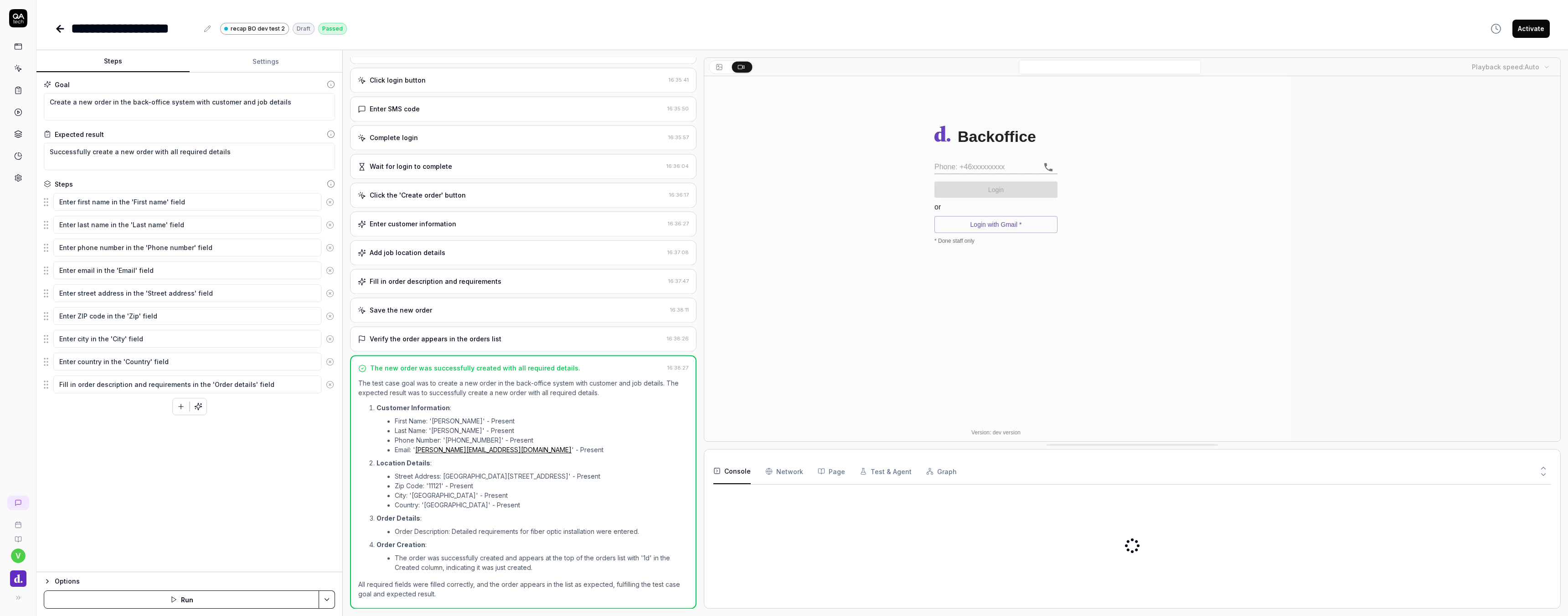
type textarea "*"
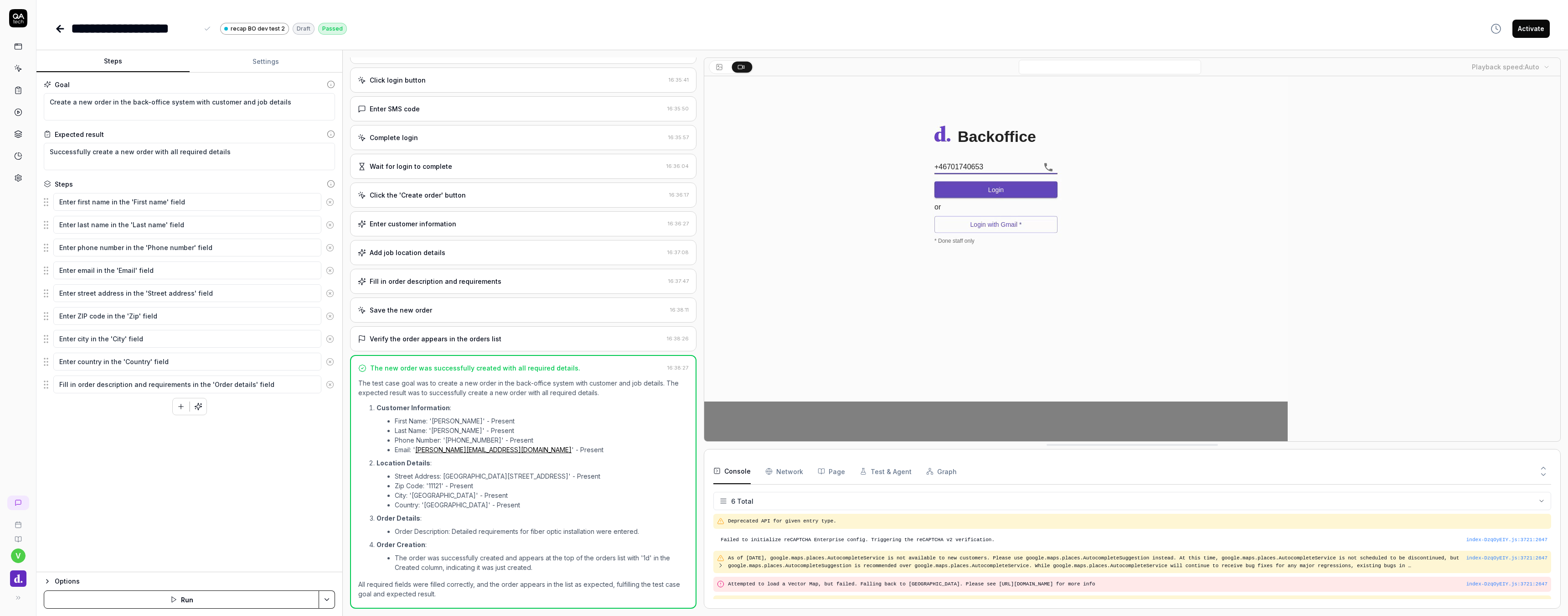
scroll to position [28, 0]
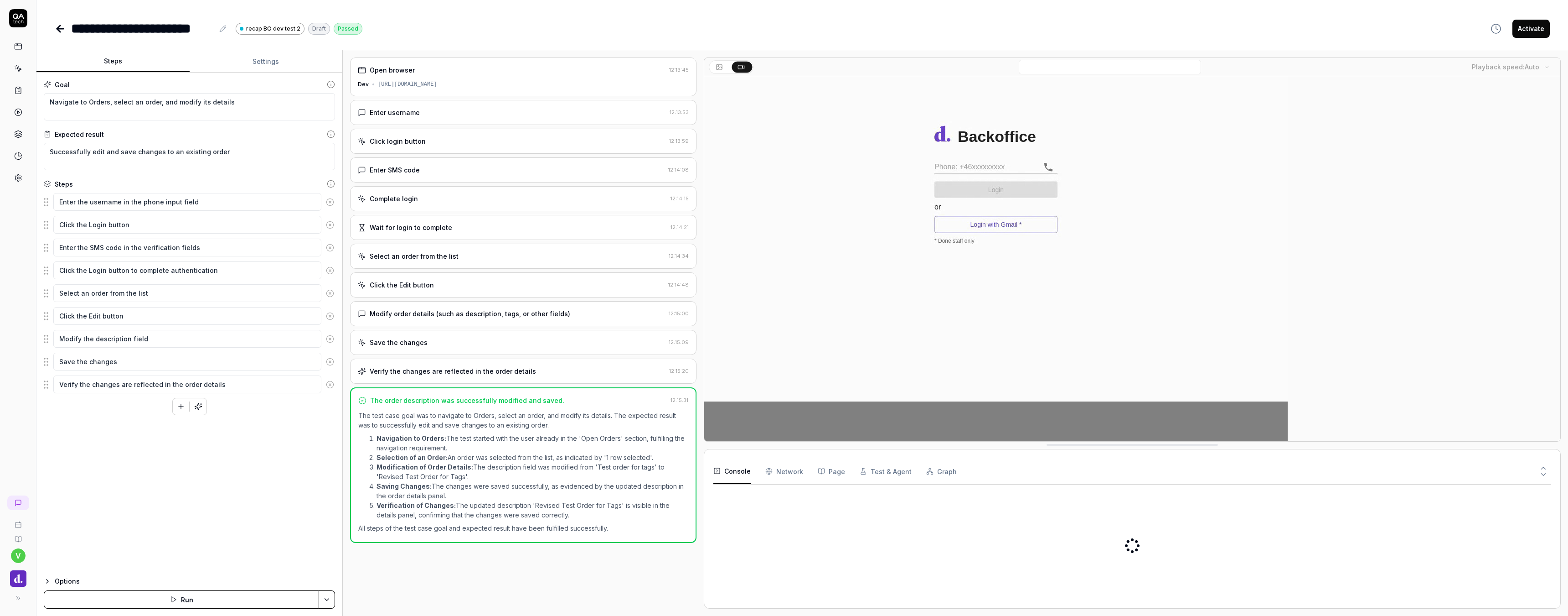
type textarea "*"
click at [222, 32] on icon at bounding box center [223, 29] width 7 height 7
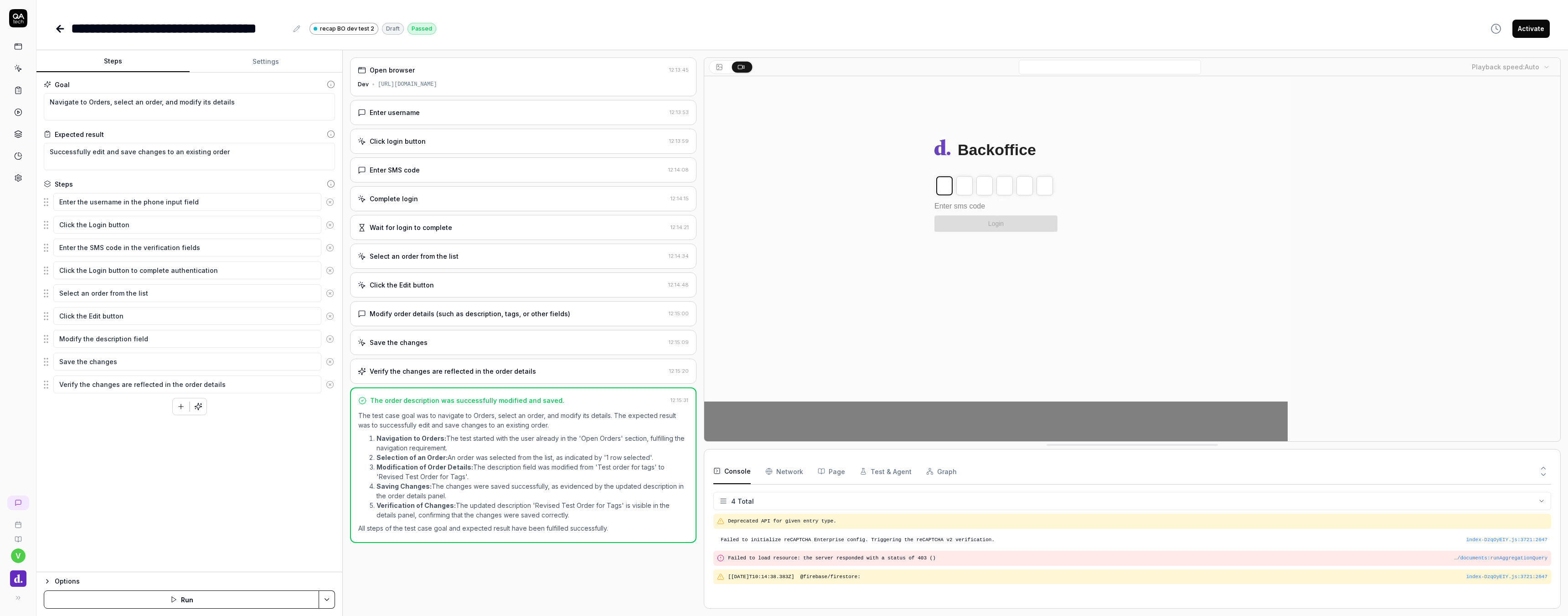
type textarea "*"
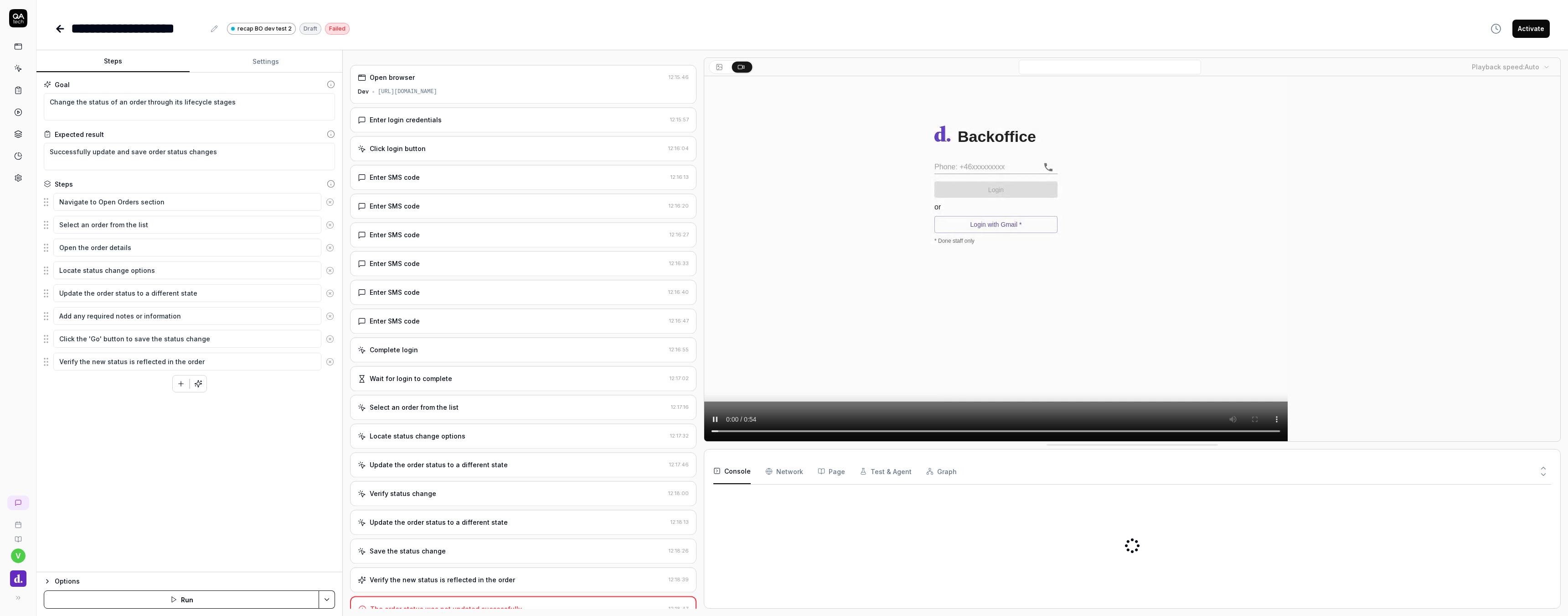
type textarea "*"
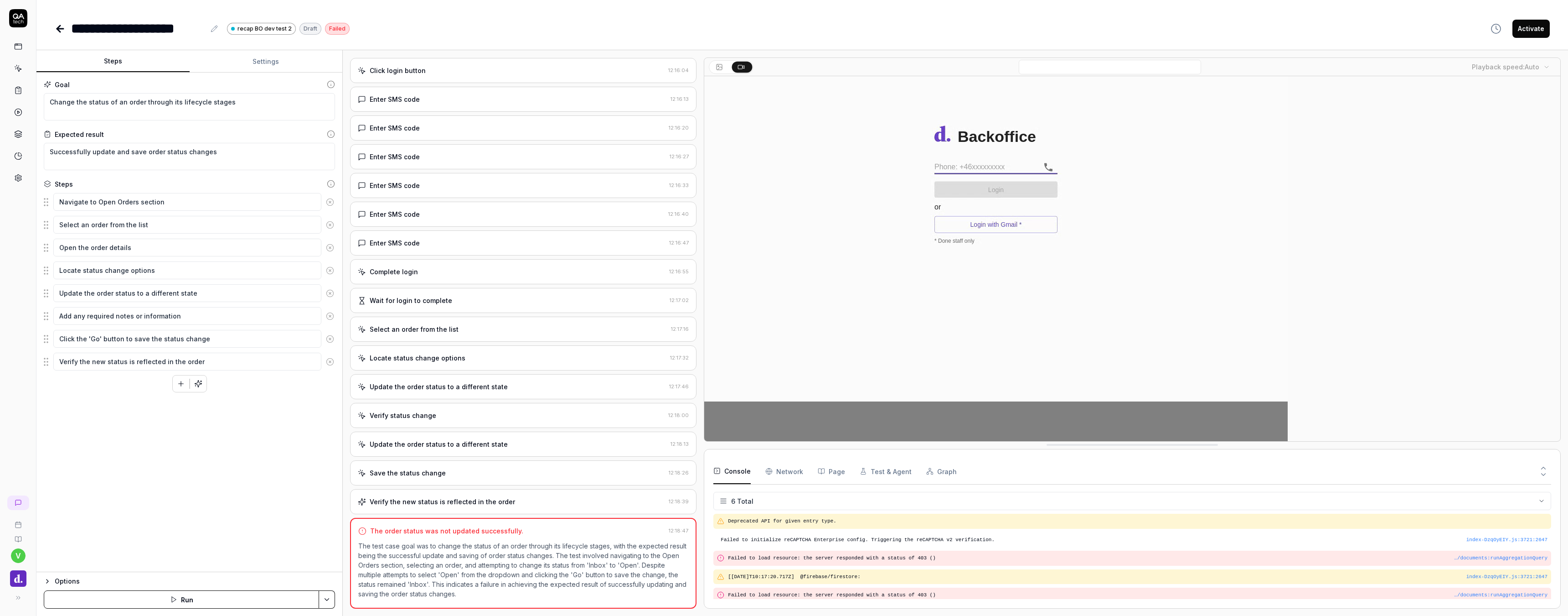
scroll to position [20, 0]
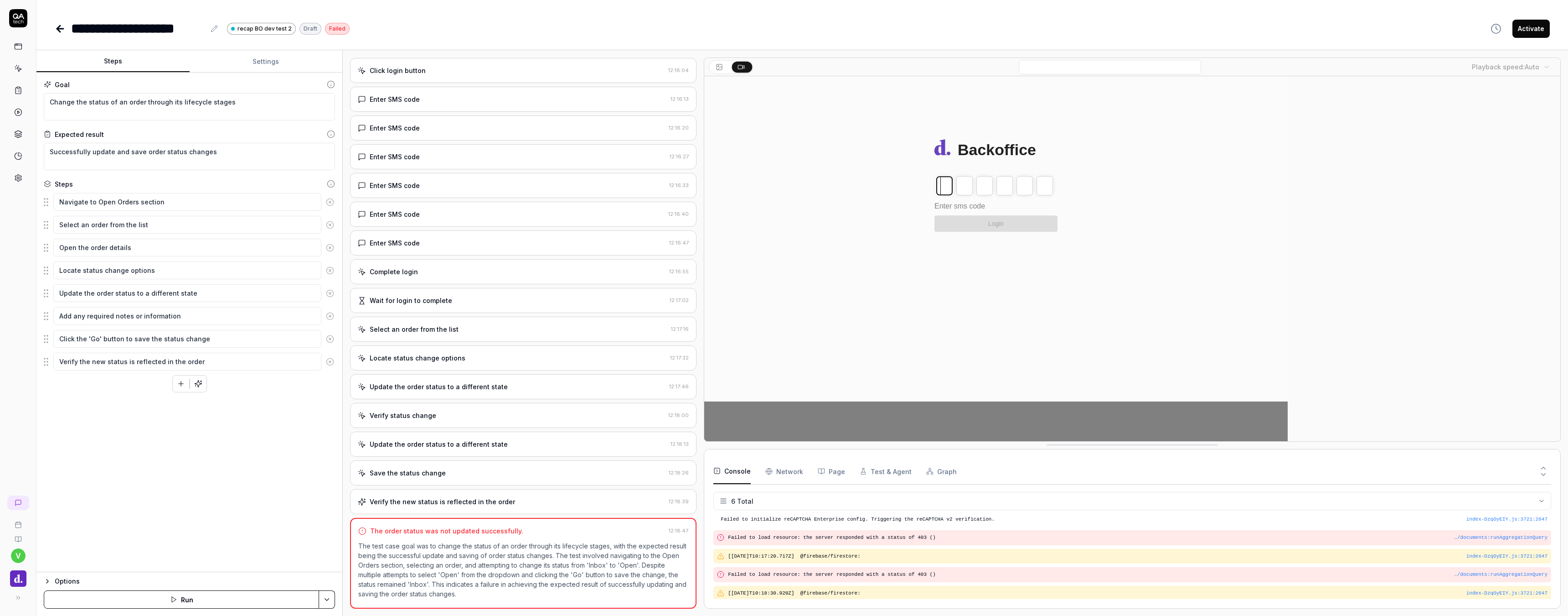
click at [214, 28] on icon at bounding box center [214, 29] width 7 height 7
type textarea "*"
click at [696, 15] on div "**********" at bounding box center [802, 19] width 1532 height 38
click at [289, 32] on icon at bounding box center [288, 29] width 7 height 7
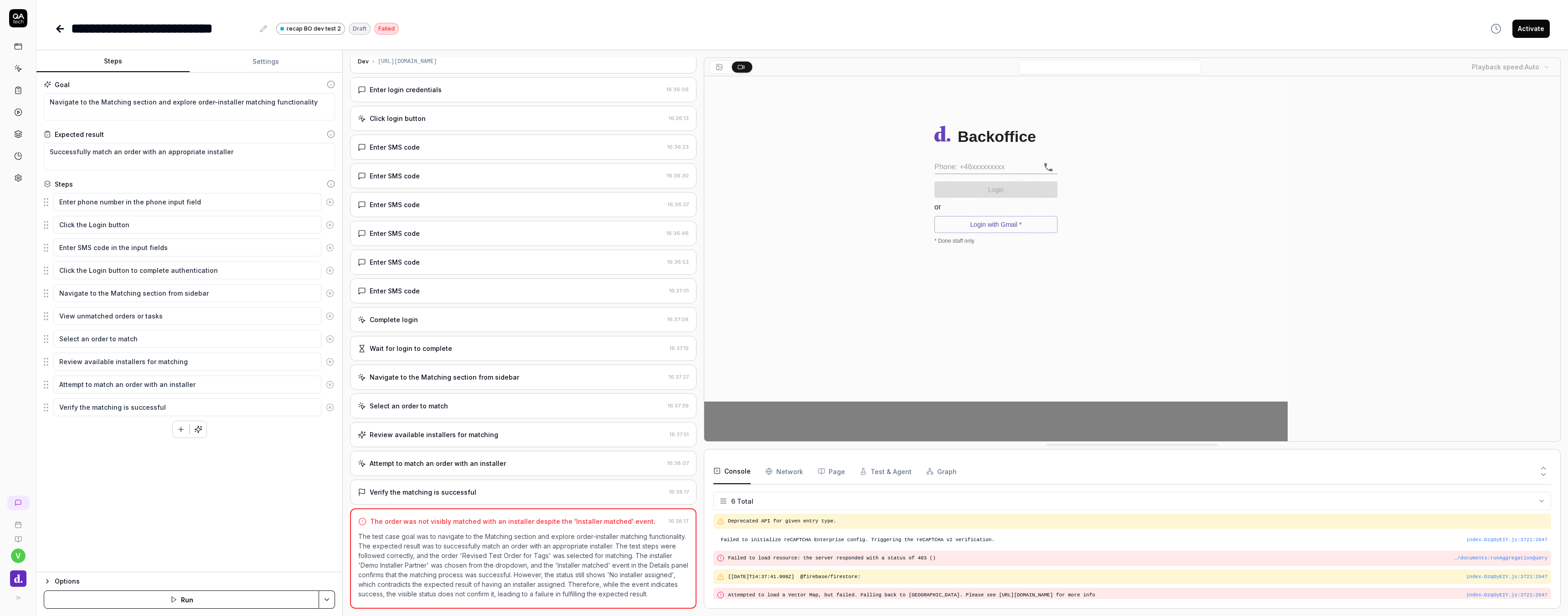
scroll to position [20, 0]
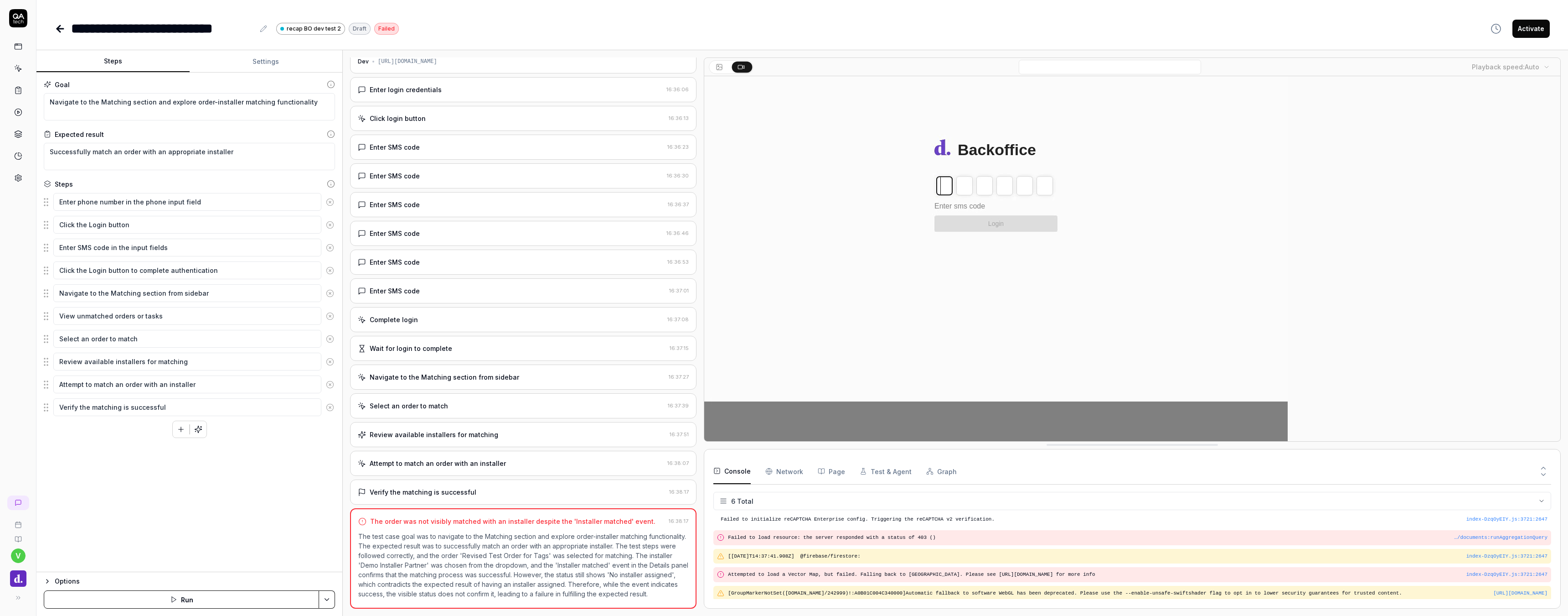
click at [488, 431] on div "Review available installers for matching" at bounding box center [434, 435] width 129 height 10
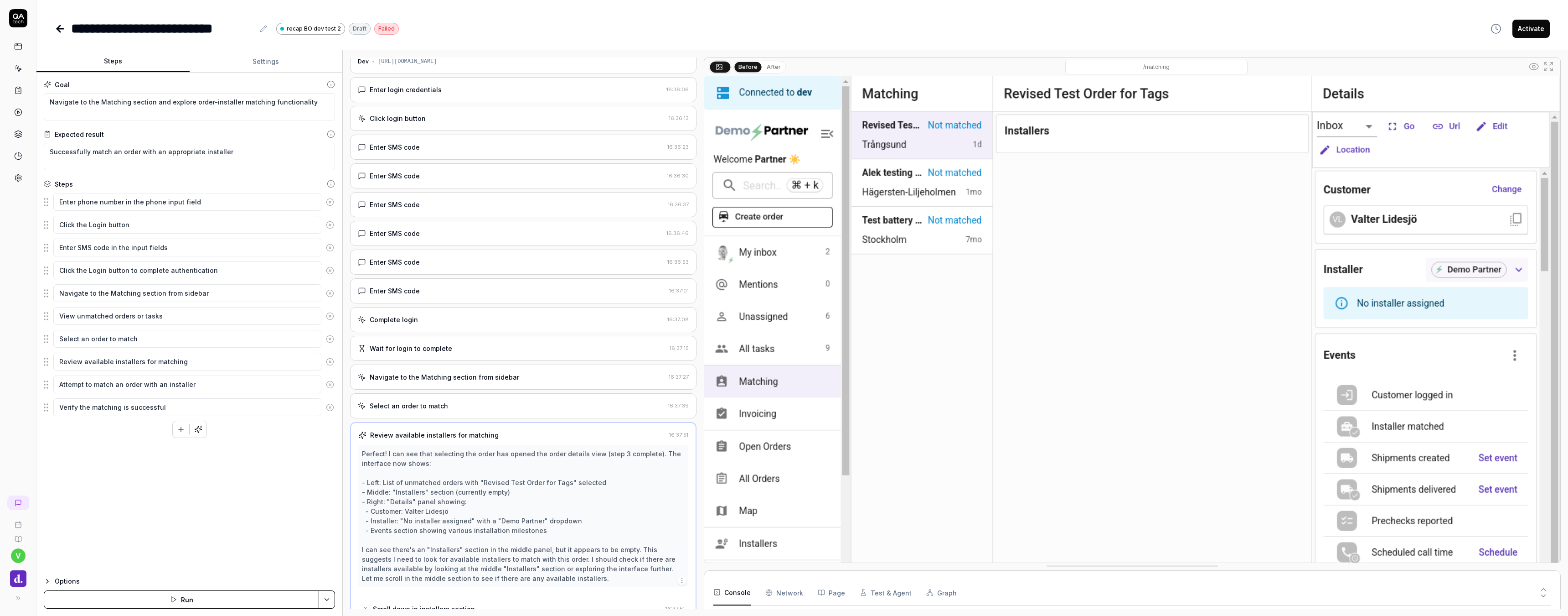
scroll to position [133, 0]
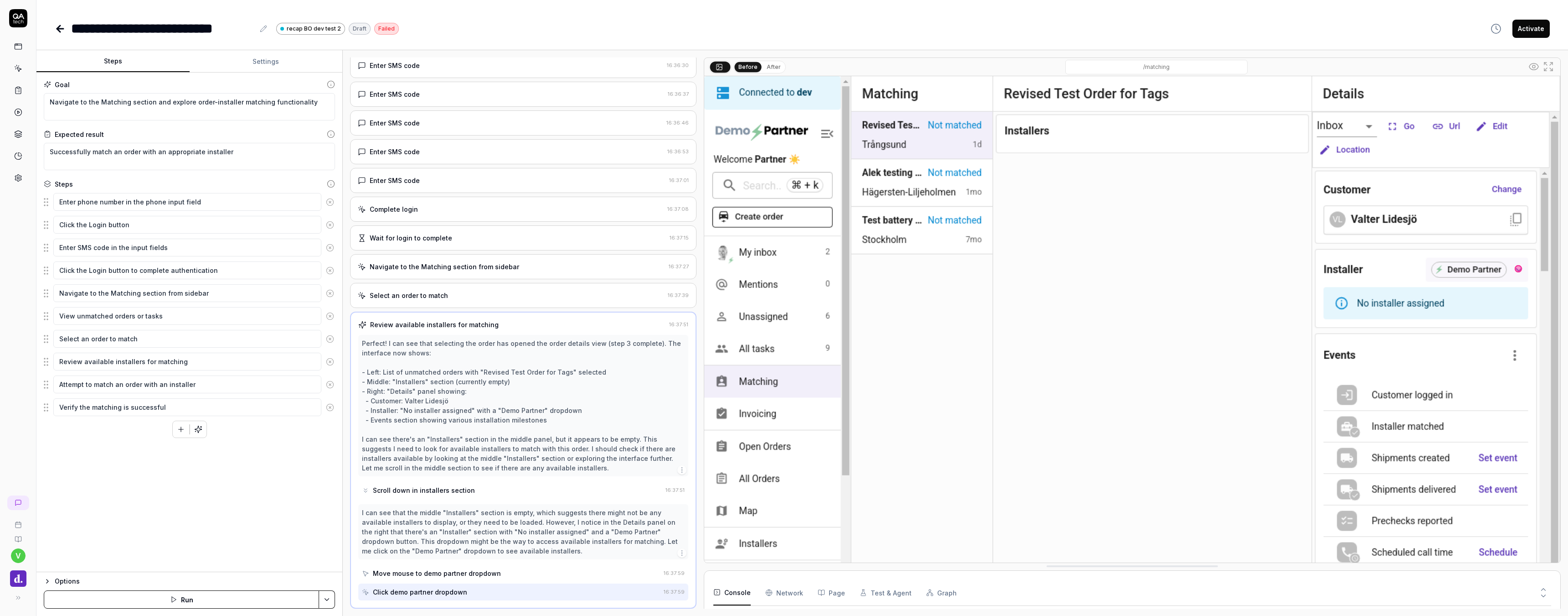
type textarea "*"
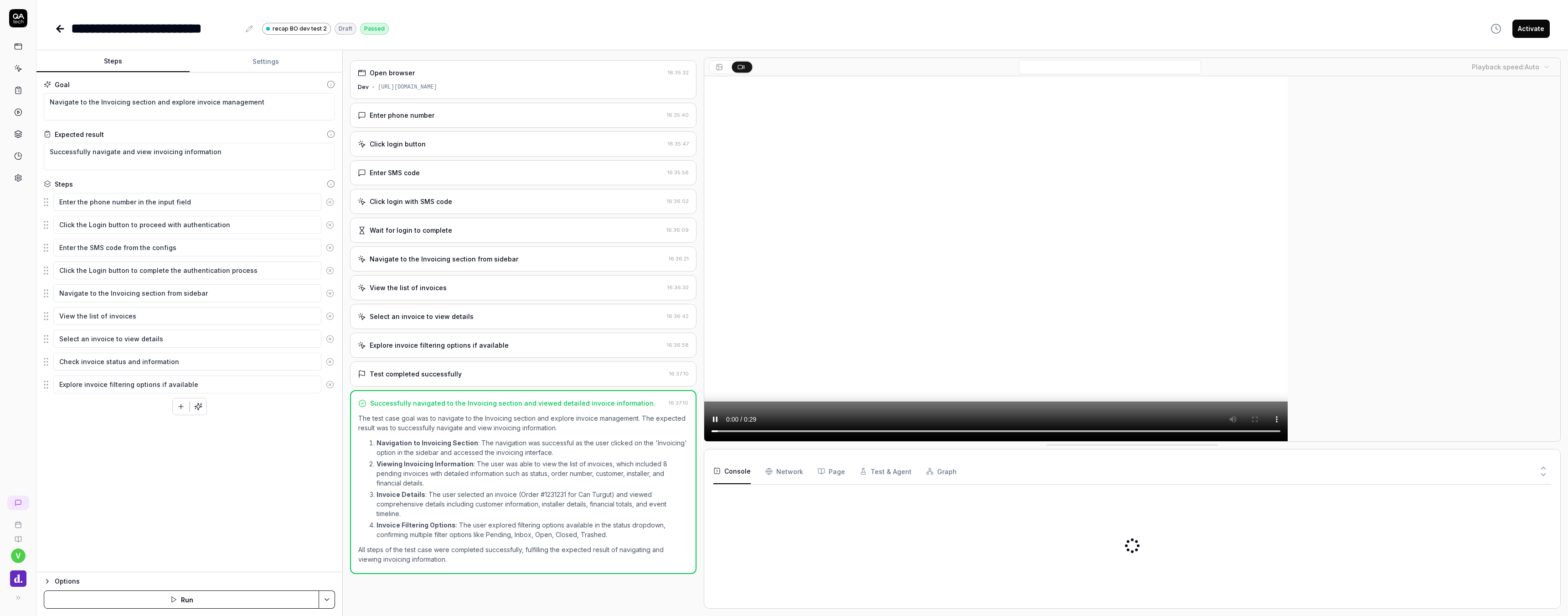
type textarea "*"
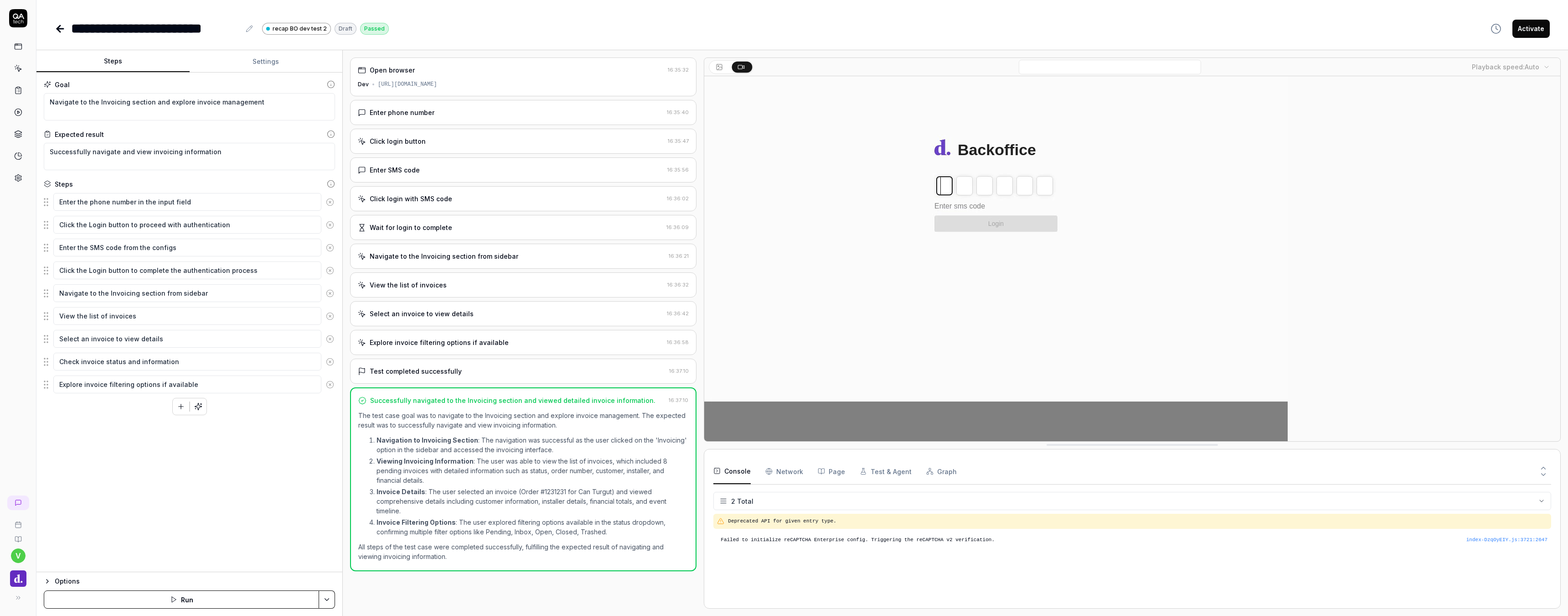
click at [249, 29] on icon at bounding box center [249, 29] width 7 height 7
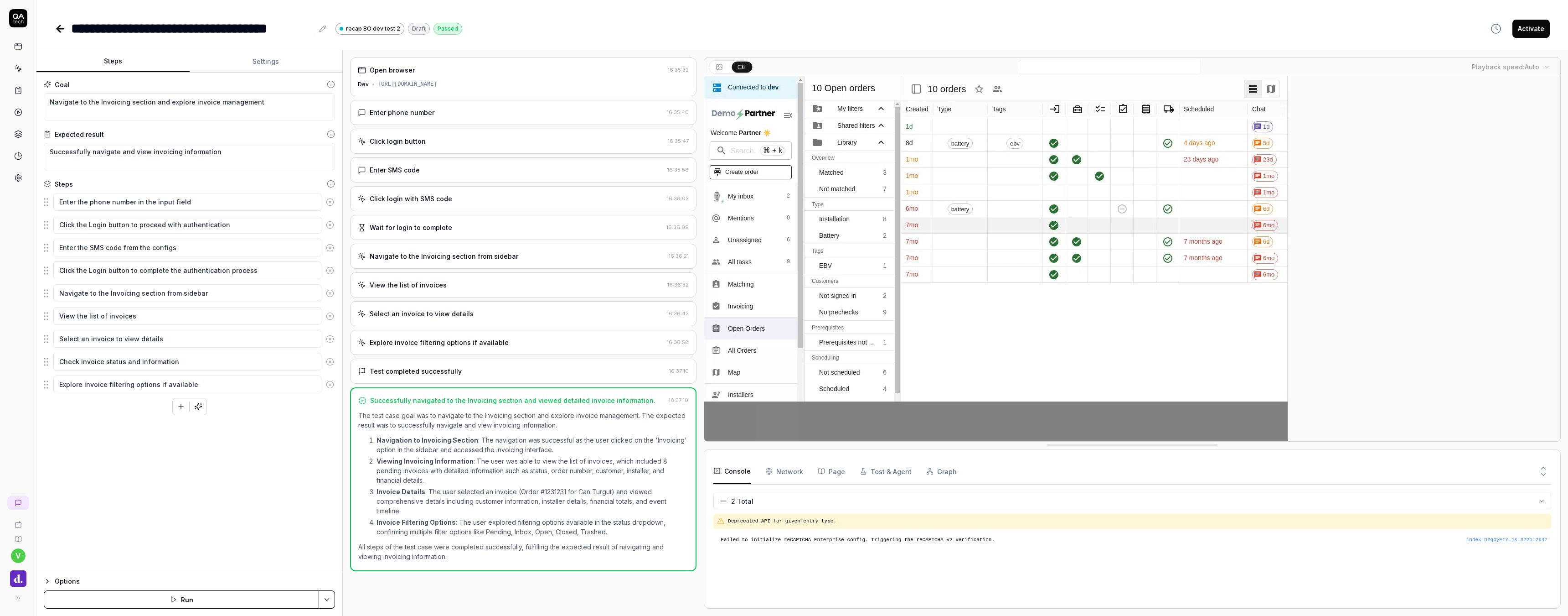
type textarea "*"
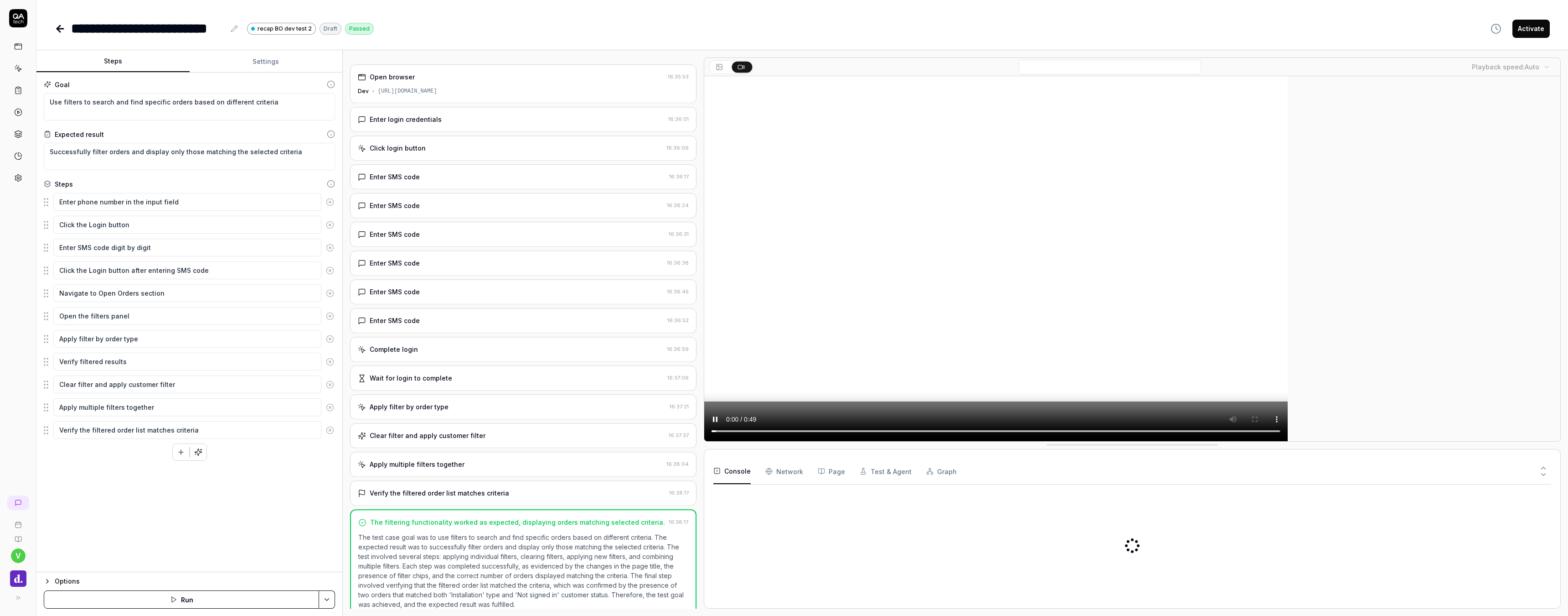
type textarea "*"
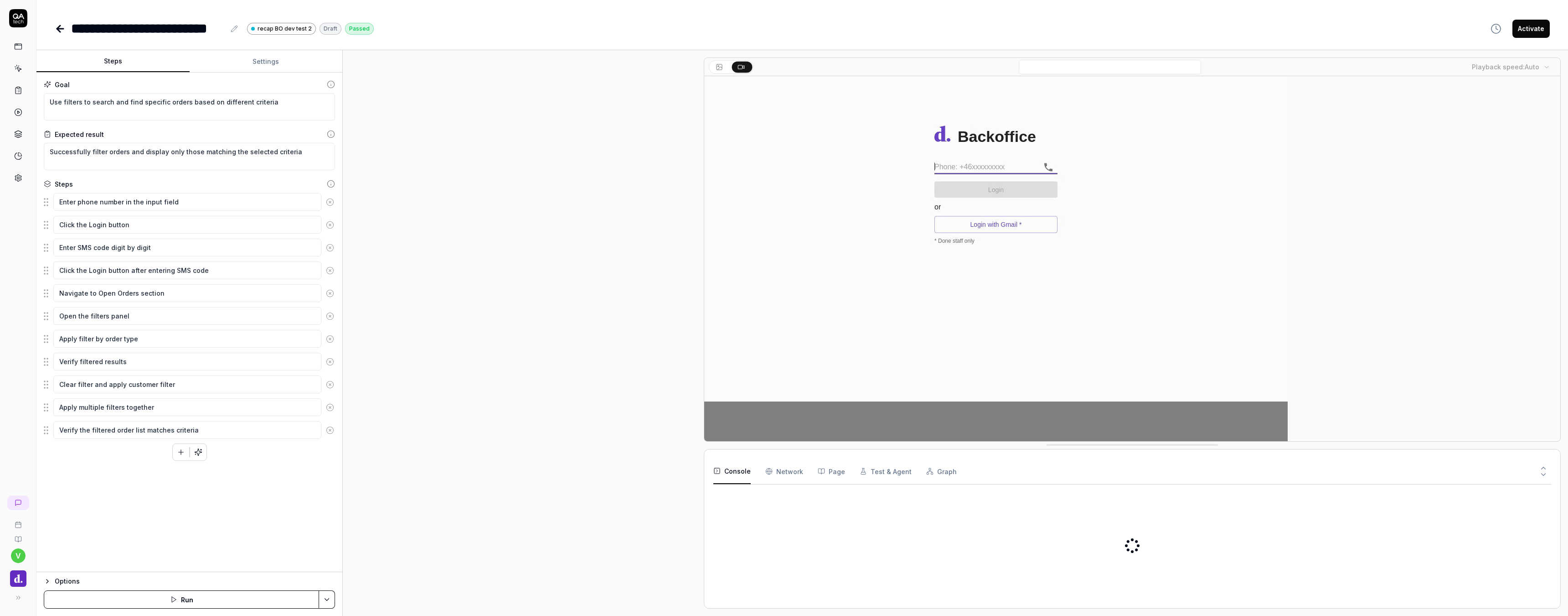
scroll to position [3, 0]
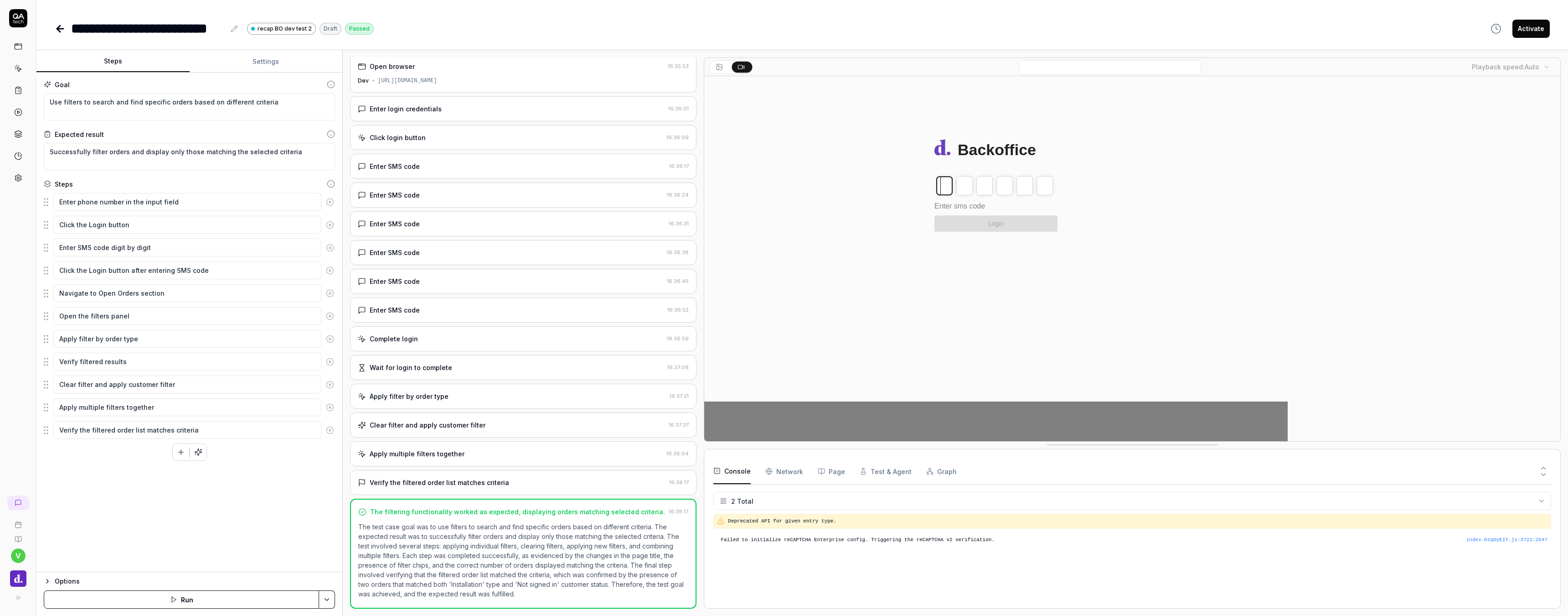
click at [233, 31] on icon at bounding box center [234, 29] width 7 height 7
type textarea "*"
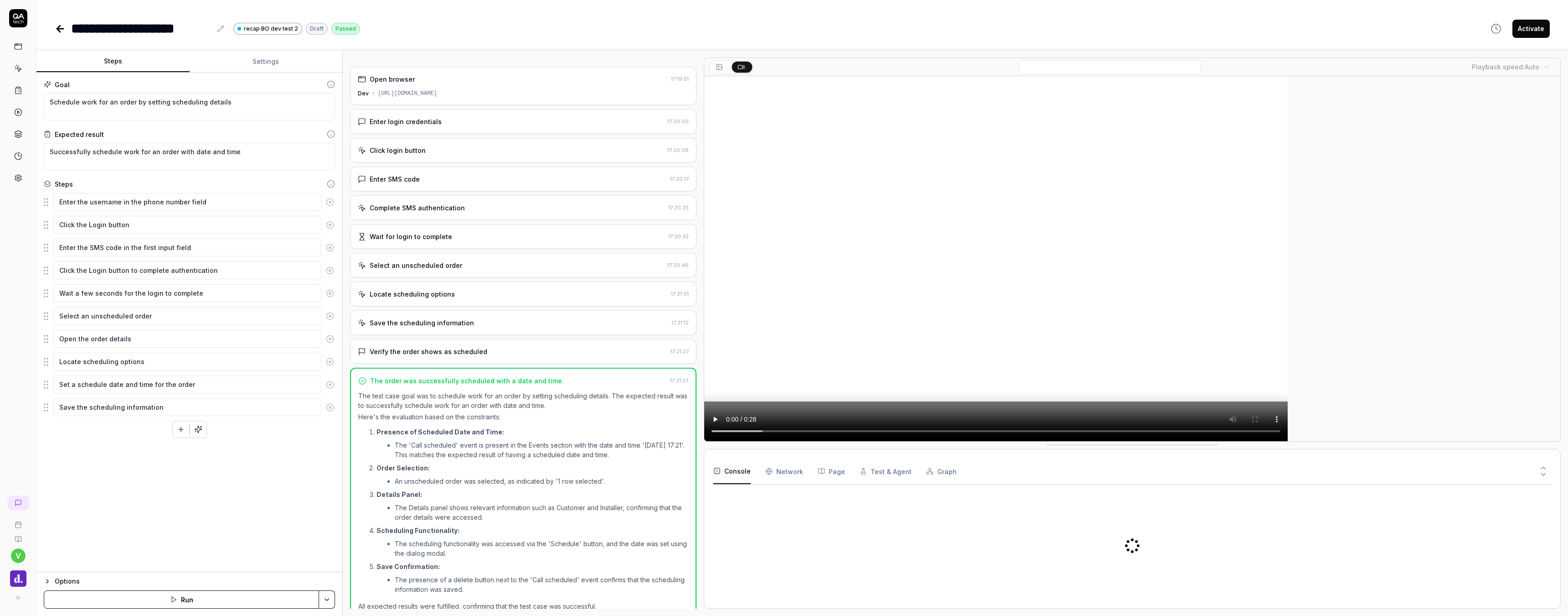
scroll to position [13, 0]
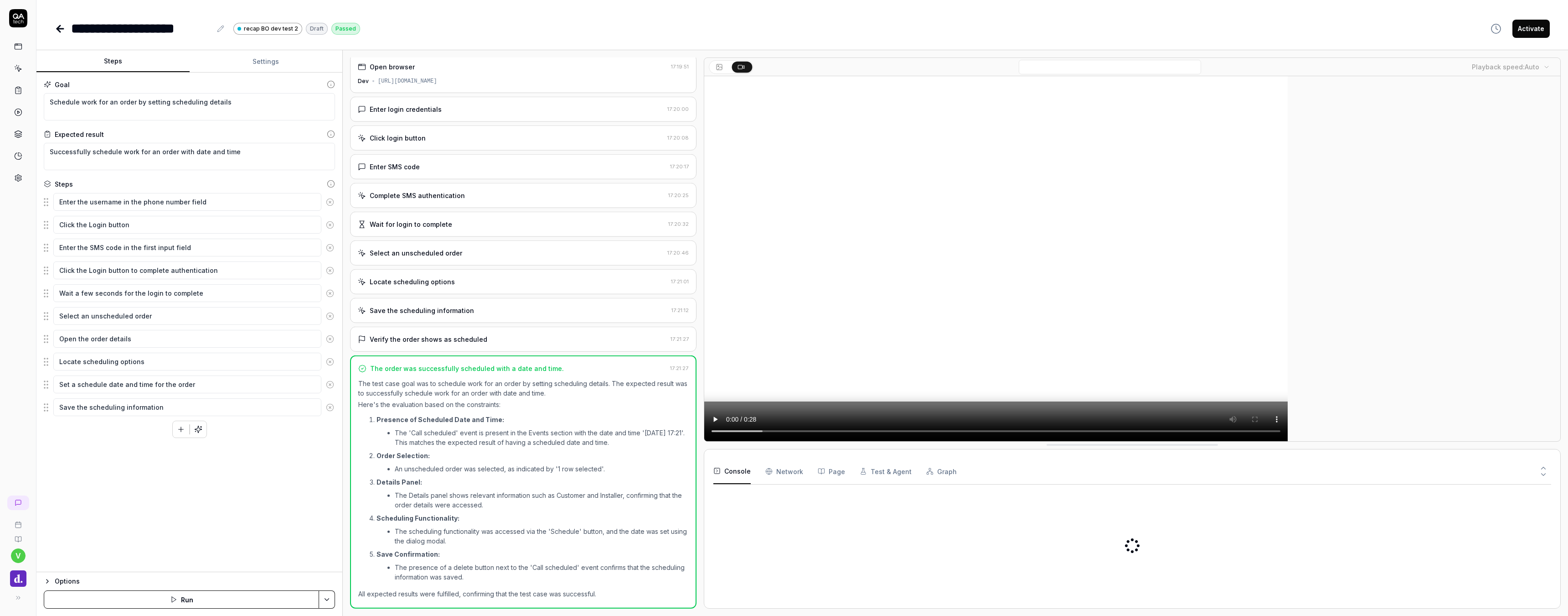
drag, startPoint x: 0, startPoint y: 0, endPoint x: 215, endPoint y: 31, distance: 217.2
click at [215, 31] on button at bounding box center [221, 29] width 11 height 11
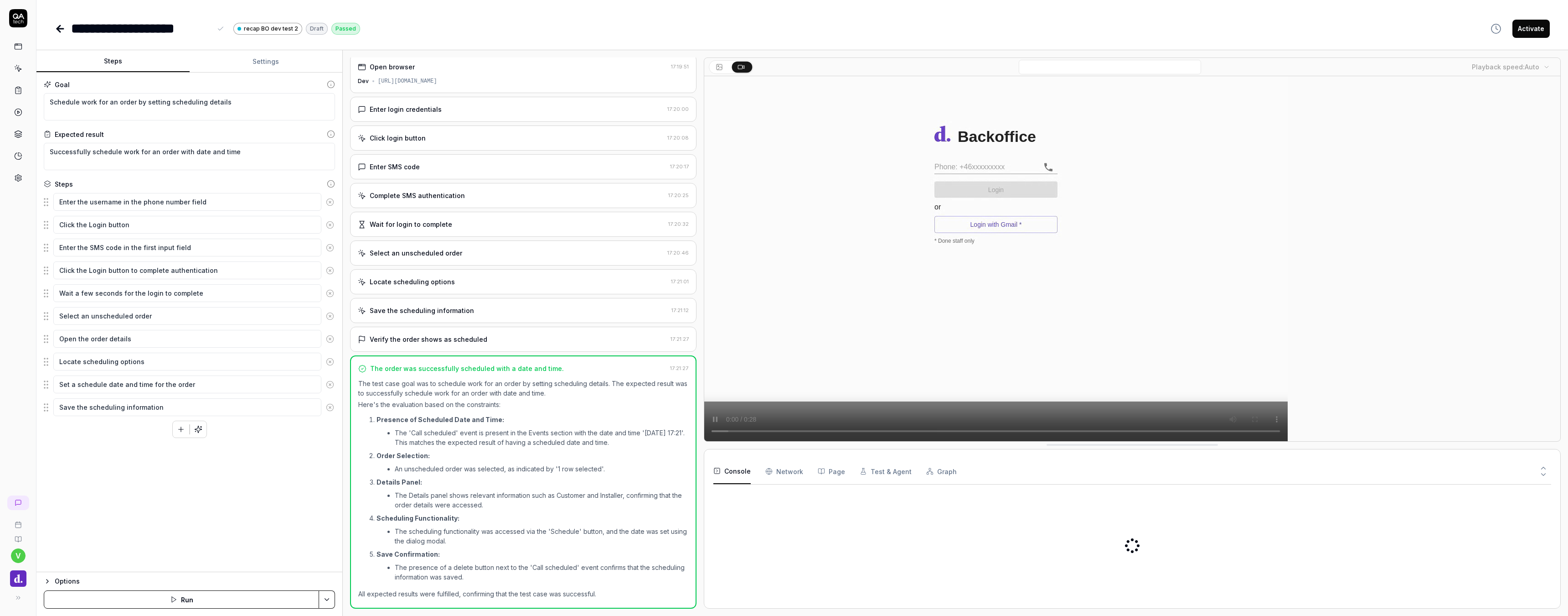
type textarea "*"
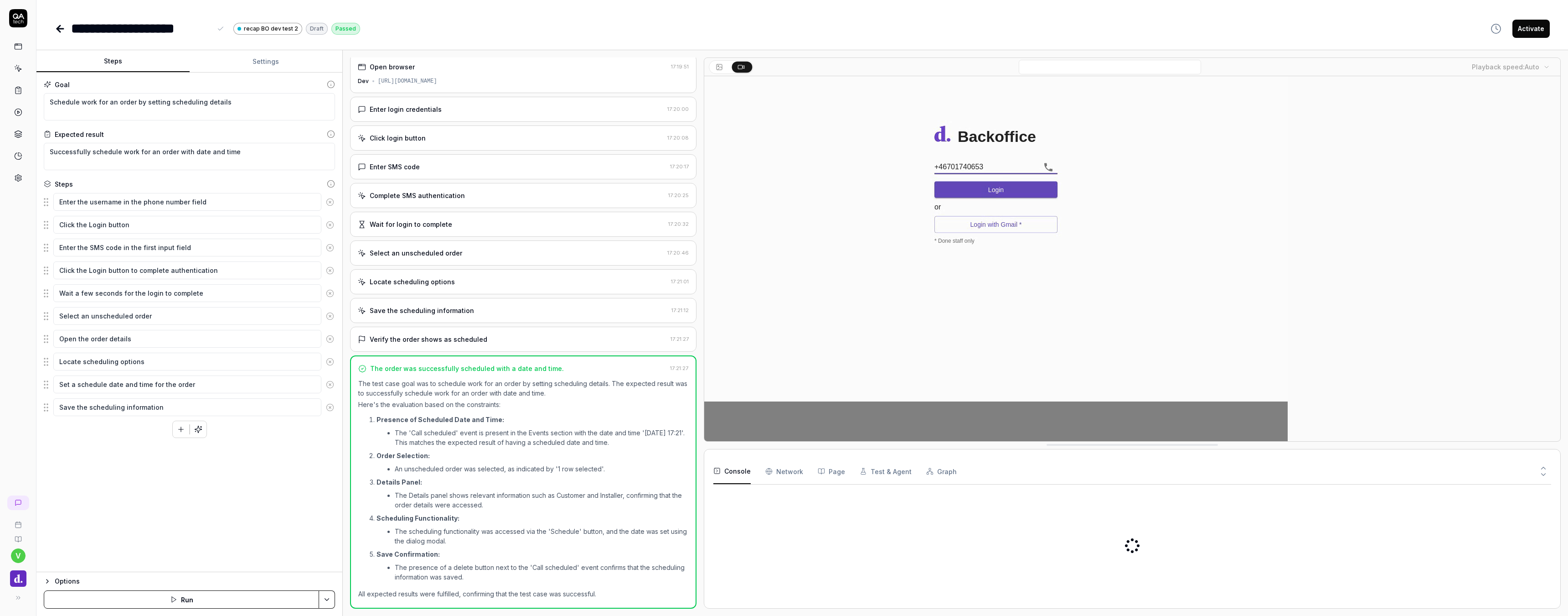
scroll to position [3, 0]
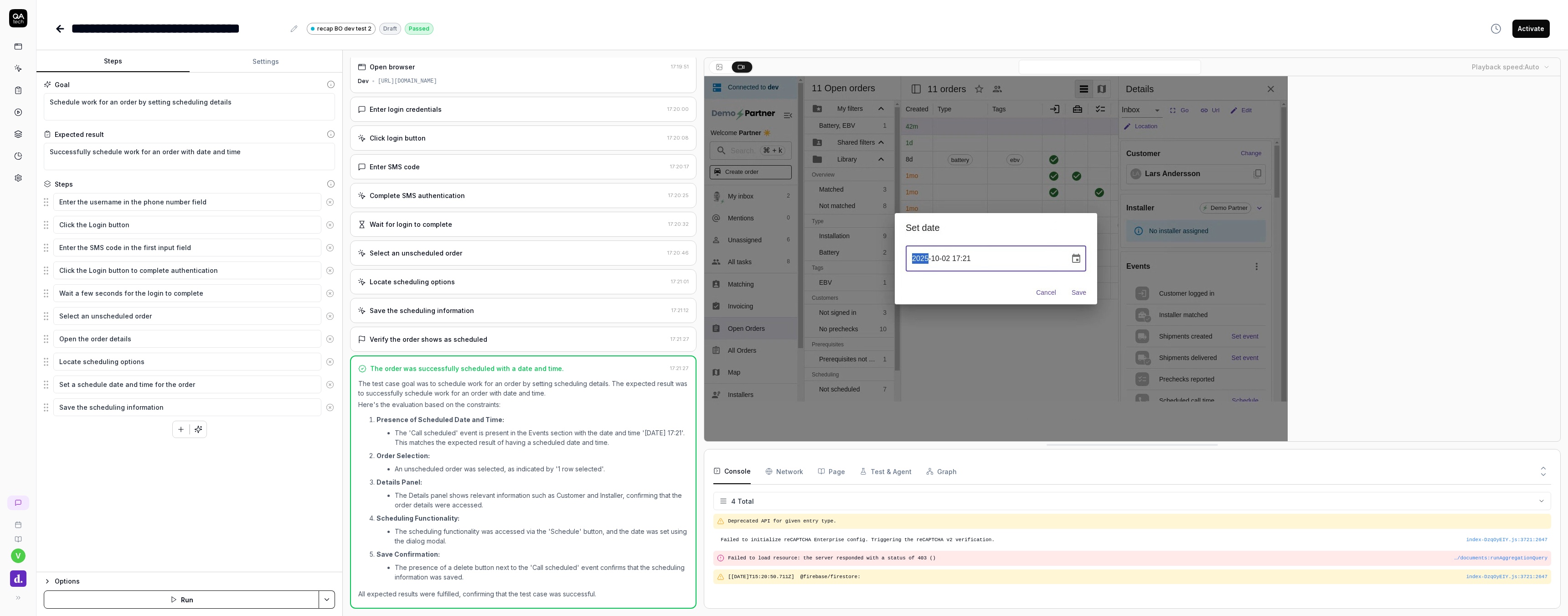
type textarea "*"
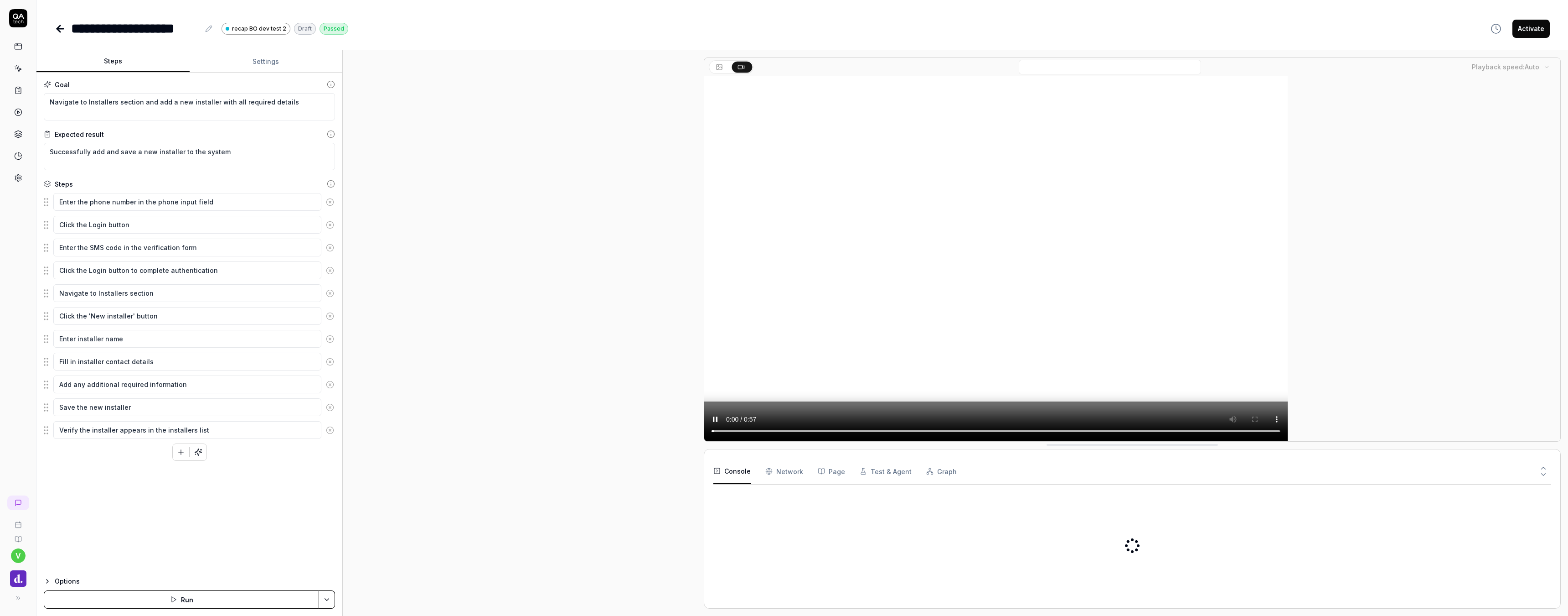
type textarea "*"
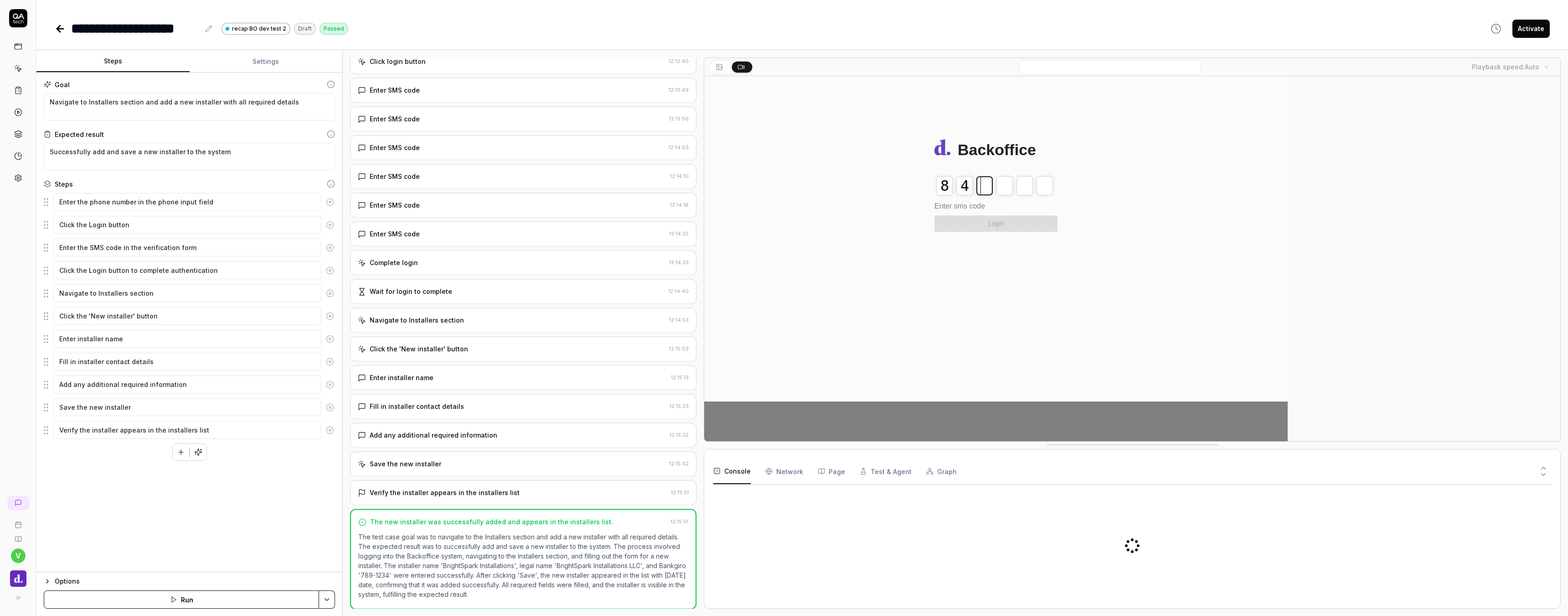
click at [208, 26] on button at bounding box center [209, 29] width 11 height 11
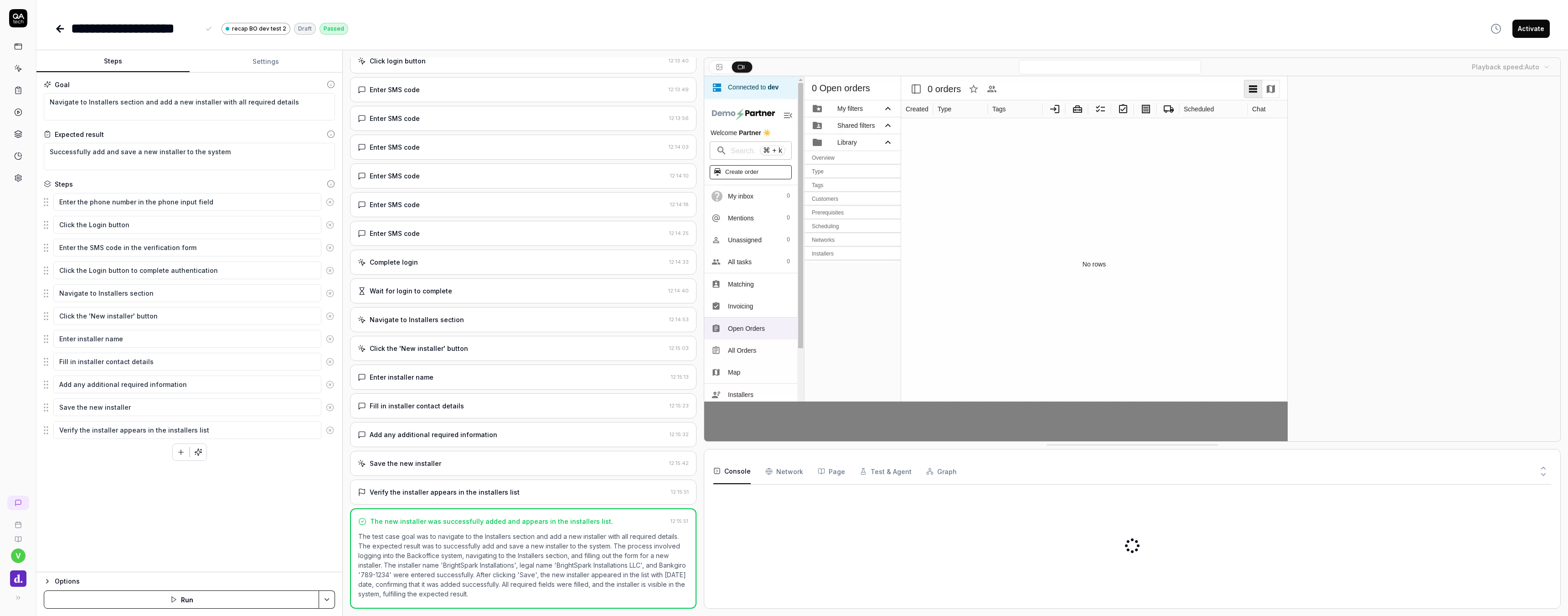
scroll to position [80, 0]
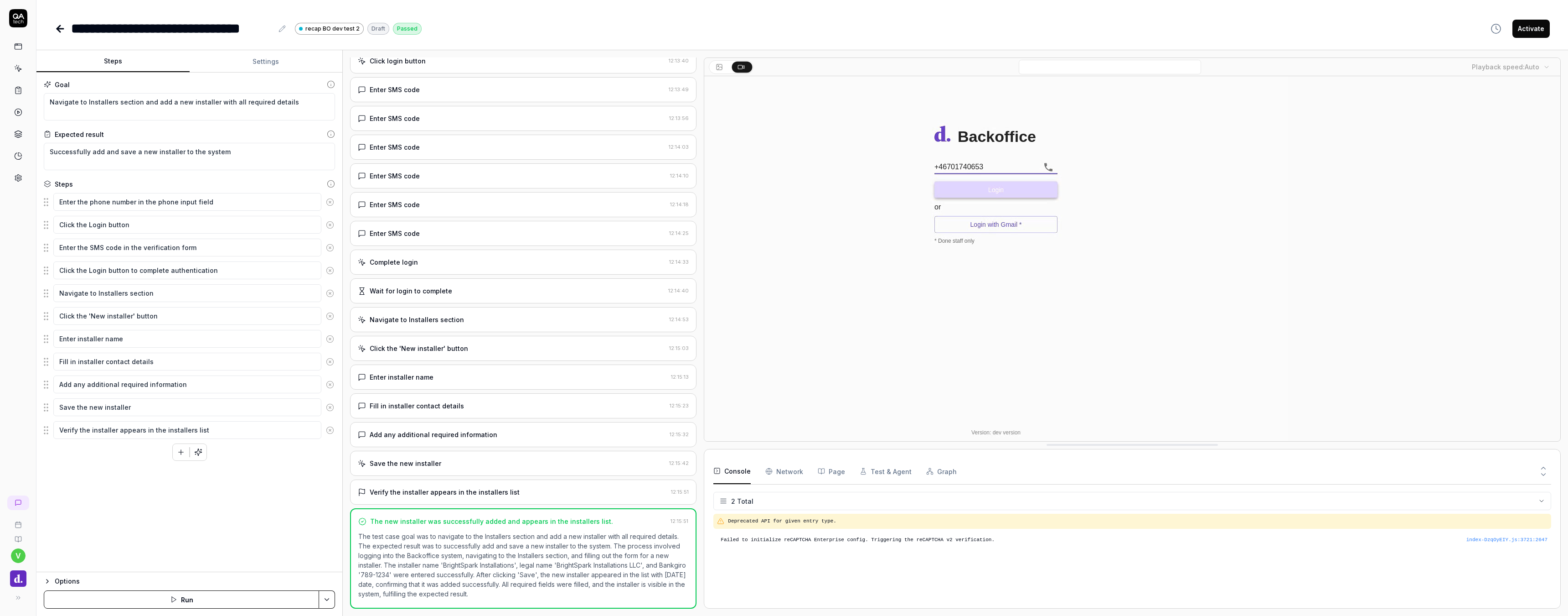
click at [507, 27] on div "**********" at bounding box center [802, 28] width 1495 height 20
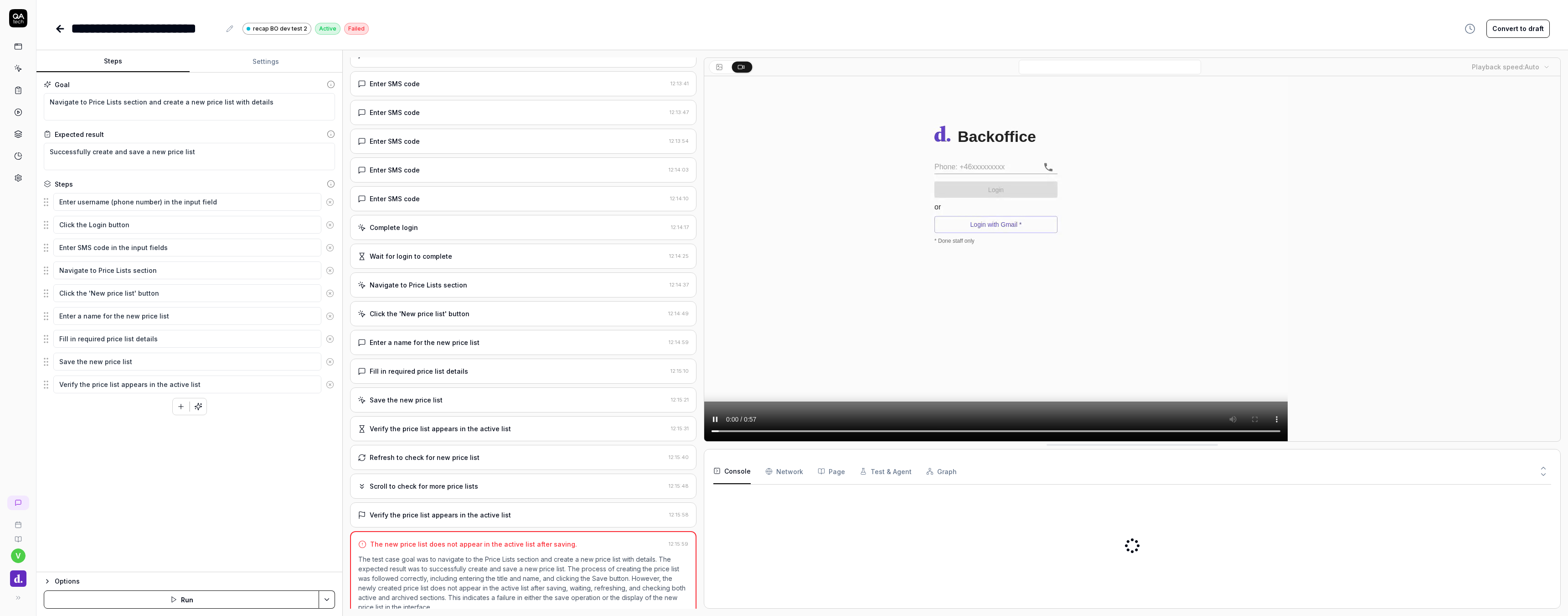
type textarea "*"
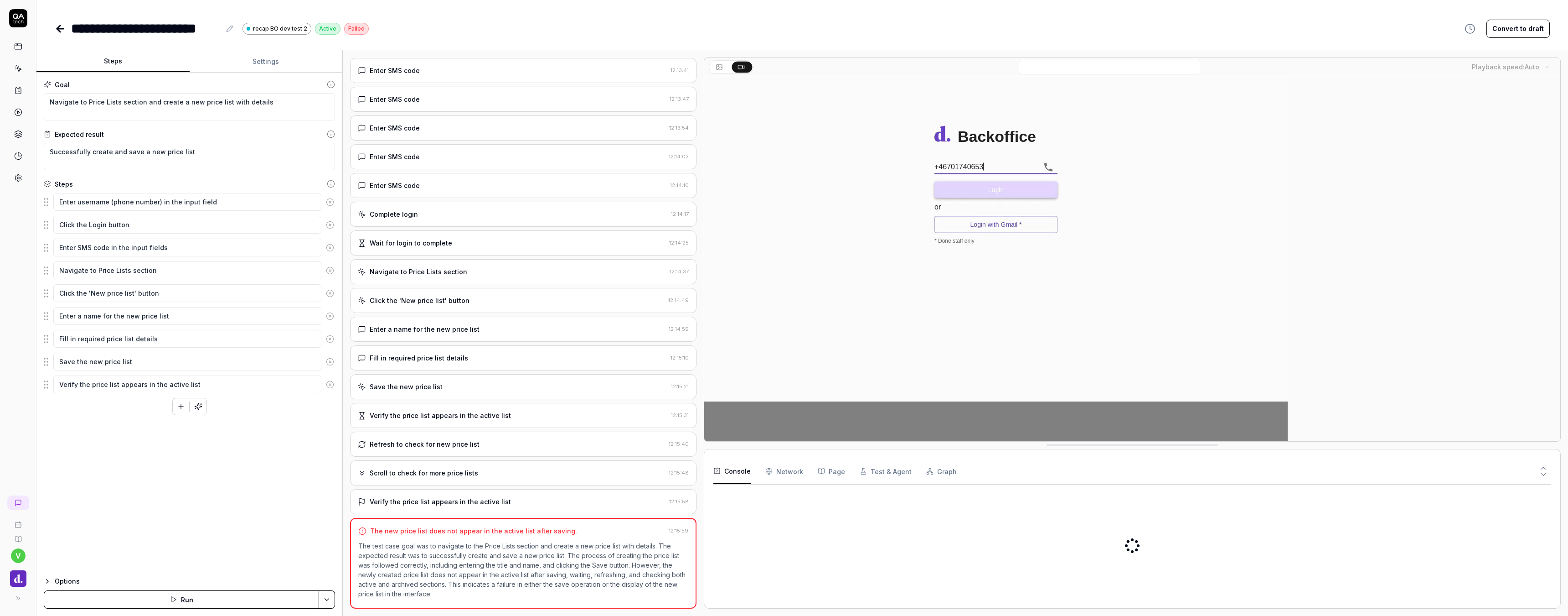
click at [230, 29] on icon at bounding box center [230, 29] width 7 height 7
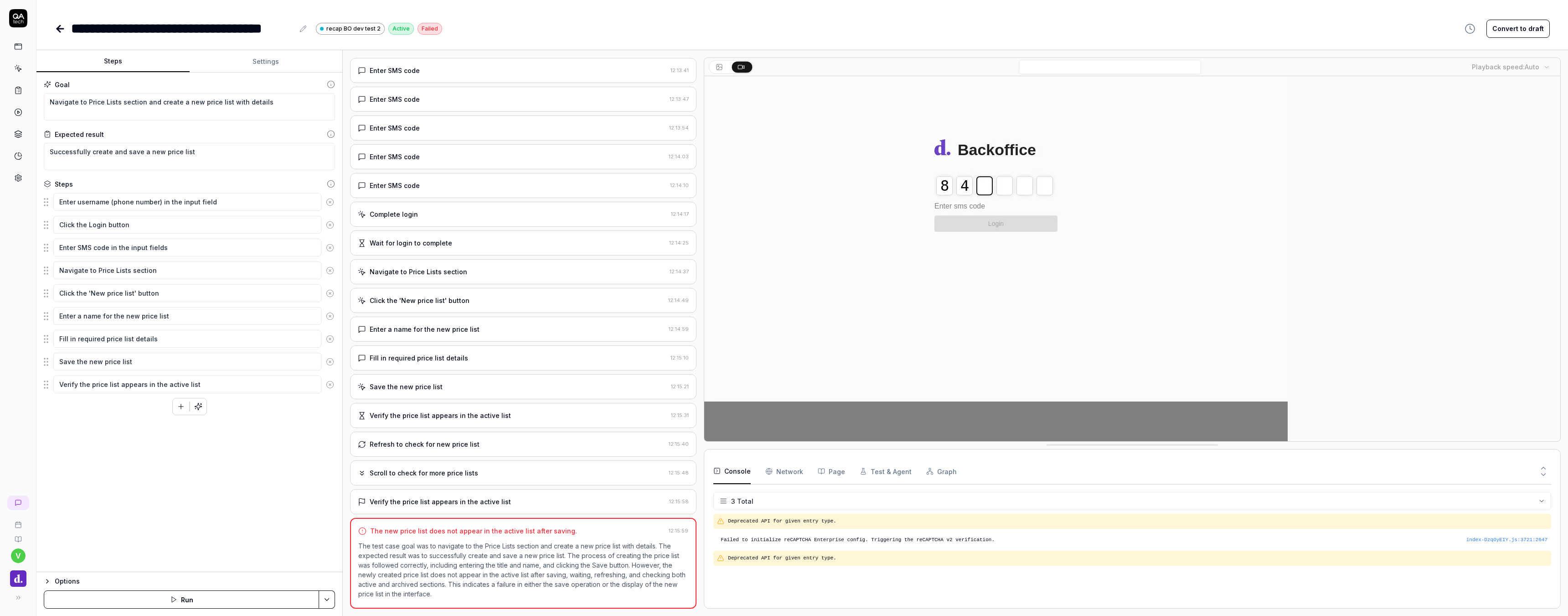
type textarea "*"
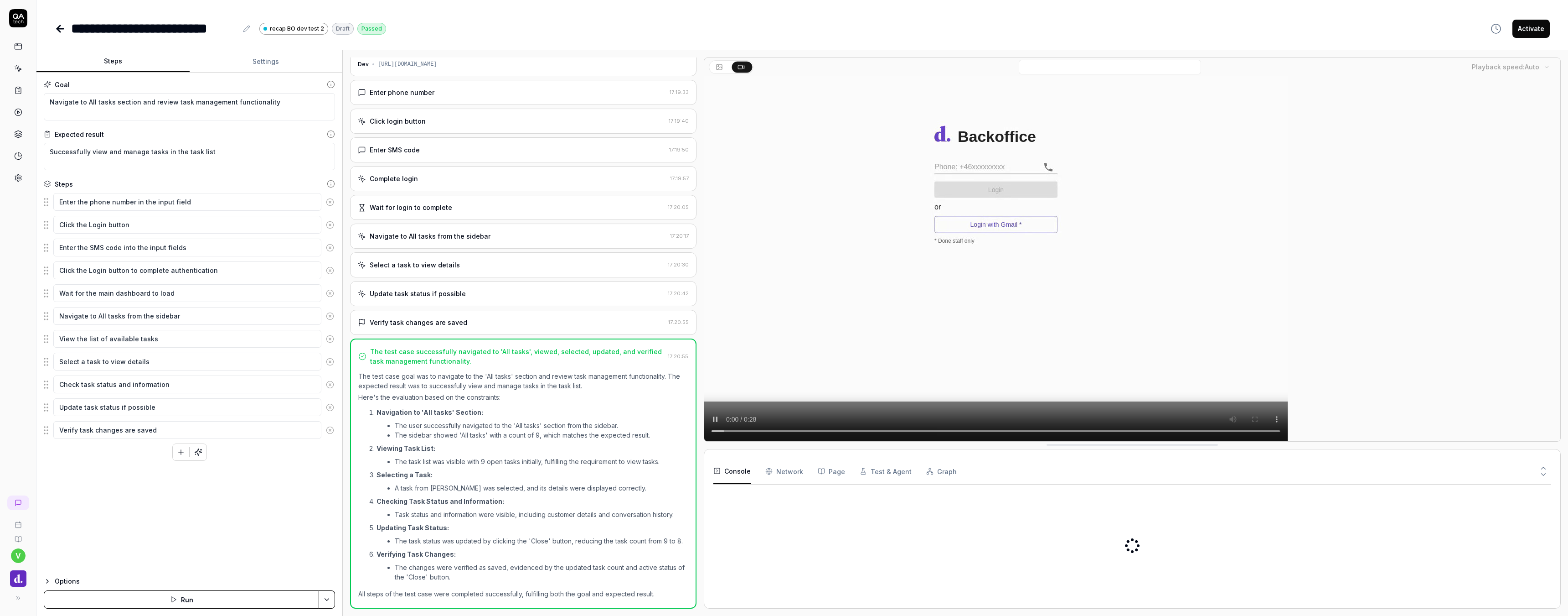
type textarea "*"
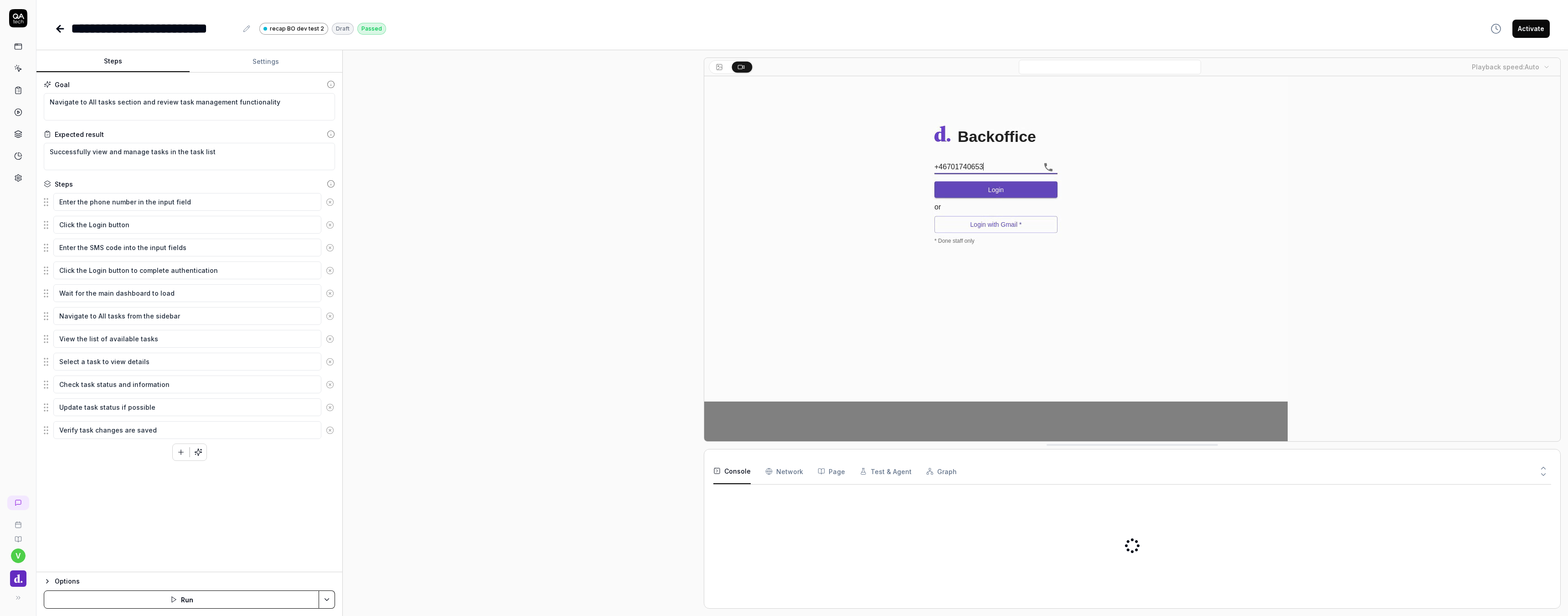
scroll to position [20, 0]
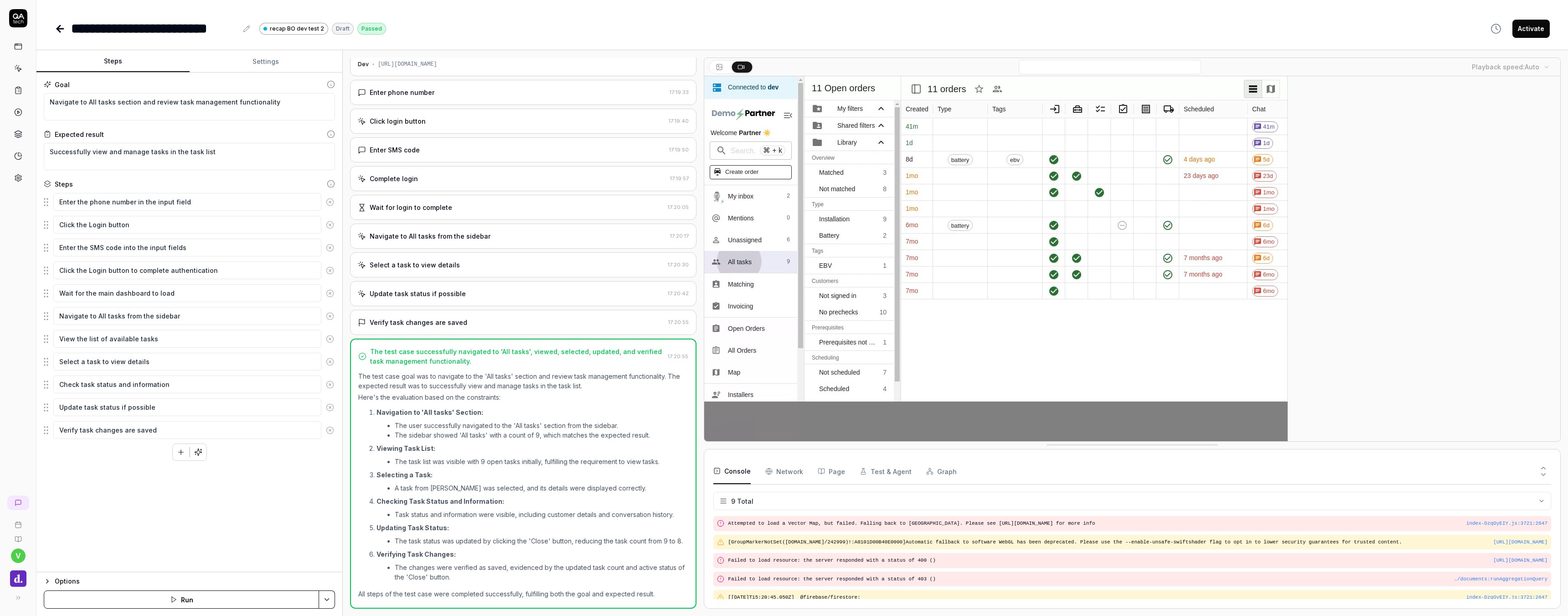
click at [247, 27] on icon at bounding box center [247, 29] width 7 height 7
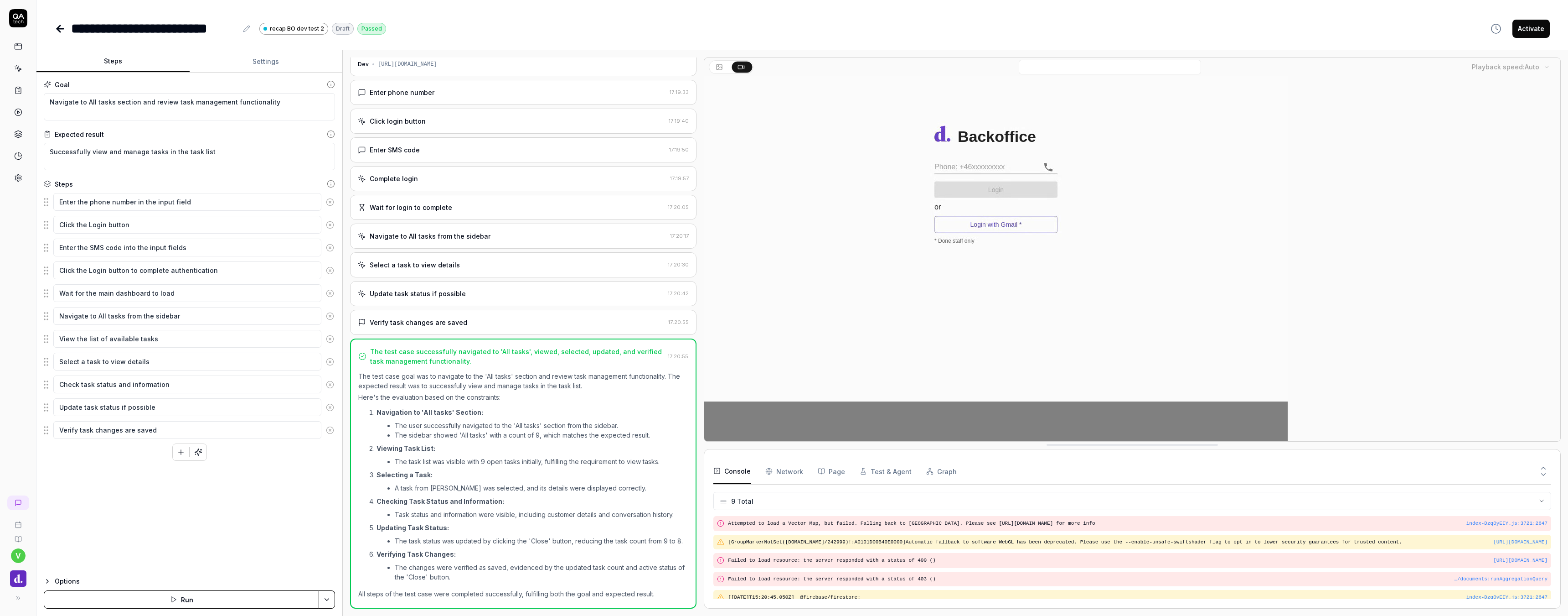
scroll to position [76, 0]
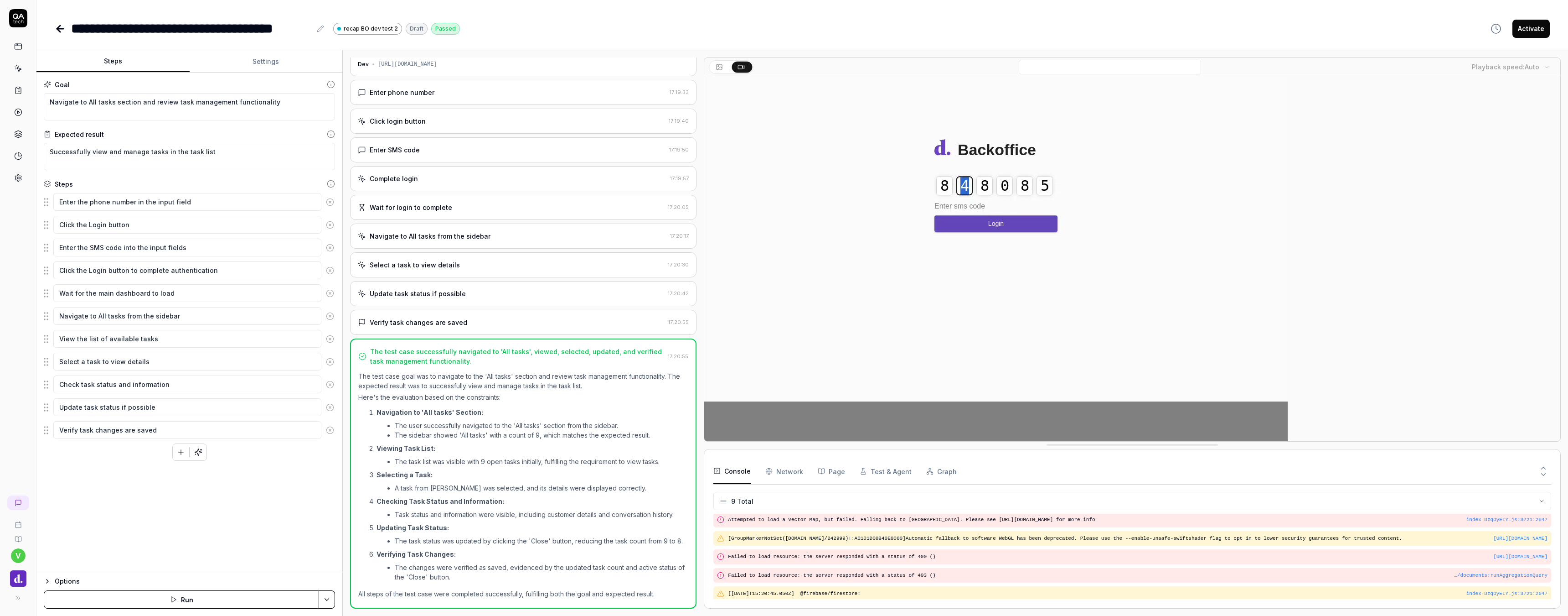
type textarea "*"
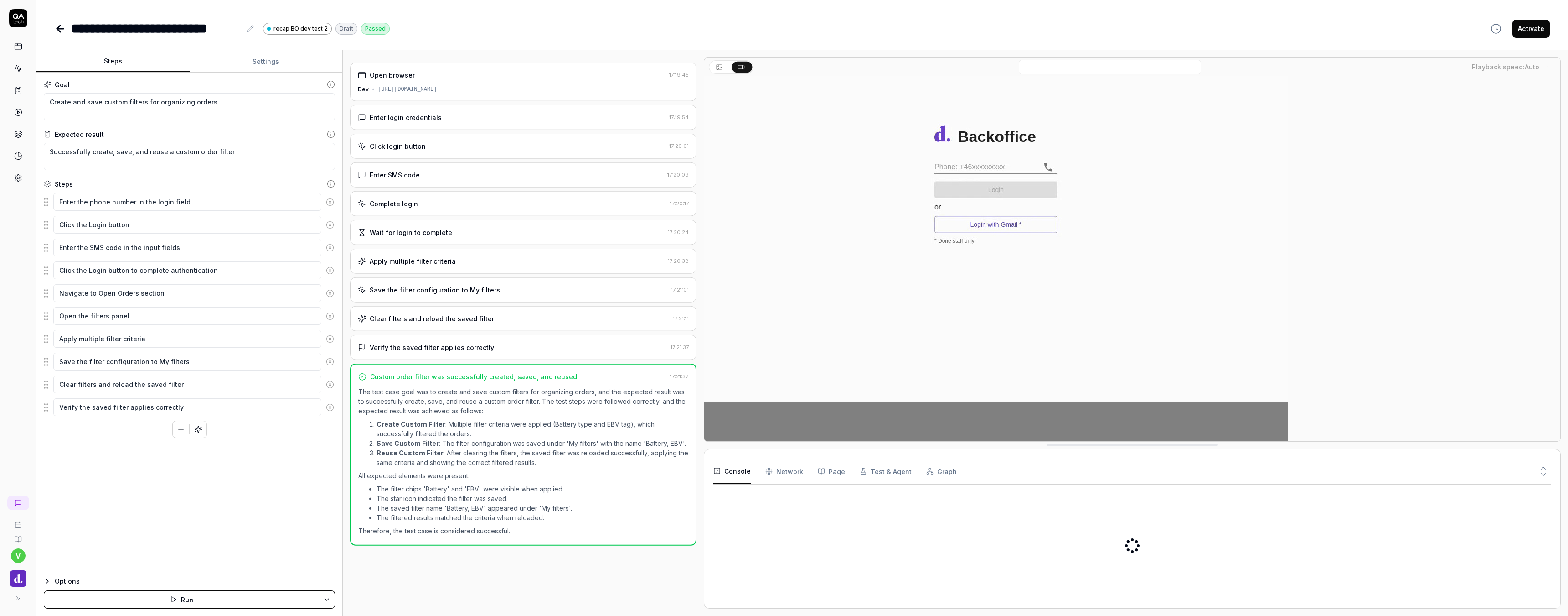
type textarea "*"
click at [249, 27] on icon at bounding box center [250, 29] width 7 height 7
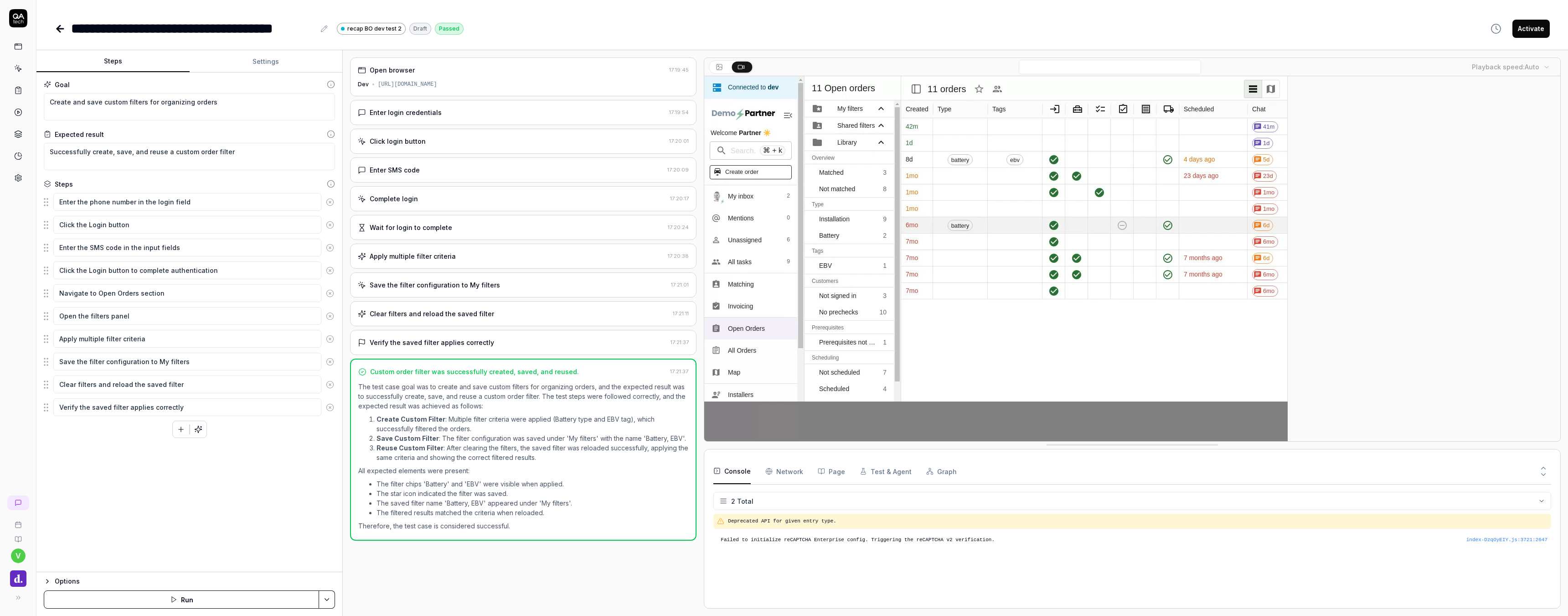
type textarea "*"
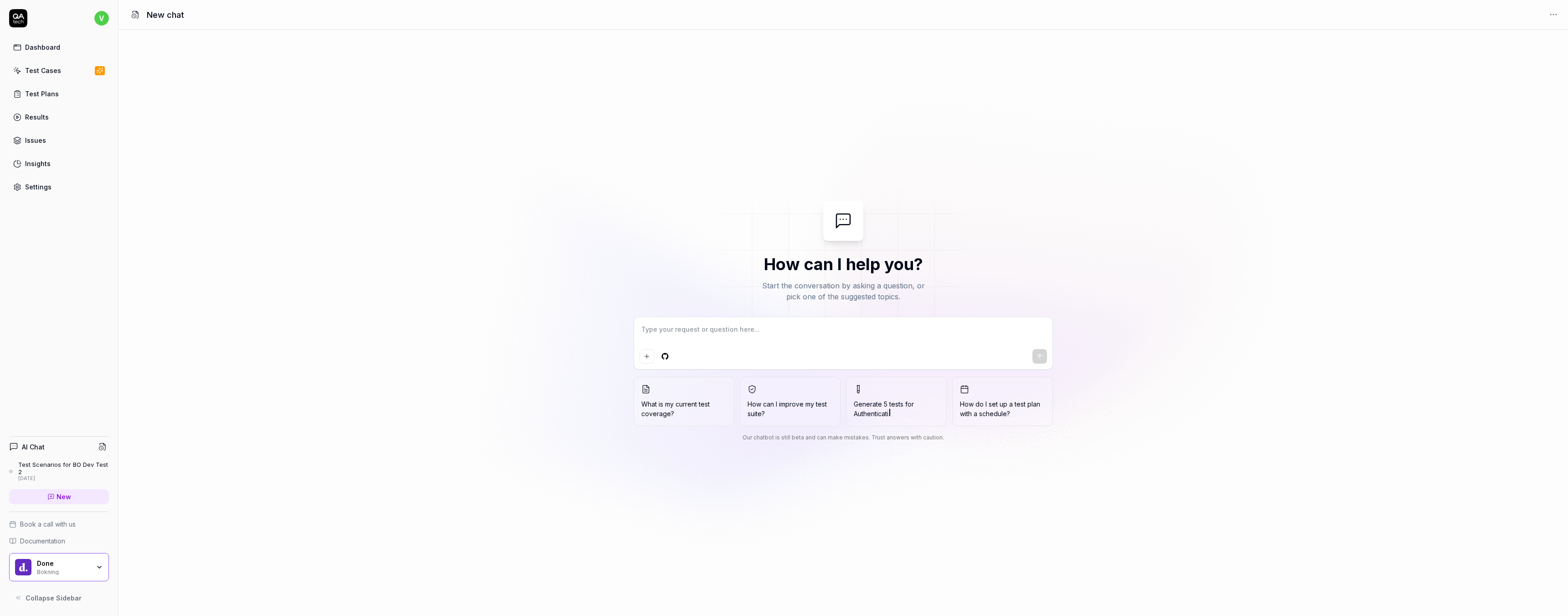
click at [699, 329] on textarea at bounding box center [843, 334] width 407 height 23
type textarea "*"
type textarea "C"
type textarea "*"
type textarea "Ca"
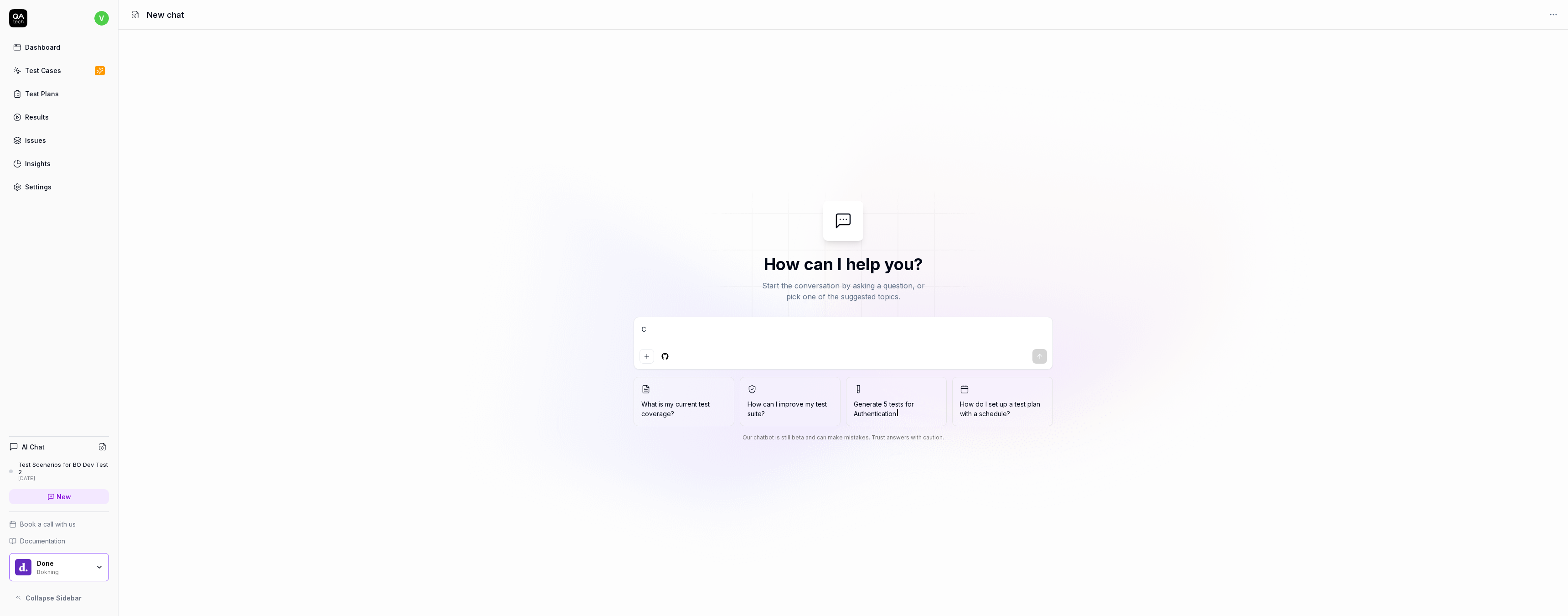
type textarea "*"
type textarea "Can"
type textarea "*"
type textarea "Can"
type textarea "*"
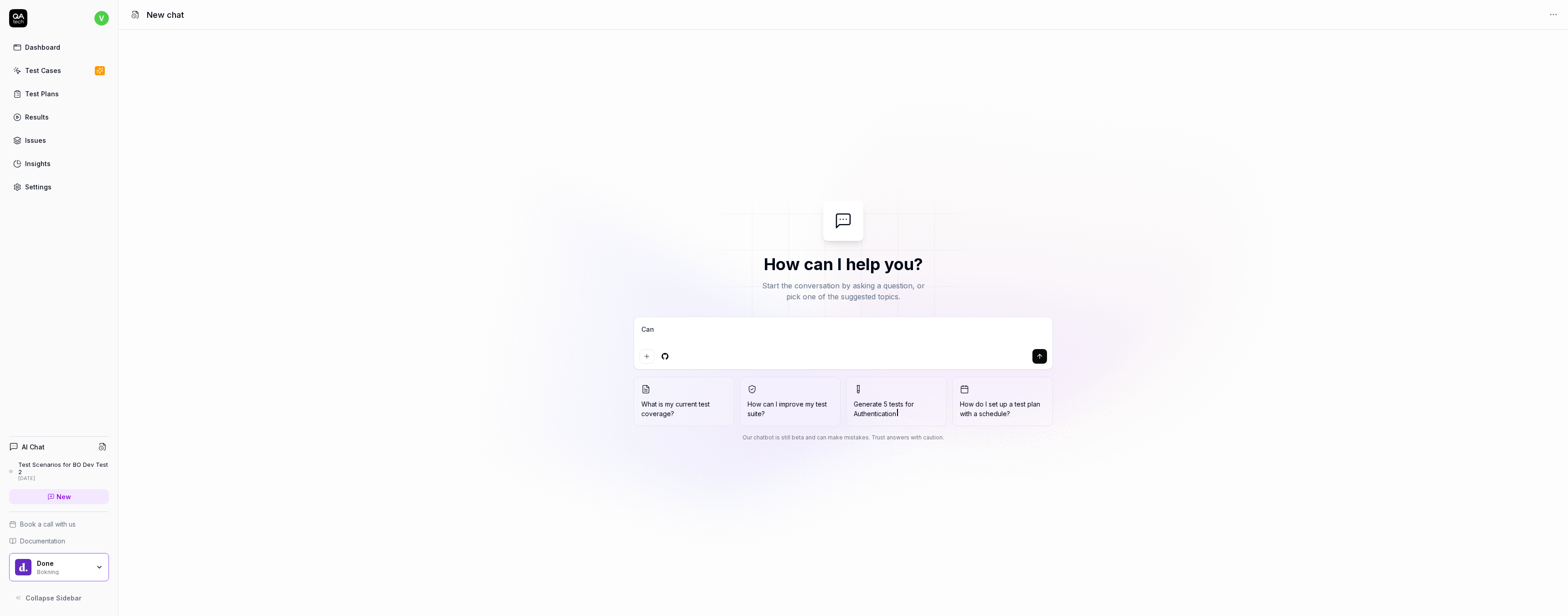
type textarea "Can y"
type textarea "*"
type textarea "Can yo"
type textarea "*"
type textarea "Can you"
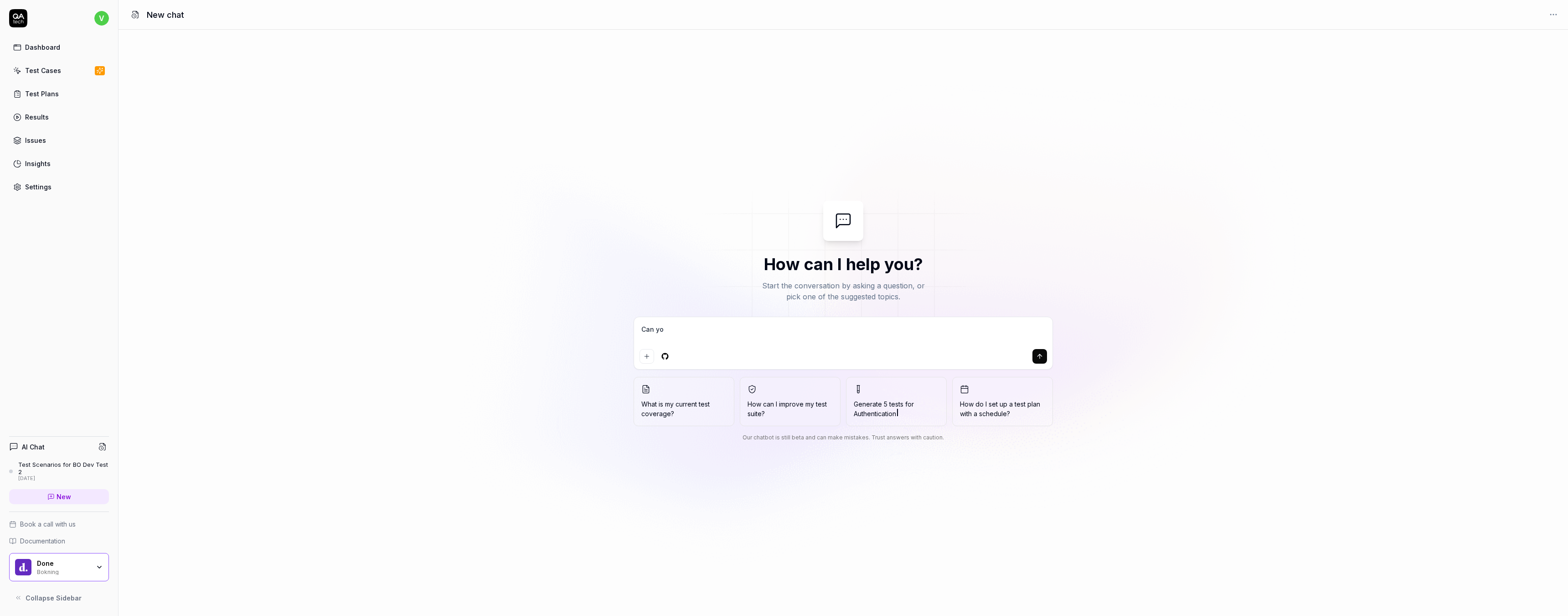
type textarea "*"
type textarea "Can you"
type textarea "*"
type textarea "Can you h"
type textarea "*"
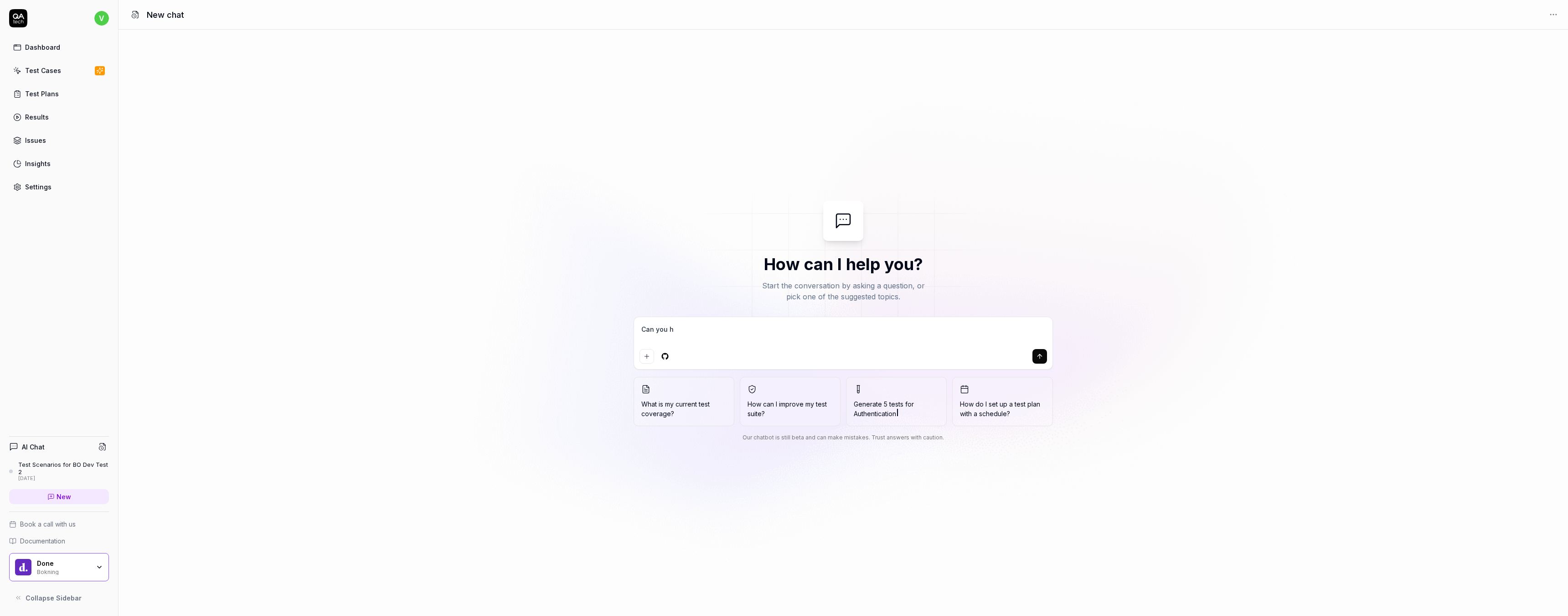
type textarea "Can you he"
type textarea "*"
type textarea "Can you hel"
type textarea "*"
type textarea "Can you help"
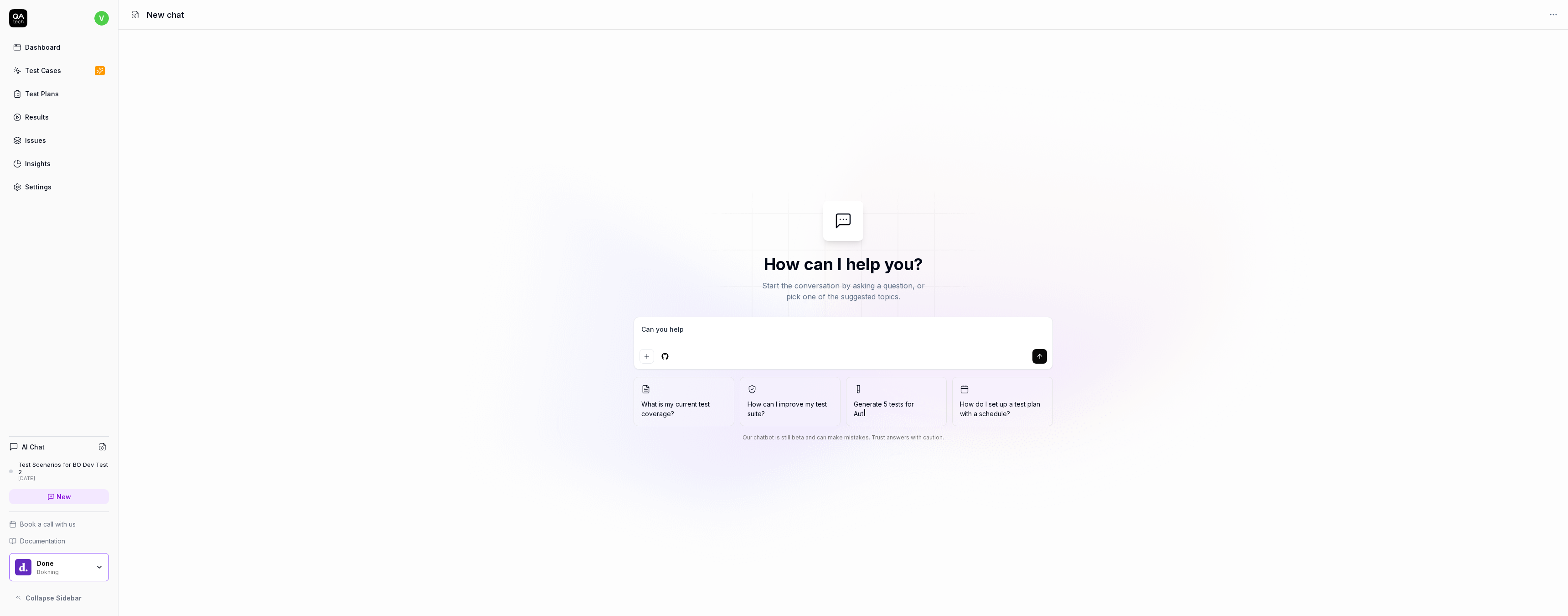
type textarea "*"
type textarea "Can you helpm"
type textarea "*"
type textarea "Can you helpme"
type textarea "*"
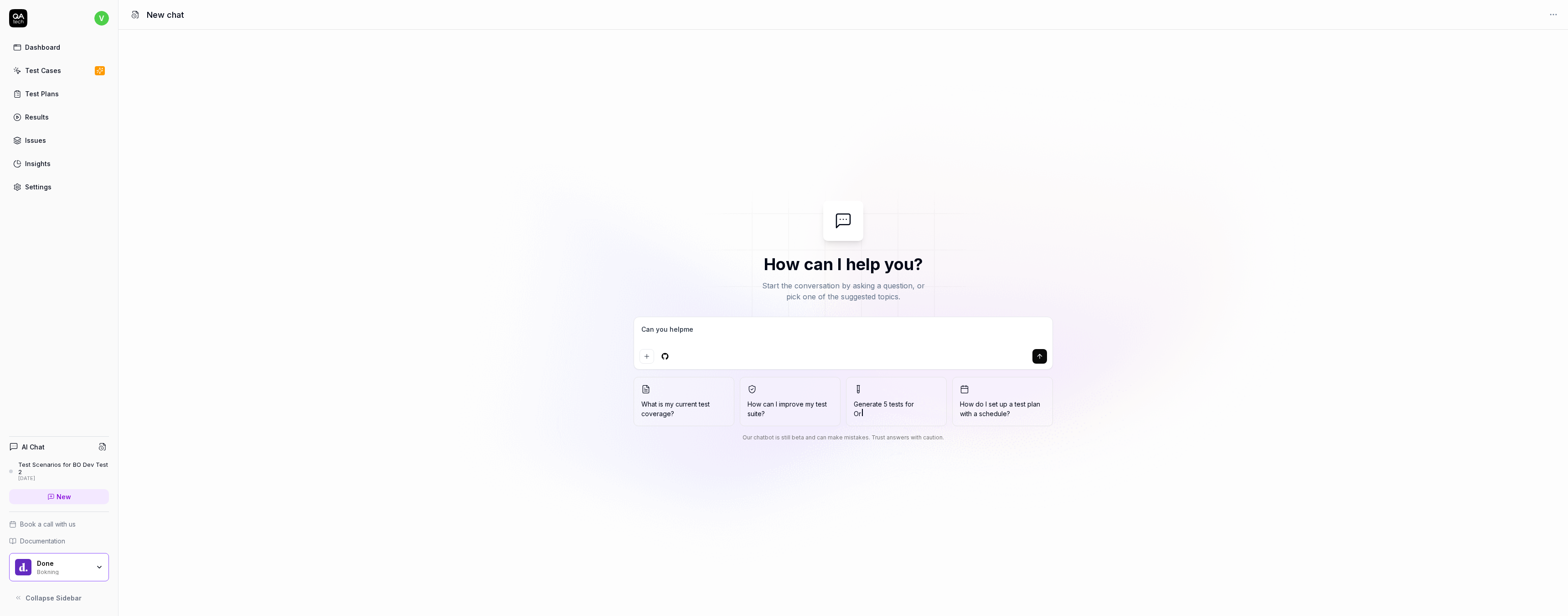
type textarea "Can you helpmeet"
type textarea "*"
type textarea "Can you helpmeet"
type textarea "*"
type textarea "Can you helpmee"
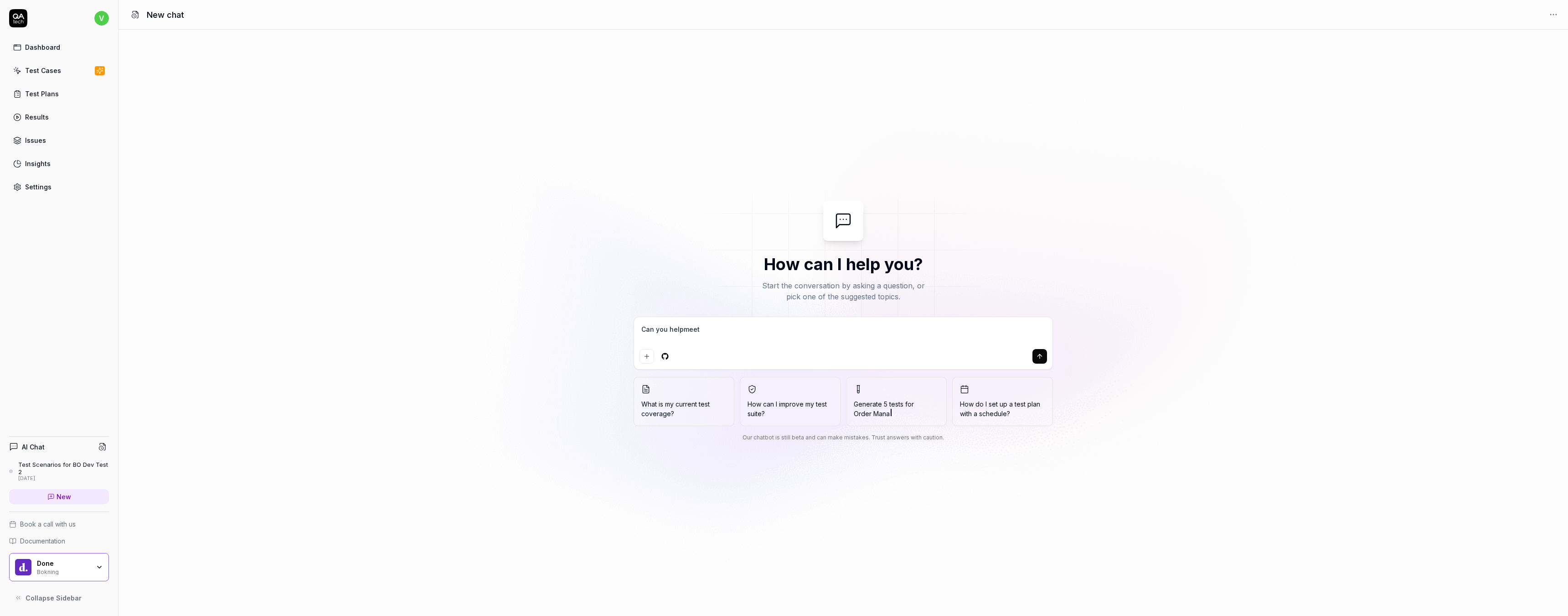
type textarea "*"
type textarea "Can you helpme"
type textarea "*"
type textarea "Can you helpm"
type textarea "*"
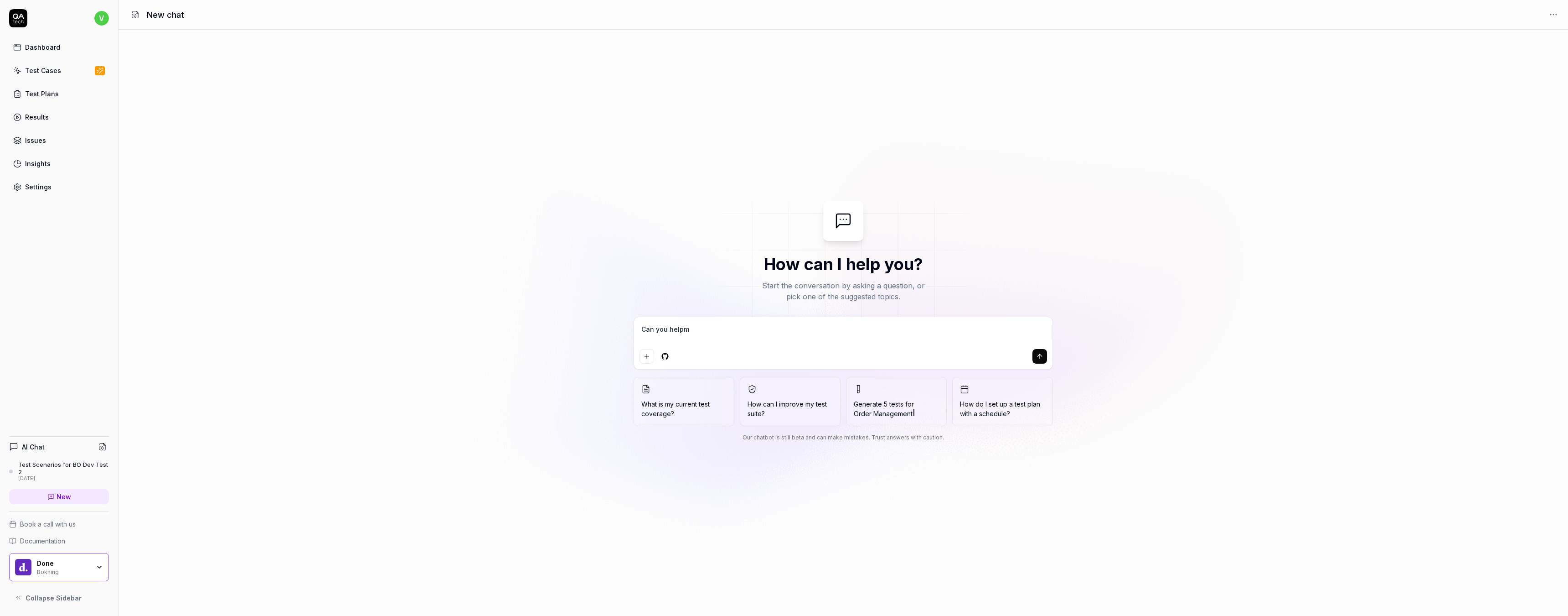
type textarea "Can you help"
type textarea "*"
type textarea "Can you help"
type textarea "*"
type textarea "Can you help m"
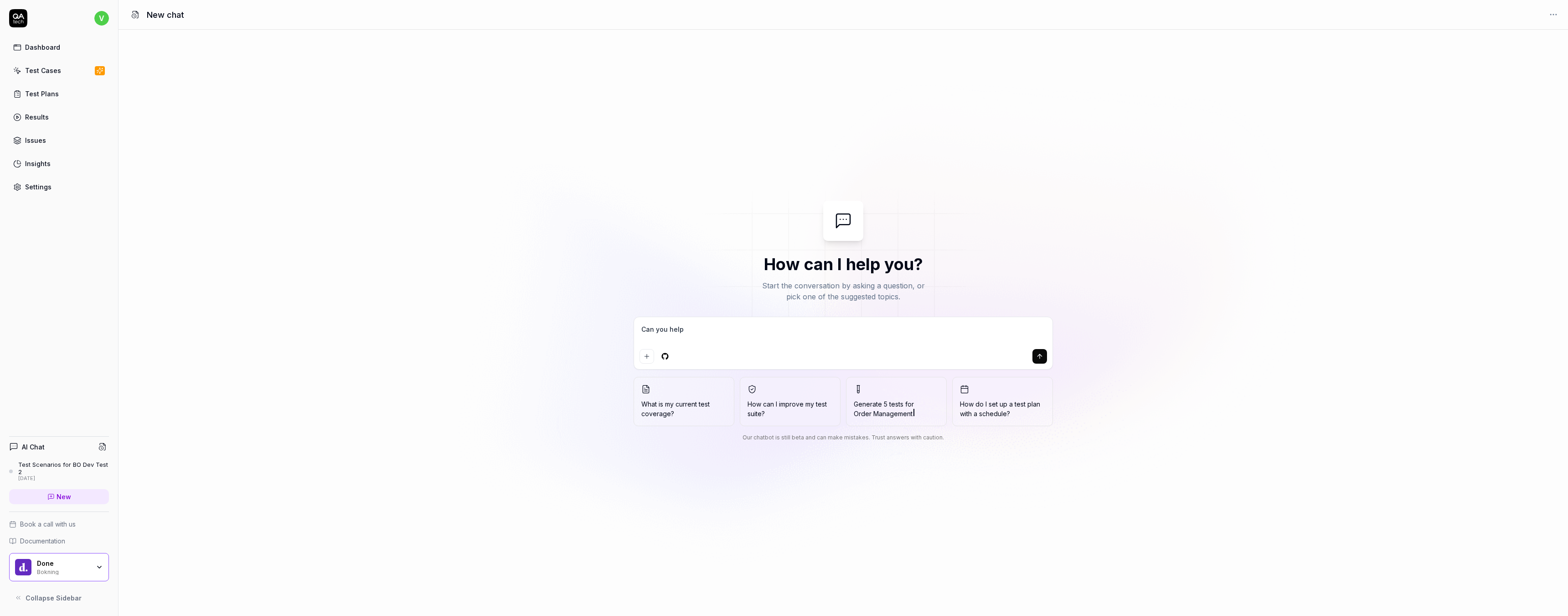
type textarea "*"
type textarea "Can you help me"
type textarea "*"
type textarea "Can you help me"
type textarea "*"
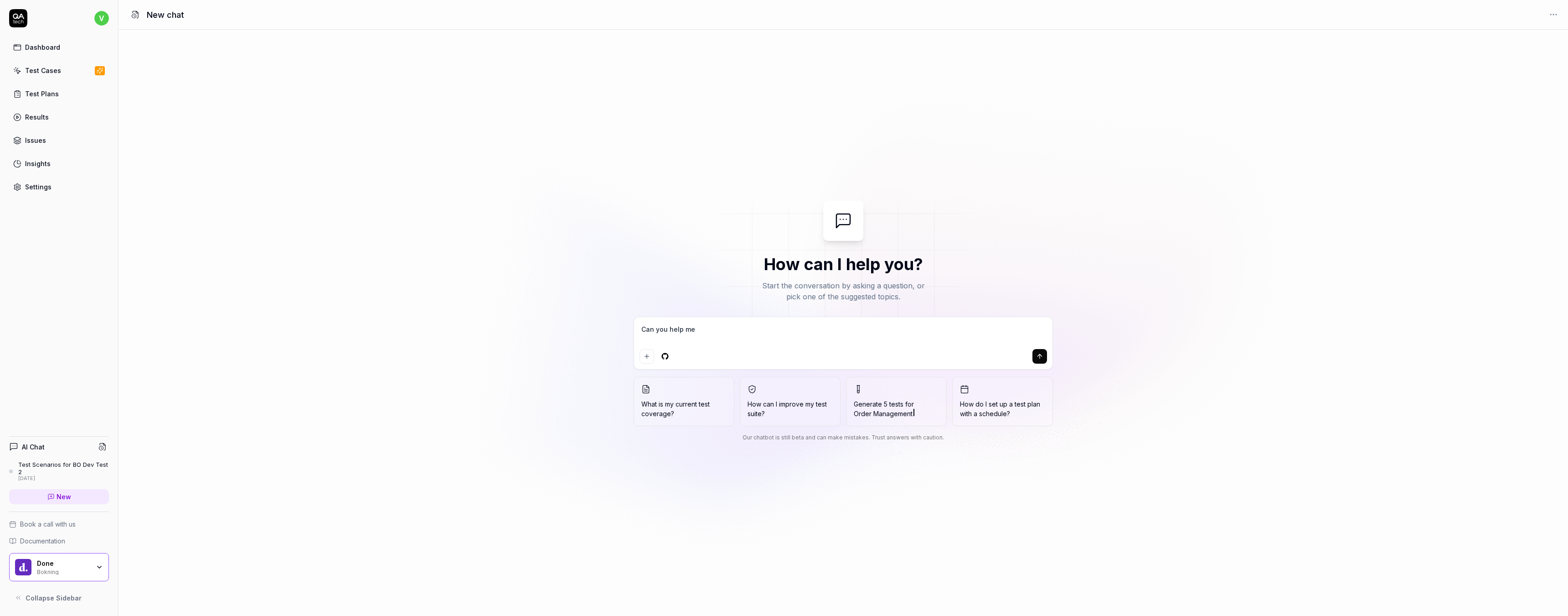
type textarea "Can you help me u"
type textarea "*"
type textarea "Can you help me up"
type textarea "*"
type textarea "Can you help me upd"
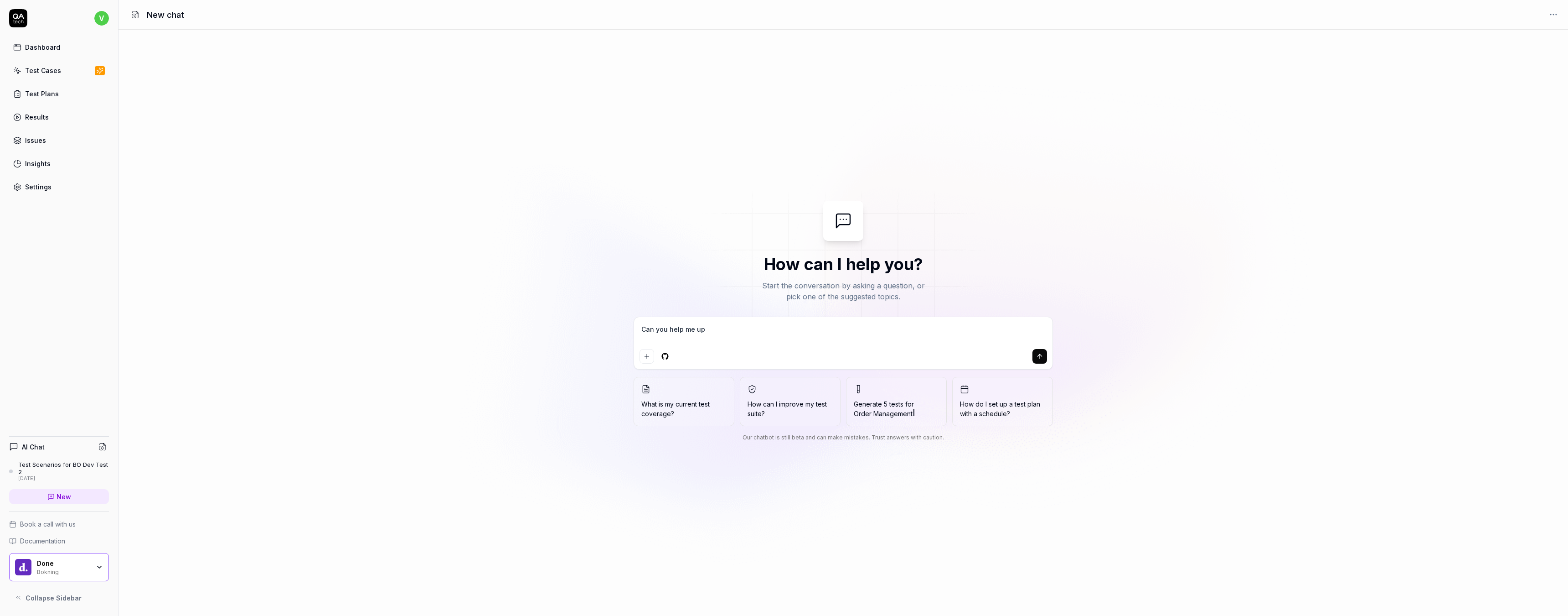
type textarea "*"
type textarea "Can you help me upda"
type textarea "*"
type textarea "Can you help me updat"
type textarea "*"
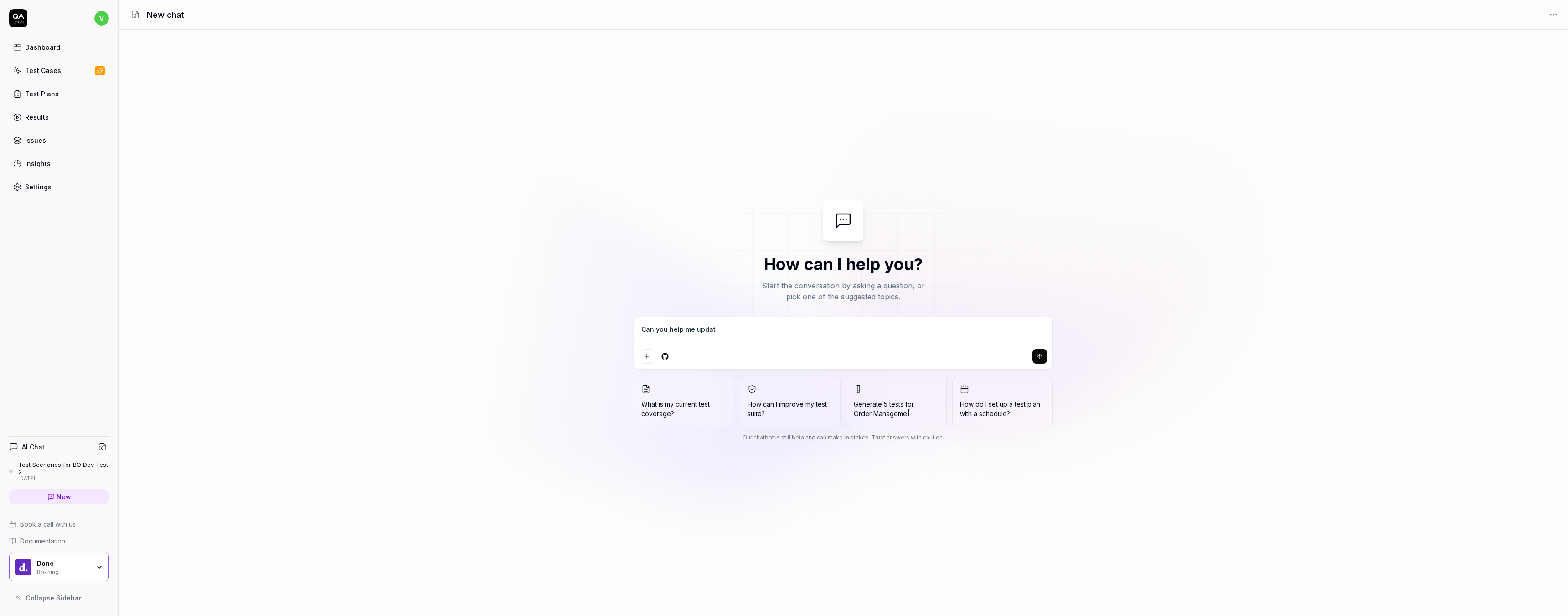
type textarea "Can you help me update"
type textarea "*"
type textarea "Can you help me update"
type textarea "*"
type textarea "Can you help me update a"
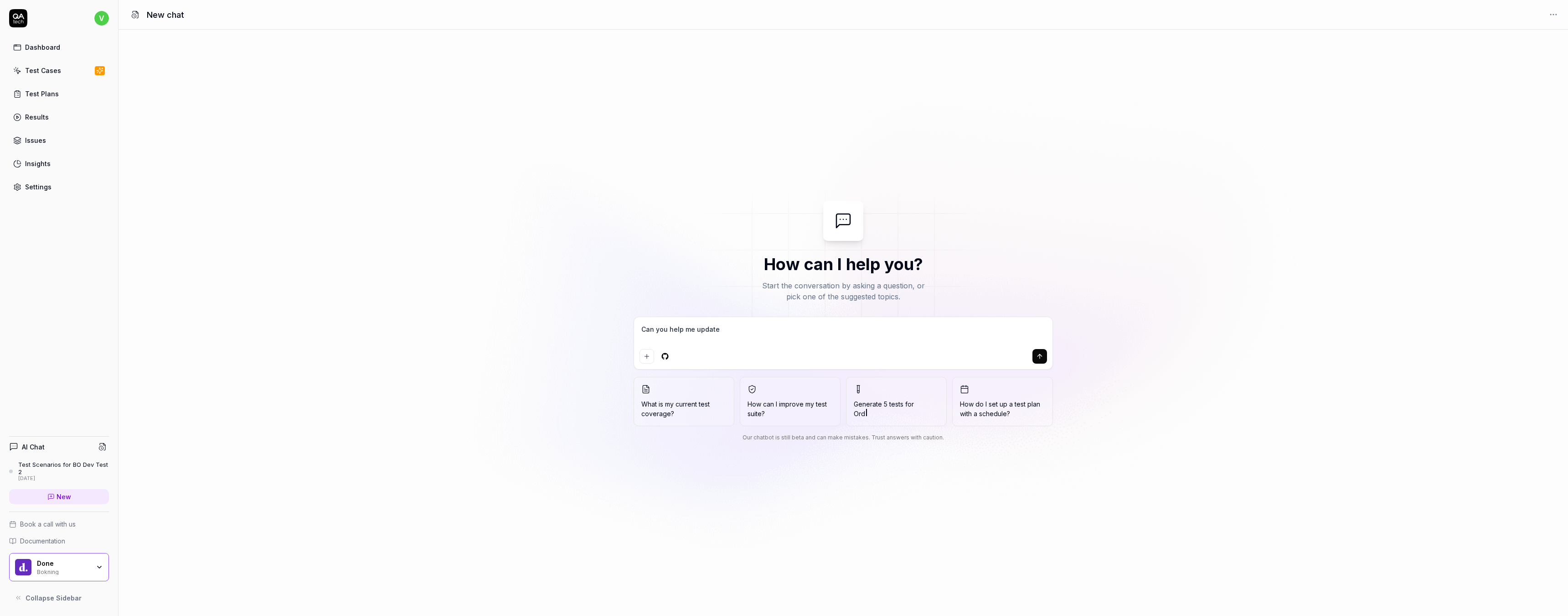
type textarea "*"
type textarea "Can you help me update al"
type textarea "*"
type textarea "Can you help me update all"
type textarea "*"
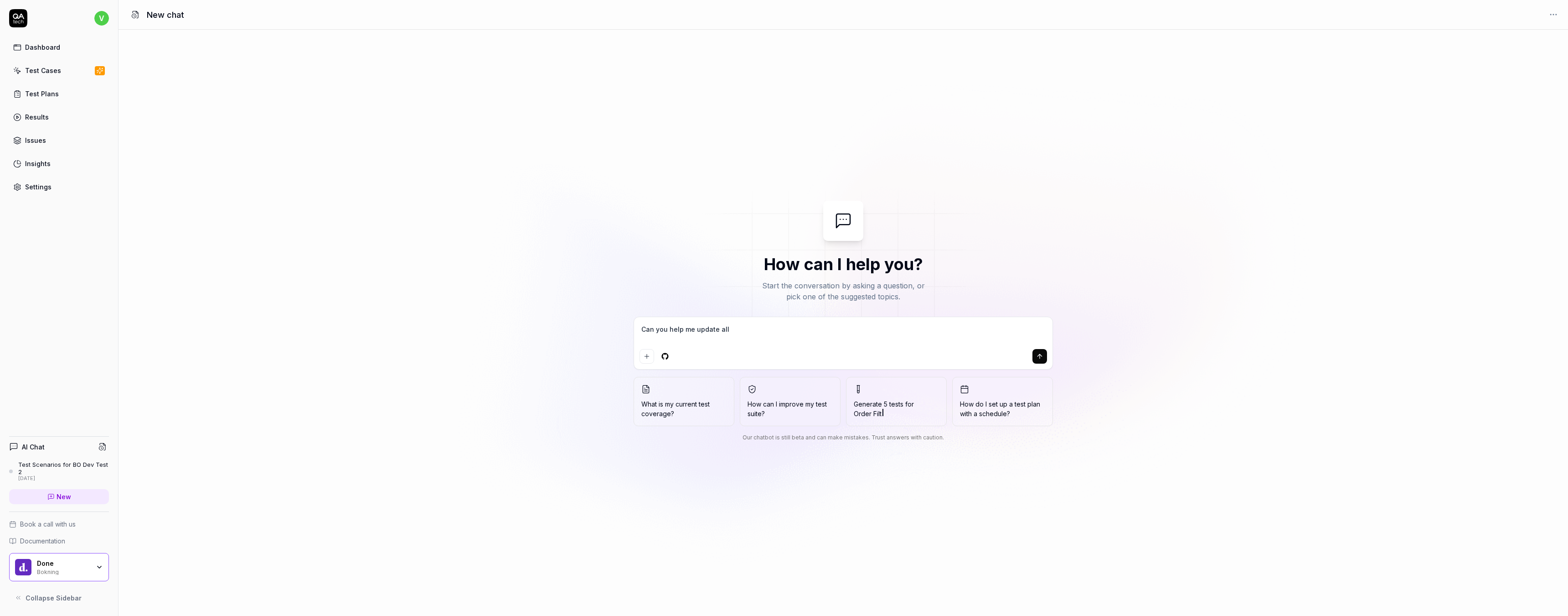
type textarea "Can you help me update all"
type textarea "*"
type textarea "Can you help me update all t"
type textarea "*"
type textarea "Can you help me update all th"
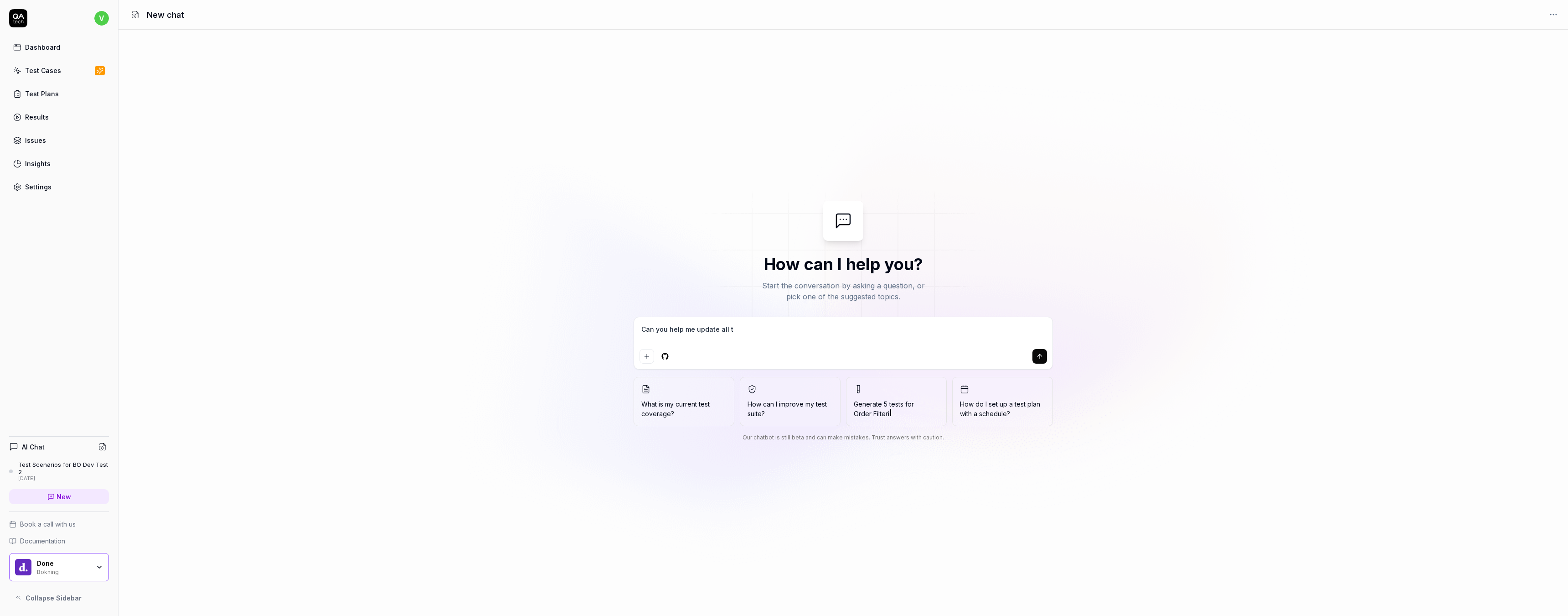
type textarea "*"
type textarea "Can you help me update all the"
type textarea "*"
type textarea "Can you help me update all the"
type textarea "*"
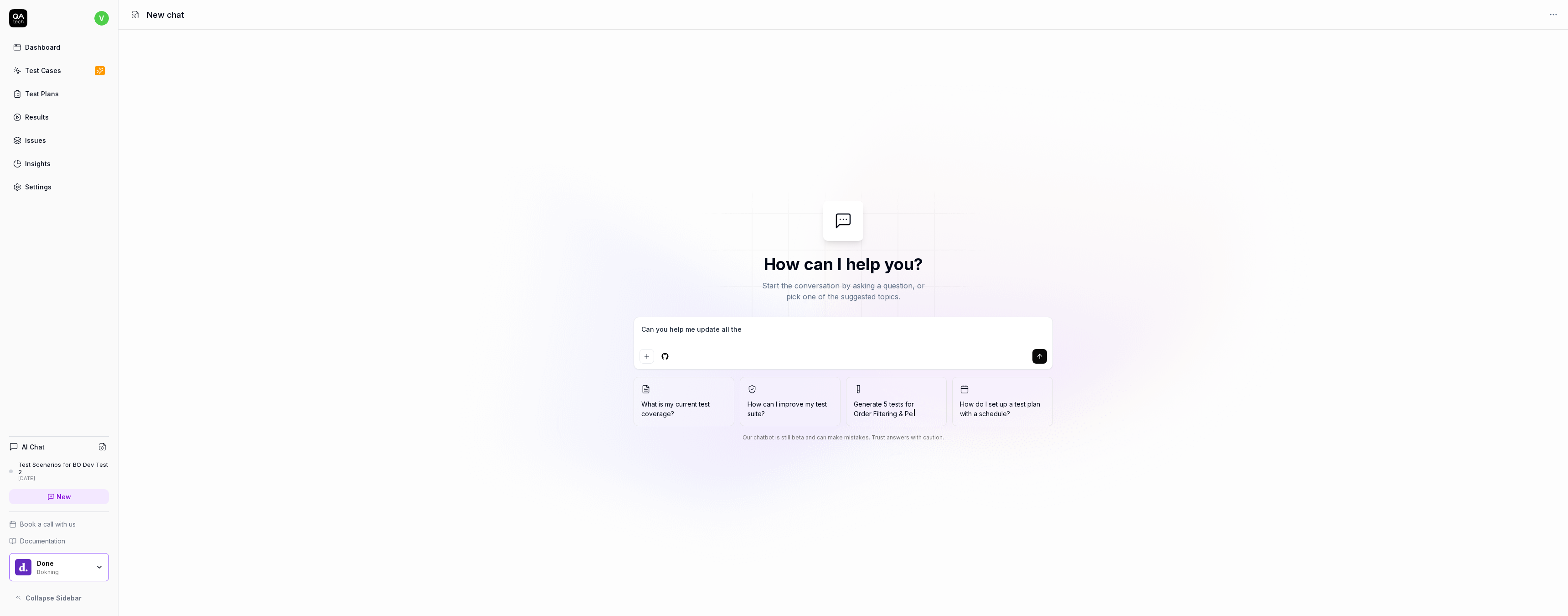
type textarea "Can you help me update all the t"
type textarea "*"
type textarea "Can you help me update all the te"
type textarea "*"
type textarea "Can you help me update all the tes"
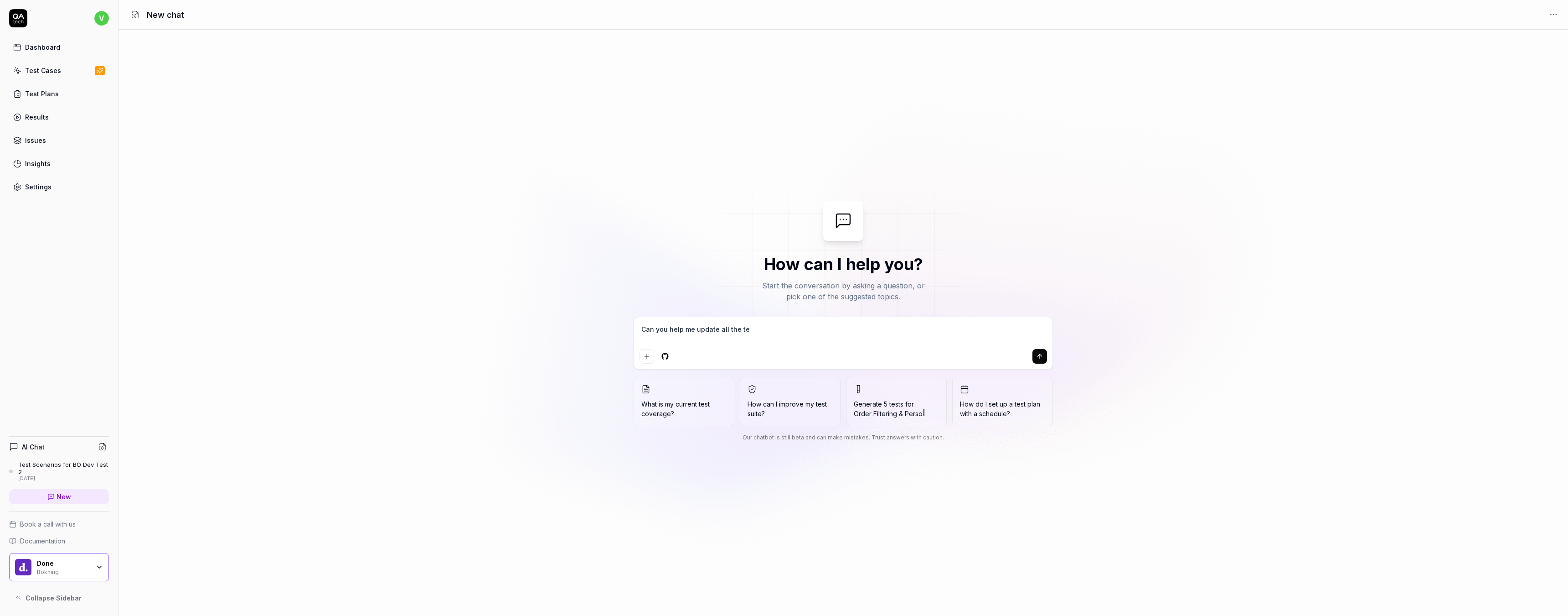
type textarea "*"
type textarea "Can you help me update all the test"
type textarea "*"
type textarea "Can you help me update all the test"
type textarea "*"
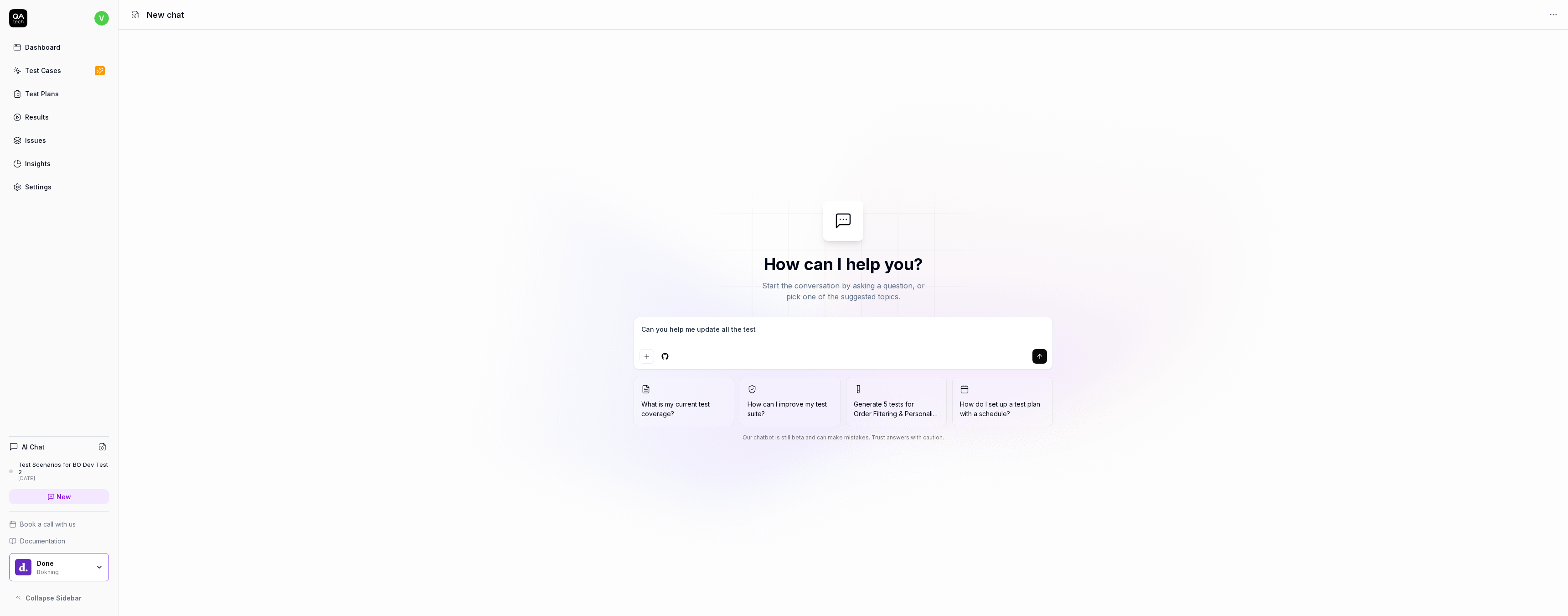
type textarea "Can you help me update all the test w"
type textarea "*"
type textarea "Can you help me update all the test wi"
type textarea "*"
type textarea "Can you help me update all the test wit"
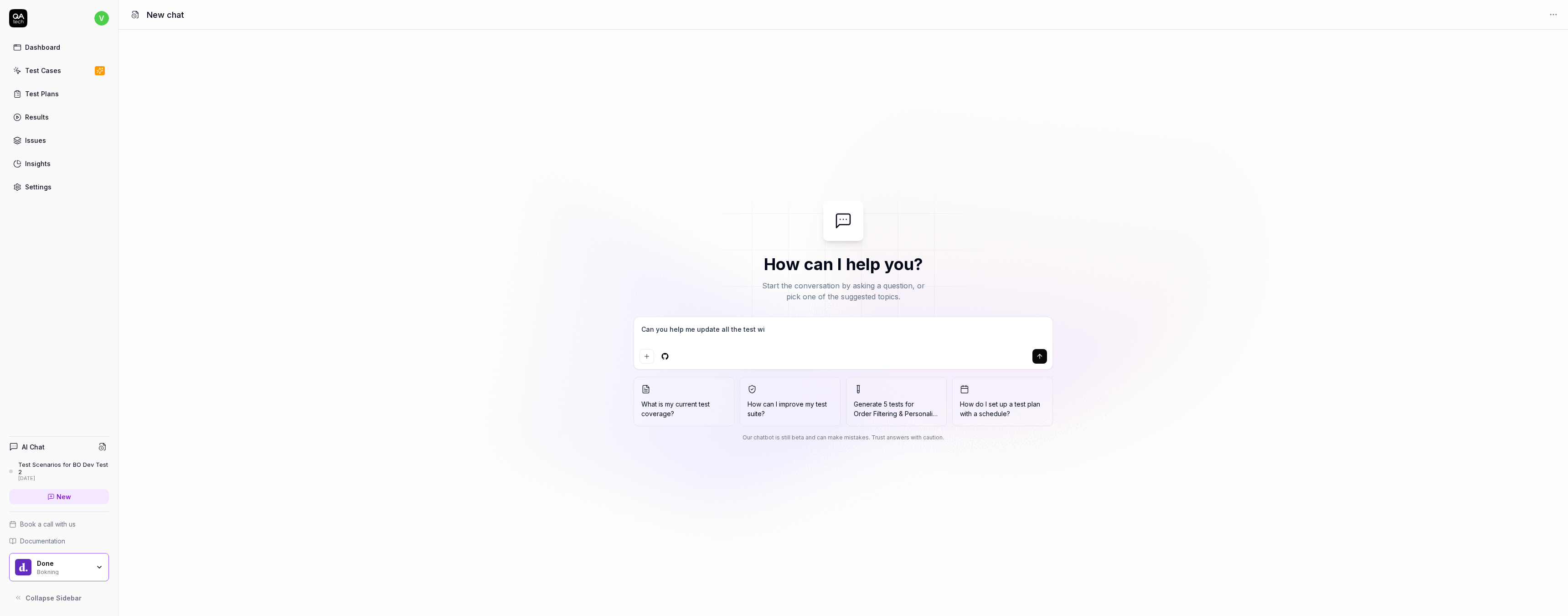
type textarea "*"
type textarea "Can you help me update all the test with"
type textarea "*"
type textarea "Can you help me update all the test with"
type textarea "*"
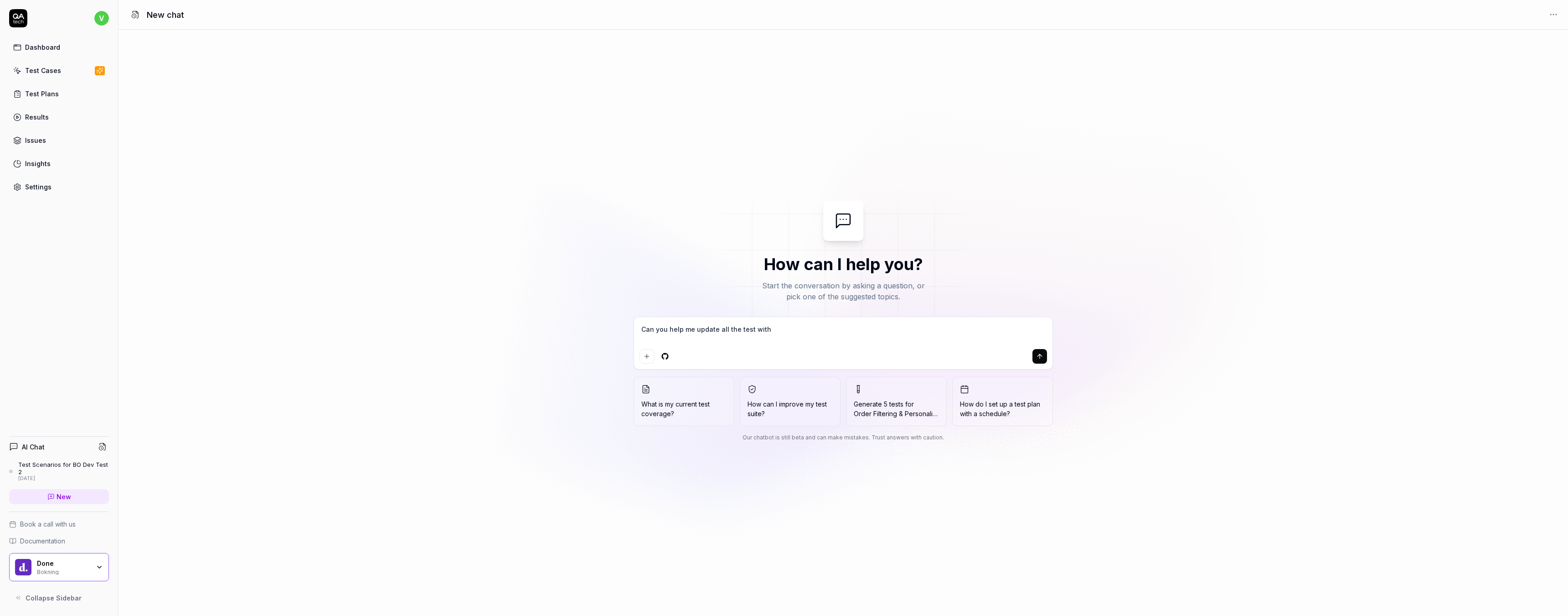
type textarea "Can you help me update all the test with t"
type textarea "*"
type textarea "Can you help me update all the test with th"
type textarea "*"
type textarea "Can you help me update all the test with the"
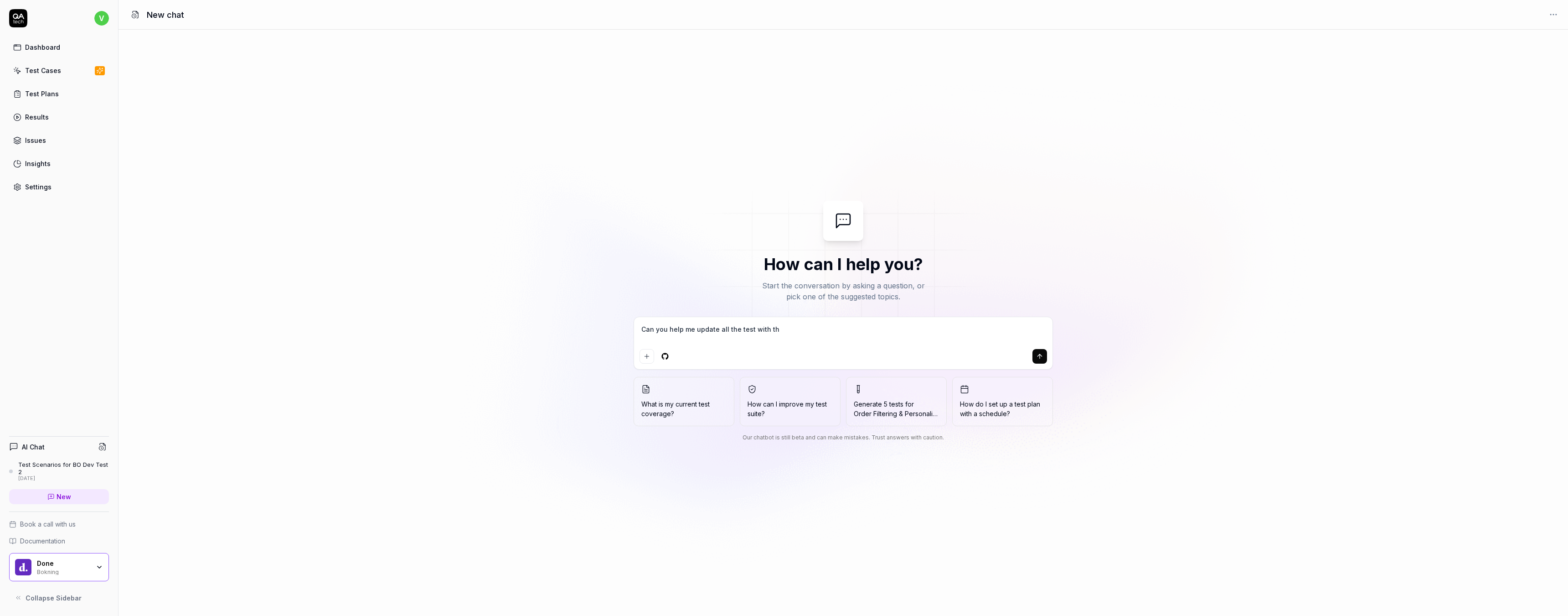
type textarea "*"
type textarea "Can you help me update all the test with the"
type textarea "*"
type textarea "Can you help me update all the test with the e"
type textarea "*"
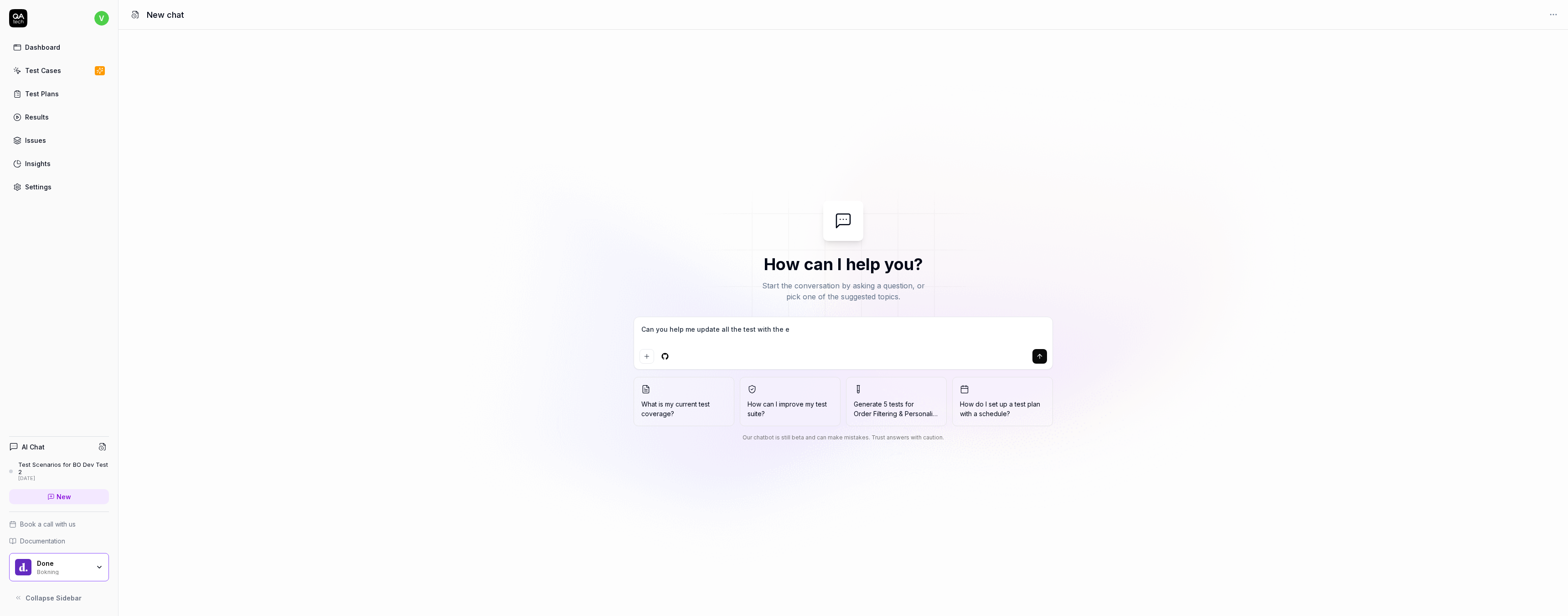
type textarea "Can you help me update all the test with the en"
type textarea "*"
type textarea "Can you help me update all the test with the end"
type textarea "*"
type textarea "Can you help me update all the test with the endi"
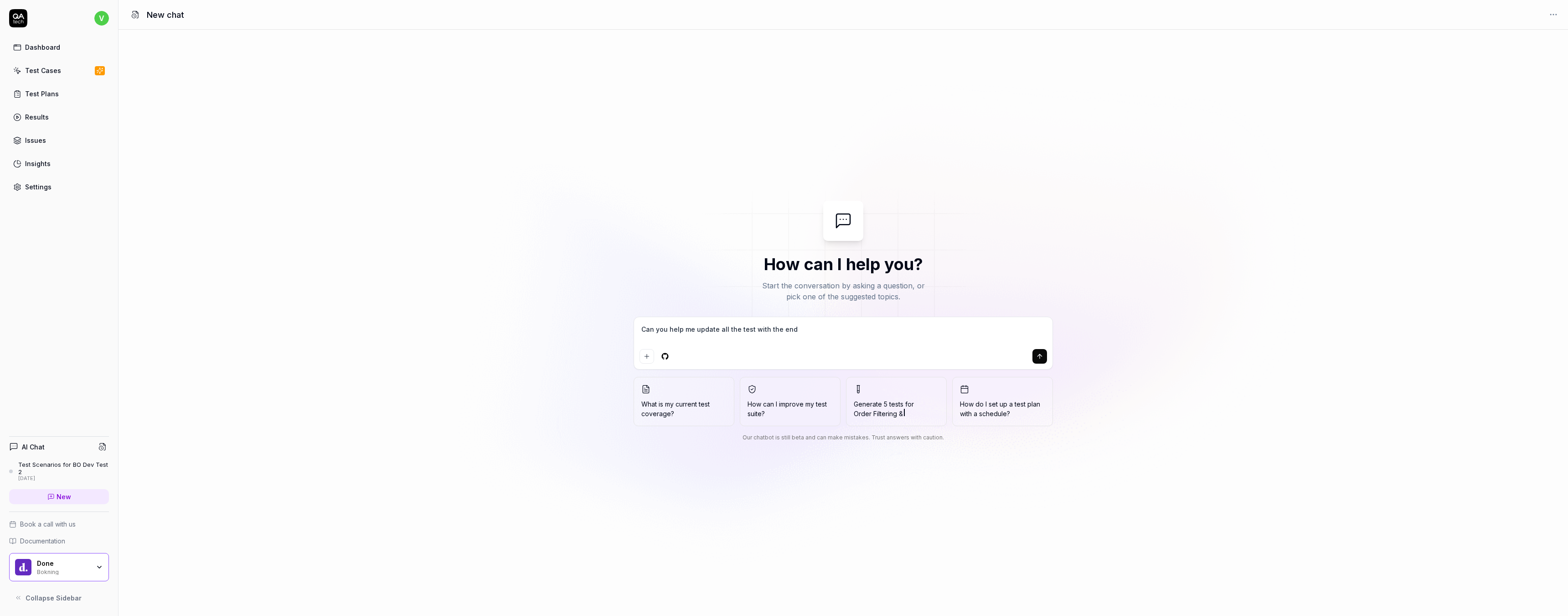
type textarea "*"
type textarea "Can you help me update all the test with the endin"
type textarea "*"
type textarea "Can you help me update all the test with the ending"
type textarea "*"
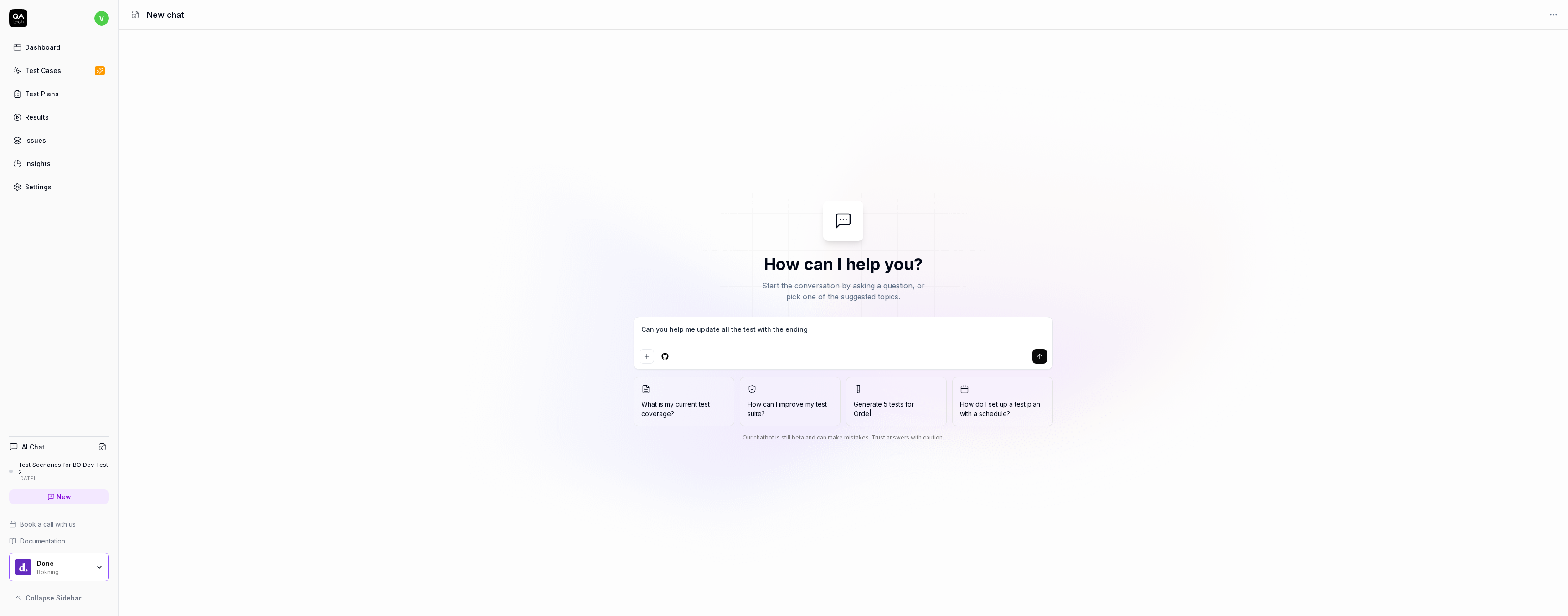
type textarea "Can you help me update all the test with the ending"
type textarea "*"
type textarea "Can you help me update all the test with the ending o"
type textarea "*"
type textarea "Can you help me update all the test with the ending of"
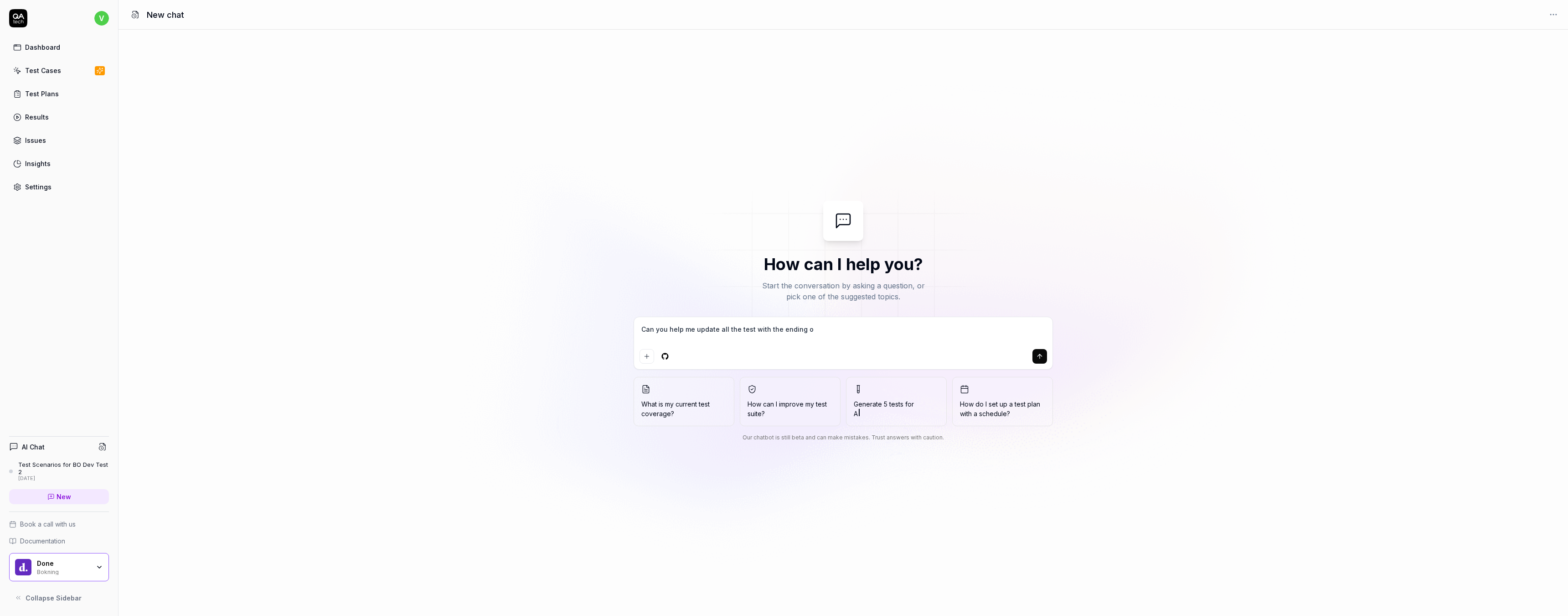
type textarea "*"
type textarea "Can you help me update all the test with the ending of"
type textarea "*"
type textarea "Can you help me update all the test with the ending of /"
type textarea "*"
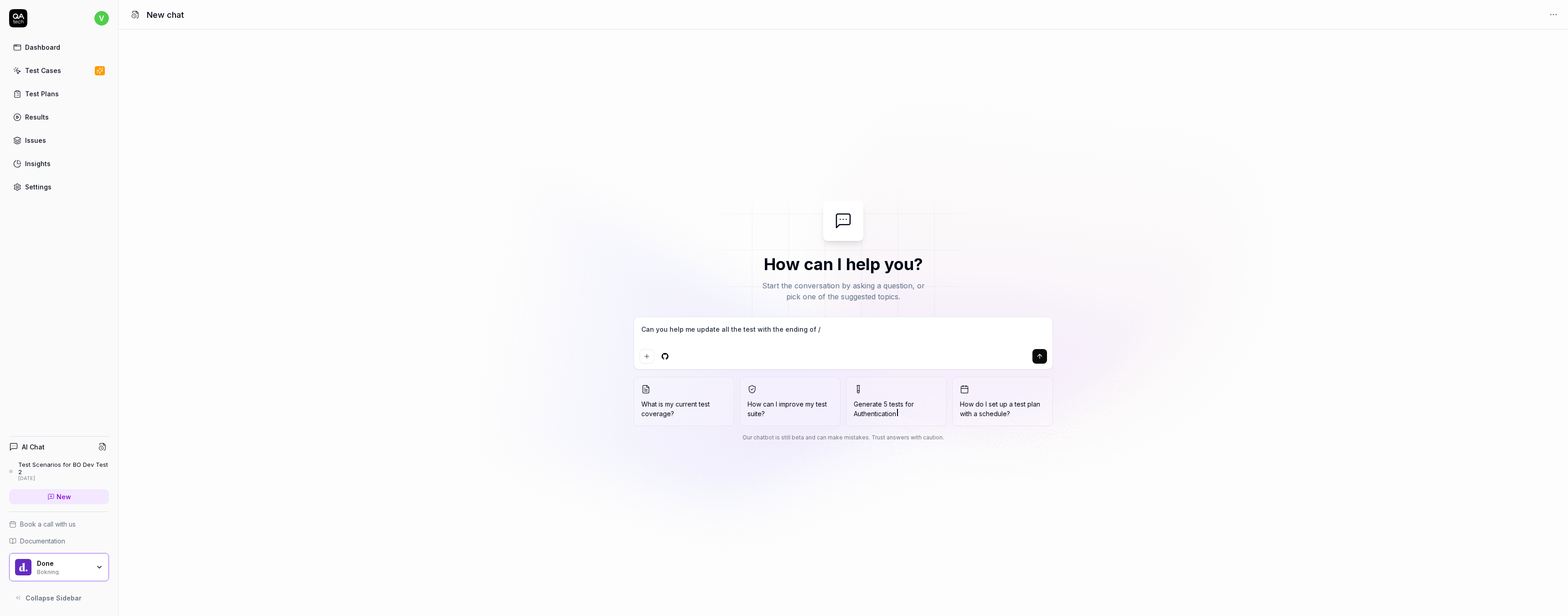
type textarea "Can you help me update all the test with the ending of"
type textarea "*"
type textarea "Can you help me update all the test with the ending of -"
type textarea "*"
type textarea "Can you help me update all the test with the ending of -"
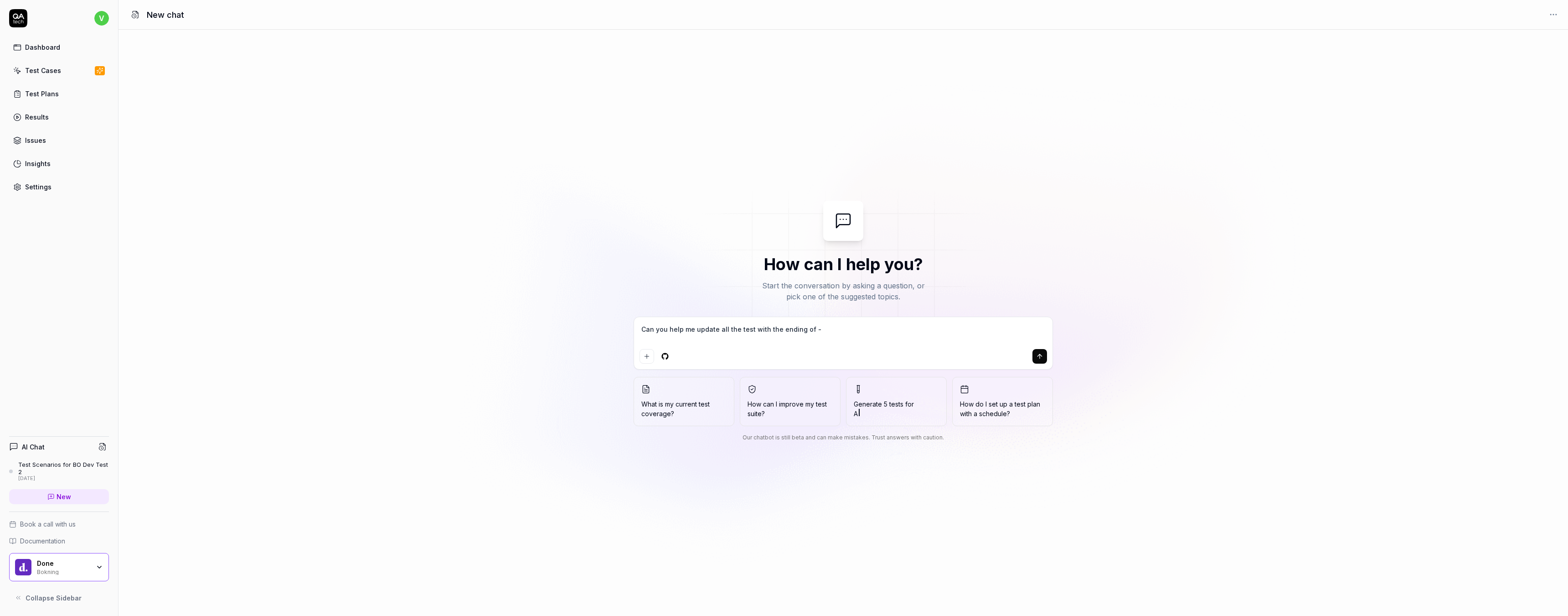
type textarea "*"
type textarea "Can you help me update all the test with the ending of - t"
type textarea "*"
type textarea "Can you help me update all the test with the ending of - te"
type textarea "*"
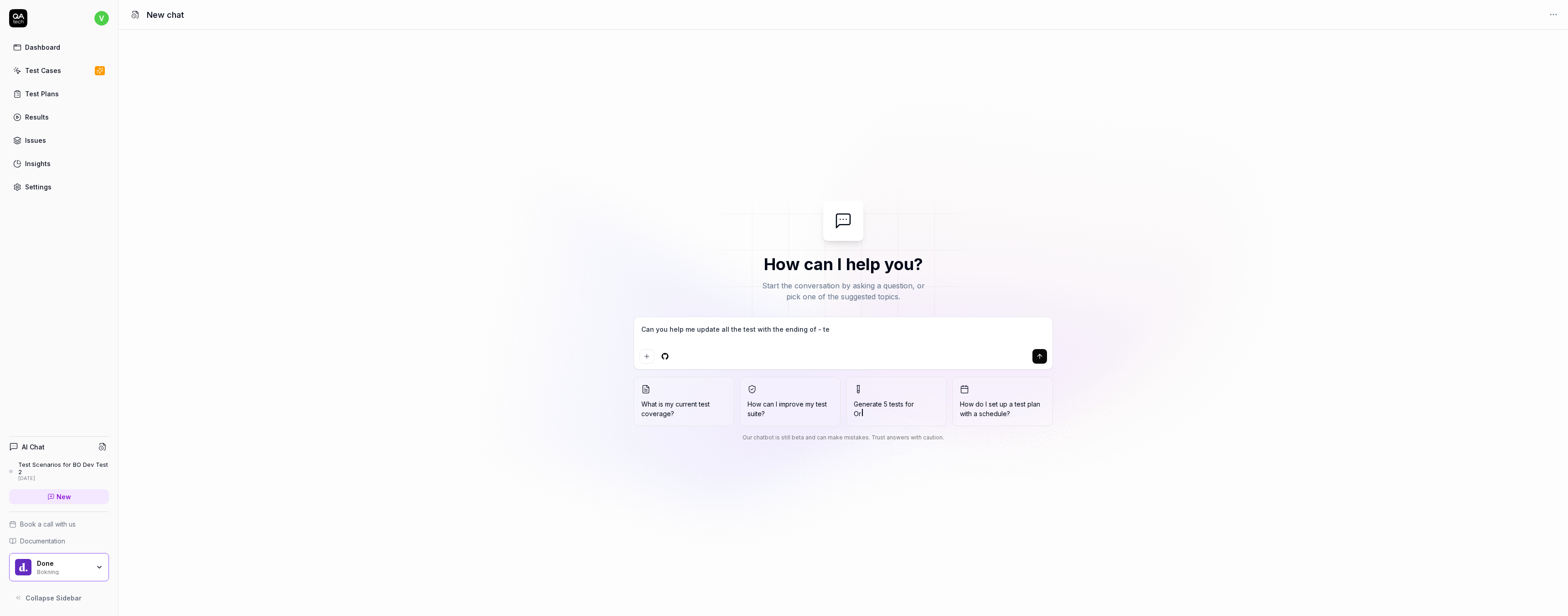
type textarea "Can you help me update all the test with the ending of - tes"
type textarea "*"
type textarea "Can you help me update all the test with the ending of - test"
type textarea "*"
type textarea "Can you help me update all the test with the ending of - testp"
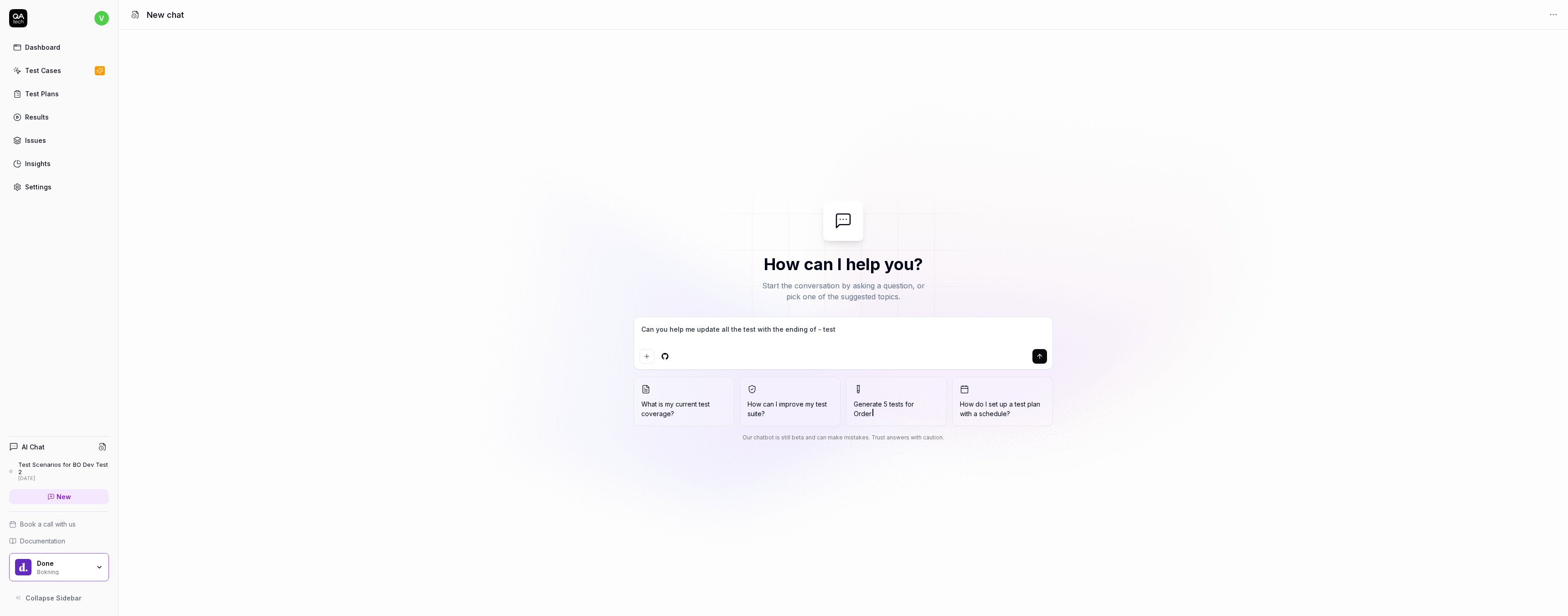
type textarea "*"
type textarea "Can you help me update all the test with the ending of - testpl"
type textarea "*"
type textarea "Can you help me update all the test with the ending of - testpla"
type textarea "*"
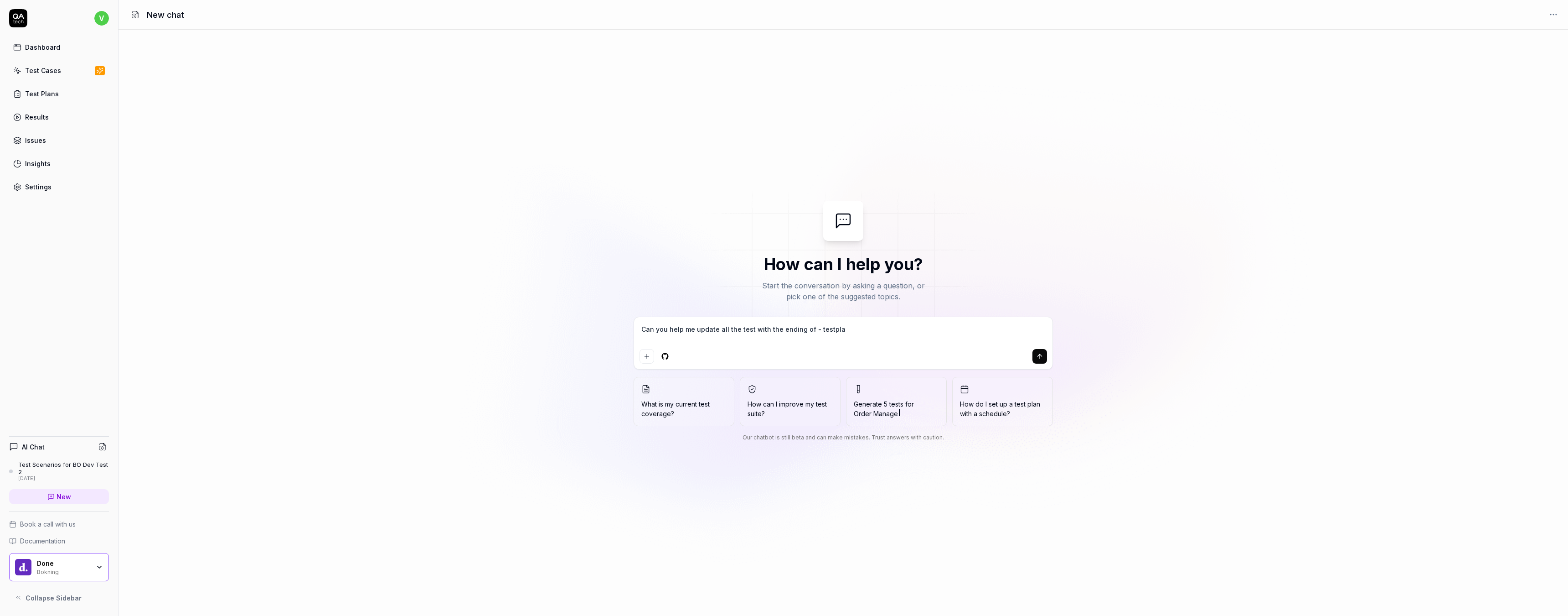
type textarea "Can you help me update all the test with the ending of - testplan"
type textarea "*"
type textarea "Can you help me update all the test with the ending of - testplan1"
type textarea "*"
type textarea "Can you help me update all the test with the ending of - testplan1"
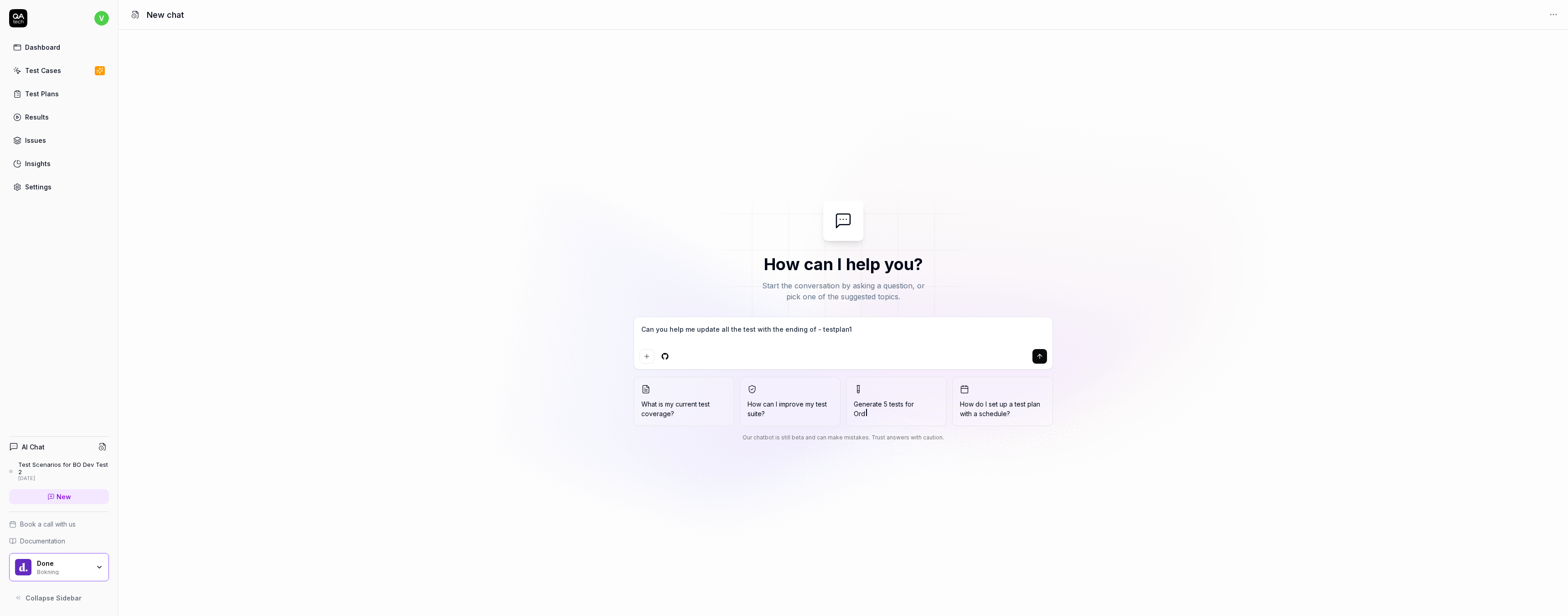
type textarea "*"
click at [807, 329] on textarea "Can you help me update all the test with the ending of - testplan1" at bounding box center [843, 334] width 407 height 23
type textarea "Can you help me update all the test with the ending of '- testplan1"
type textarea "*"
type textarea "Can you help me update all the test with the ending of '- testplan1'"
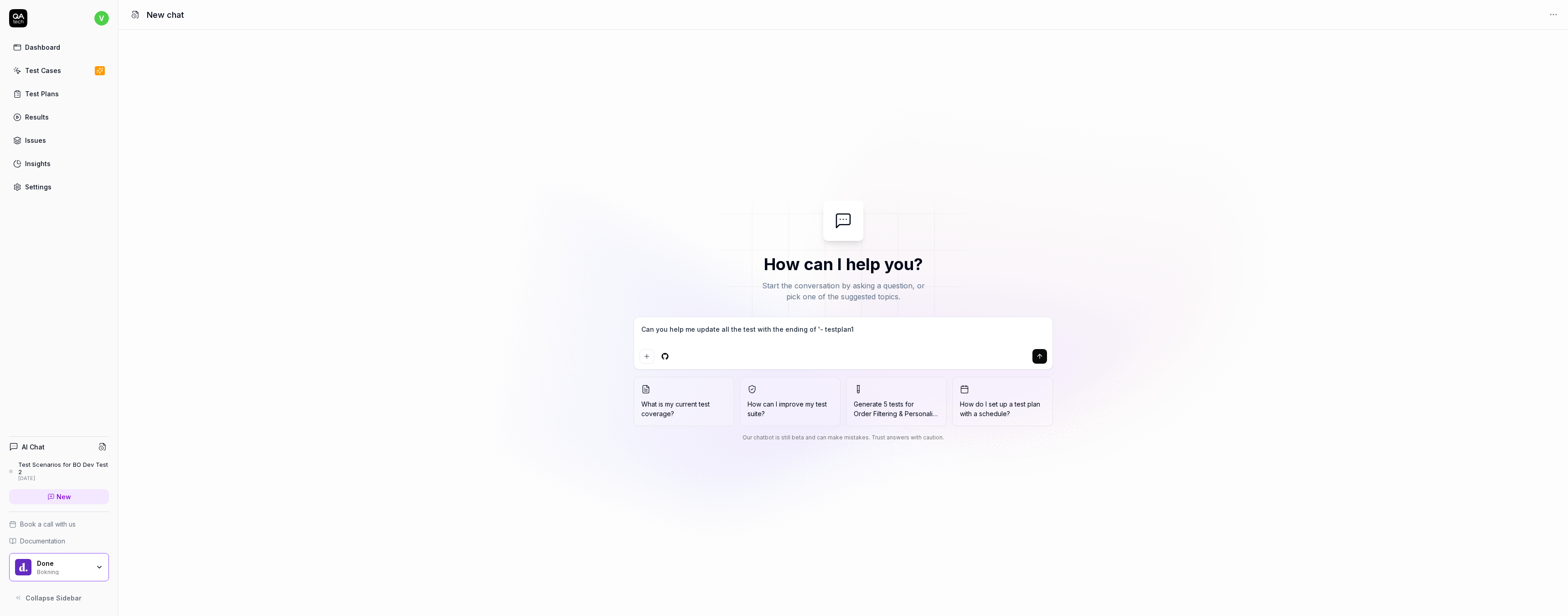
type textarea "*"
type textarea "Can you help me update all the test with the ending of '- testplan1'"
type textarea "*"
type textarea "Can you help me update all the test with the ending of '- testplan1' t"
type textarea "*"
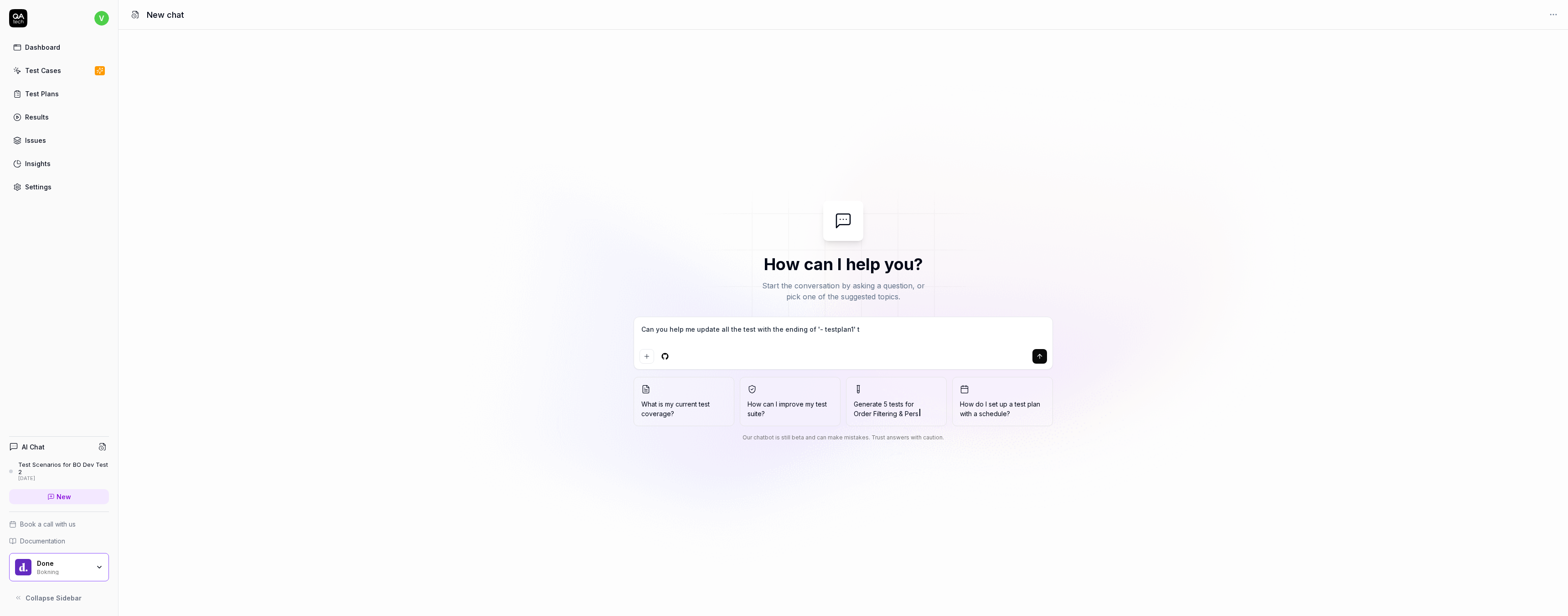
type textarea "Can you help me update all the test with the ending of '- testplan1' to"
type textarea "*"
type textarea "Can you help me update all the test with the ending of '- testplan1' to"
type textarea "*"
type textarea "Can you help me update all the test with the ending of '- testplan1' to u"
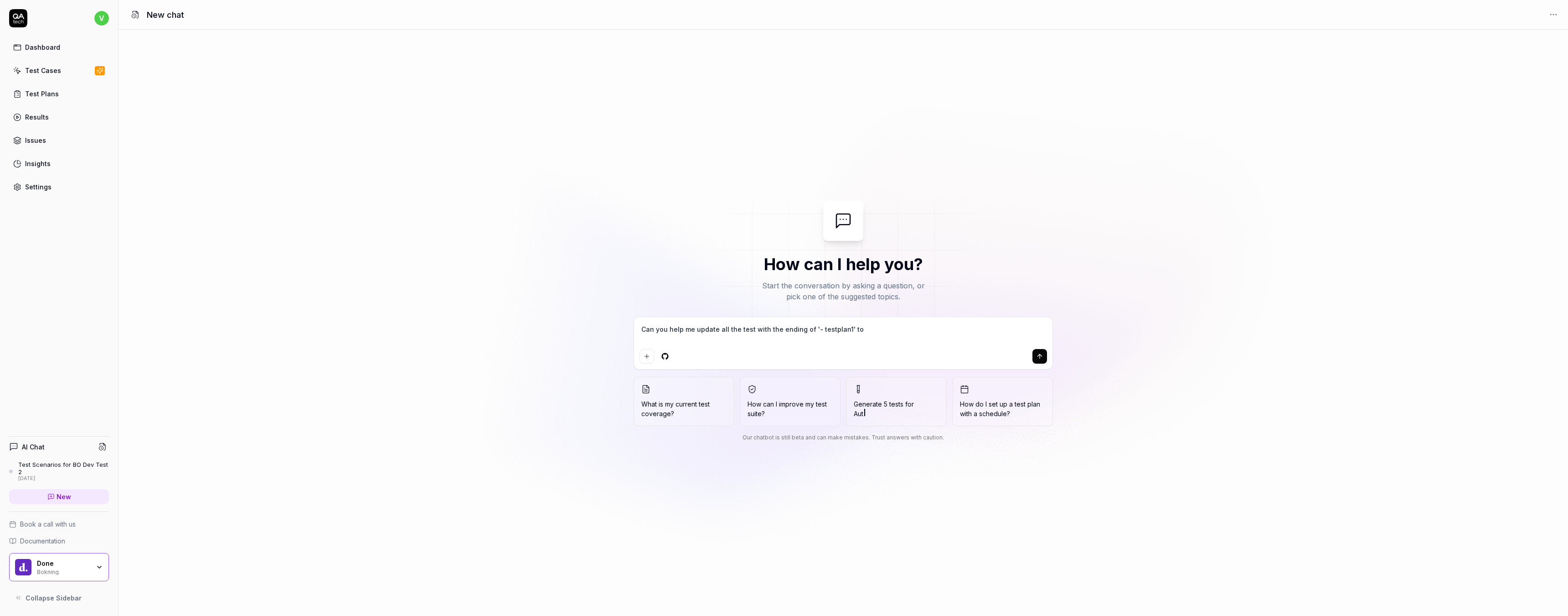
type textarea "*"
type textarea "Can you help me update all the test with the ending of '- testplan1' to us"
type textarea "*"
type textarea "Can you help me update all the test with the ending of '- testplan1' to use"
type textarea "*"
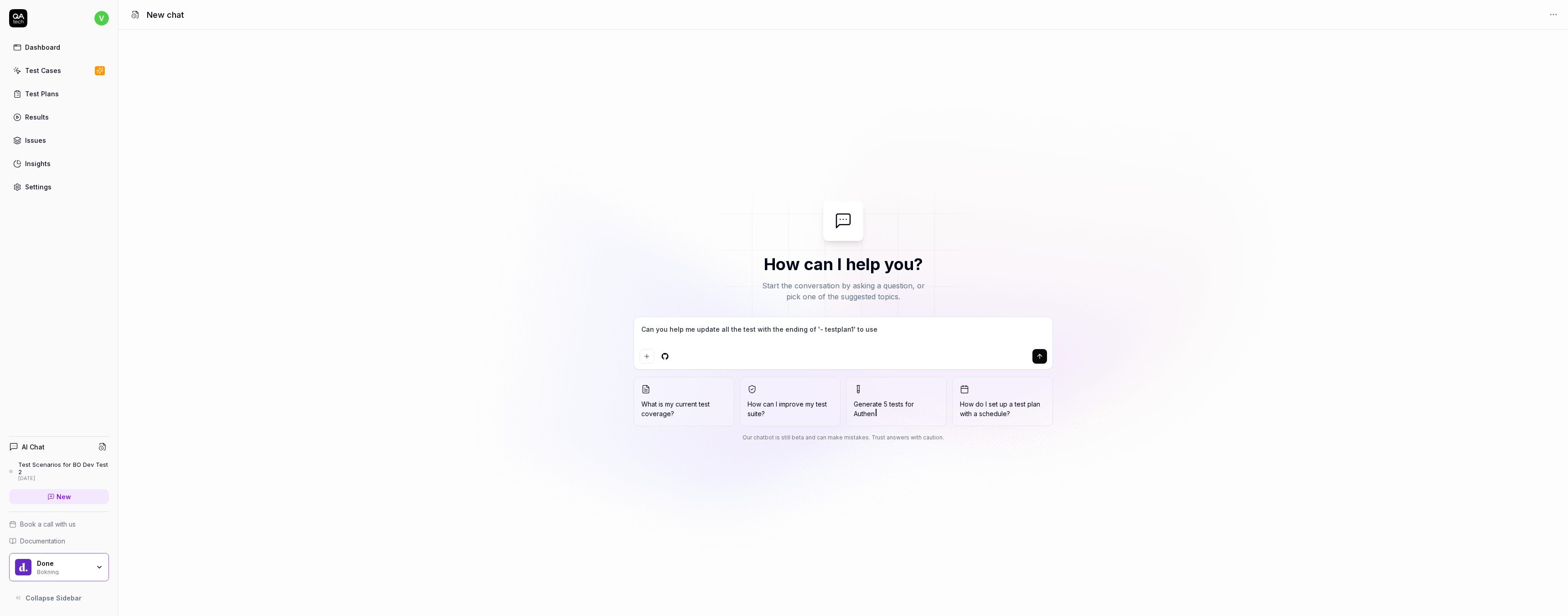
type textarea "Can you help me update all the test with the ending of '- testplan1' to use"
type textarea "*"
type textarea "Can you help me update all the test with the ending of '- testplan1' to use t"
type textarea "*"
type textarea "Can you help me update all the test with the ending of '- testplan1' to use th"
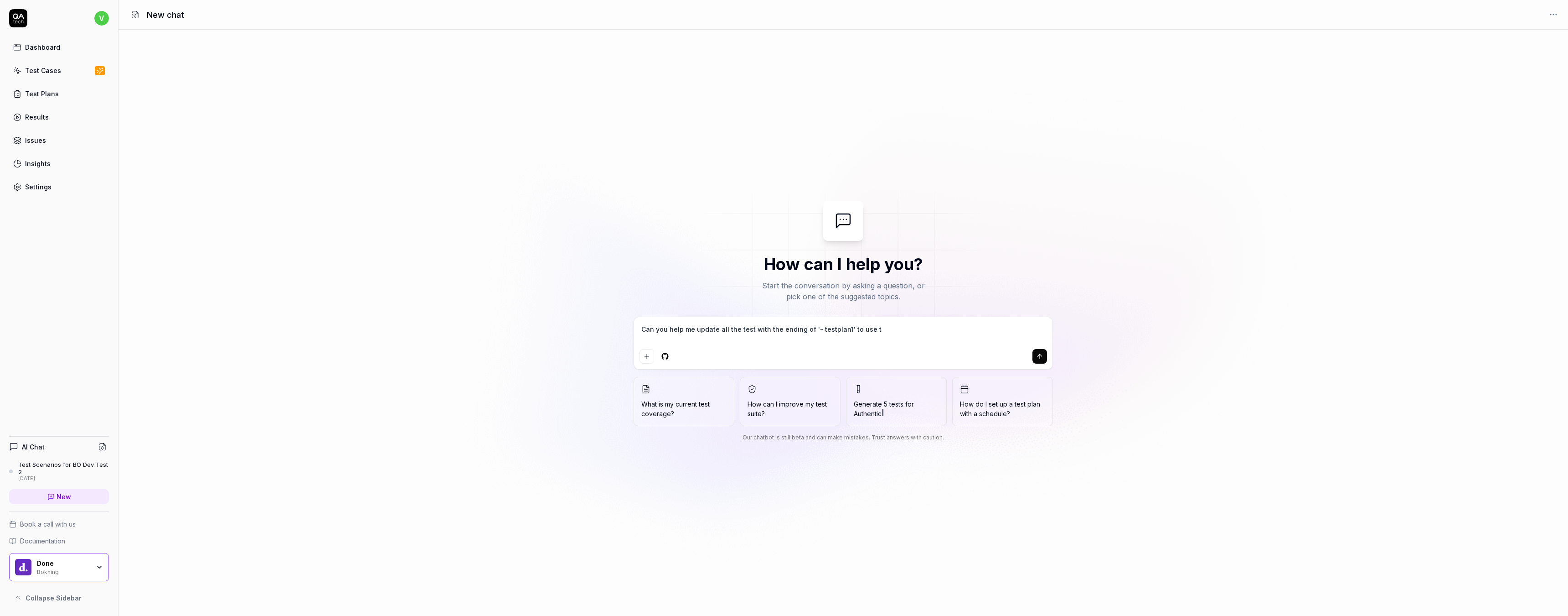
type textarea "*"
type textarea "Can you help me update all the test with the ending of '- testplan1' to use th"
type textarea "*"
type textarea "Can you help me update all the test with the ending of '- testplan1' to use th"
type textarea "*"
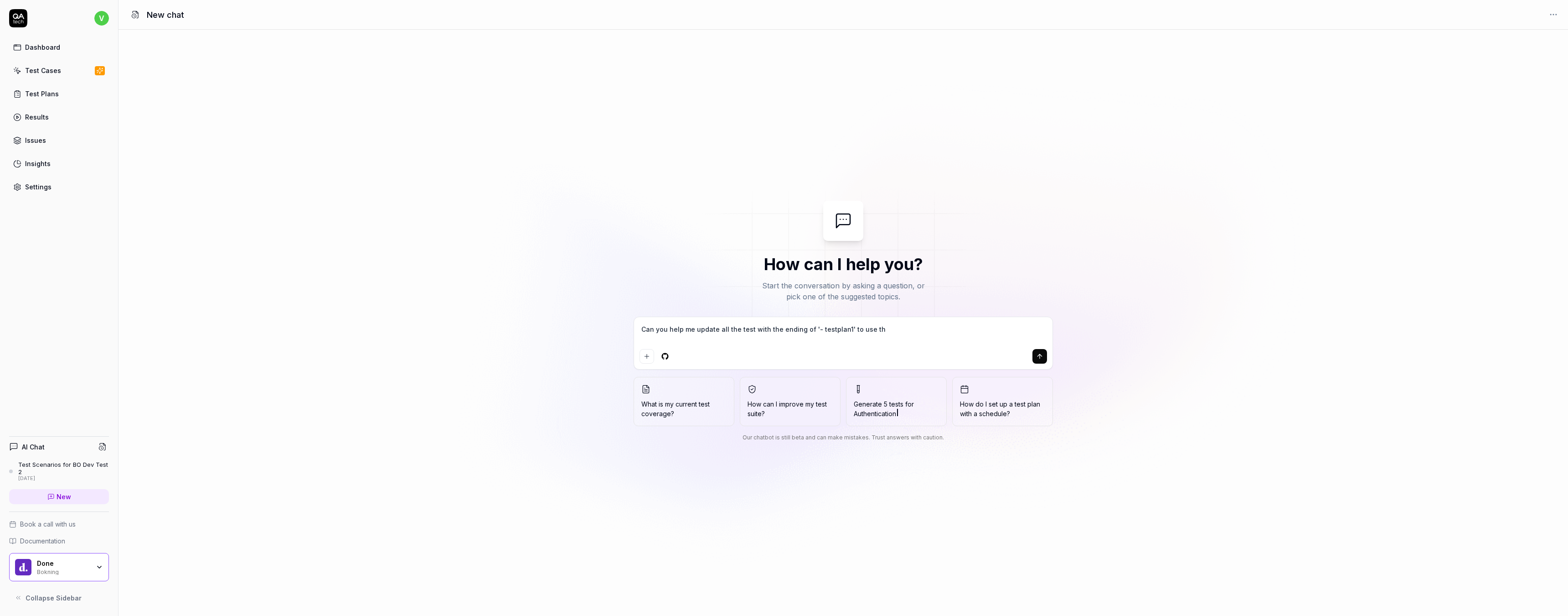
type textarea "Can you help me update all the test with the ending of '- testplan1' to use the"
type textarea "*"
type textarea "Can you help me update all the test with the ending of '- testplan1' to use the"
type textarea "*"
type textarea "Can you help me update all the test with the ending of '- testplan1' to use the…"
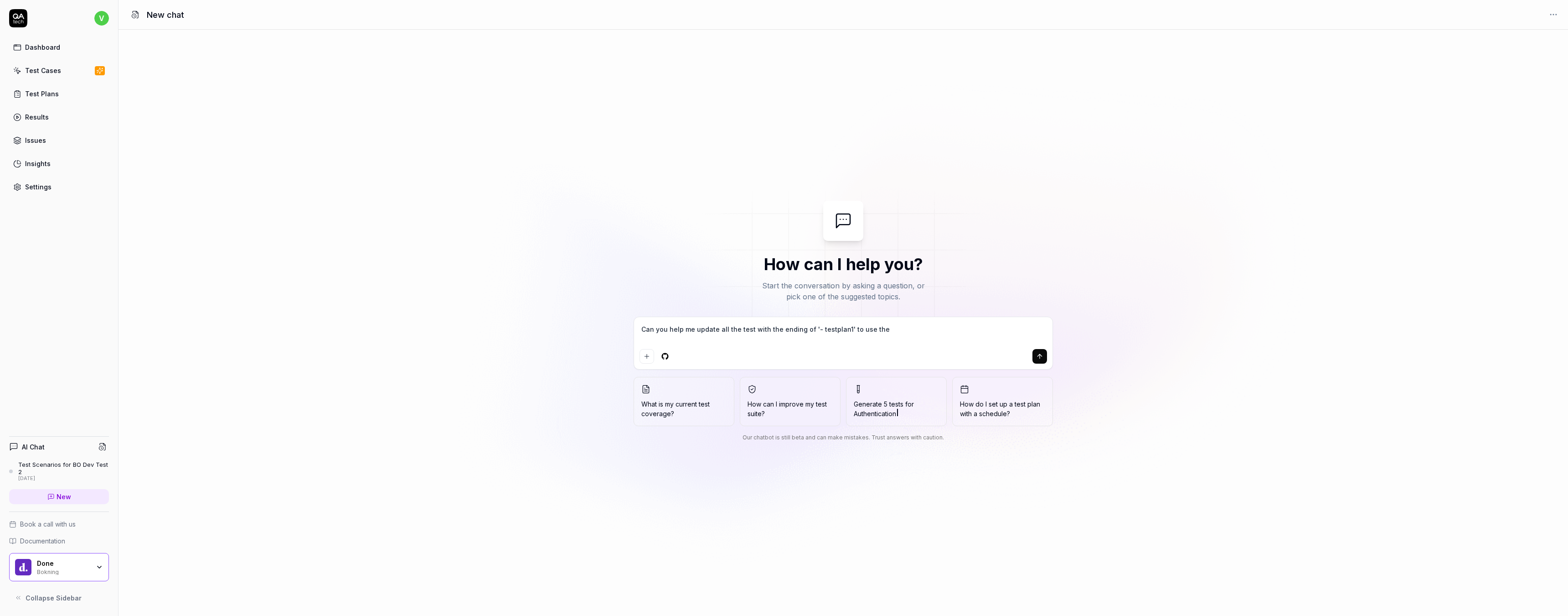
type textarea "*"
type textarea "Can you help me update all the test with the ending of '- testplan1' to use the…"
type textarea "*"
type textarea "Can you help me update all the test with the ending of '- testplan1' to use the…"
type textarea "*"
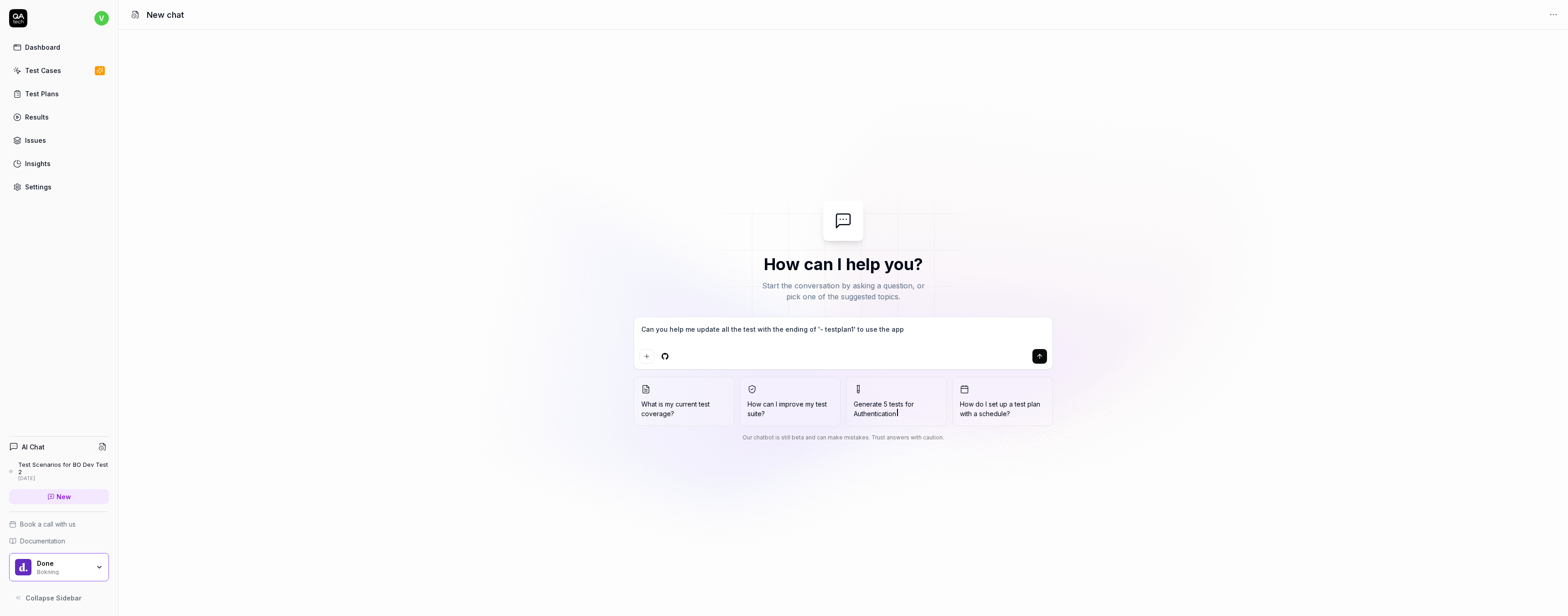
type textarea "Can you help me update all the test with the ending of '- testplan1' to use the…"
type textarea "*"
type textarea "Can you help me update all the test with the ending of '- testplan1' to use the…"
type textarea "*"
type textarea "Can you help me update all the test with the ending of '- testplan1' to use the…"
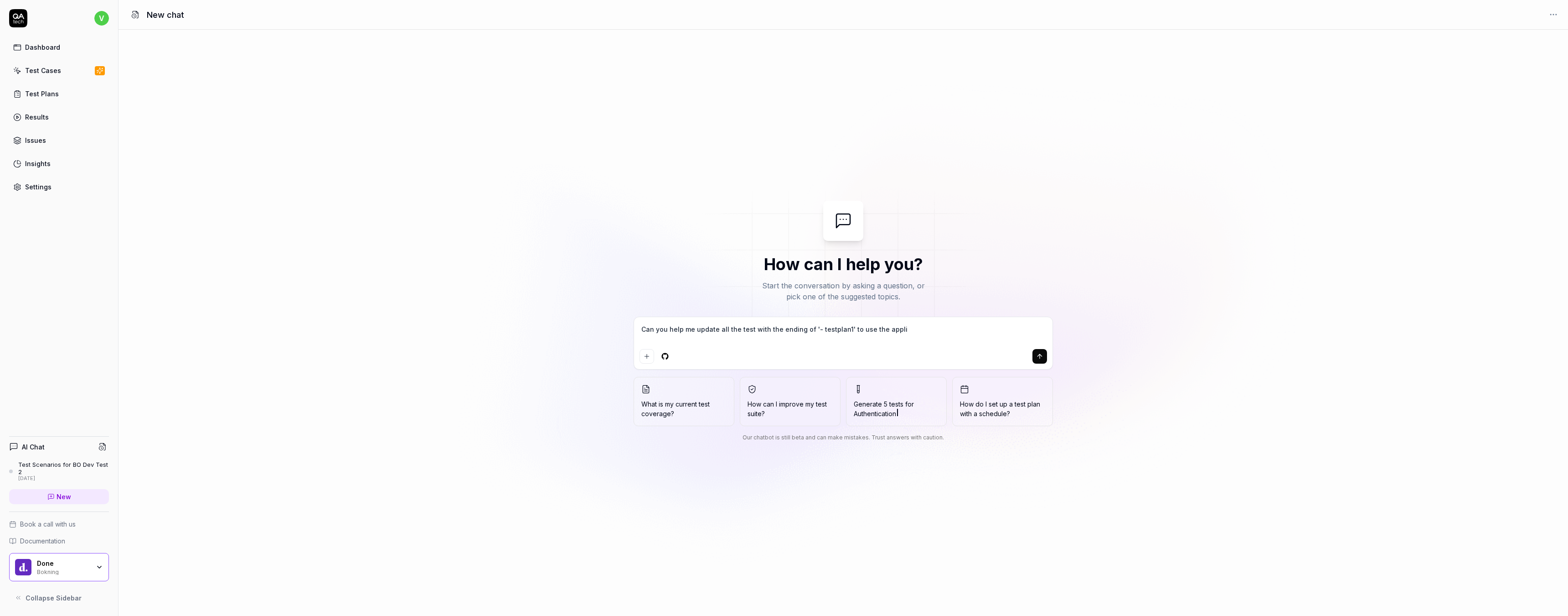
type textarea "*"
type textarea "Can you help me update all the test with the ending of '- testplan1' to use the…"
